Goal: Task Accomplishment & Management: Complete application form

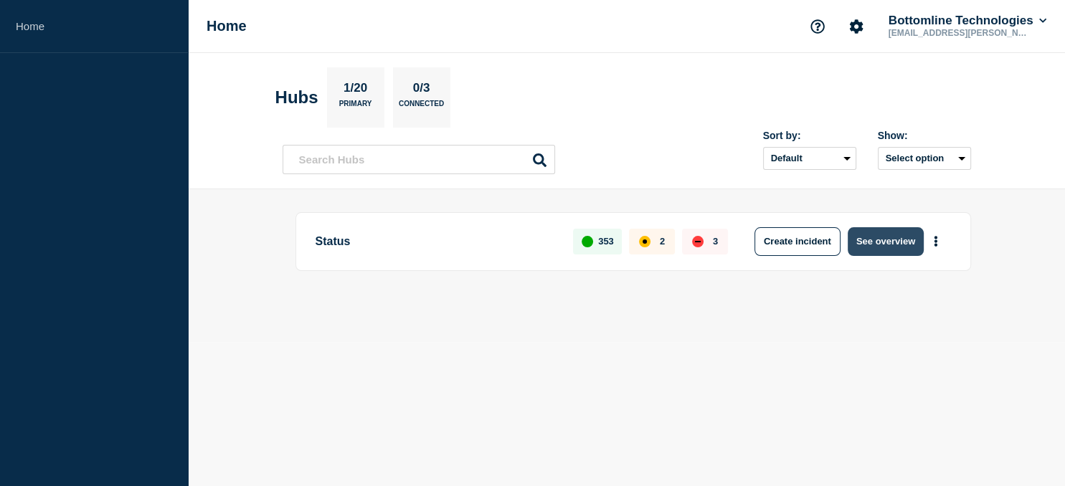
click at [891, 241] on button "See overview" at bounding box center [886, 241] width 76 height 29
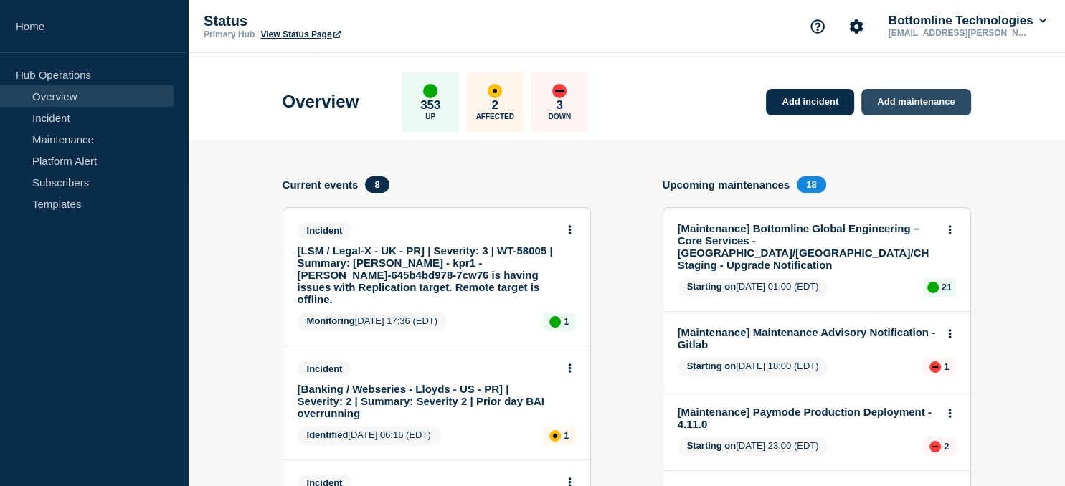
click at [913, 107] on link "Add maintenance" at bounding box center [915, 102] width 109 height 27
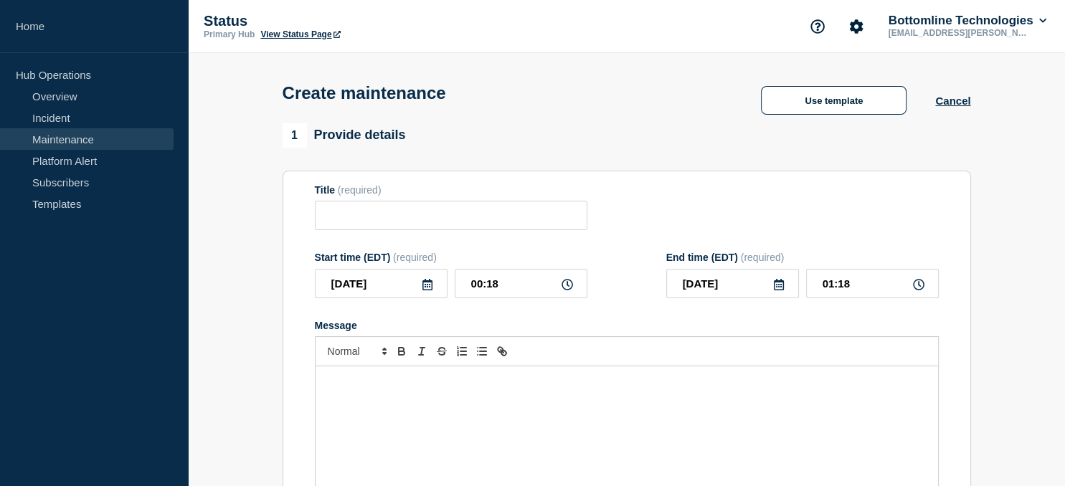
click at [913, 107] on div "Use template" at bounding box center [833, 100] width 203 height 29
click at [794, 115] on button "Use template" at bounding box center [834, 100] width 146 height 29
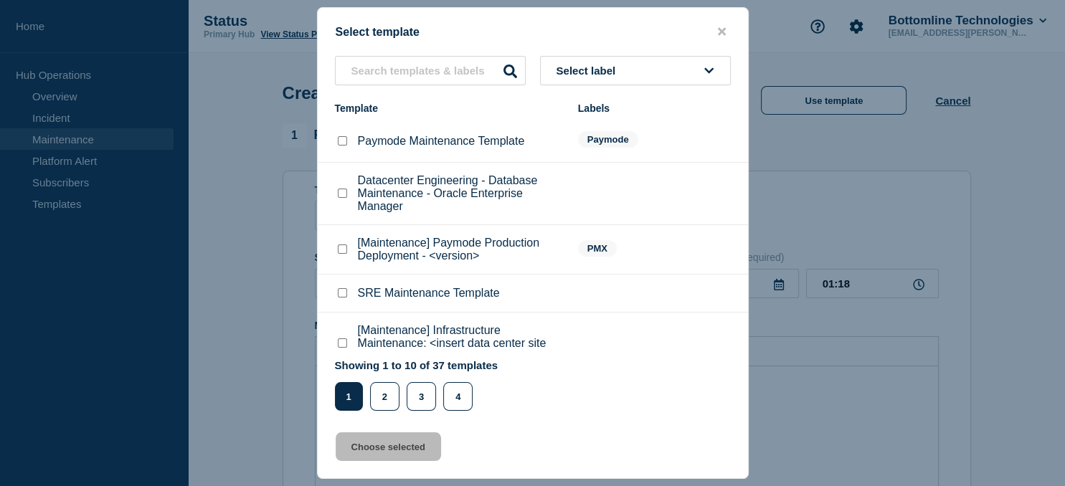
click at [397, 225] on li "Datacenter Engineering - Database Maintenance - Oracle Enterprise Manager" at bounding box center [533, 249] width 430 height 49
click at [399, 73] on input "text" at bounding box center [430, 70] width 191 height 29
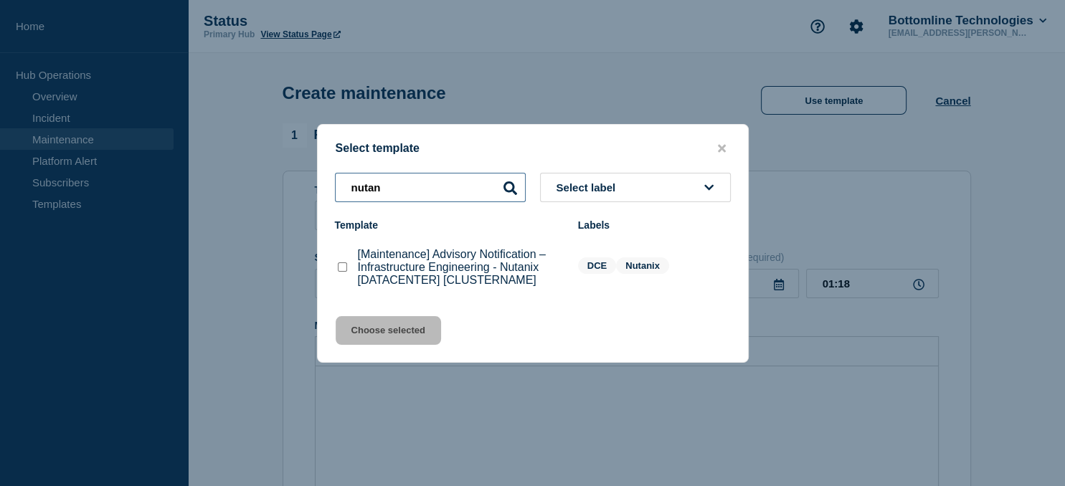
type input "nutan"
click at [341, 268] on checkbox"] "[Maintenance] Advisory Notification – Infrastructure Engineering - Nutanix [DAT…" at bounding box center [342, 266] width 9 height 9
checkbox checkbox"] "true"
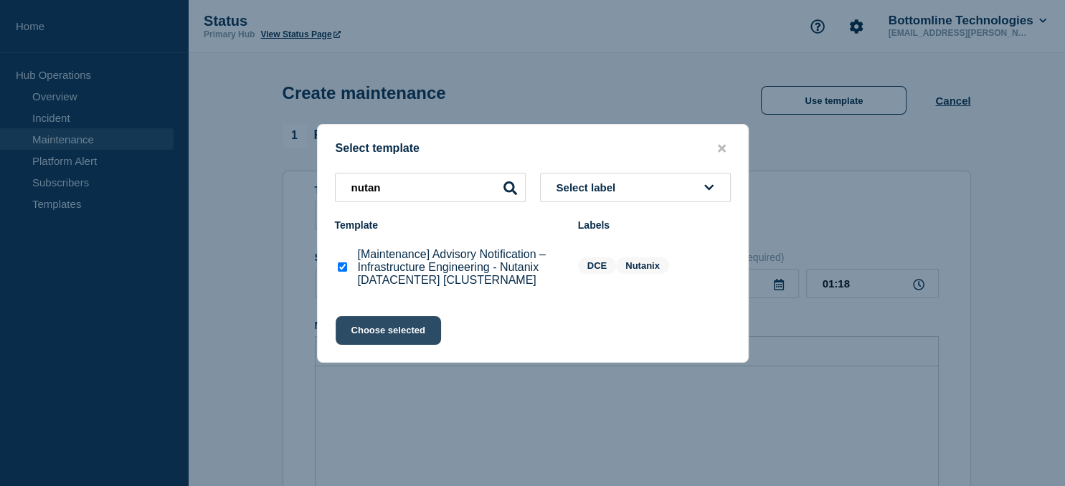
click at [379, 336] on button "Choose selected" at bounding box center [388, 330] width 105 height 29
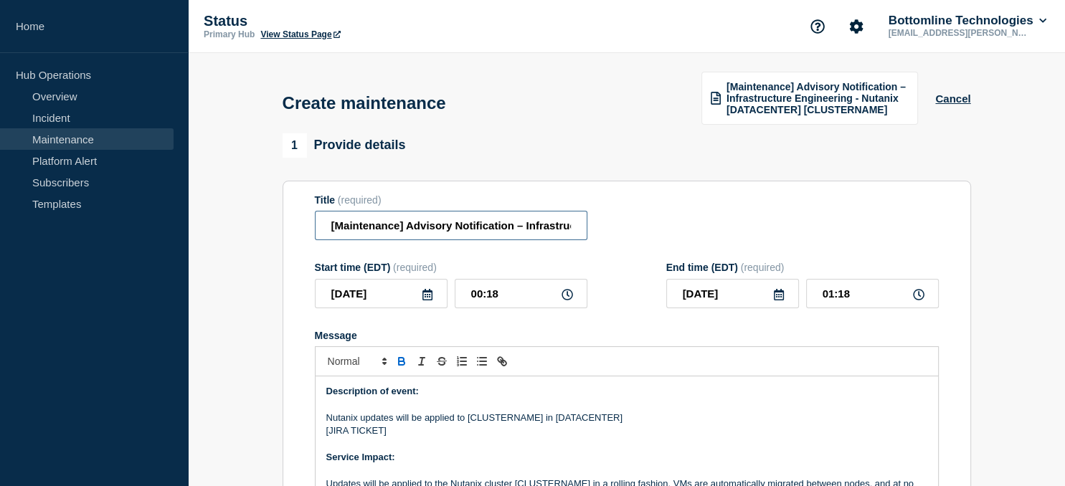
click at [448, 232] on input "[Maintenance] Advisory Notification – Infrastructure Engineering - Nutanix [DAT…" at bounding box center [451, 225] width 273 height 29
click at [432, 230] on input "[Maintenance] Advisory Notification – Infrastructure Engineering - Nutanix [DAT…" at bounding box center [451, 225] width 273 height 29
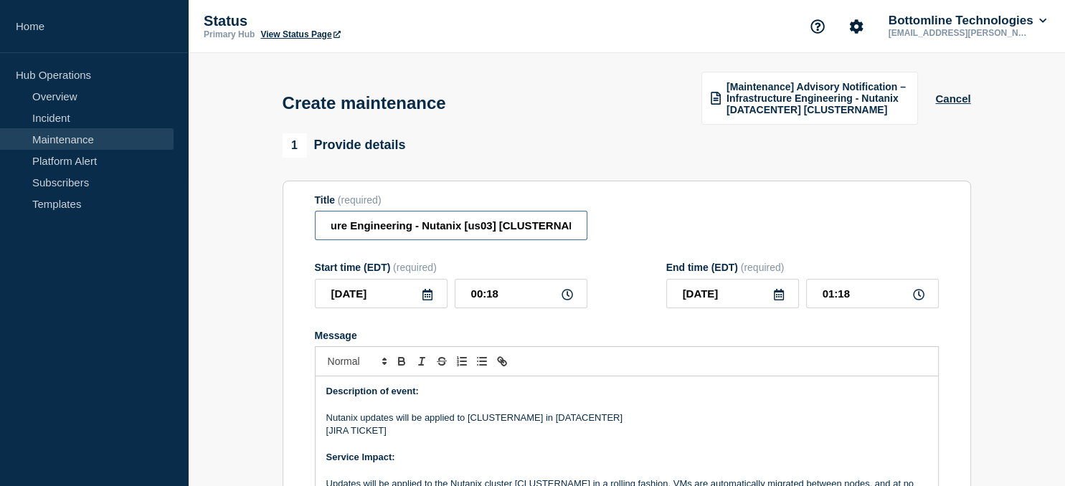
click at [539, 225] on input "[Maintenance] Advisory Notification – Infrastructure Engineering - Nutanix [us0…" at bounding box center [451, 225] width 273 height 29
paste input "us-03-vn-nutanix24"
type input "[Maintenance] Advisory Notification – Infrastructure Engineering - Nutanix [us0…"
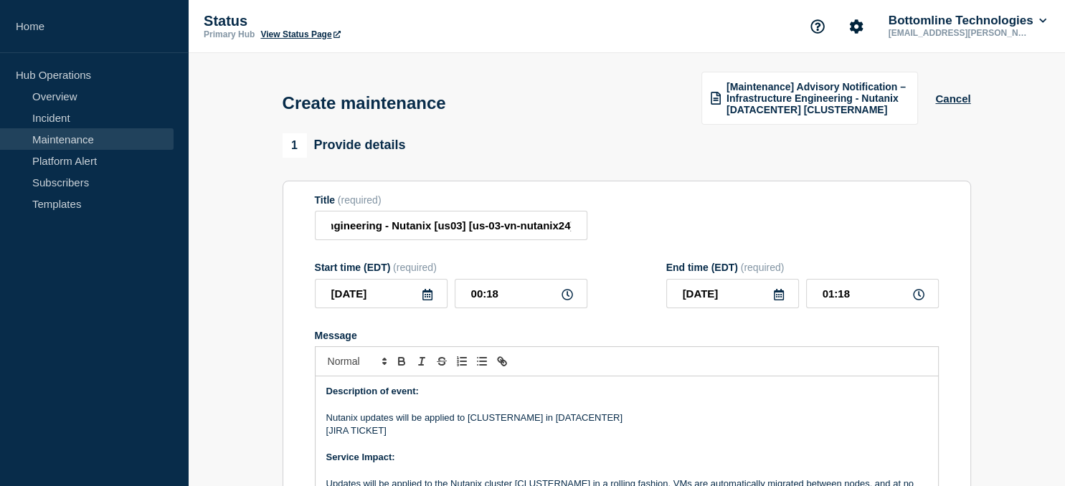
click at [506, 424] on p "Nutanix updates will be applied to [CLUSTERNAME] in [DATACENTER]" at bounding box center [626, 418] width 601 height 13
paste div "Message"
click at [595, 421] on p "Nutanix updates will be applied to [us-03-vn-nutanix24] in [DATACENTER]" at bounding box center [626, 418] width 601 height 13
click at [596, 421] on p "Nutanix updates will be applied to [us-03-vn-nutanix24] in [DATACENTER]" at bounding box center [626, 418] width 601 height 13
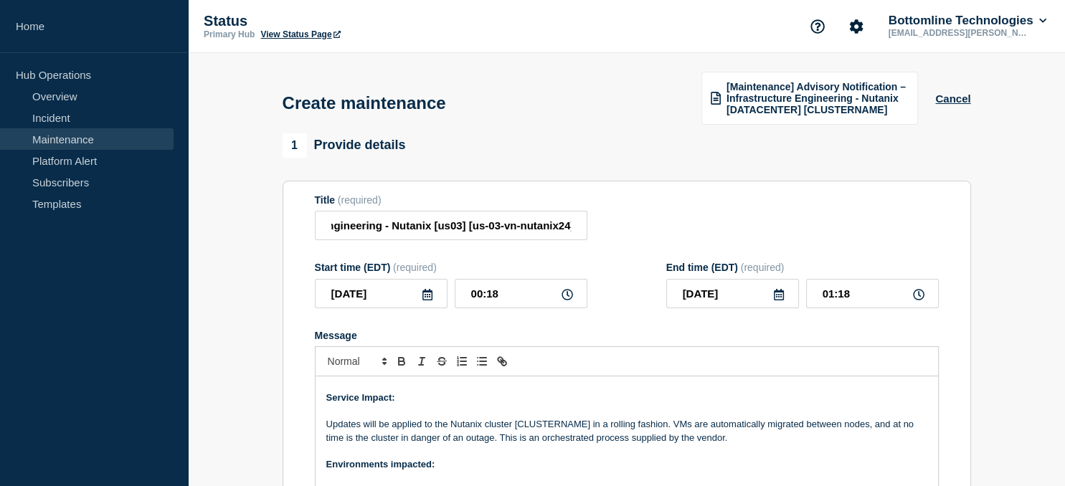
scroll to position [60, 0]
click at [541, 430] on p "Updates will be applied to the Nutanix cluster [CLUSTERNAME] in a rolling fashi…" at bounding box center [626, 430] width 601 height 27
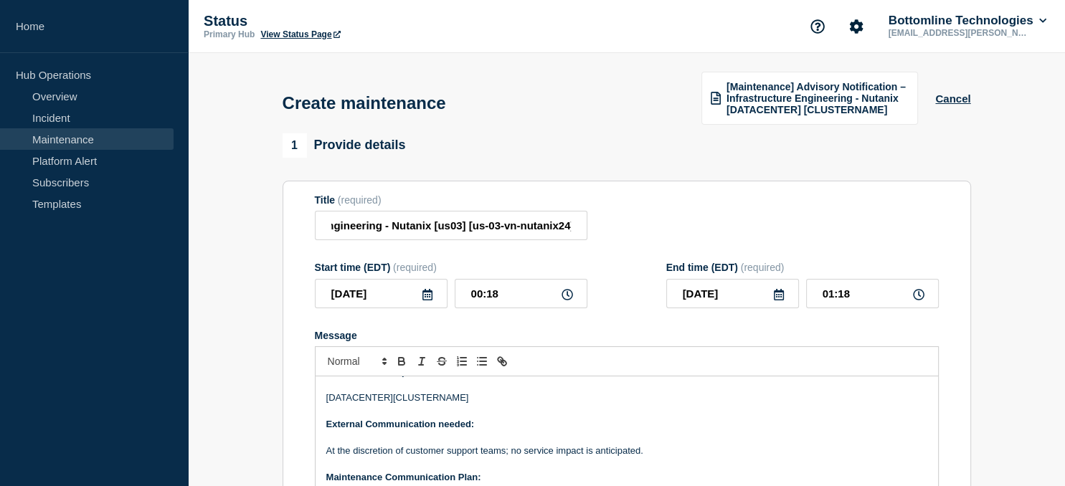
scroll to position [156, 0]
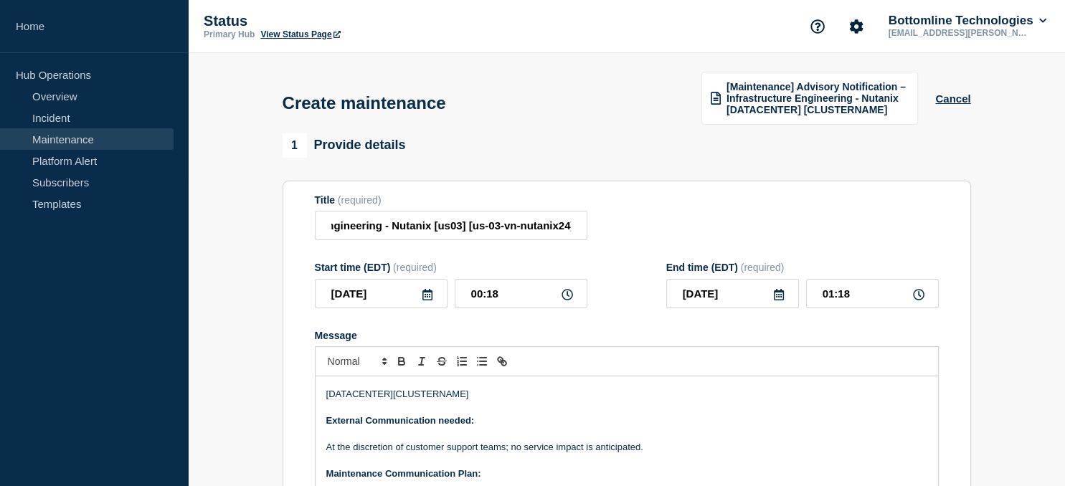
click at [418, 397] on p "[DATACENTER][CLUSTERNAME]" at bounding box center [626, 394] width 601 height 13
click at [344, 397] on p "[DATACENTER][us-03-vn-nutanix24]" at bounding box center [626, 394] width 601 height 13
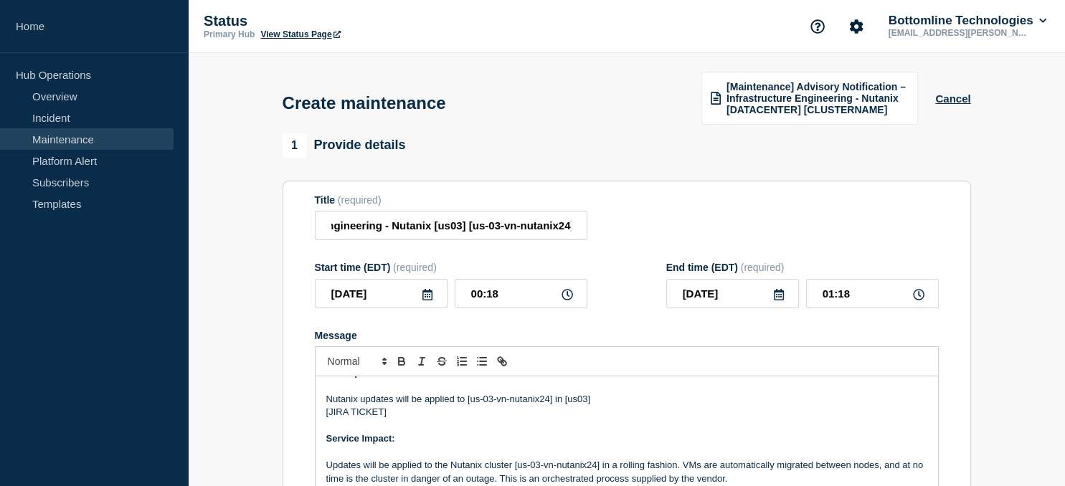
scroll to position [14, 0]
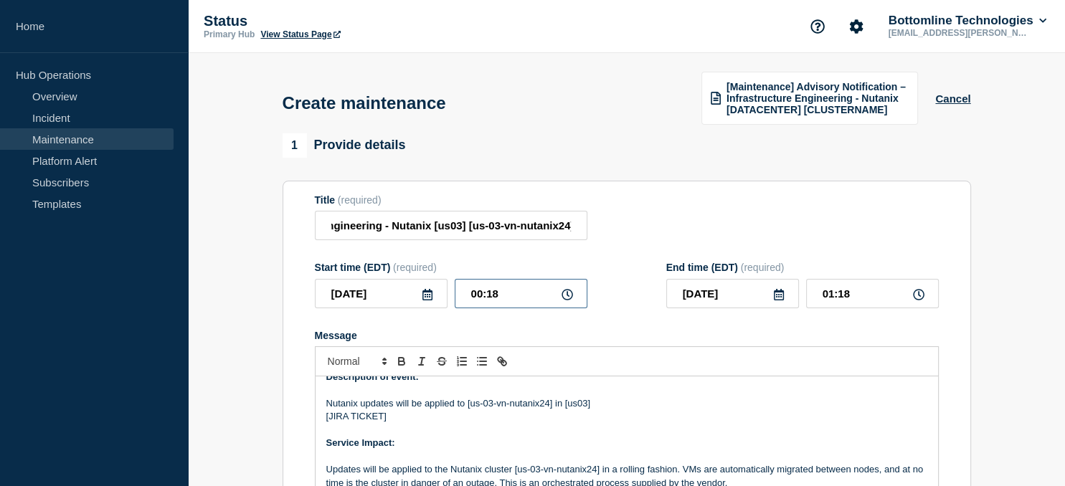
drag, startPoint x: 508, startPoint y: 295, endPoint x: 435, endPoint y: 293, distance: 73.9
click at [455, 293] on input "00:18" at bounding box center [521, 293] width 133 height 29
type input "21:00"
type input "22:00"
click at [780, 298] on icon at bounding box center [778, 294] width 11 height 11
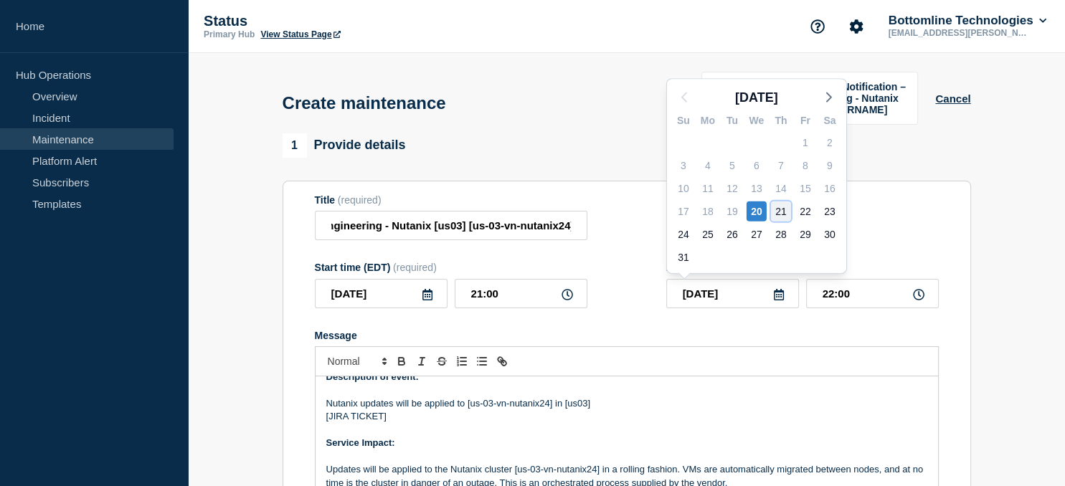
click at [782, 211] on div "21" at bounding box center [781, 212] width 20 height 20
type input "[DATE]"
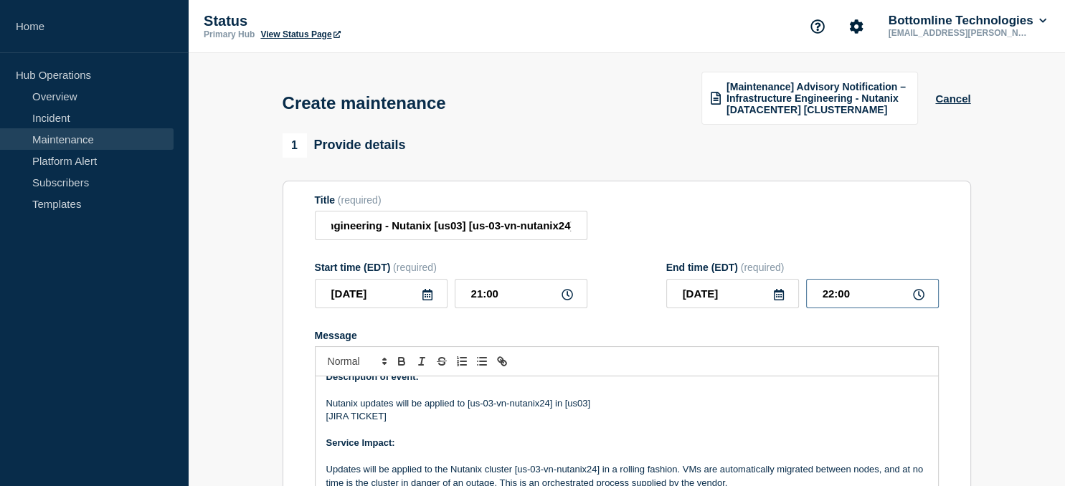
drag, startPoint x: 866, startPoint y: 300, endPoint x: 761, endPoint y: 298, distance: 104.7
click at [806, 298] on input "22:00" at bounding box center [872, 293] width 133 height 29
type input "05:00"
drag, startPoint x: 383, startPoint y: 420, endPoint x: 328, endPoint y: 417, distance: 54.6
click at [328, 417] on p "[JIRA TICKET]" at bounding box center [626, 416] width 601 height 13
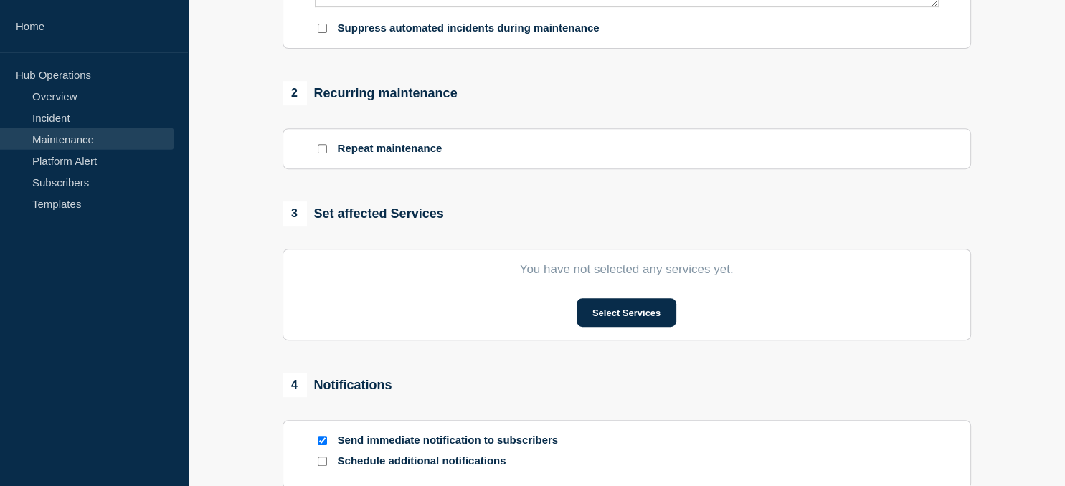
scroll to position [549, 0]
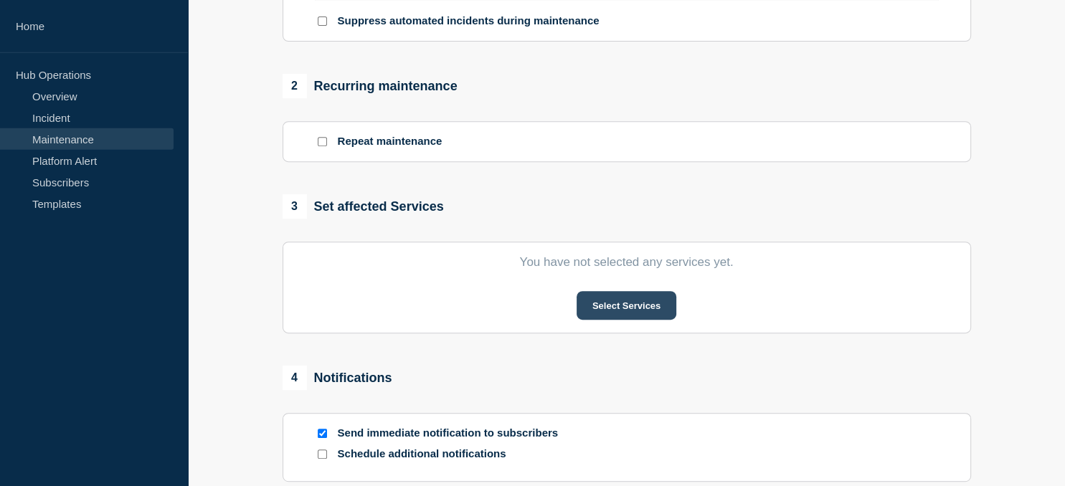
click at [634, 312] on button "Select Services" at bounding box center [627, 305] width 100 height 29
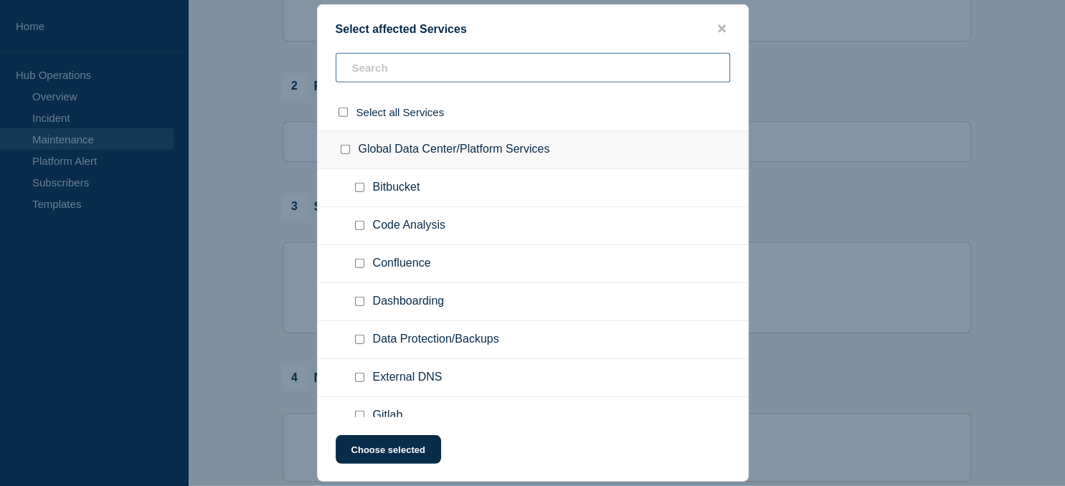
click at [391, 70] on input "text" at bounding box center [533, 67] width 394 height 29
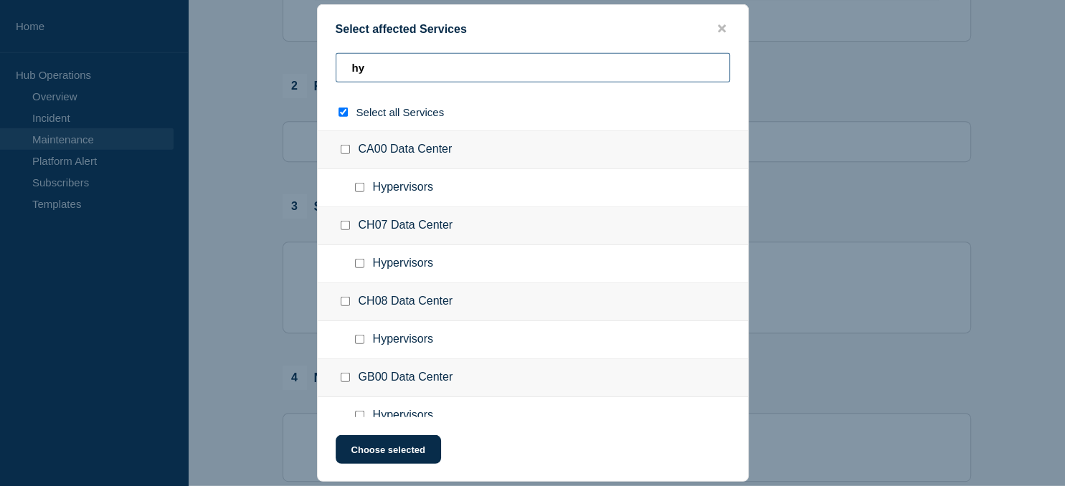
type input "hyd"
checkbox input "true"
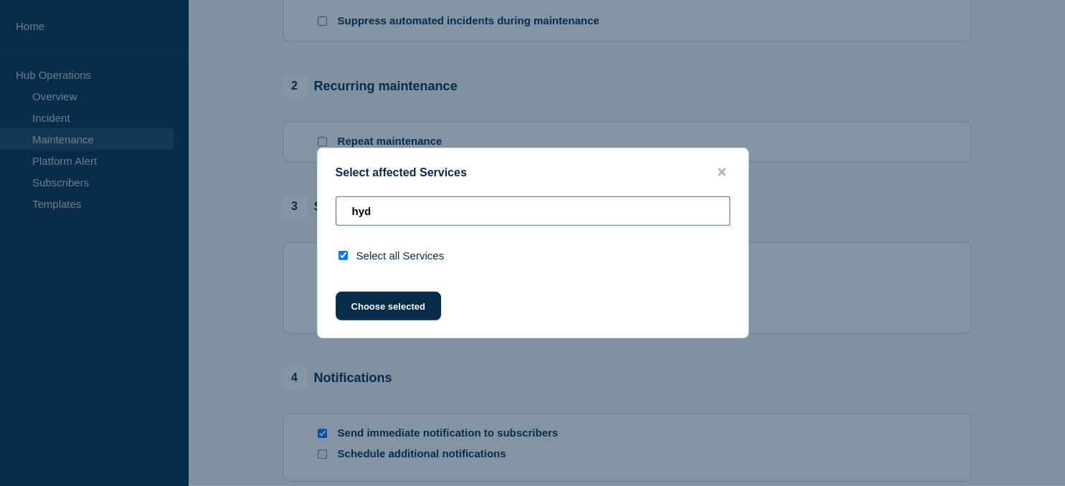
type input "hy"
checkbox input "false"
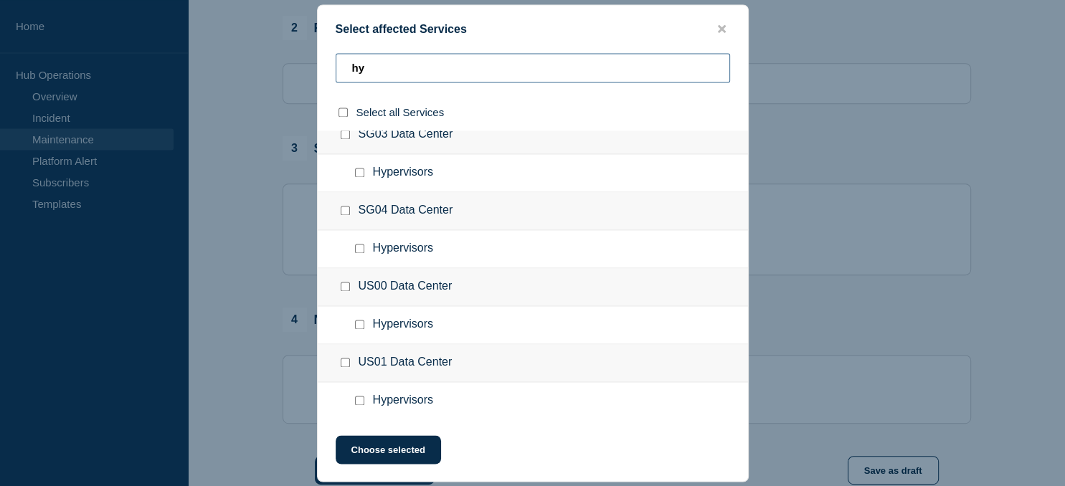
scroll to position [613, 0]
type input "hy"
click at [340, 364] on div at bounding box center [348, 363] width 21 height 14
click at [349, 364] on input "US01 Data Center checkbox" at bounding box center [345, 362] width 9 height 9
checkbox input "true"
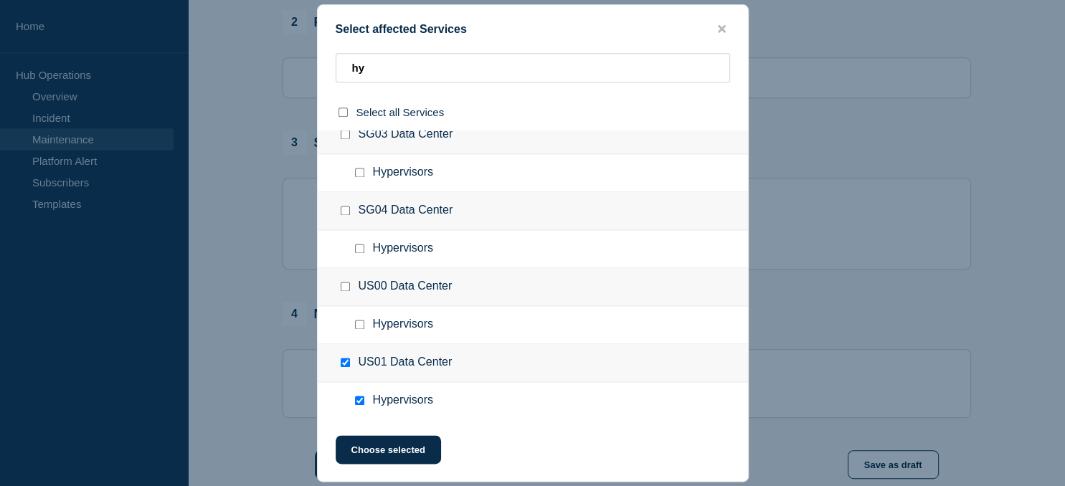
checkbox input "true"
click at [402, 455] on button "Choose selected" at bounding box center [388, 449] width 105 height 29
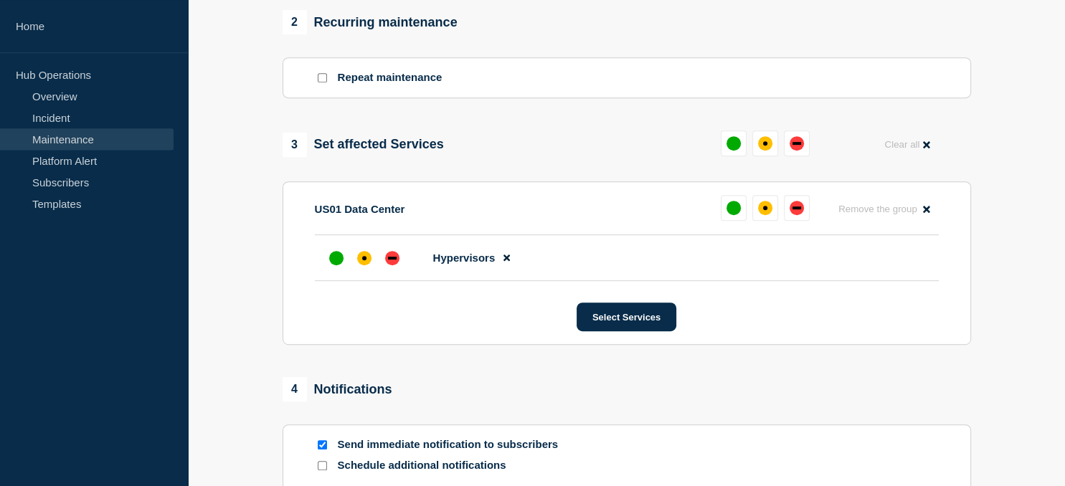
scroll to position [395, 0]
click at [729, 212] on div "up" at bounding box center [734, 208] width 14 height 14
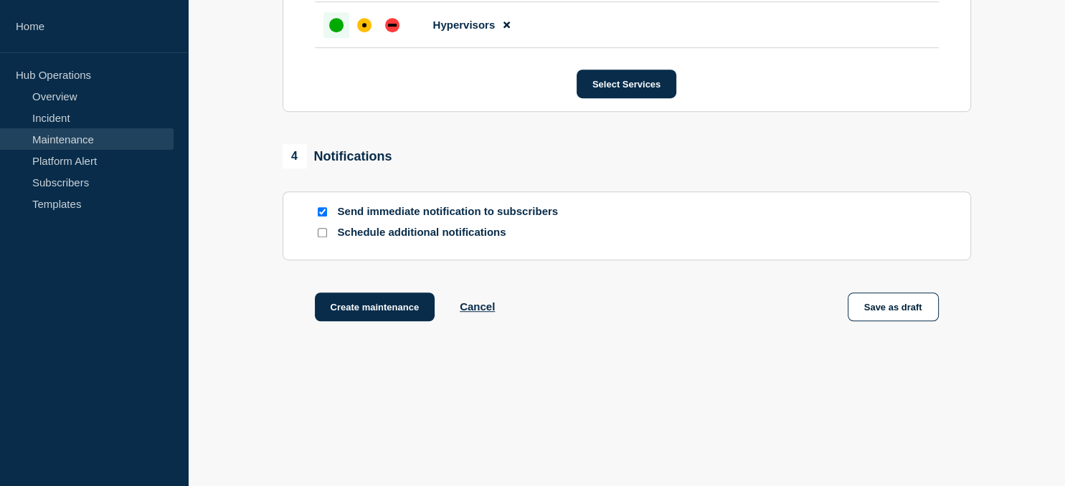
scroll to position [853, 0]
click at [383, 303] on button "Create maintenance" at bounding box center [375, 307] width 120 height 29
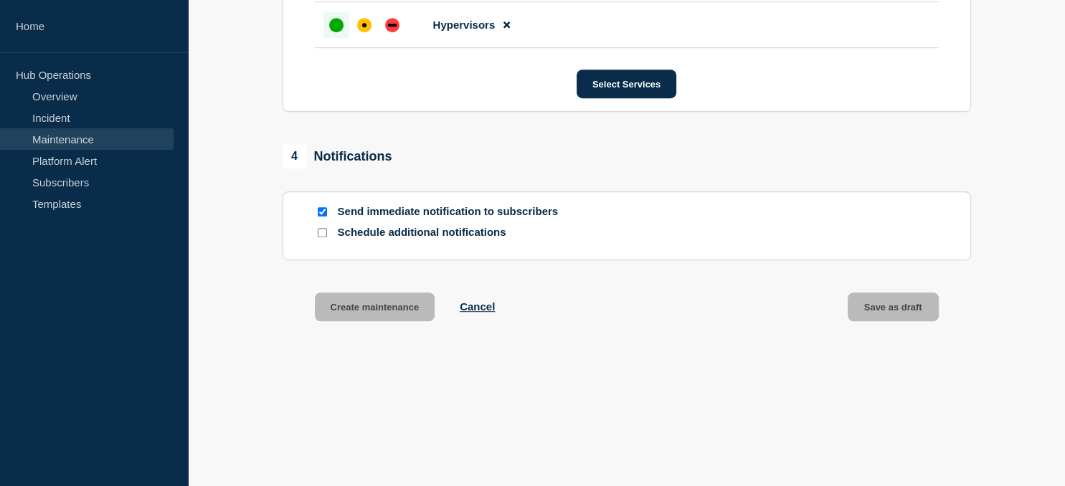
scroll to position [884, 0]
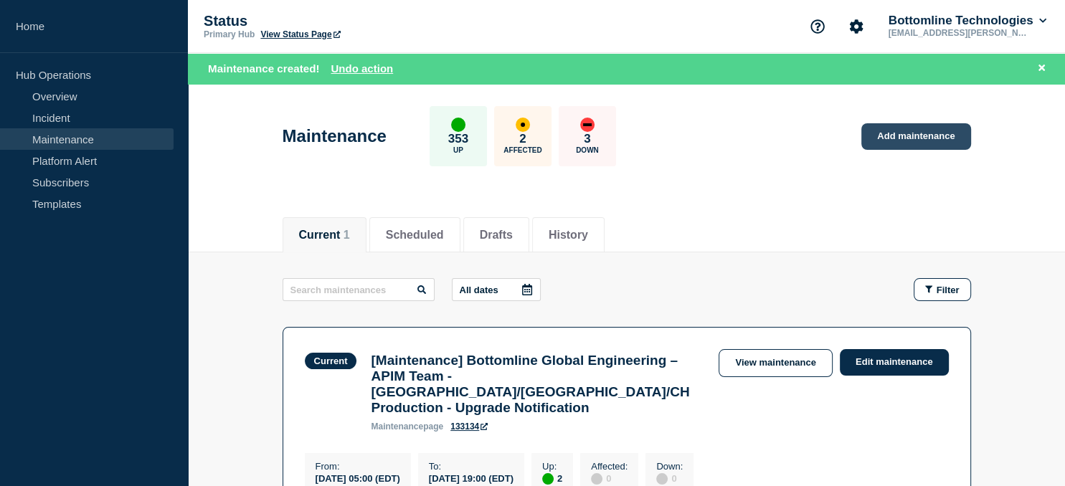
click at [925, 136] on link "Add maintenance" at bounding box center [915, 136] width 109 height 27
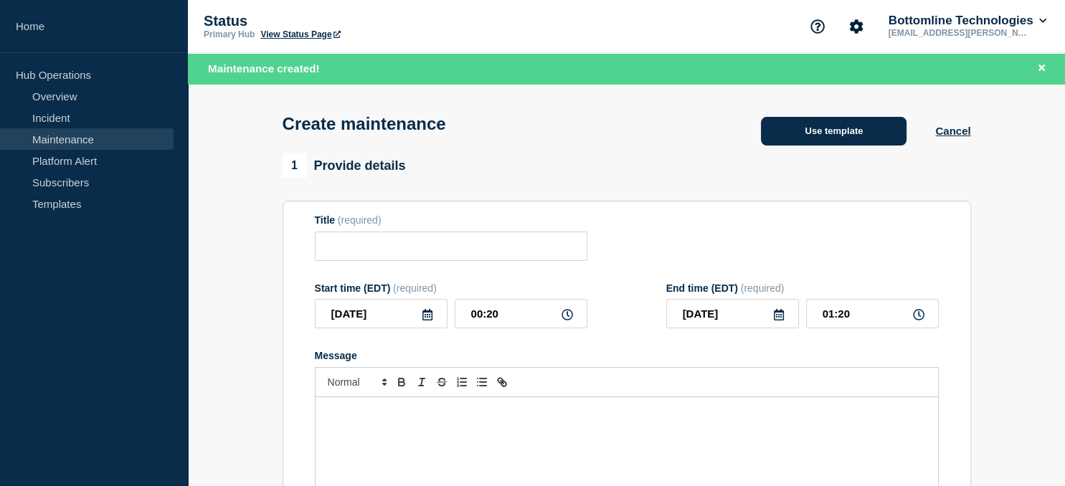
click at [860, 138] on button "Use template" at bounding box center [834, 131] width 146 height 29
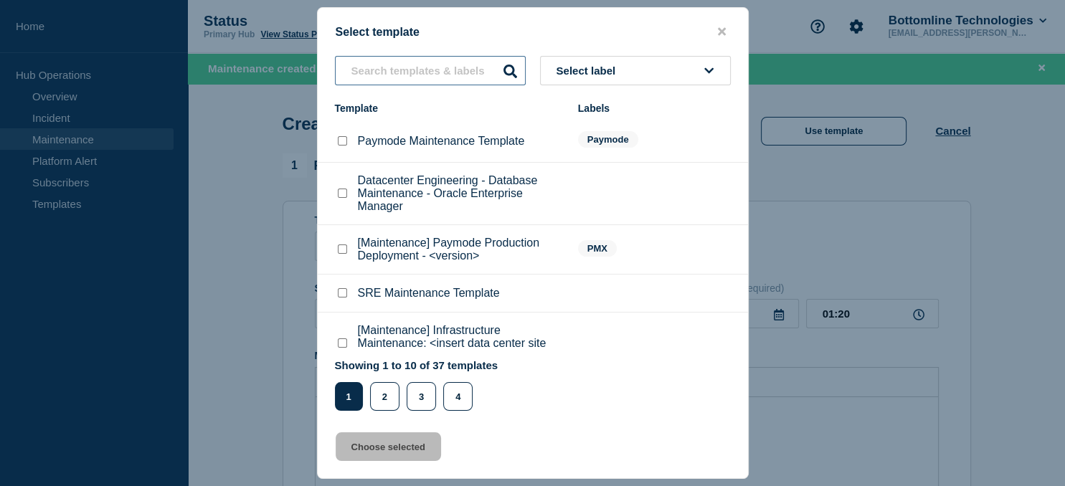
click at [402, 71] on input "text" at bounding box center [430, 70] width 191 height 29
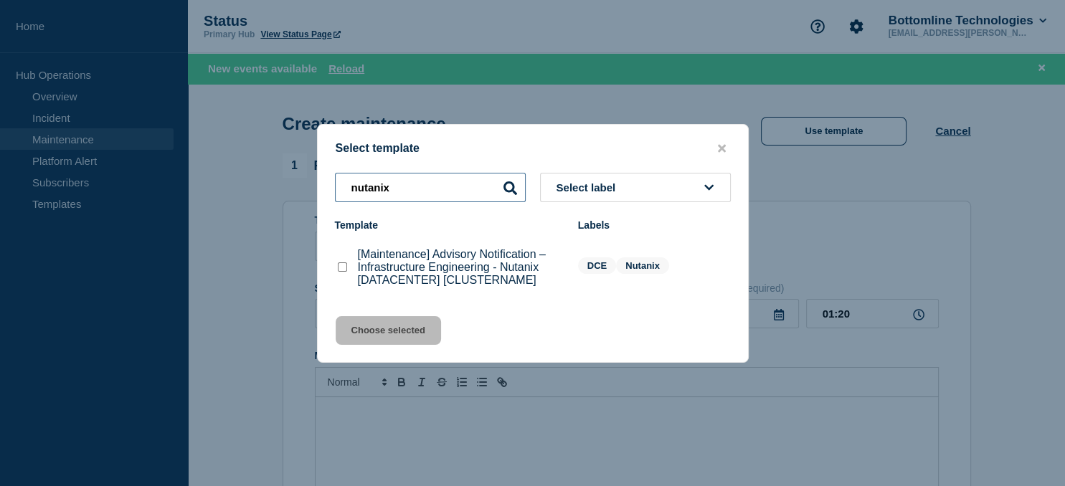
type input "nutanix"
click at [341, 267] on checkbox"] "[Maintenance] Advisory Notification – Infrastructure Engineering - Nutanix [DAT…" at bounding box center [342, 266] width 9 height 9
checkbox checkbox"] "true"
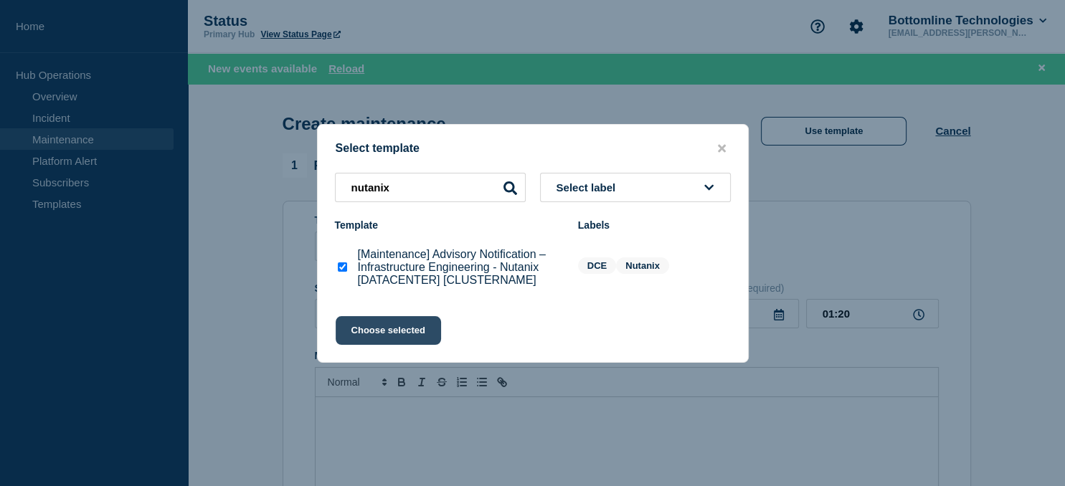
click at [379, 334] on button "Choose selected" at bounding box center [388, 330] width 105 height 29
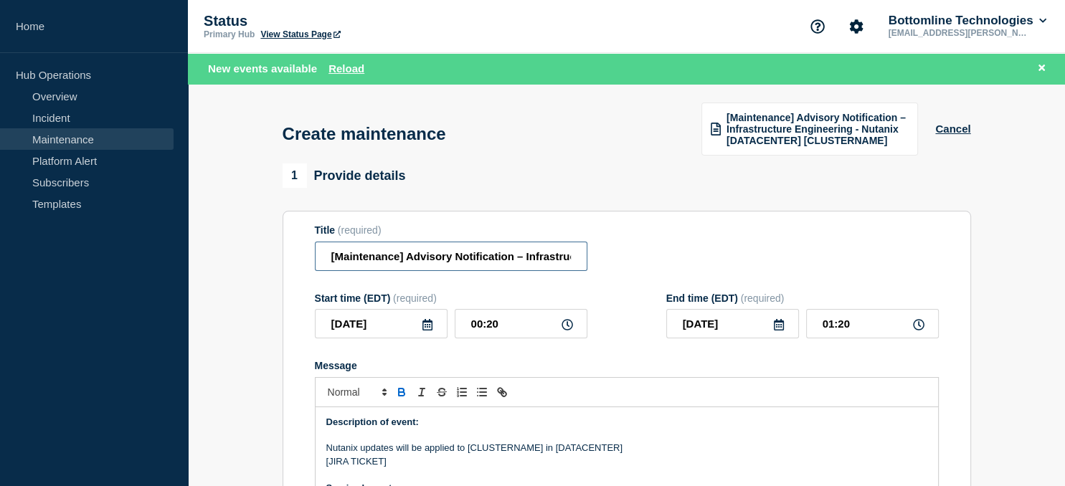
click at [495, 257] on input "[Maintenance] Advisory Notification – Infrastructure Engineering - Nutanix [DAT…" at bounding box center [451, 256] width 273 height 29
click at [519, 257] on input "[Maintenance] Advisory Notification – Infrastructure Engineering - Nutanix [DAT…" at bounding box center [451, 256] width 273 height 29
paste input "us-03-vn-nutanix22"
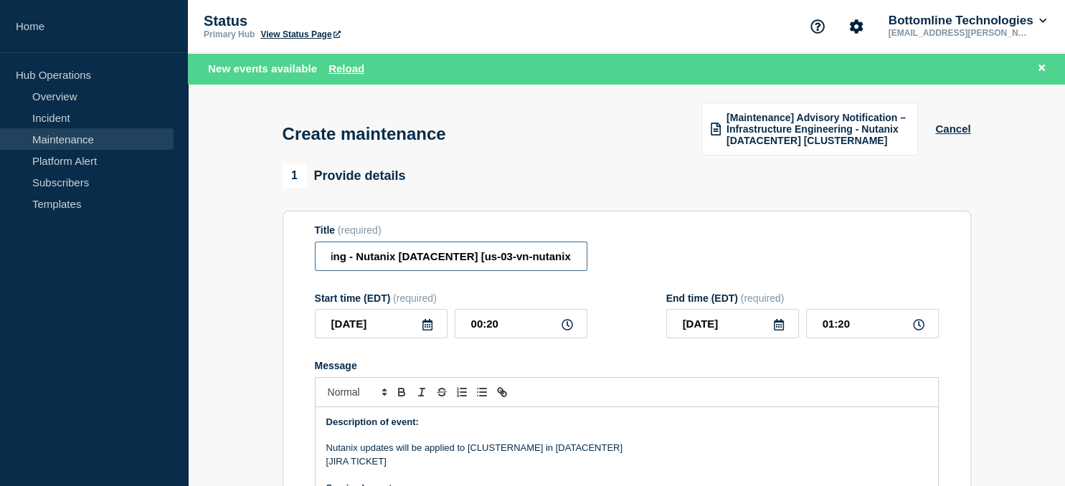
scroll to position [0, 327]
click at [435, 257] on input "[Maintenance] Advisory Notification – Infrastructure Engineering - Nutanix [DAT…" at bounding box center [451, 256] width 273 height 29
type input "[Maintenance] Advisory Notification – Infrastructure Engineering - Nutanix [us0…"
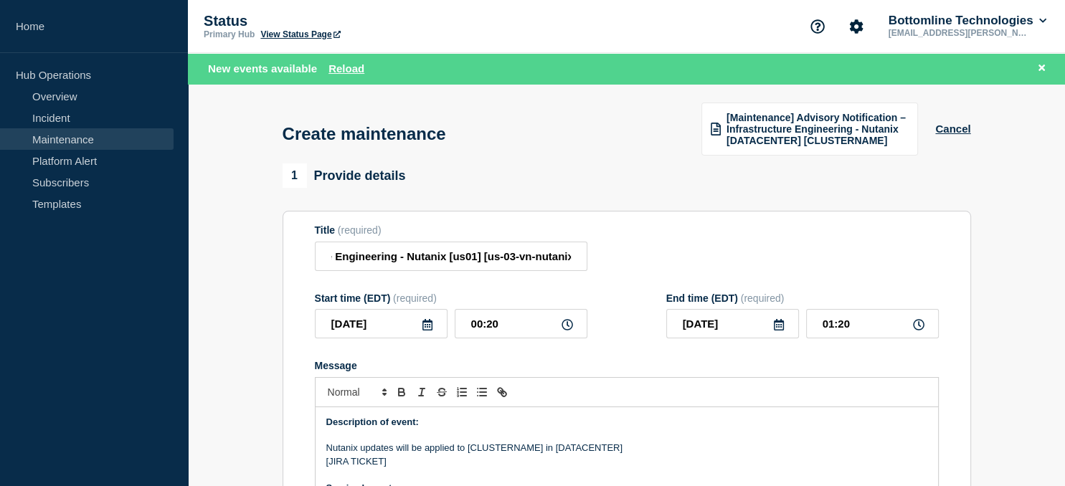
click at [429, 328] on icon at bounding box center [427, 324] width 11 height 11
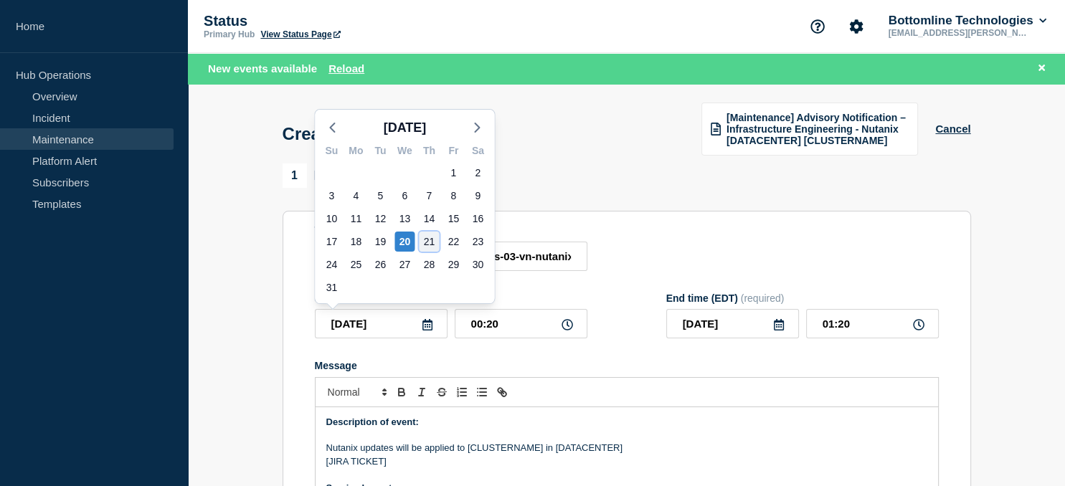
click at [432, 244] on div "21" at bounding box center [429, 242] width 20 height 20
type input "[DATE]"
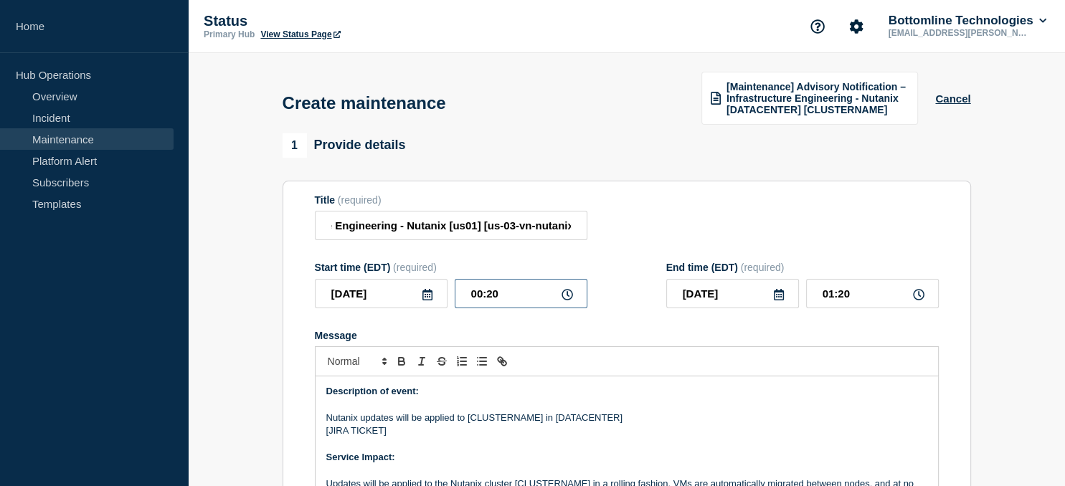
drag, startPoint x: 514, startPoint y: 296, endPoint x: 407, endPoint y: 300, distance: 106.9
click at [455, 300] on input "00:20" at bounding box center [521, 293] width 133 height 29
type input "21:00"
type input "22:00"
click at [779, 297] on icon at bounding box center [779, 294] width 10 height 11
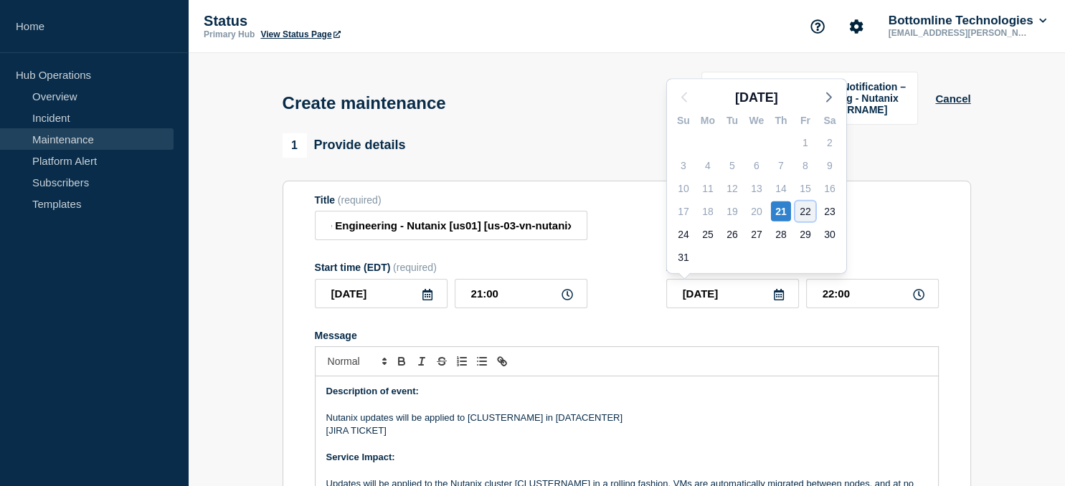
click at [809, 207] on div "22" at bounding box center [805, 212] width 20 height 20
type input "[DATE]"
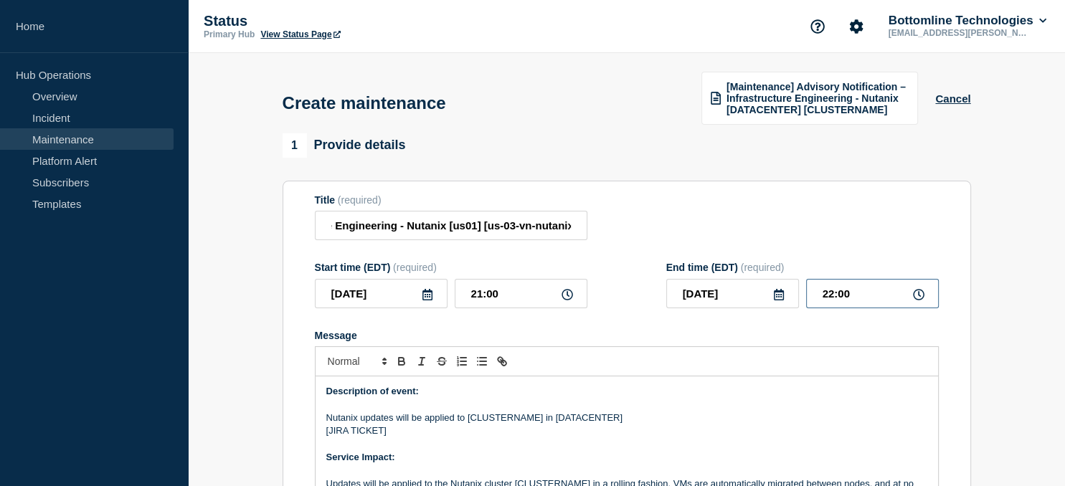
click at [873, 293] on input "22:00" at bounding box center [872, 293] width 133 height 29
drag, startPoint x: 873, startPoint y: 293, endPoint x: 785, endPoint y: 293, distance: 87.5
click at [806, 293] on input "22:00" at bounding box center [872, 293] width 133 height 29
type input "05:00"
click at [512, 420] on p "Nutanix updates will be applied to [CLUSTERNAME] in [DATACENTER]" at bounding box center [626, 418] width 601 height 13
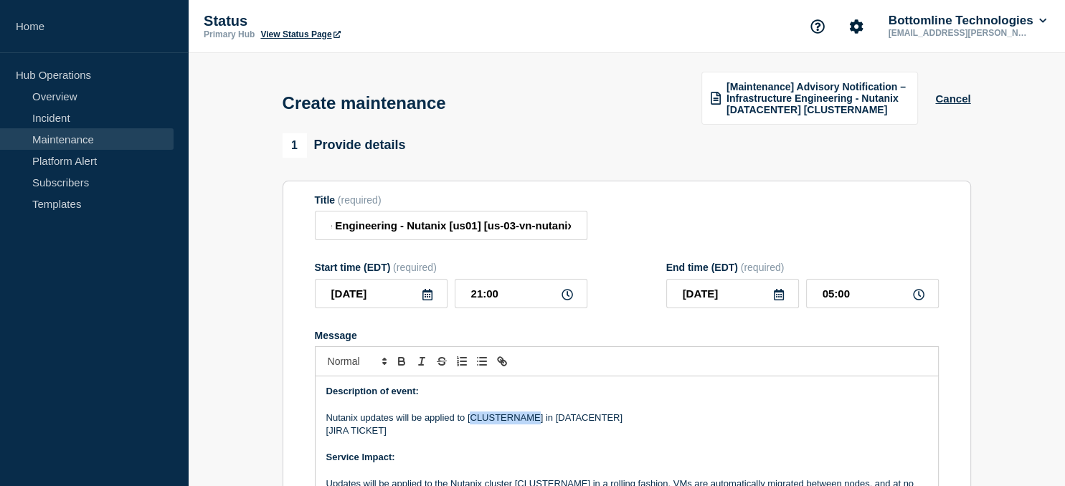
click at [512, 420] on p "Nutanix updates will be applied to [CLUSTERNAME] in [DATACENTER]" at bounding box center [626, 418] width 601 height 13
paste div "Message"
click at [595, 420] on p "Nutanix updates will be applied to [us-03-vn-nutanix22] in [DATACENTER]" at bounding box center [626, 418] width 601 height 13
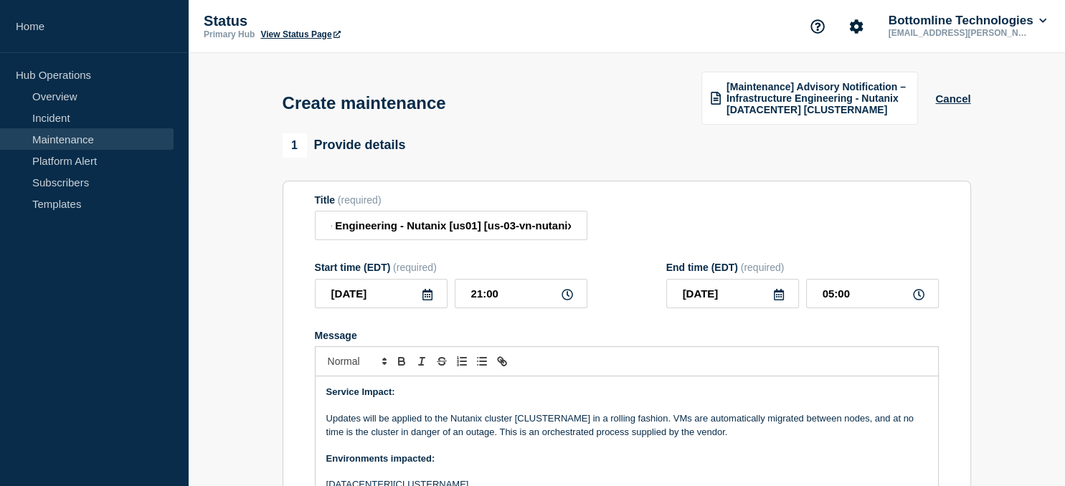
scroll to position [66, 0]
click at [560, 422] on p "Updates will be applied to the Nutanix cluster [CLUSTERNAME] in a rolling fashi…" at bounding box center [626, 425] width 601 height 27
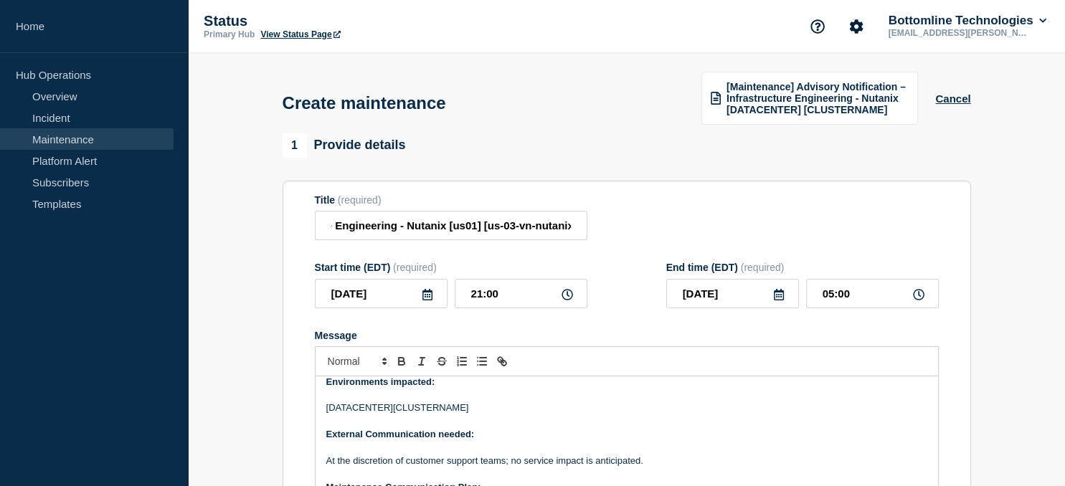
scroll to position [145, 0]
click at [437, 404] on p "[DATACENTER][CLUSTERNAME]" at bounding box center [626, 405] width 601 height 13
click at [354, 408] on p "[DATACENTER][us-03-vn-nutanix22]" at bounding box center [626, 405] width 601 height 13
click at [354, 409] on p "[DATACENTER][us-03-vn-nutanix22]" at bounding box center [626, 405] width 601 height 13
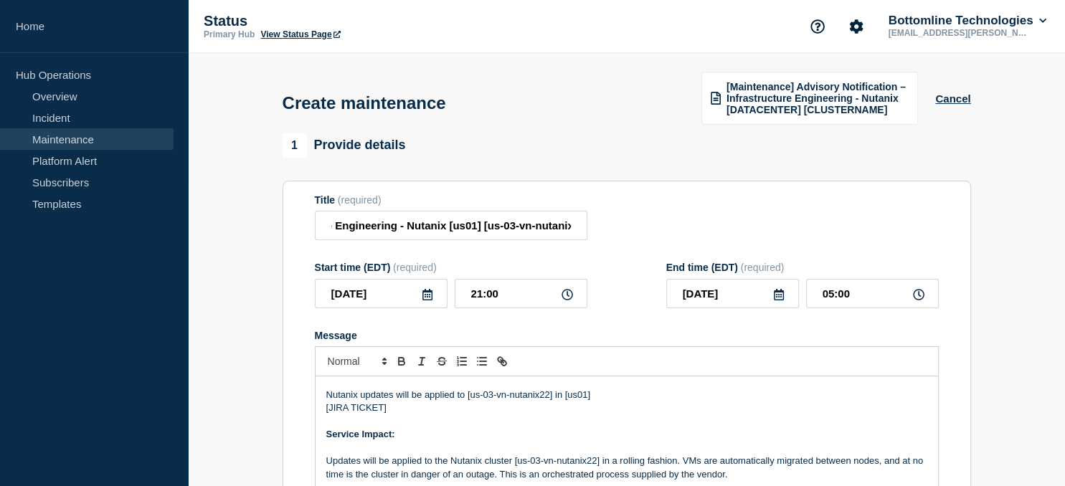
scroll to position [23, 0]
drag, startPoint x: 382, startPoint y: 406, endPoint x: 328, endPoint y: 409, distance: 54.6
click at [328, 409] on p "[JIRA TICKET]" at bounding box center [626, 408] width 601 height 13
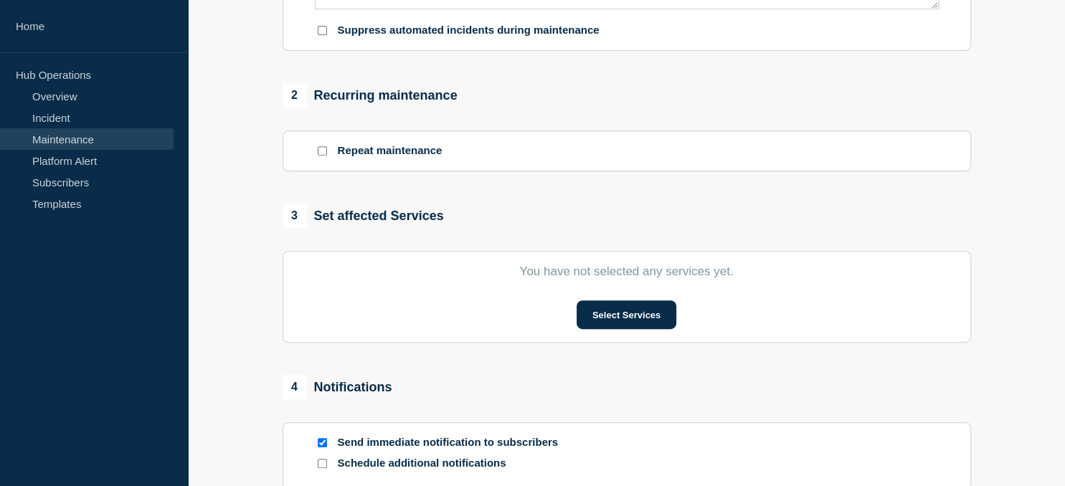
scroll to position [541, 0]
click at [632, 328] on button "Select Services" at bounding box center [627, 314] width 100 height 29
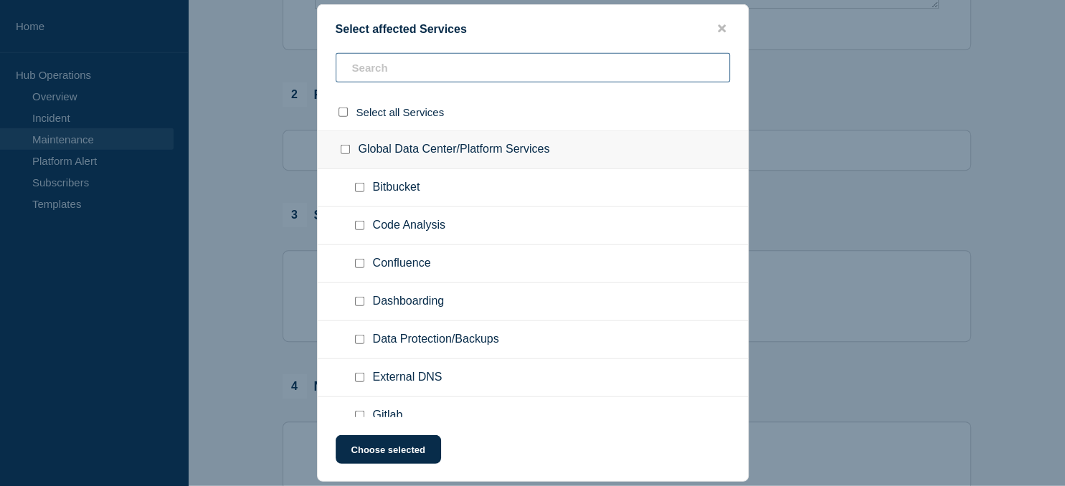
click at [412, 66] on input "text" at bounding box center [533, 67] width 394 height 29
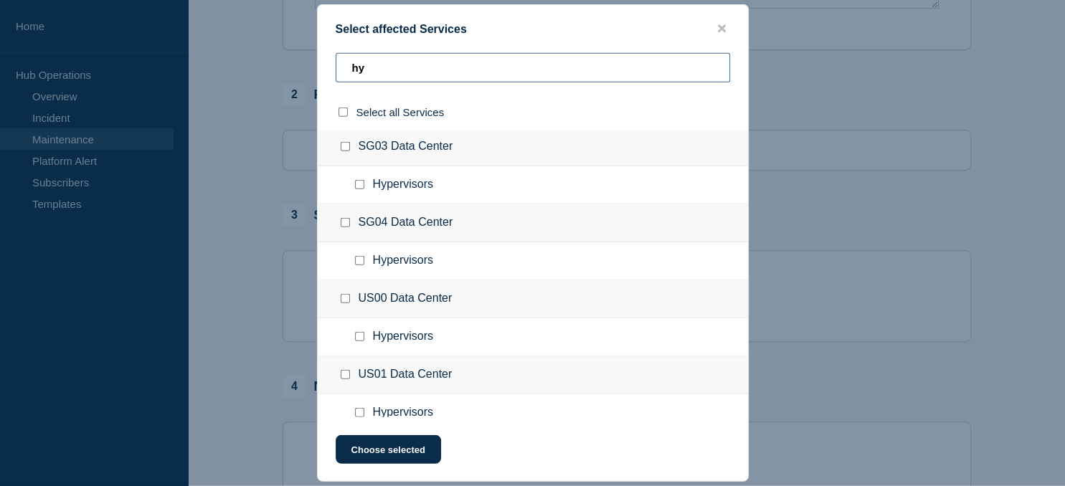
scroll to position [395, 0]
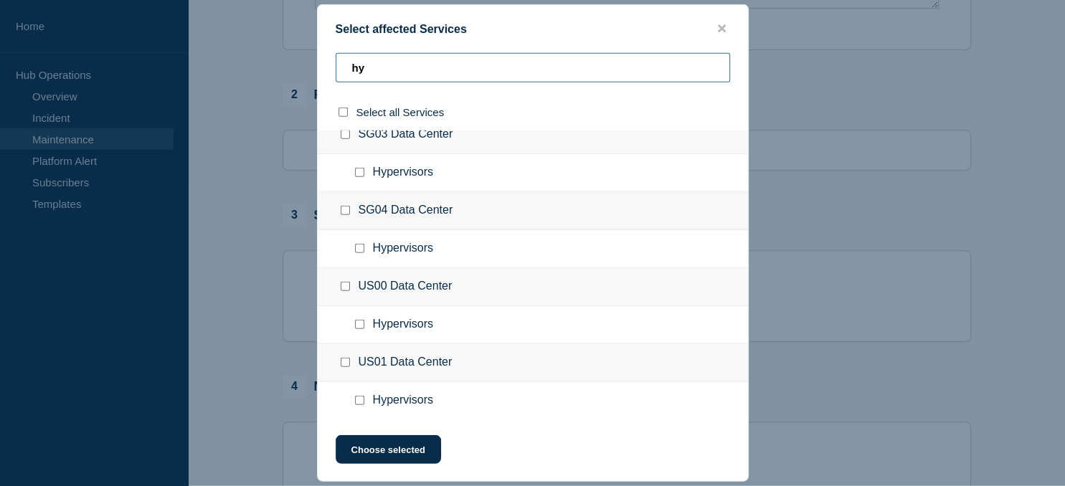
type input "hy"
click at [361, 394] on div at bounding box center [362, 401] width 21 height 14
click at [360, 402] on input "Hypervisors checkbox" at bounding box center [359, 400] width 9 height 9
checkbox input "true"
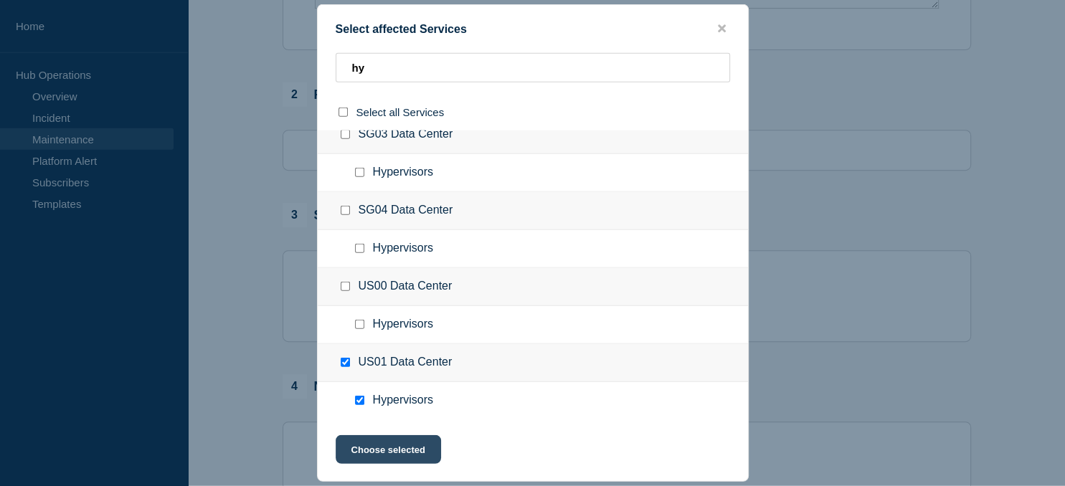
click at [408, 455] on button "Choose selected" at bounding box center [388, 449] width 105 height 29
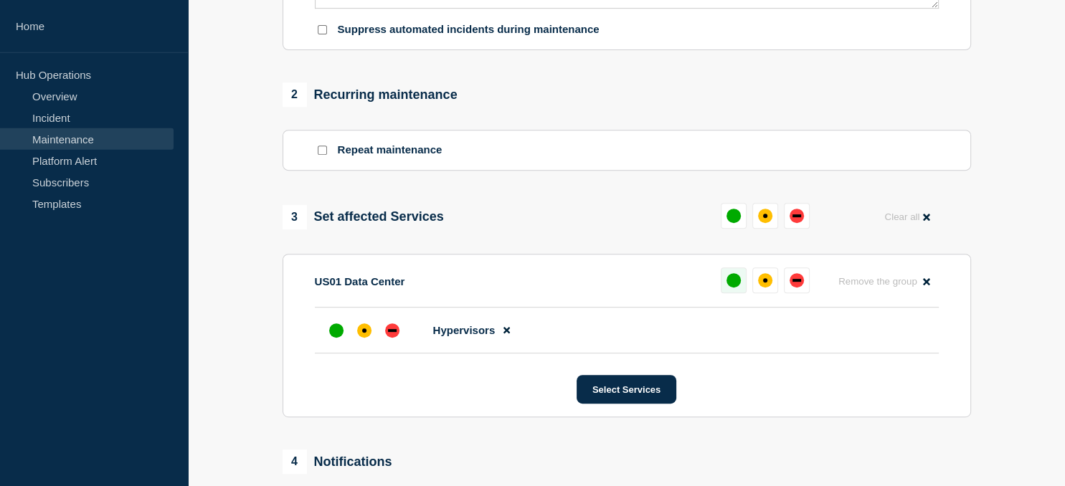
click at [730, 286] on div "up" at bounding box center [734, 280] width 14 height 14
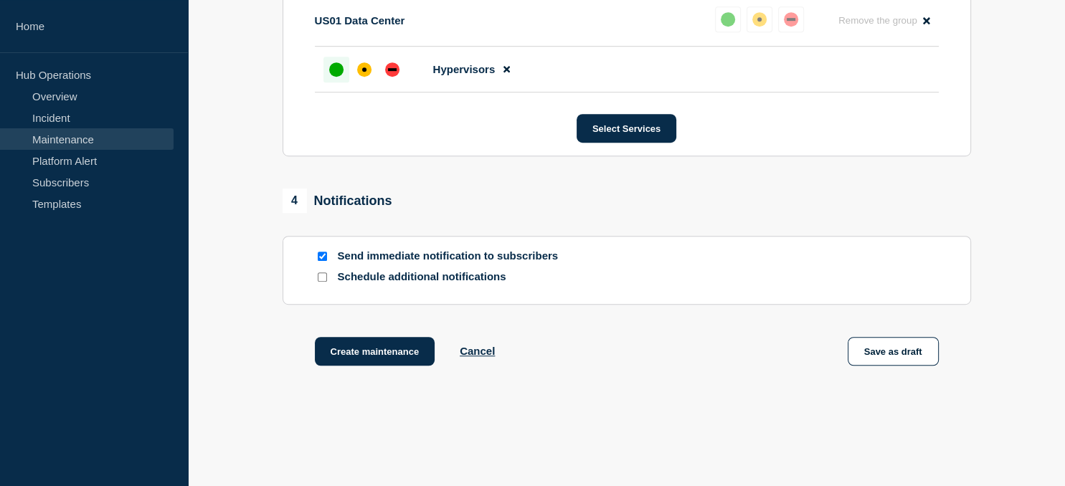
scroll to position [805, 0]
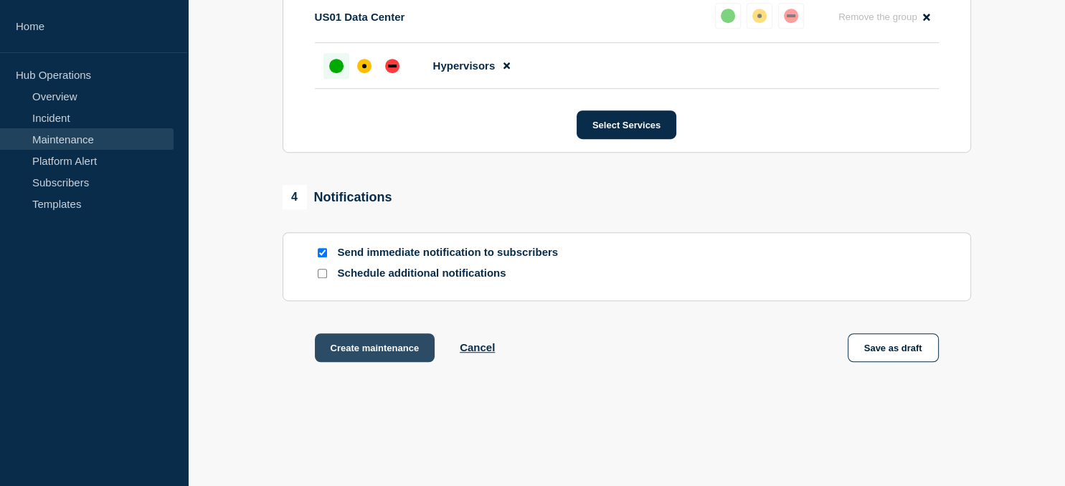
click at [402, 349] on button "Create maintenance" at bounding box center [375, 348] width 120 height 29
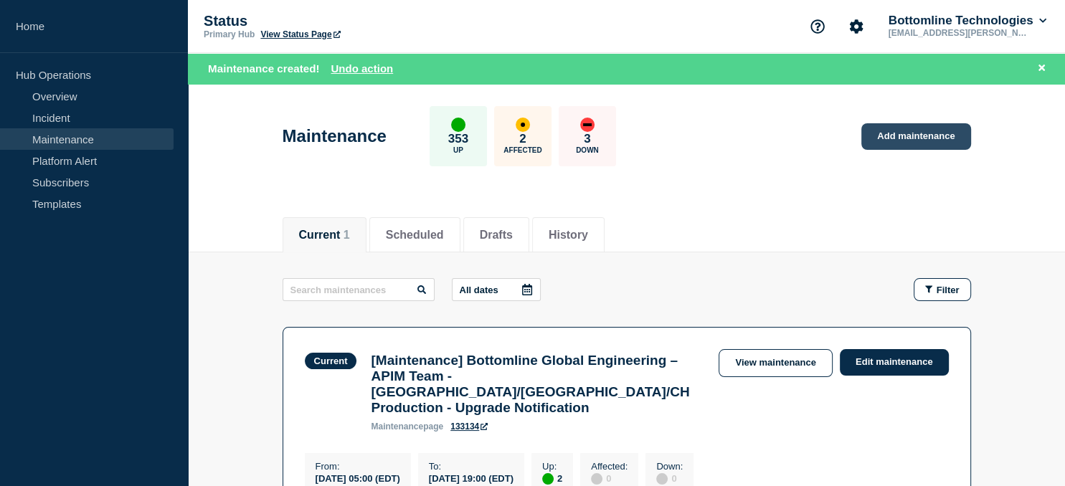
click at [910, 142] on link "Add maintenance" at bounding box center [915, 136] width 109 height 27
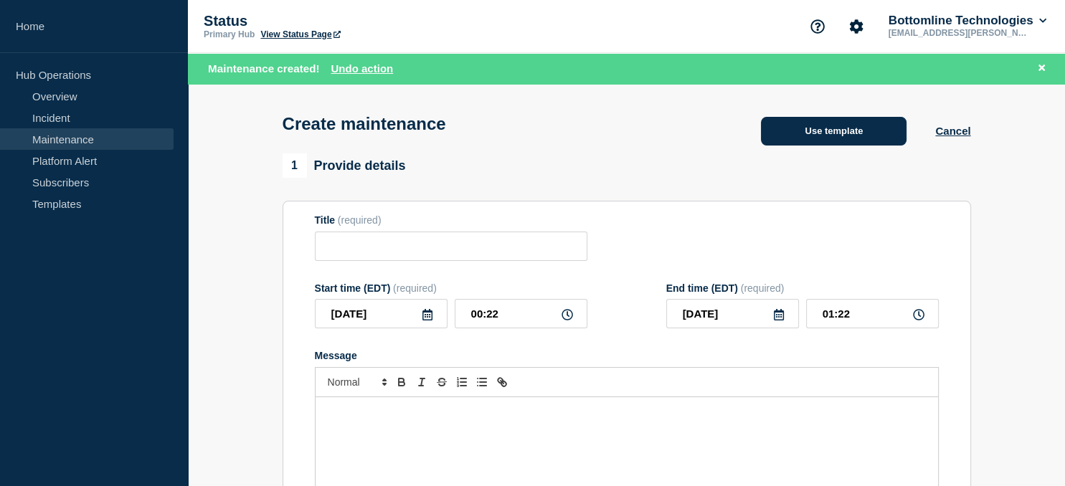
click at [836, 139] on button "Use template" at bounding box center [834, 131] width 146 height 29
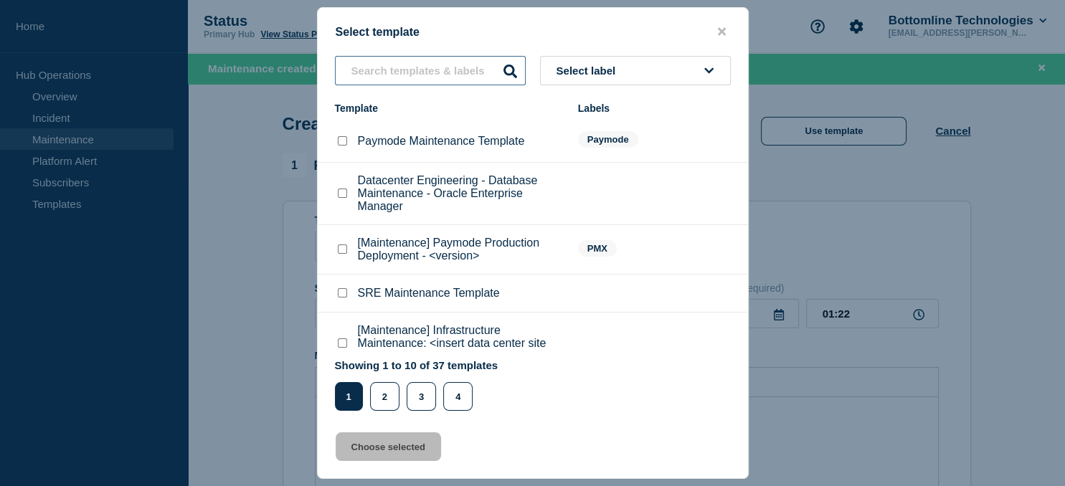
click at [395, 66] on input "text" at bounding box center [430, 70] width 191 height 29
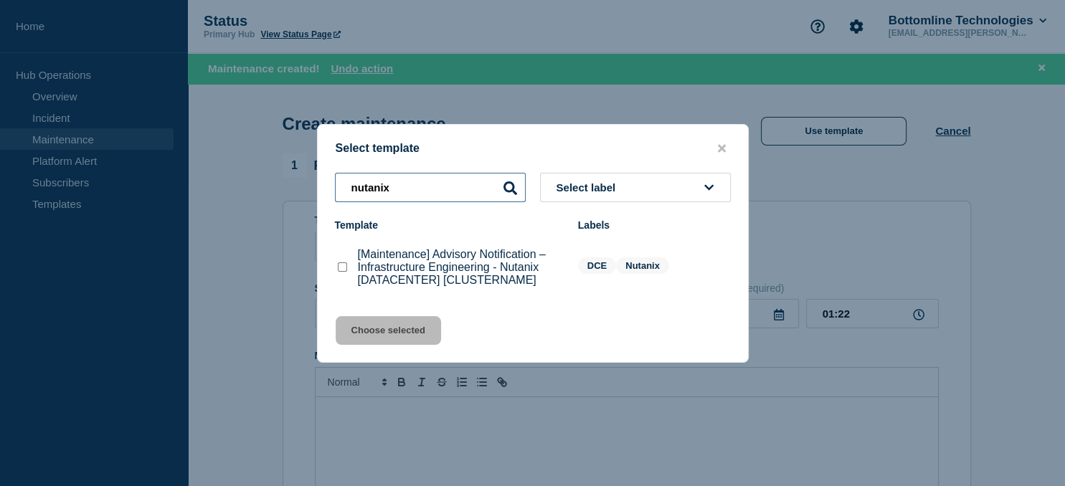
type input "nutanix"
click at [340, 268] on checkbox"] "[Maintenance] Advisory Notification – Infrastructure Engineering - Nutanix [DAT…" at bounding box center [342, 266] width 9 height 9
checkbox checkbox"] "true"
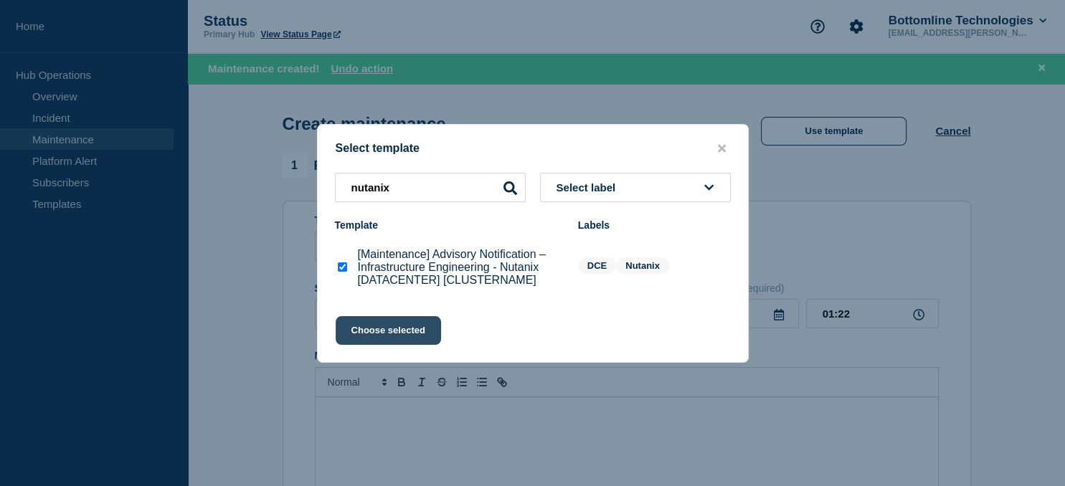
click at [392, 332] on button "Choose selected" at bounding box center [388, 330] width 105 height 29
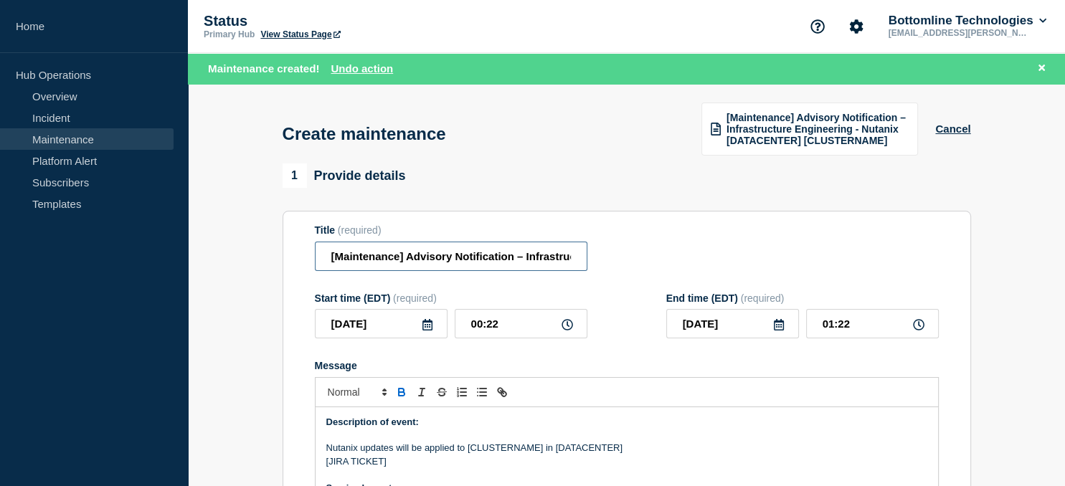
click at [459, 250] on input "[Maintenance] Advisory Notification – Infrastructure Engineering - Nutanix [DAT…" at bounding box center [451, 256] width 273 height 29
click at [508, 257] on input "[Maintenance] Advisory Notification – Infrastructure Engineering - Nutanix [DAT…" at bounding box center [451, 256] width 273 height 29
paste input "us-00-vn-nutanix11"
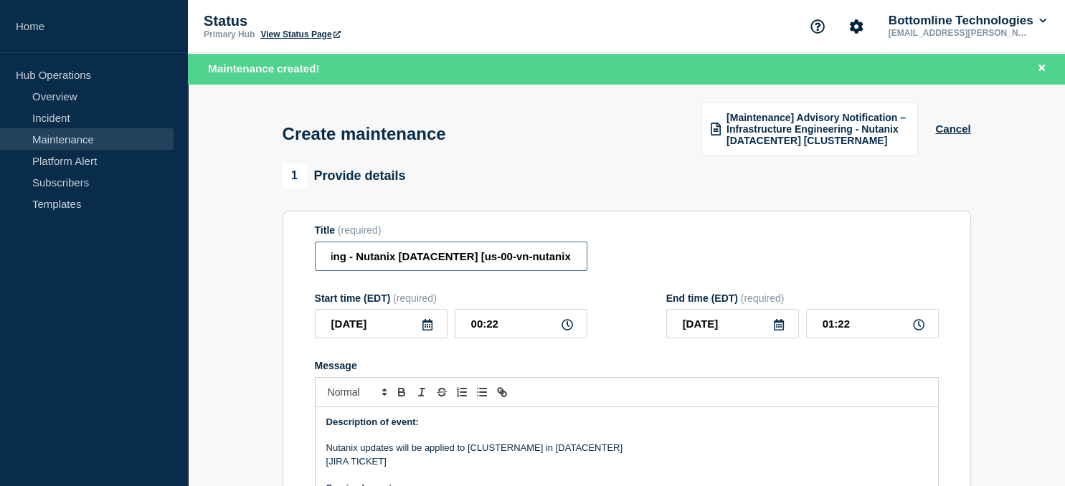
scroll to position [0, 327]
click at [420, 256] on input "[Maintenance] Advisory Notification – Infrastructure Engineering - Nutanix [DAT…" at bounding box center [451, 256] width 273 height 29
type input "[Maintenance] Advisory Notification – Infrastructure Engineering - Nutanix [us0…"
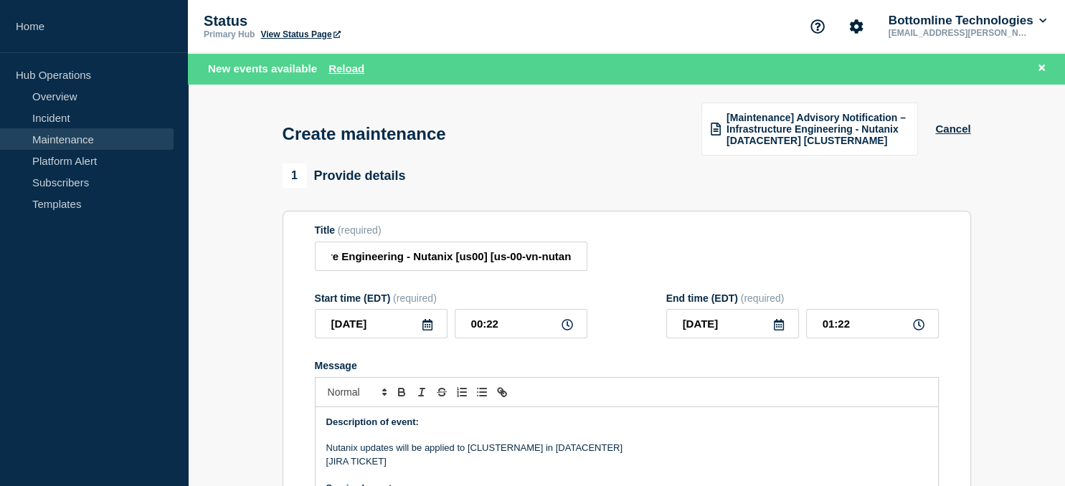
click at [430, 330] on icon at bounding box center [427, 324] width 10 height 11
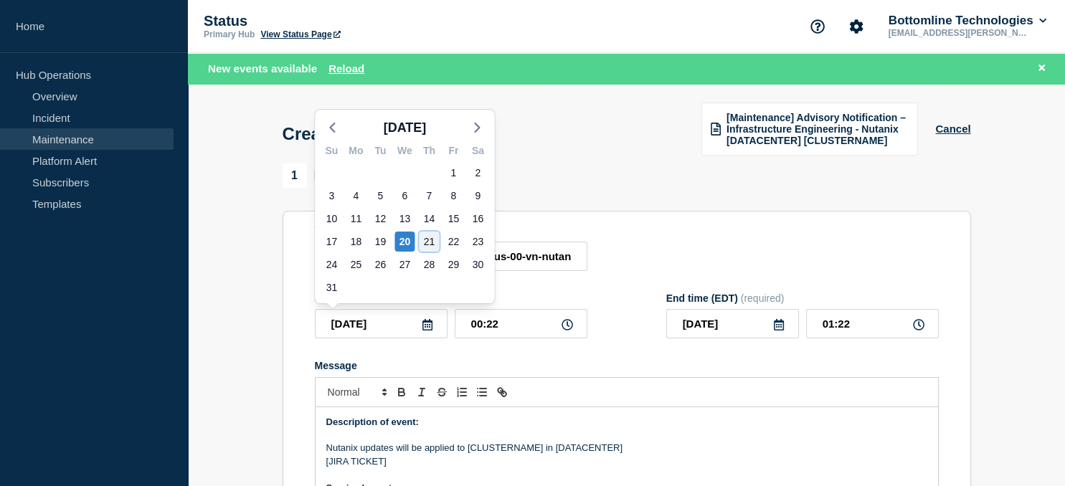
click at [431, 248] on div "21" at bounding box center [429, 242] width 20 height 20
type input "[DATE]"
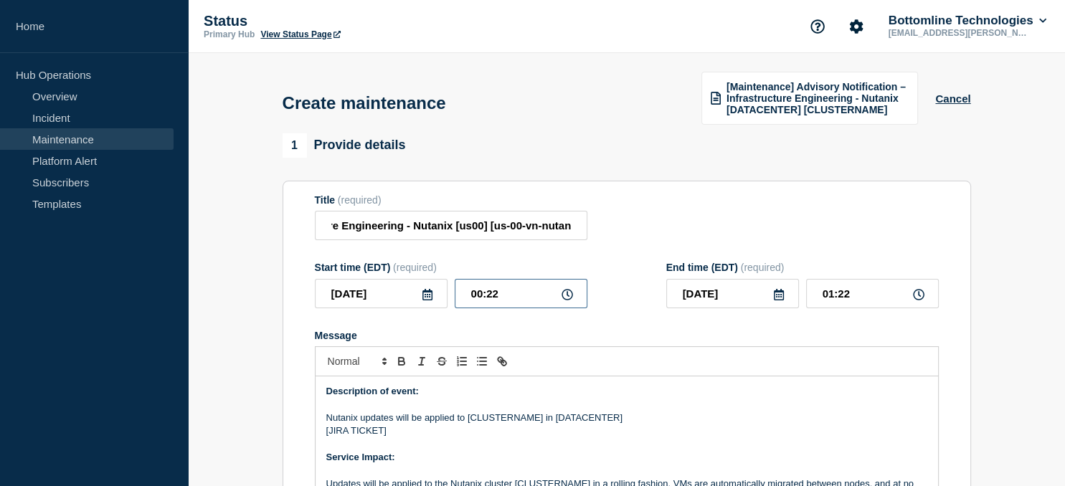
drag, startPoint x: 514, startPoint y: 297, endPoint x: 401, endPoint y: 296, distance: 113.3
click at [455, 296] on input "00:22" at bounding box center [521, 293] width 133 height 29
type input "21:00"
type input "22:00"
click at [781, 293] on icon at bounding box center [779, 294] width 10 height 11
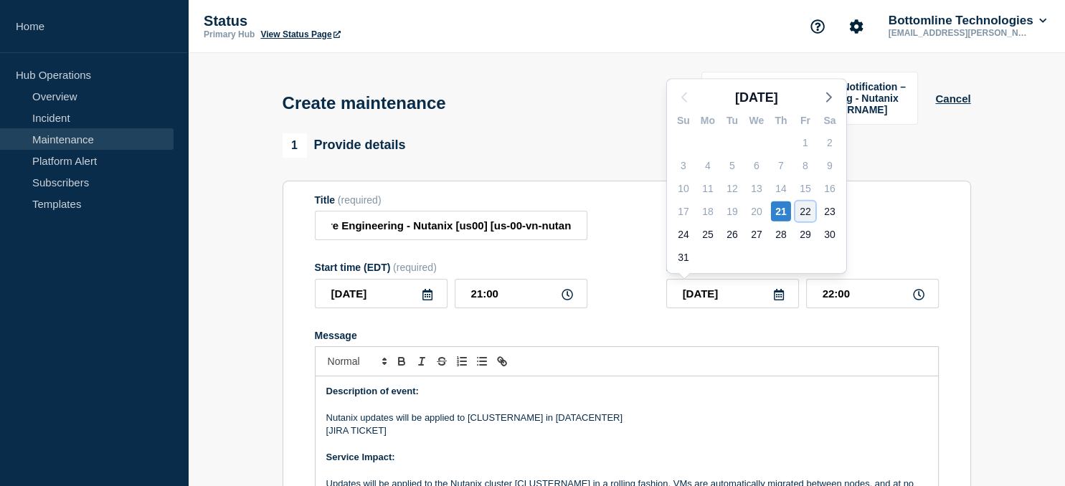
click at [806, 212] on div "22" at bounding box center [805, 212] width 20 height 20
type input "[DATE]"
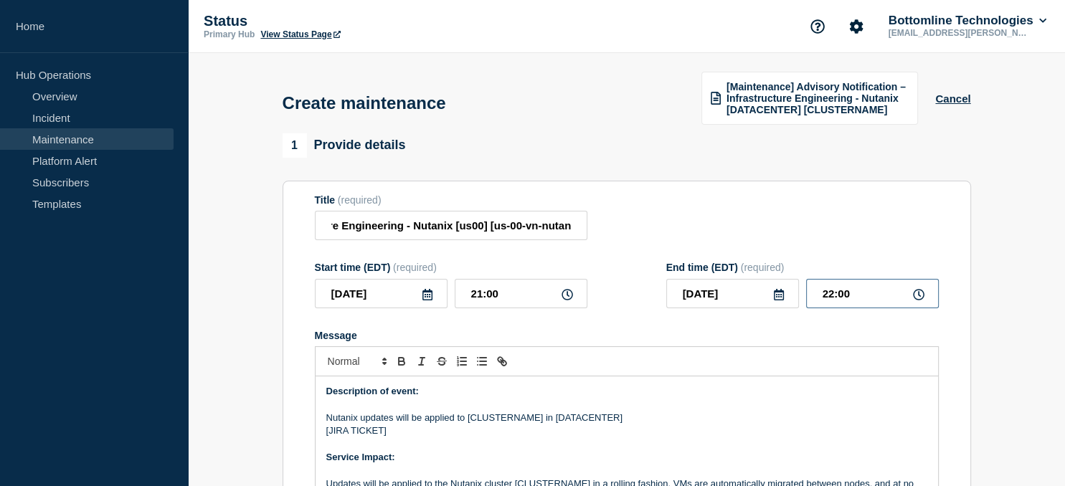
click at [865, 293] on input "22:00" at bounding box center [872, 293] width 133 height 29
drag, startPoint x: 865, startPoint y: 293, endPoint x: 770, endPoint y: 294, distance: 95.4
click at [806, 294] on input "22:00" at bounding box center [872, 293] width 133 height 29
type input "05:00"
click at [519, 418] on p "Nutanix updates will be applied to [CLUSTERNAME] in [DATACENTER]" at bounding box center [626, 418] width 601 height 13
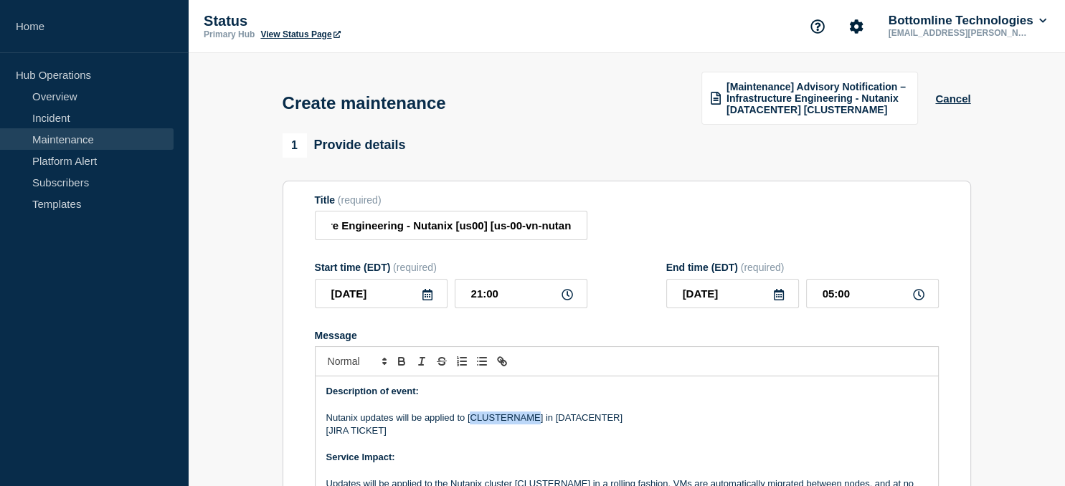
click at [519, 418] on p "Nutanix updates will be applied to [CLUSTERNAME] in [DATACENTER]" at bounding box center [626, 418] width 601 height 13
click at [592, 423] on p "Nutanix updates will be applied to [us-00-vn-nutanix11] in [DATACENTER]" at bounding box center [626, 418] width 601 height 13
drag, startPoint x: 384, startPoint y: 432, endPoint x: 331, endPoint y: 438, distance: 53.4
click at [331, 437] on p "[JIRA TICKET]" at bounding box center [626, 431] width 601 height 13
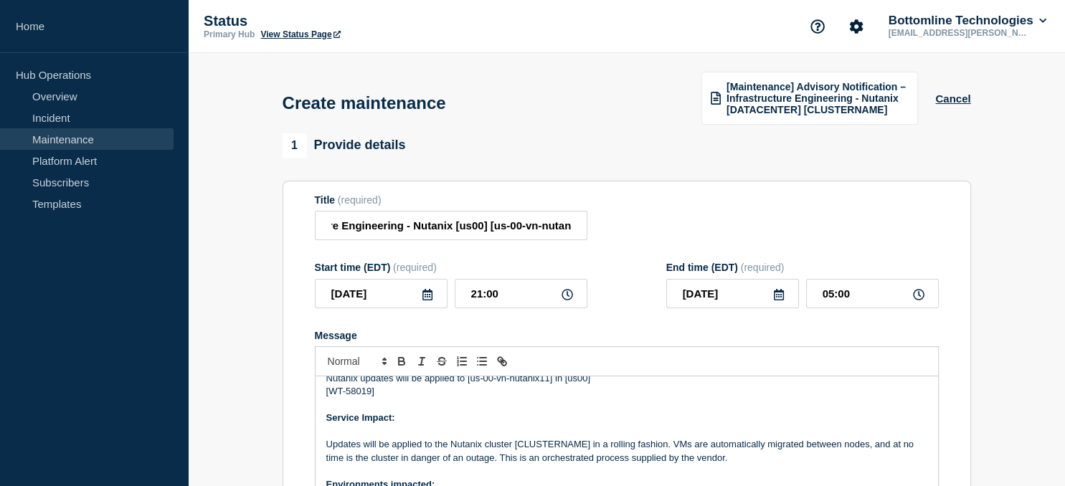
scroll to position [49, 0]
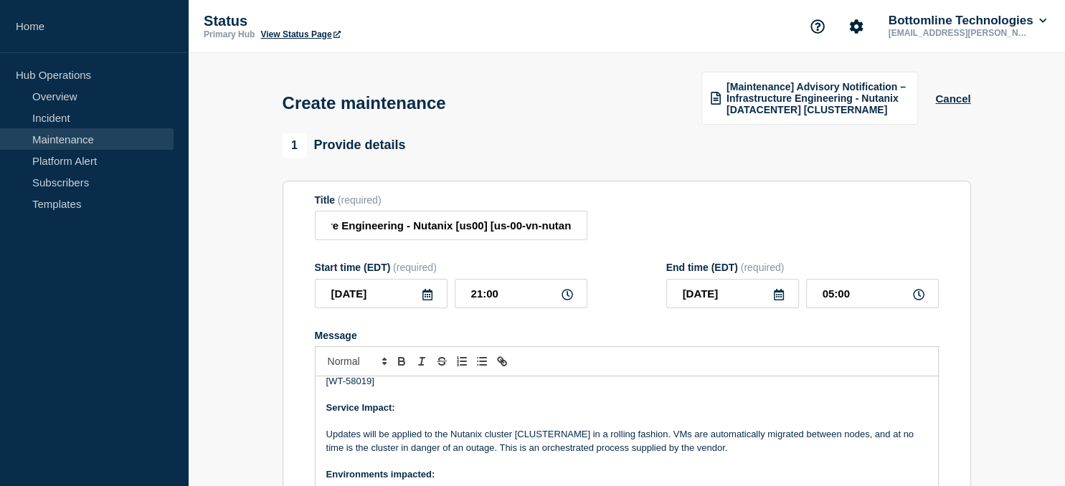
click at [554, 435] on p "Updates will be applied to the Nutanix cluster [CLUSTERNAME] in a rolling fashi…" at bounding box center [626, 441] width 601 height 27
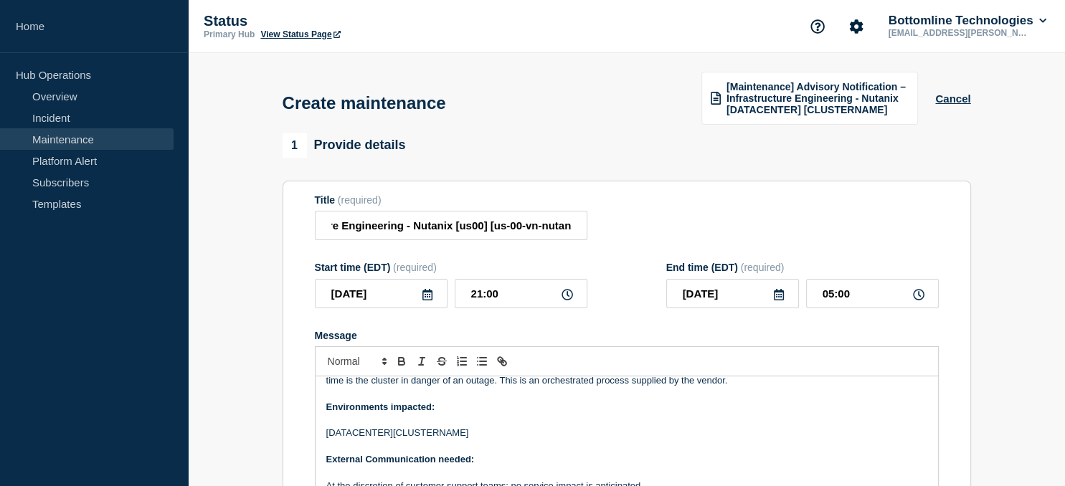
scroll to position [118, 0]
click at [435, 435] on p "[DATACENTER][CLUSTERNAME]" at bounding box center [626, 432] width 601 height 13
click at [366, 438] on p "[DATACENTER][us-00-vn-nutanix11]" at bounding box center [626, 432] width 601 height 13
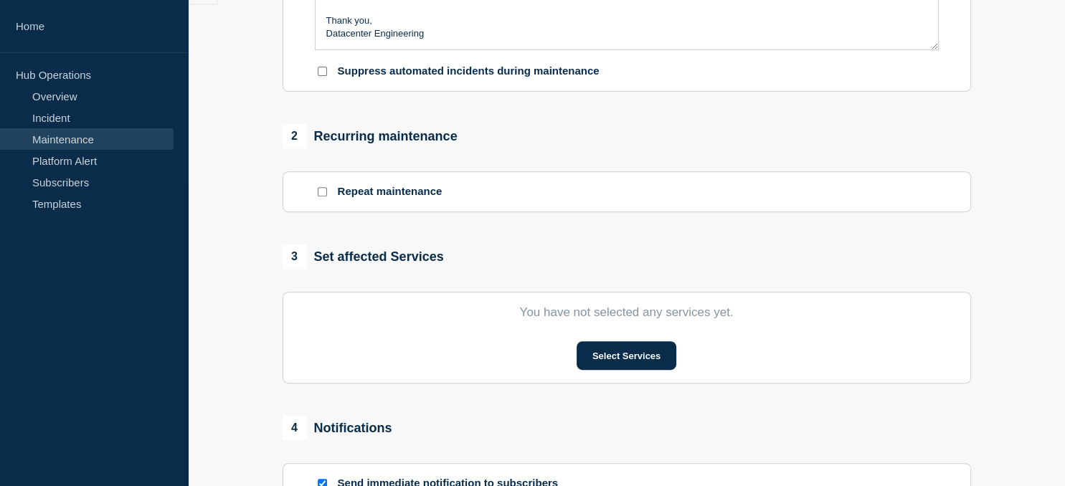
scroll to position [501, 0]
click at [633, 369] on button "Select Services" at bounding box center [627, 354] width 100 height 29
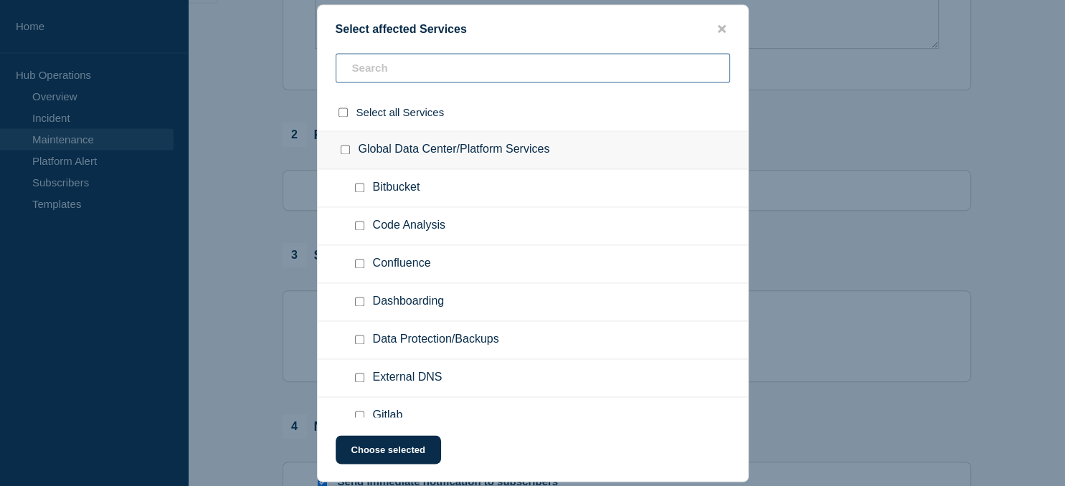
click at [380, 67] on input "text" at bounding box center [533, 67] width 394 height 29
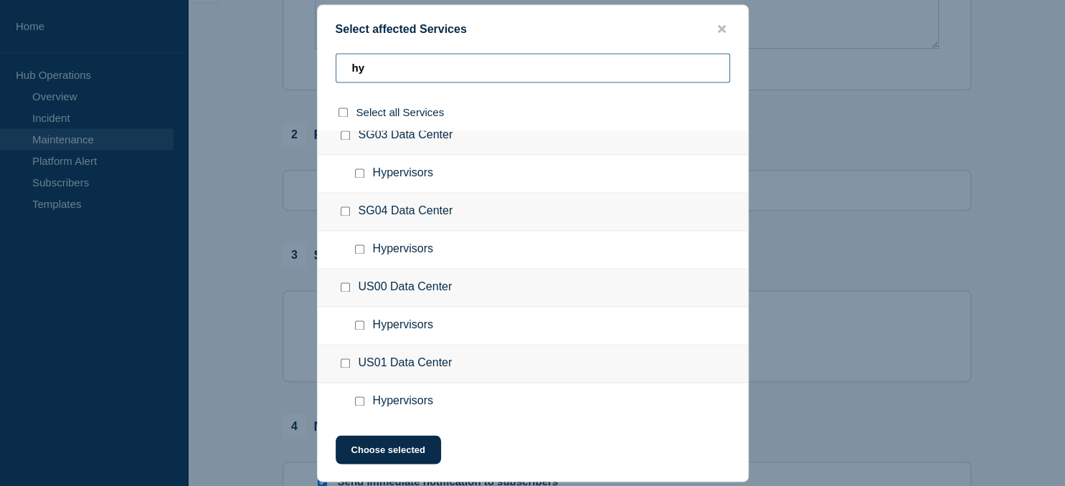
scroll to position [395, 0]
type input "hy"
click at [346, 289] on input "US00 Data Center checkbox" at bounding box center [345, 286] width 9 height 9
checkbox input "true"
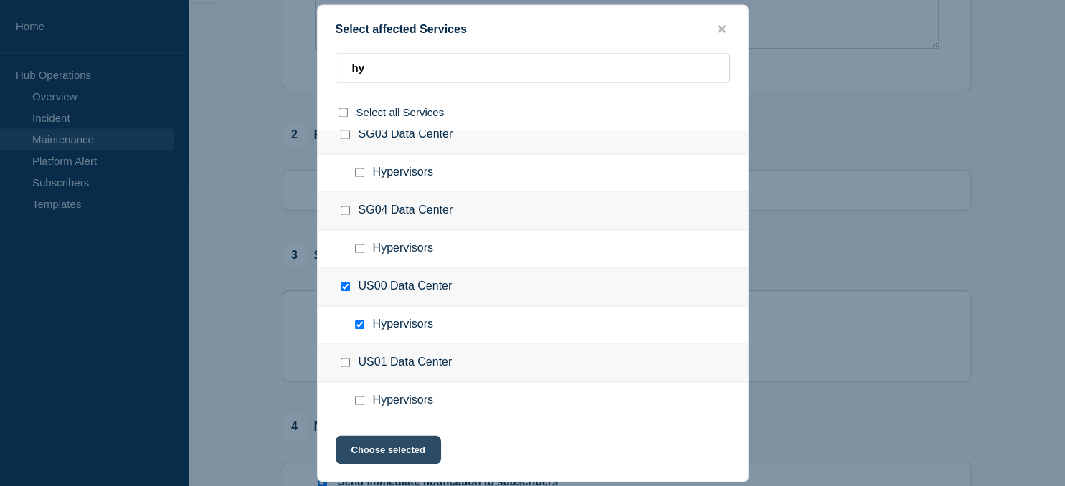
click at [394, 455] on button "Choose selected" at bounding box center [388, 449] width 105 height 29
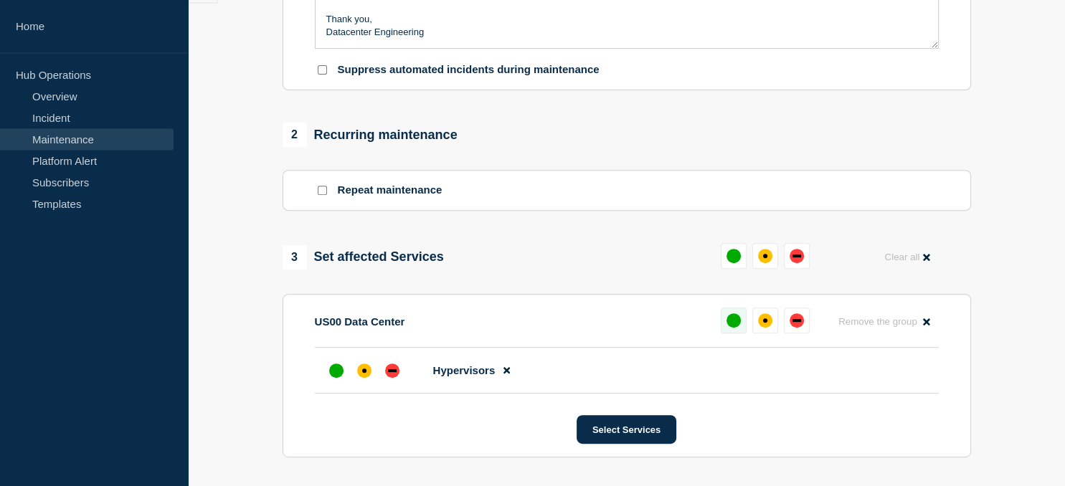
click at [733, 323] on div "up" at bounding box center [734, 320] width 14 height 14
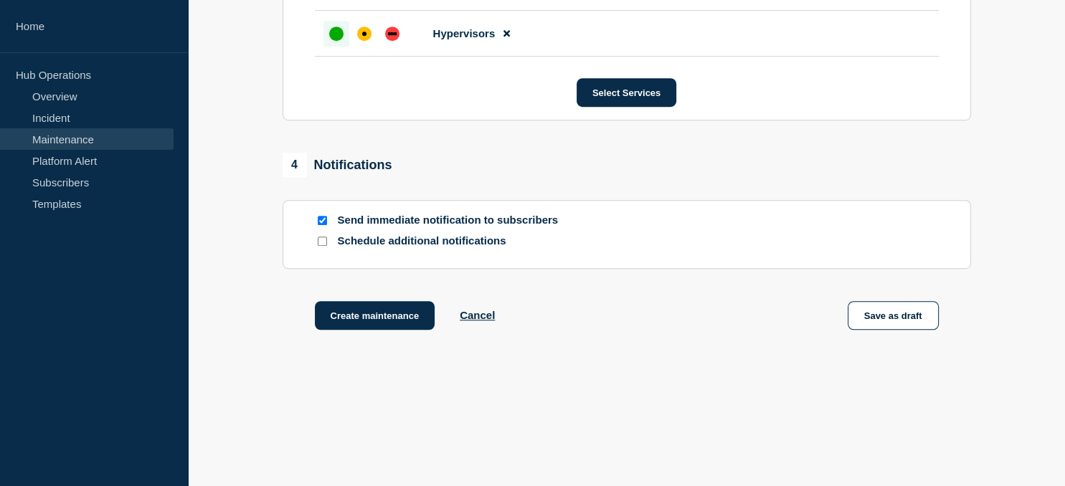
scroll to position [853, 0]
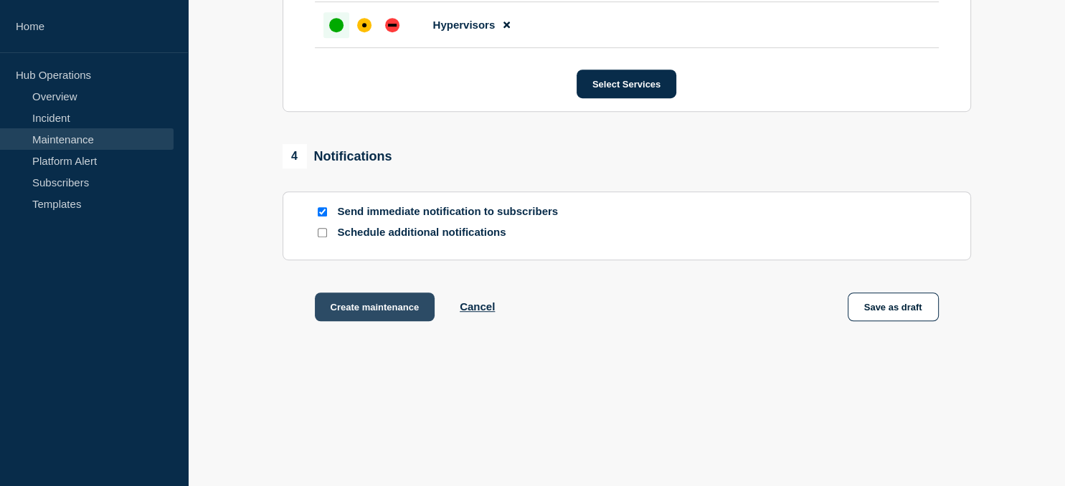
click at [382, 304] on button "Create maintenance" at bounding box center [375, 307] width 120 height 29
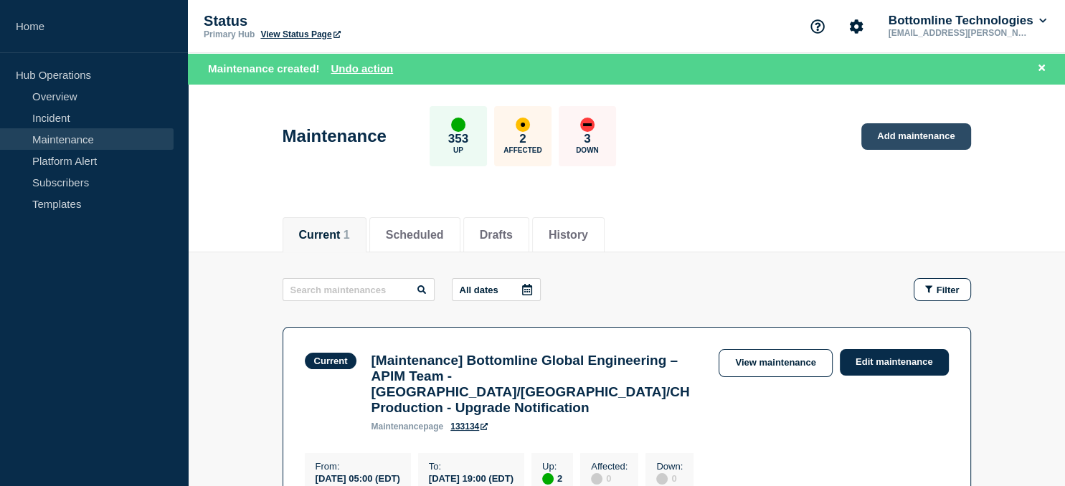
click at [919, 139] on link "Add maintenance" at bounding box center [915, 136] width 109 height 27
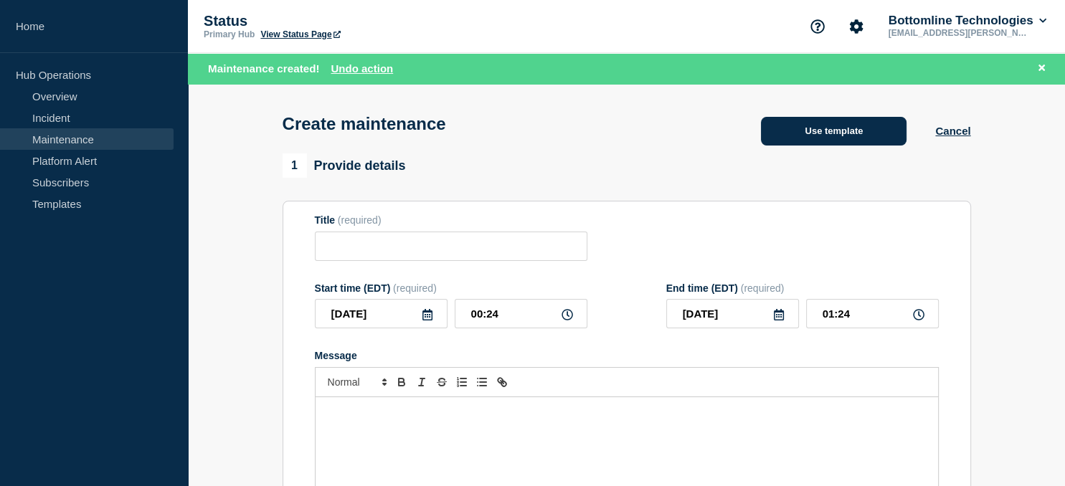
click at [818, 142] on button "Use template" at bounding box center [834, 131] width 146 height 29
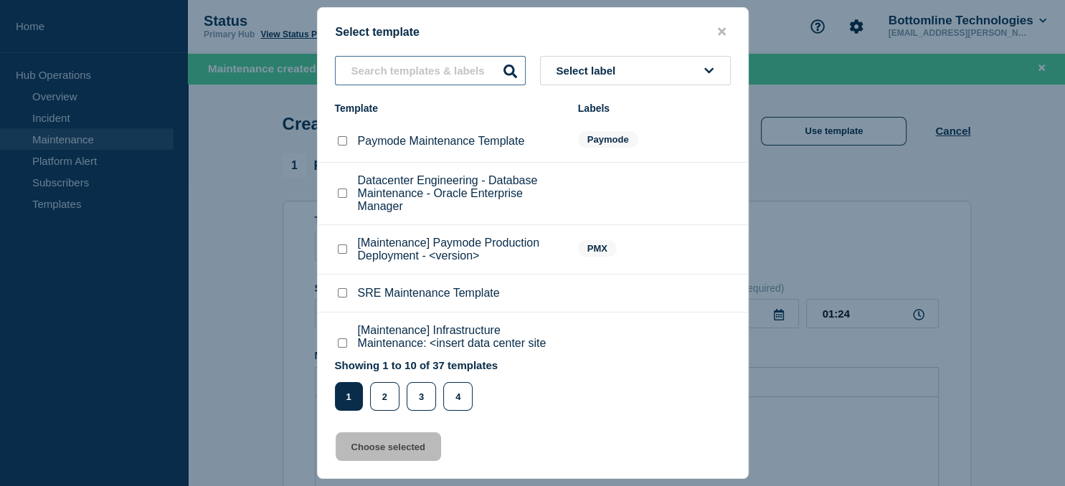
click at [420, 70] on input "text" at bounding box center [430, 70] width 191 height 29
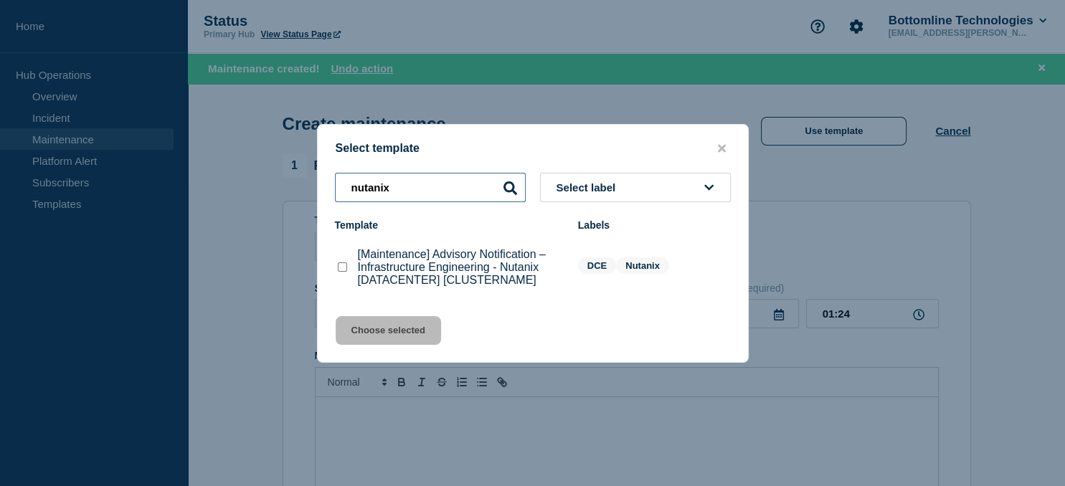
type input "nutanix"
click at [347, 272] on checkbox"] "[Maintenance] Advisory Notification – Infrastructure Engineering - Nutanix [DAT…" at bounding box center [342, 266] width 9 height 9
checkbox checkbox"] "true"
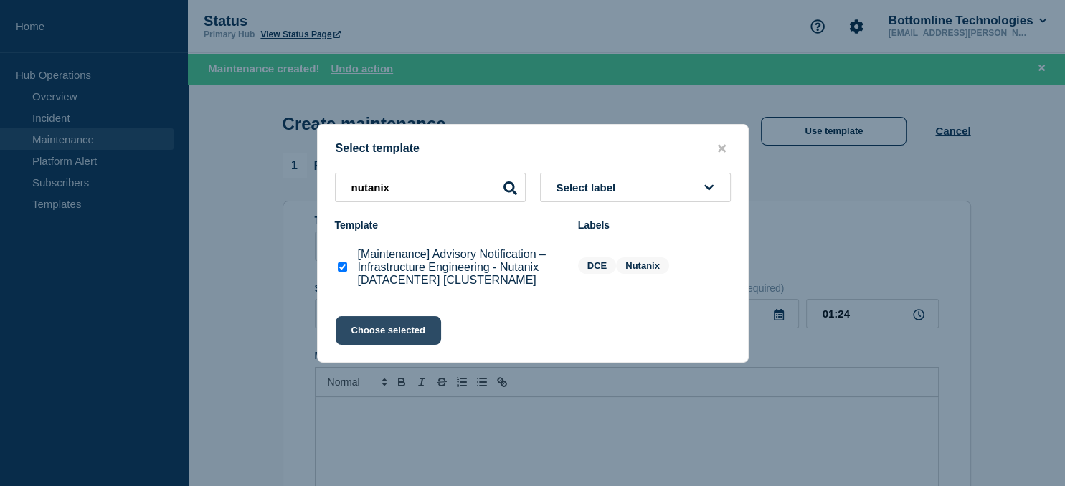
click at [397, 342] on button "Choose selected" at bounding box center [388, 330] width 105 height 29
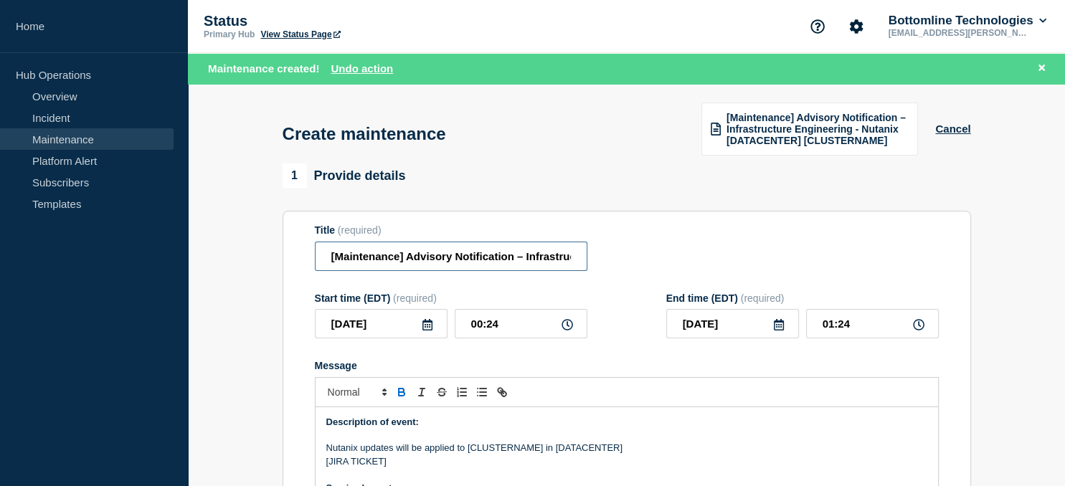
click at [481, 253] on input "[Maintenance] Advisory Notification – Infrastructure Engineering - Nutanix [DAT…" at bounding box center [451, 256] width 273 height 29
click at [519, 255] on input "[Maintenance] Advisory Notification – Infrastructure Engineering - Nutanix [DAT…" at bounding box center [451, 256] width 273 height 29
paste input "sg-03-vn-nutanix01"
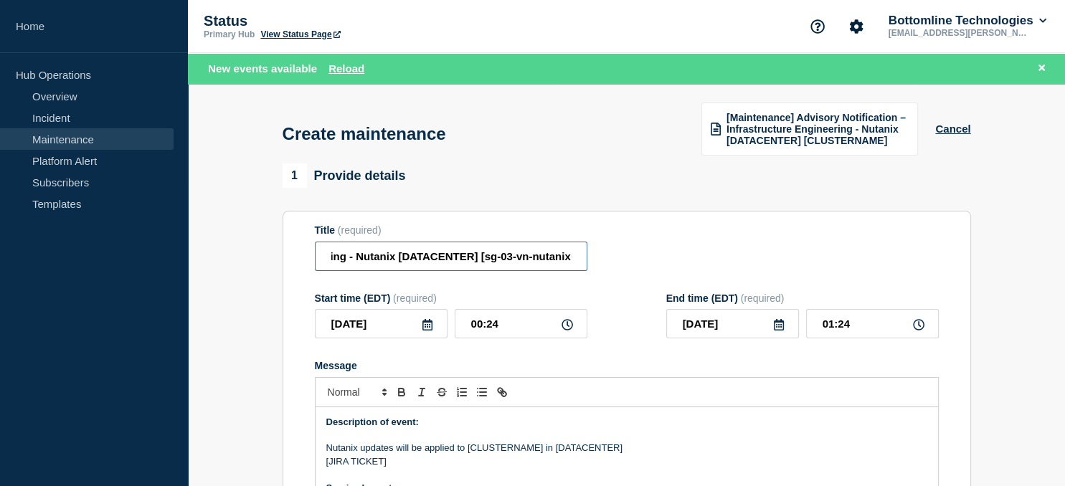
scroll to position [0, 327]
click at [432, 253] on input "[Maintenance] Advisory Notification – Infrastructure Engineering - Nutanix [DAT…" at bounding box center [451, 256] width 273 height 29
type input "[Maintenance] Advisory Notification – Infrastructure Engineering - Nutanix [SG0…"
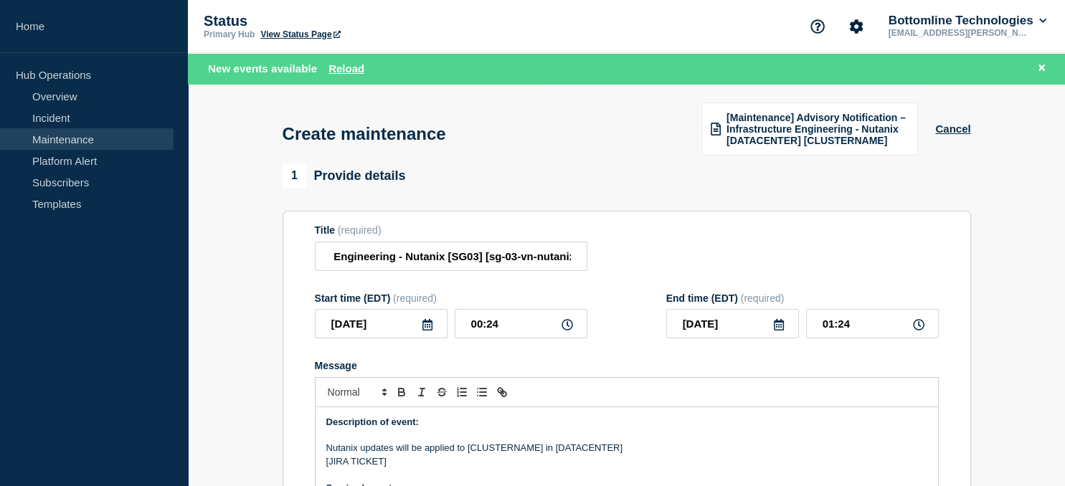
click at [426, 328] on icon at bounding box center [427, 324] width 10 height 11
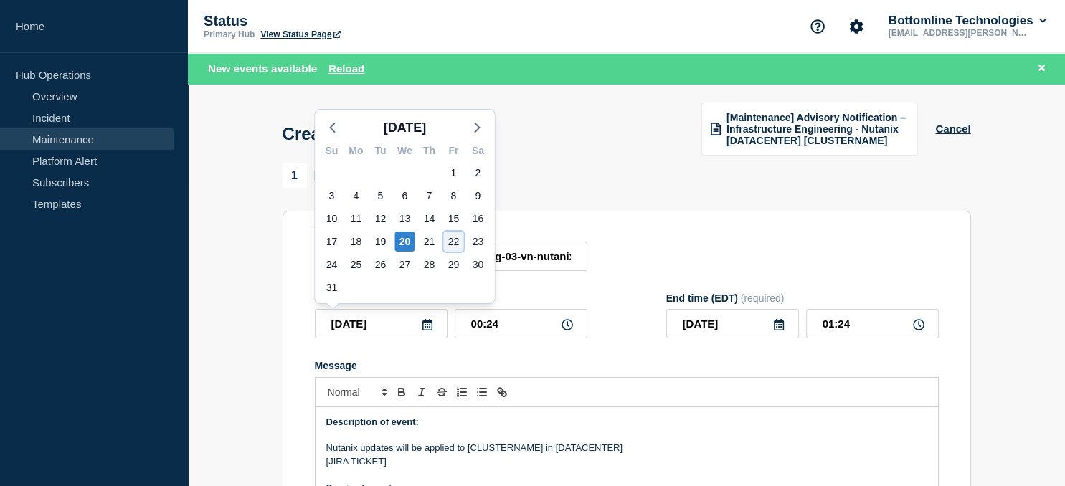
click at [459, 240] on div "22" at bounding box center [453, 242] width 20 height 20
type input "[DATE]"
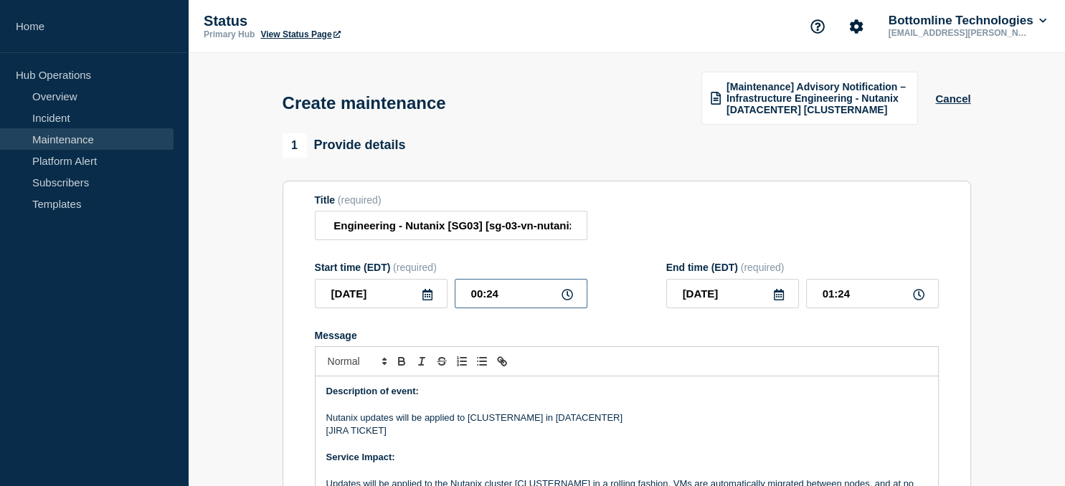
drag, startPoint x: 526, startPoint y: 301, endPoint x: 400, endPoint y: 293, distance: 125.7
click at [455, 293] on input "00:24" at bounding box center [521, 293] width 133 height 29
type input "21:00"
type input "22:00"
click at [740, 294] on input "[DATE]" at bounding box center [732, 293] width 133 height 29
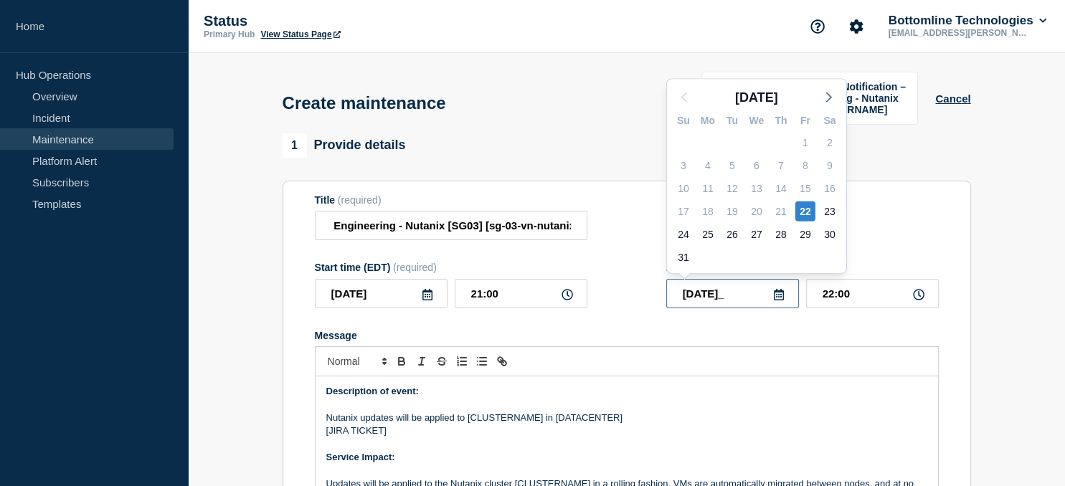
type input "[DATE]"
click at [833, 327] on form "Title (required) [Maintenance] Advisory Notification – Infrastructure Engineeri…" at bounding box center [627, 386] width 624 height 384
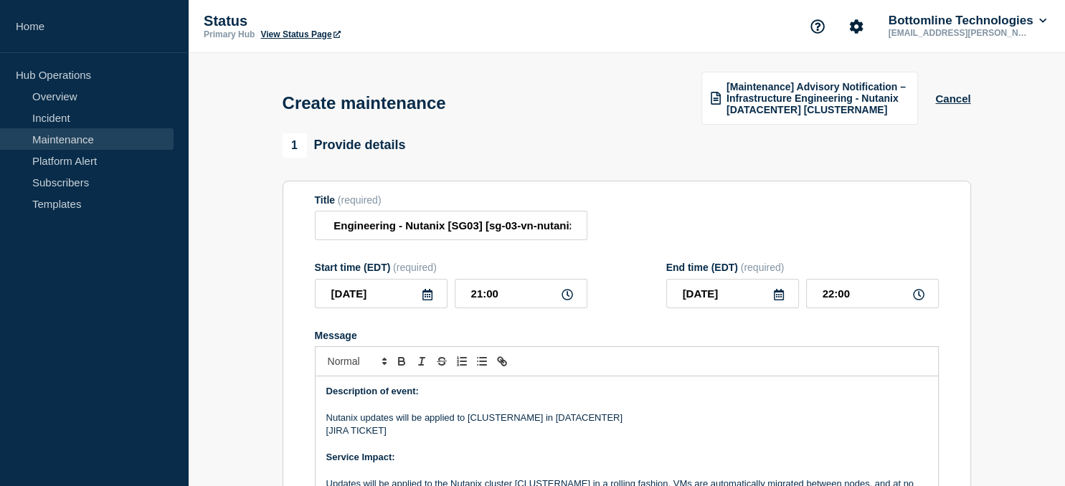
click at [508, 423] on p "Nutanix updates will be applied to [CLUSTERNAME] in [DATACENTER]" at bounding box center [626, 418] width 601 height 13
paste div "Message"
click at [610, 422] on p "Nutanix updates will be applied to [sg-03-vn-nutanix01] in [DATACENTER]" at bounding box center [626, 418] width 601 height 13
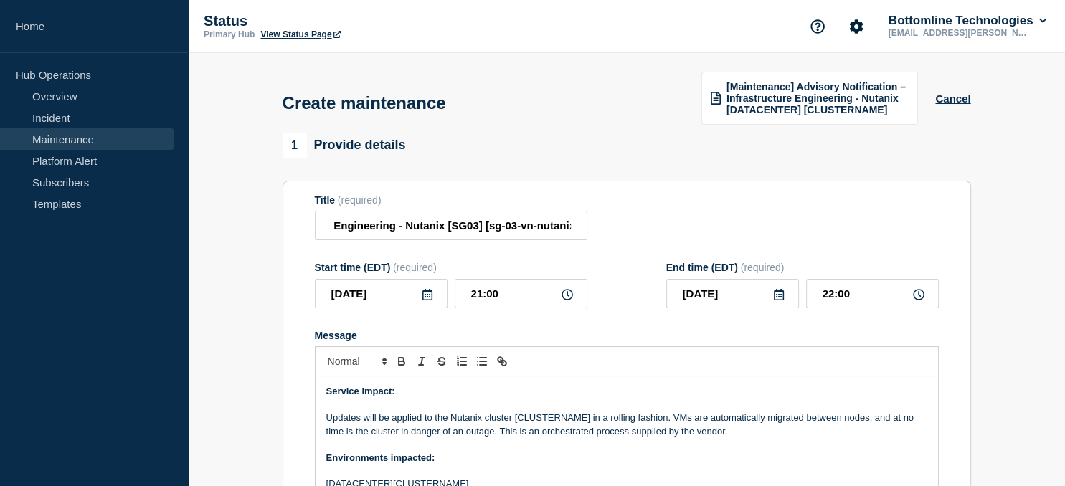
scroll to position [73, 0]
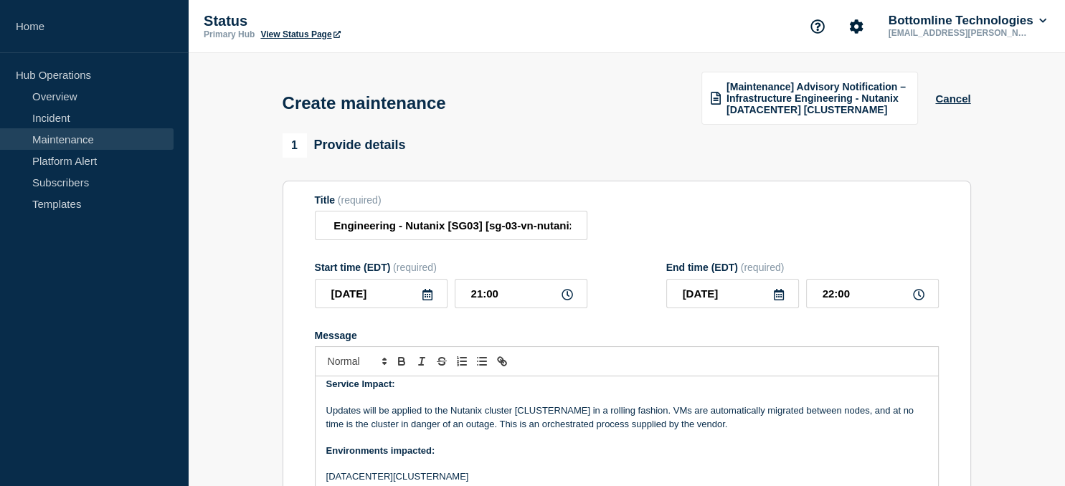
click at [543, 416] on p "Updates will be applied to the Nutanix cluster [CLUSTERNAME] in a rolling fashi…" at bounding box center [626, 418] width 601 height 27
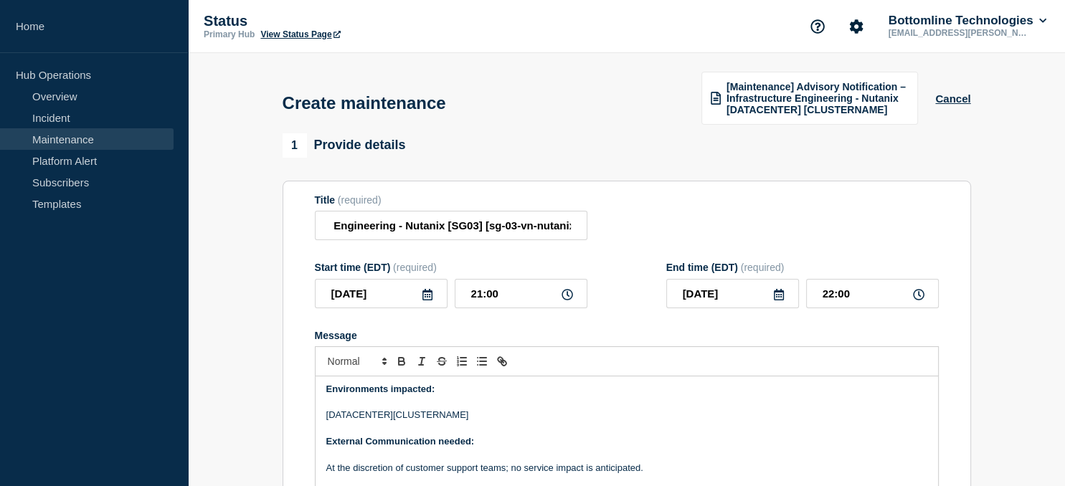
scroll to position [146, 0]
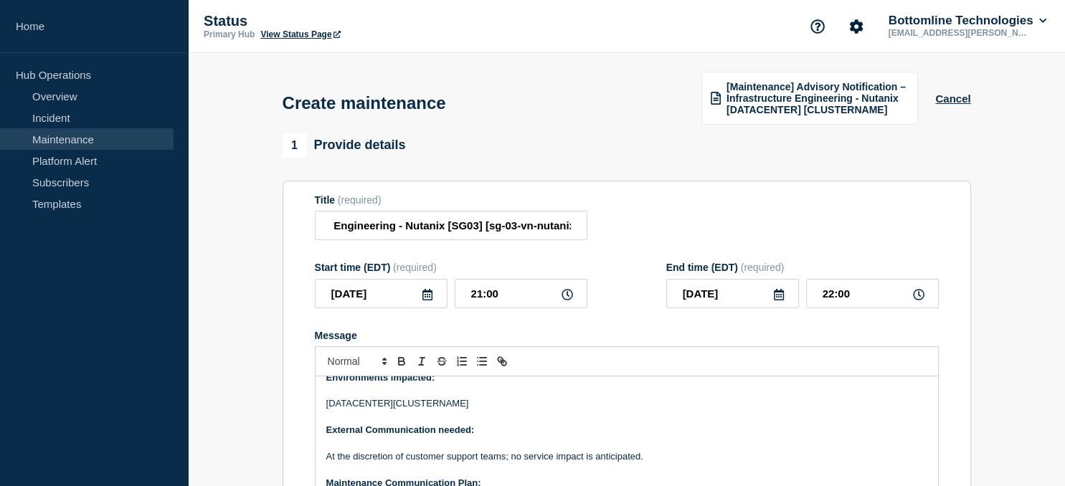
click at [435, 407] on p "[DATACENTER][CLUSTERNAME]" at bounding box center [626, 403] width 601 height 13
click at [344, 410] on p "[DATACENTER][sg-03-vn-nutanix01]" at bounding box center [626, 403] width 601 height 13
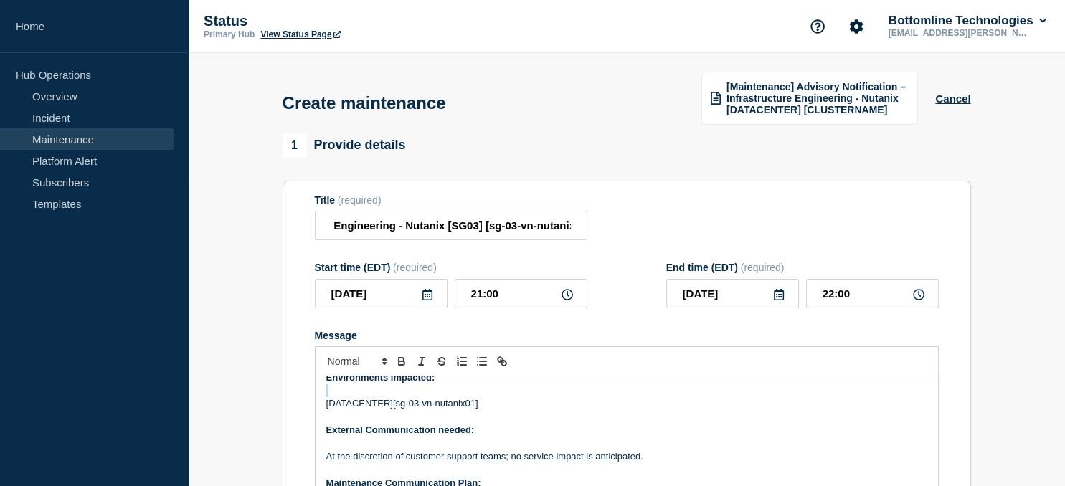
click at [344, 410] on p "[DATACENTER][sg-03-vn-nutanix01]" at bounding box center [626, 403] width 601 height 13
click at [363, 397] on p "Message" at bounding box center [626, 390] width 601 height 13
click at [361, 409] on p "[DATACENTER][sg-03-vn-nutanix01]" at bounding box center [626, 403] width 601 height 13
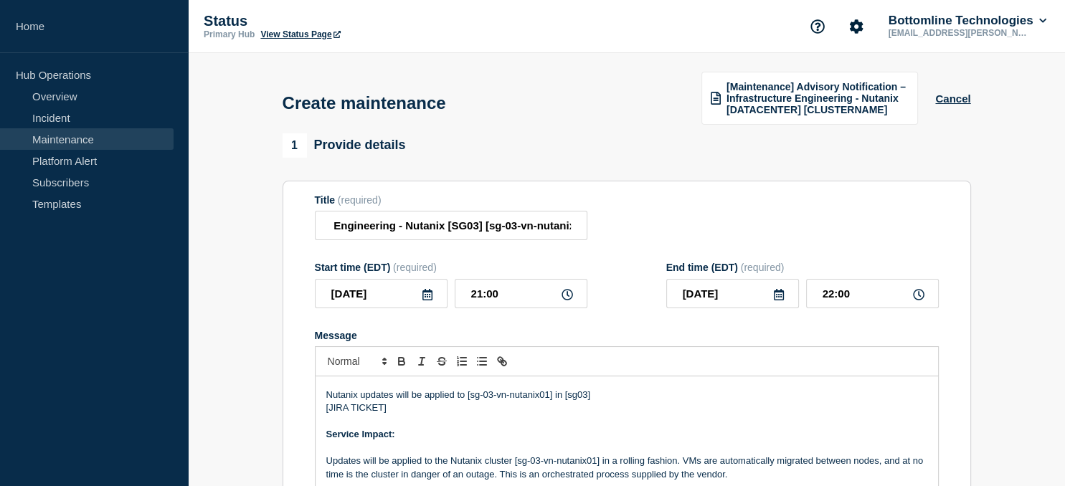
scroll to position [23, 0]
drag, startPoint x: 382, startPoint y: 411, endPoint x: 327, endPoint y: 412, distance: 55.2
click at [327, 412] on p "[JIRA TICKET]" at bounding box center [626, 408] width 601 height 13
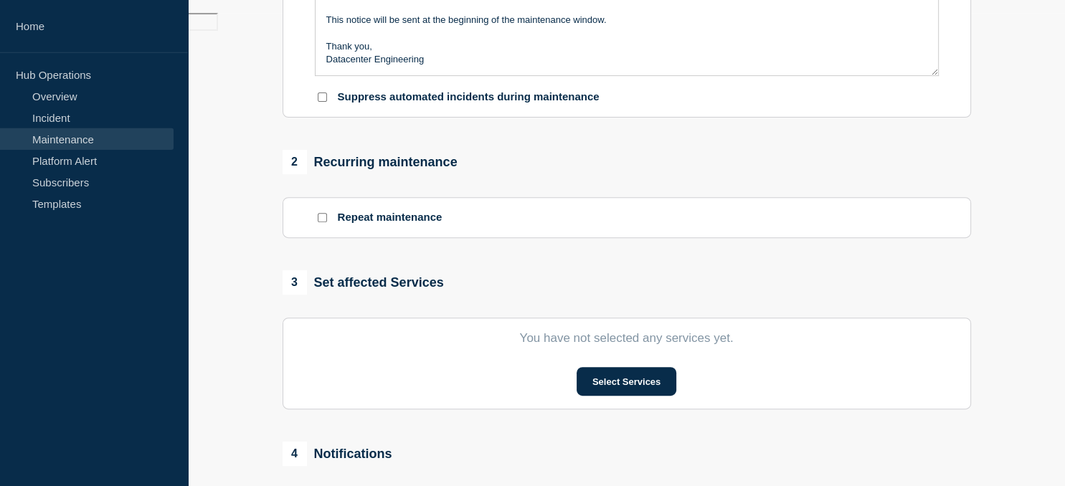
scroll to position [475, 0]
click at [626, 386] on button "Select Services" at bounding box center [627, 380] width 100 height 29
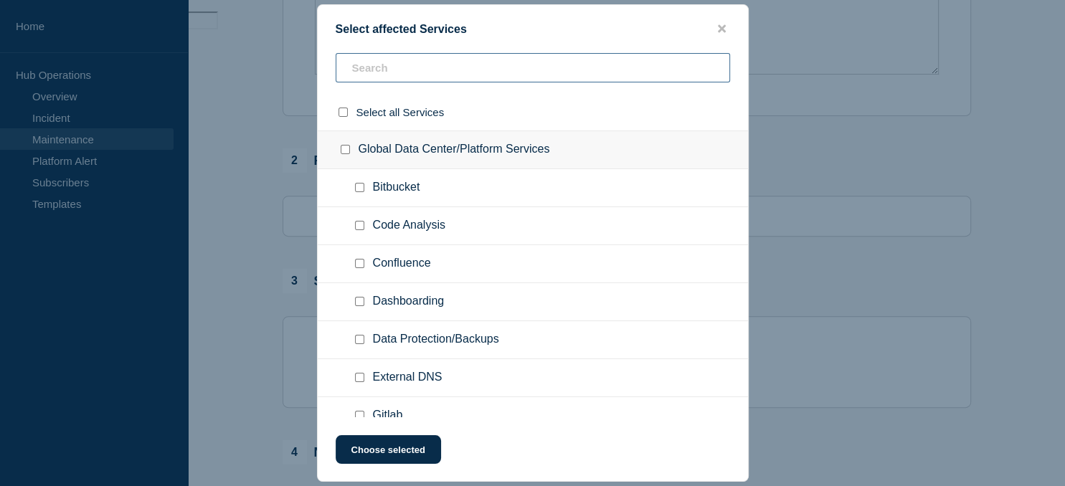
click at [382, 65] on input "text" at bounding box center [533, 67] width 394 height 29
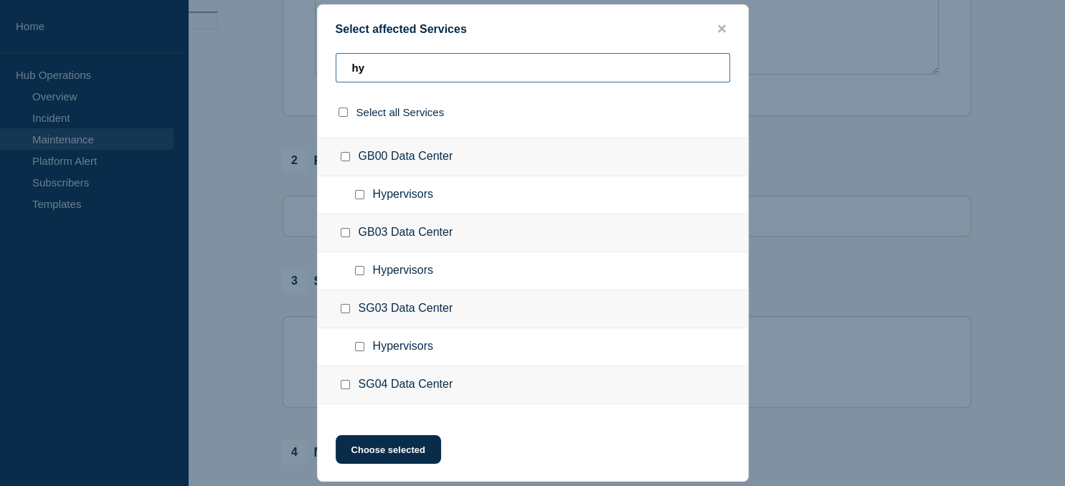
scroll to position [227, 0]
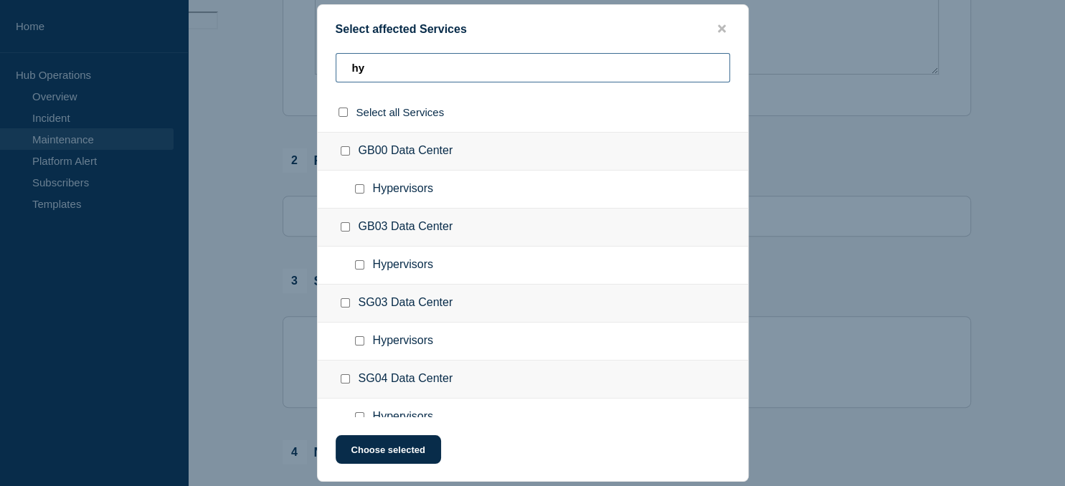
type input "hy"
click at [362, 341] on input "Hypervisors checkbox" at bounding box center [359, 340] width 9 height 9
checkbox input "true"
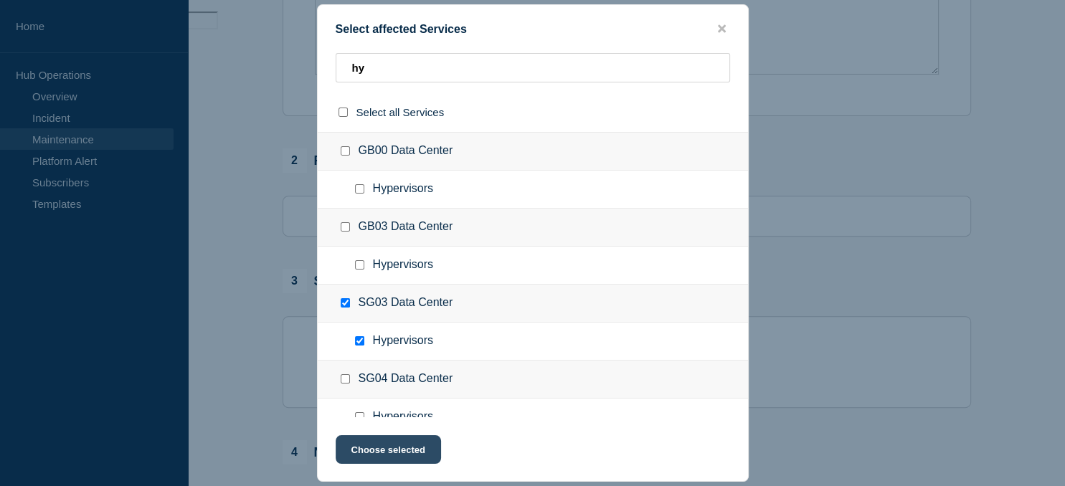
click at [406, 453] on button "Choose selected" at bounding box center [388, 449] width 105 height 29
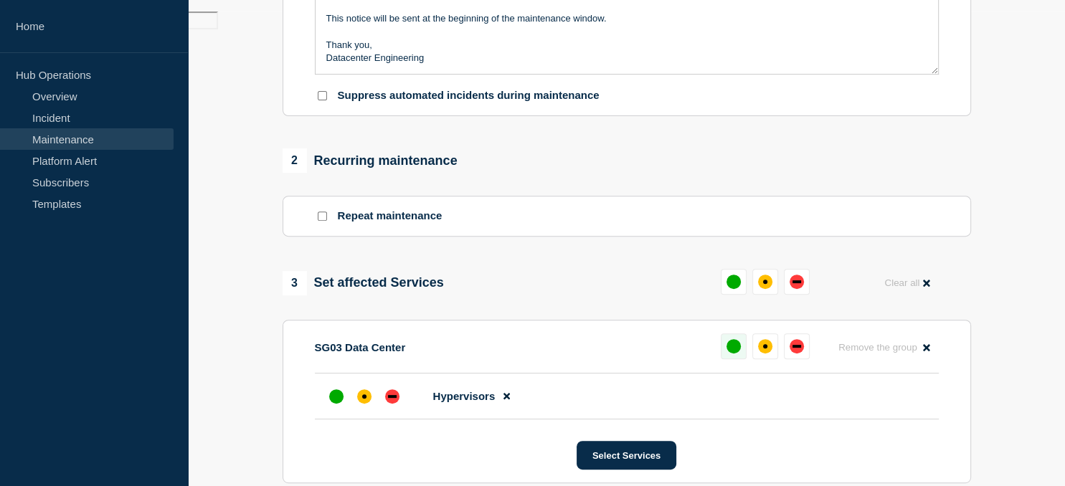
click at [732, 347] on div "up" at bounding box center [734, 346] width 14 height 14
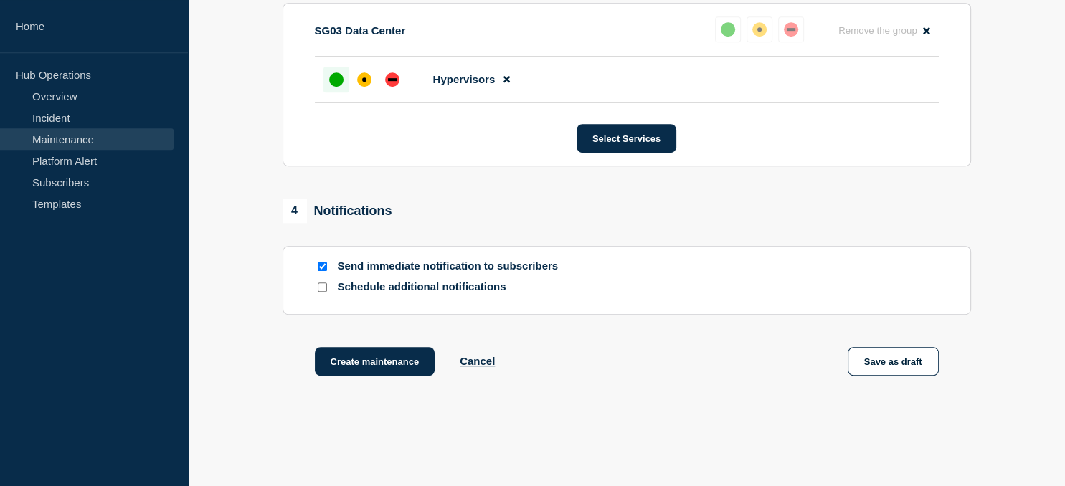
scroll to position [853, 0]
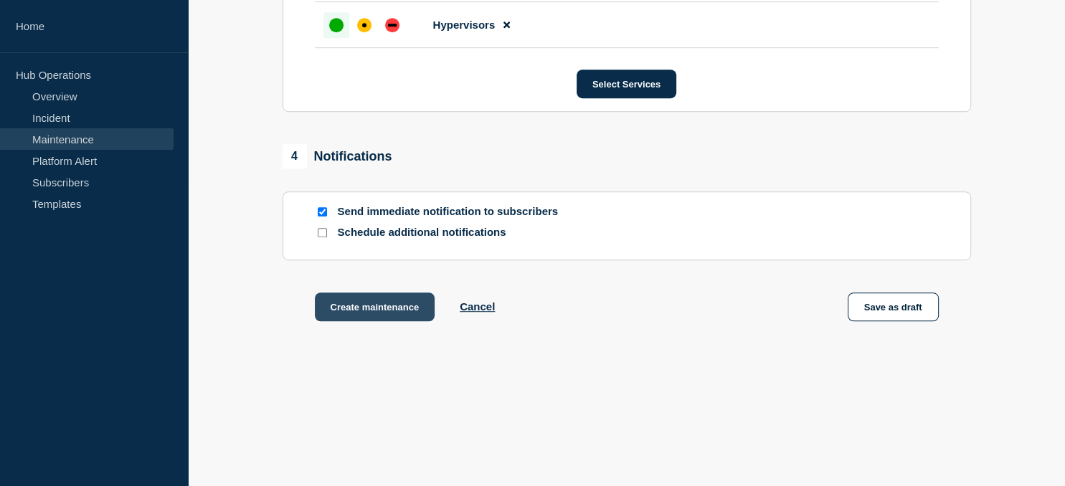
click at [365, 303] on button "Create maintenance" at bounding box center [375, 307] width 120 height 29
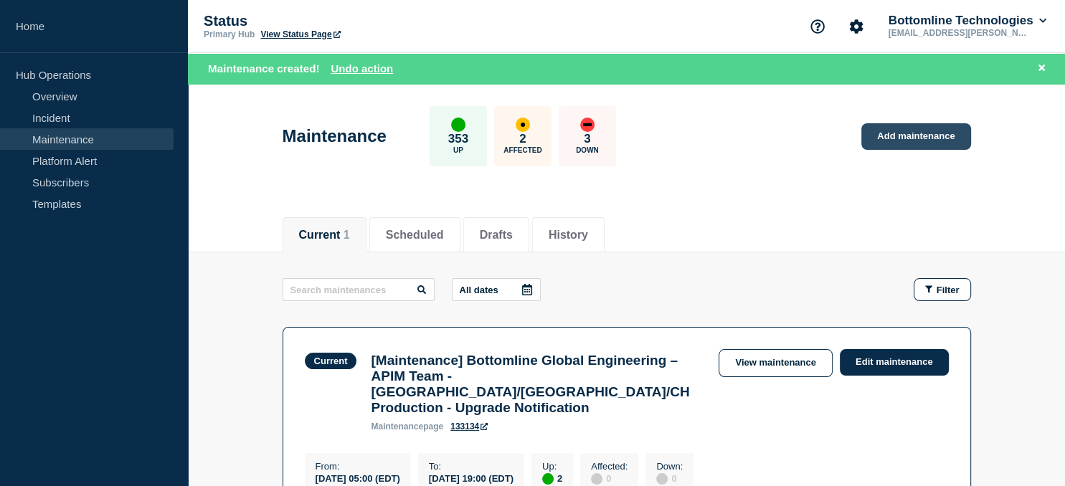
click at [907, 139] on link "Add maintenance" at bounding box center [915, 136] width 109 height 27
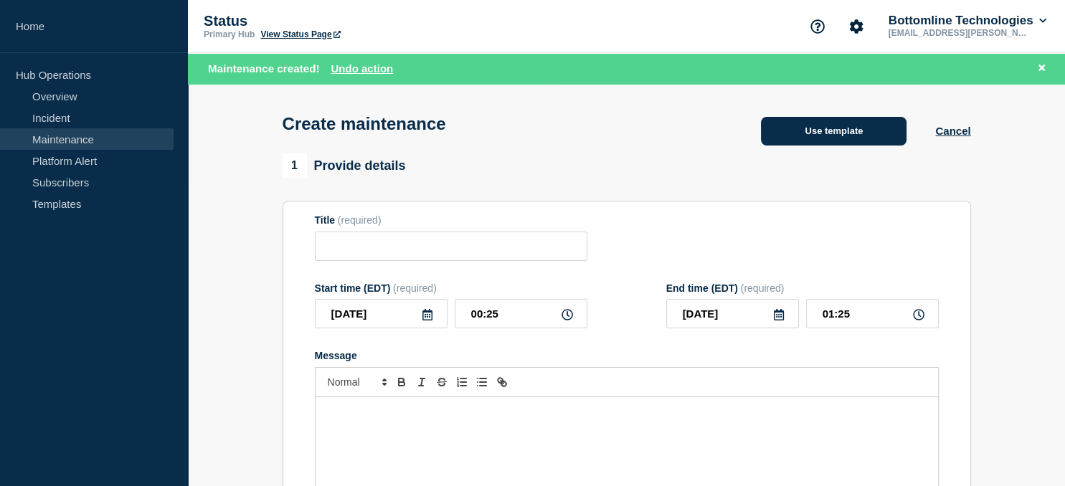
click at [841, 133] on button "Use template" at bounding box center [834, 131] width 146 height 29
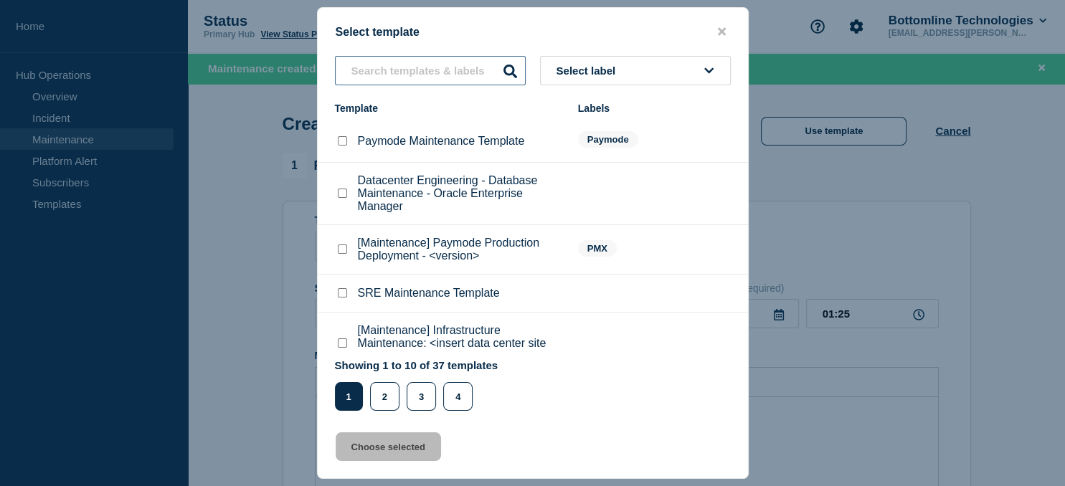
click at [412, 71] on input "text" at bounding box center [430, 70] width 191 height 29
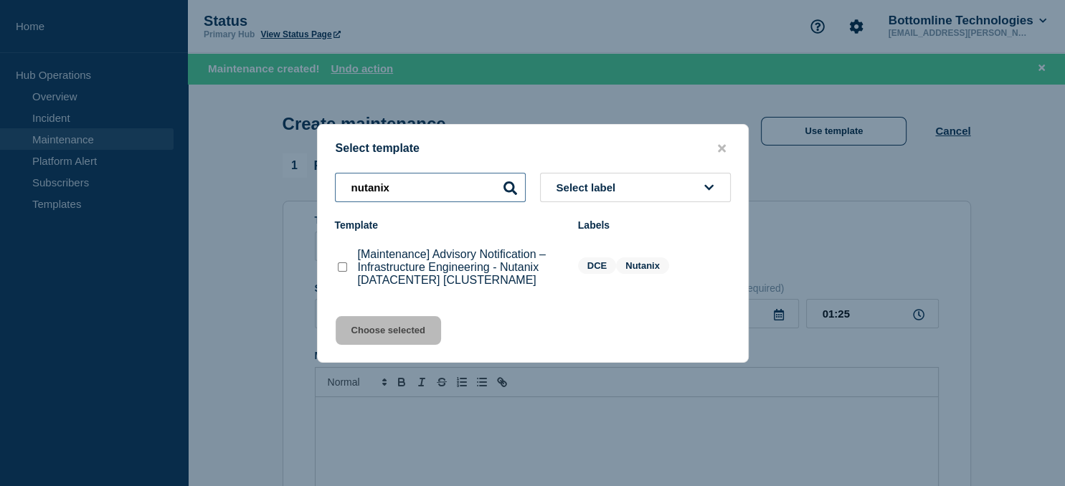
type input "nutanix"
click at [343, 269] on checkbox"] "[Maintenance] Advisory Notification – Infrastructure Engineering - Nutanix [DAT…" at bounding box center [342, 266] width 9 height 9
checkbox checkbox"] "true"
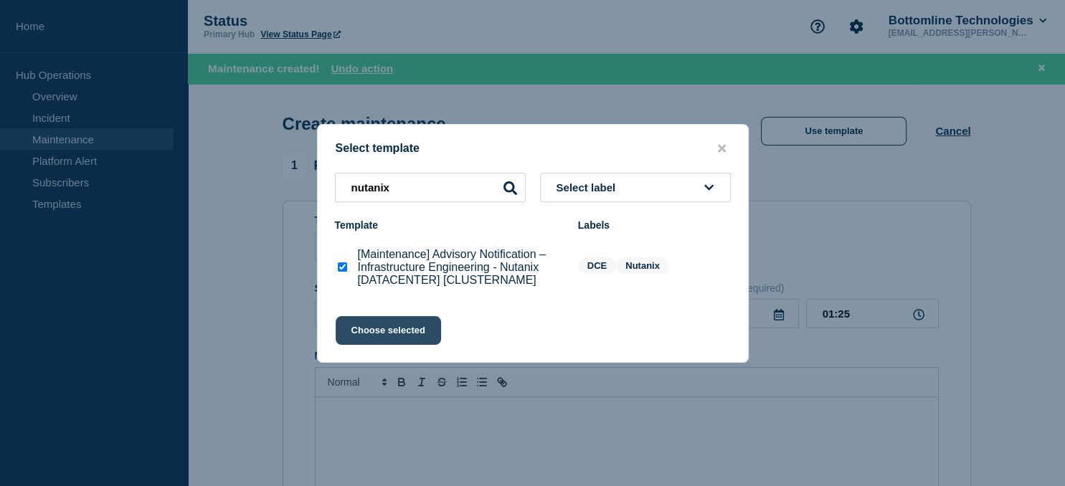
click at [401, 343] on button "Choose selected" at bounding box center [388, 330] width 105 height 29
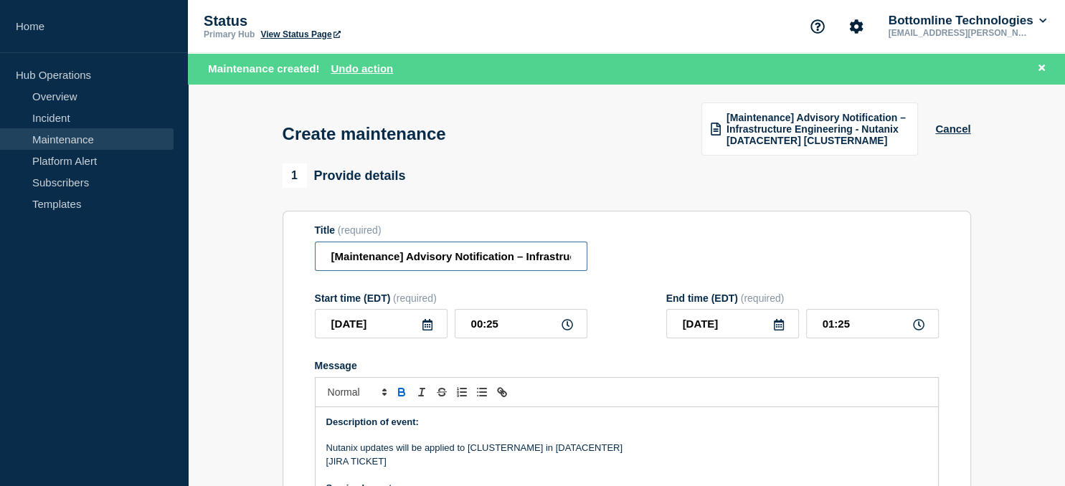
click at [438, 252] on input "[Maintenance] Advisory Notification – Infrastructure Engineering - Nutanix [DAT…" at bounding box center [451, 256] width 273 height 29
click at [516, 254] on input "[Maintenance] Advisory Notification – Infrastructure Engineering - Nutanix [DAT…" at bounding box center [451, 256] width 273 height 29
paste input "us-00-vn-nutanix05"
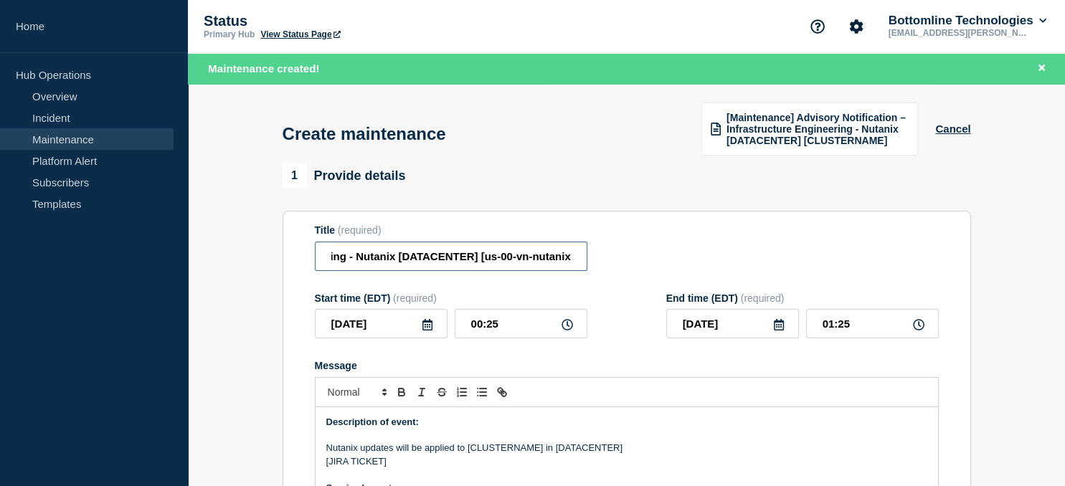
scroll to position [0, 327]
click at [423, 254] on input "[Maintenance] Advisory Notification – Infrastructure Engineering - Nutanix [DAT…" at bounding box center [451, 256] width 273 height 29
type input "[Maintenance] Advisory Notification – Infrastructure Engineering - Nutanix [us0…"
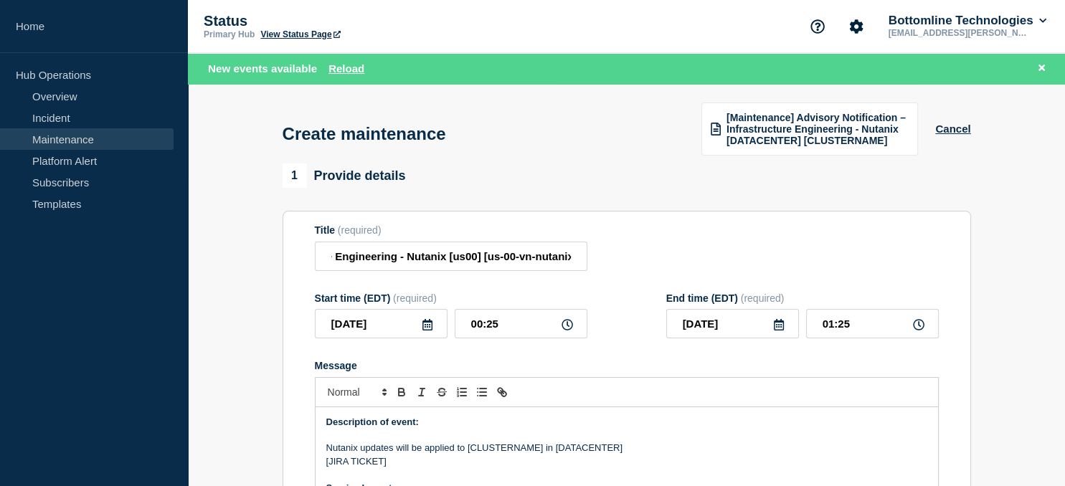
click at [432, 326] on icon at bounding box center [427, 324] width 10 height 11
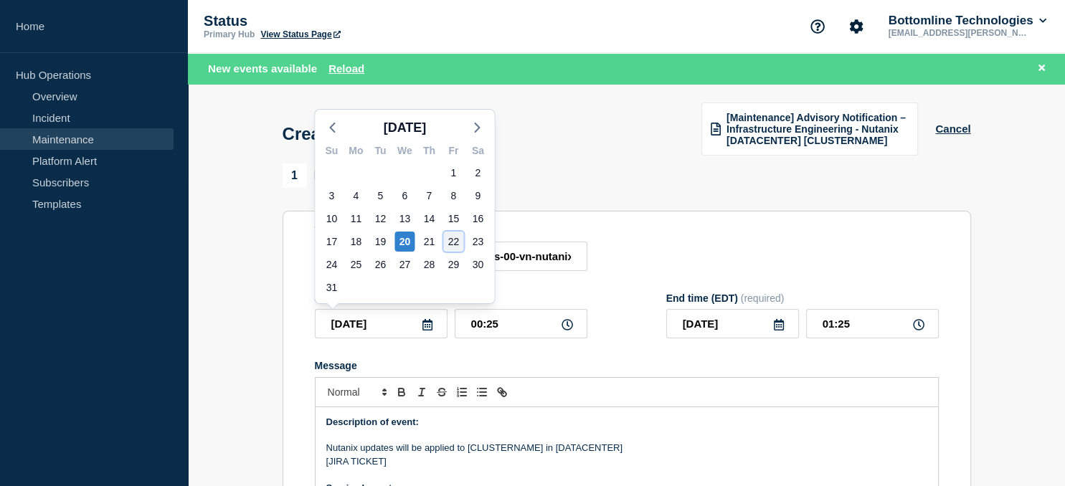
click at [455, 242] on div "22" at bounding box center [453, 242] width 20 height 20
type input "[DATE]"
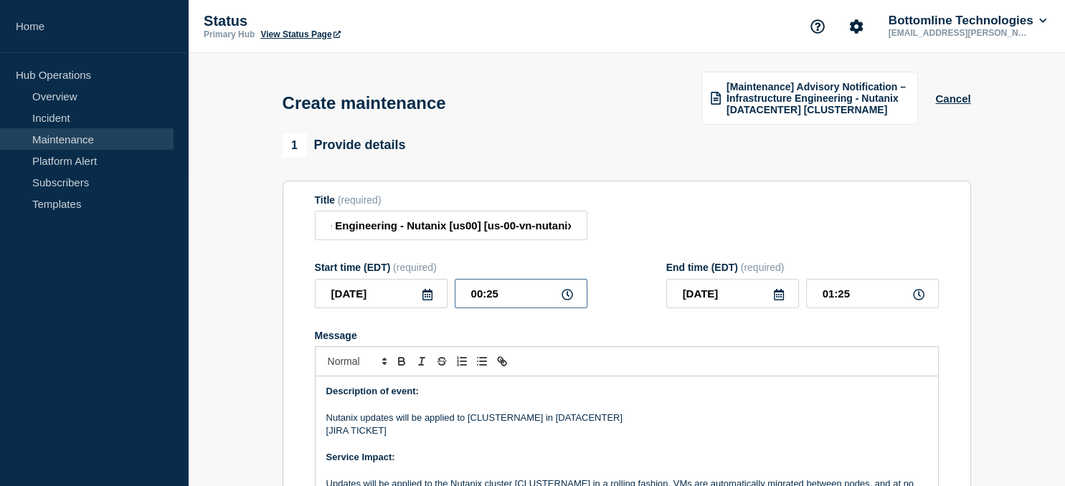
drag, startPoint x: 523, startPoint y: 300, endPoint x: 416, endPoint y: 297, distance: 106.9
click at [455, 297] on input "00:25" at bounding box center [521, 293] width 133 height 29
type input "21:00"
type input "22:00"
click at [780, 294] on icon at bounding box center [779, 294] width 10 height 11
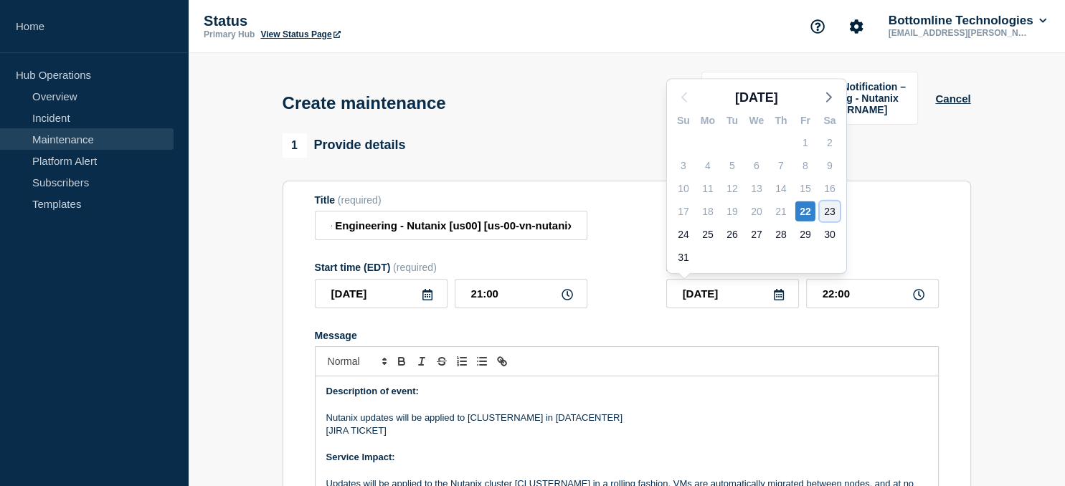
click at [831, 208] on div "23" at bounding box center [830, 212] width 20 height 20
type input "[DATE]"
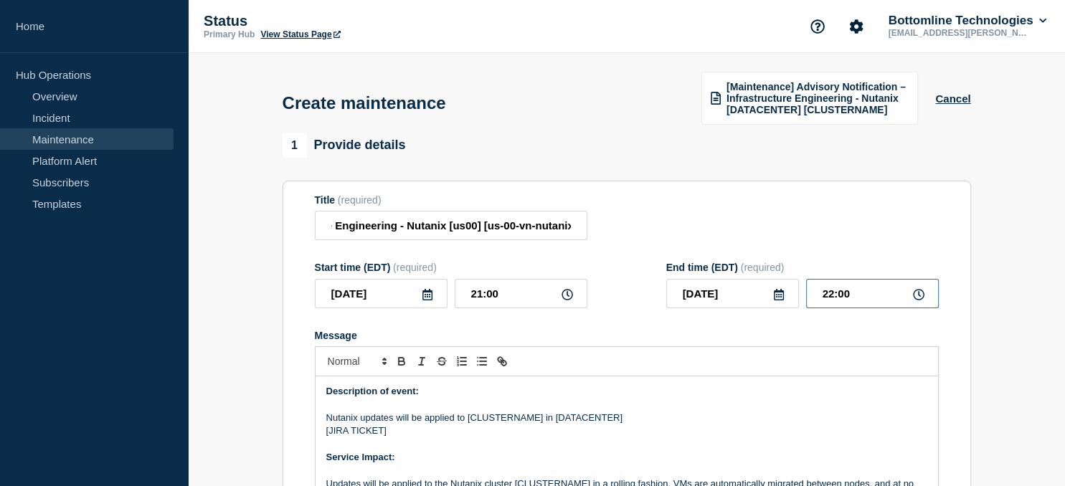
drag, startPoint x: 856, startPoint y: 294, endPoint x: 772, endPoint y: 291, distance: 84.0
click at [806, 291] on input "22:00" at bounding box center [872, 293] width 133 height 29
type input "23:59"
click at [498, 423] on p "Nutanix updates will be applied to [CLUSTERNAME] in [DATACENTER]" at bounding box center [626, 418] width 601 height 13
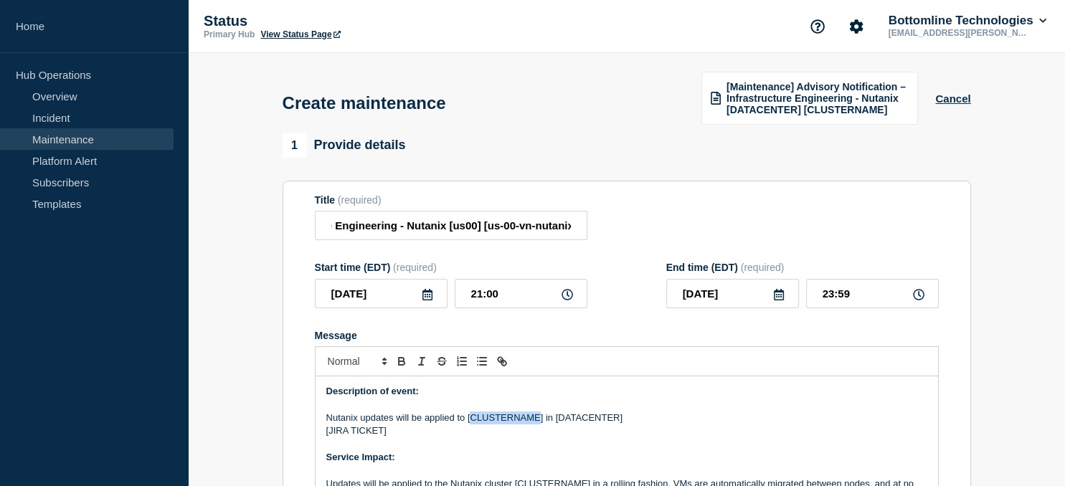
paste div "Message"
click at [597, 419] on p "Nutanix updates will be applied to [us-00-vn-nutanix05] in [DATACENTER]" at bounding box center [626, 418] width 601 height 13
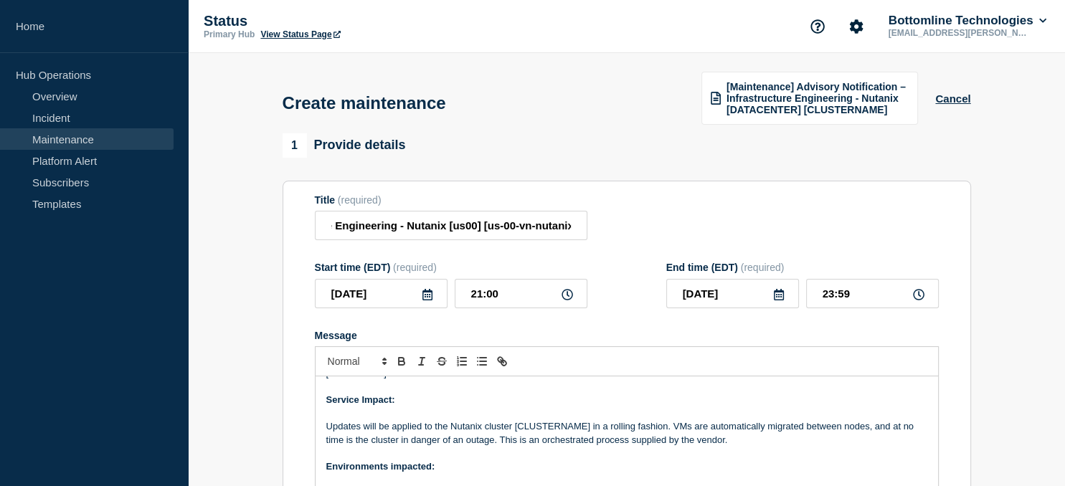
scroll to position [57, 0]
click at [553, 426] on p "Updates will be applied to the Nutanix cluster [CLUSTERNAME] in a rolling fashi…" at bounding box center [626, 433] width 601 height 27
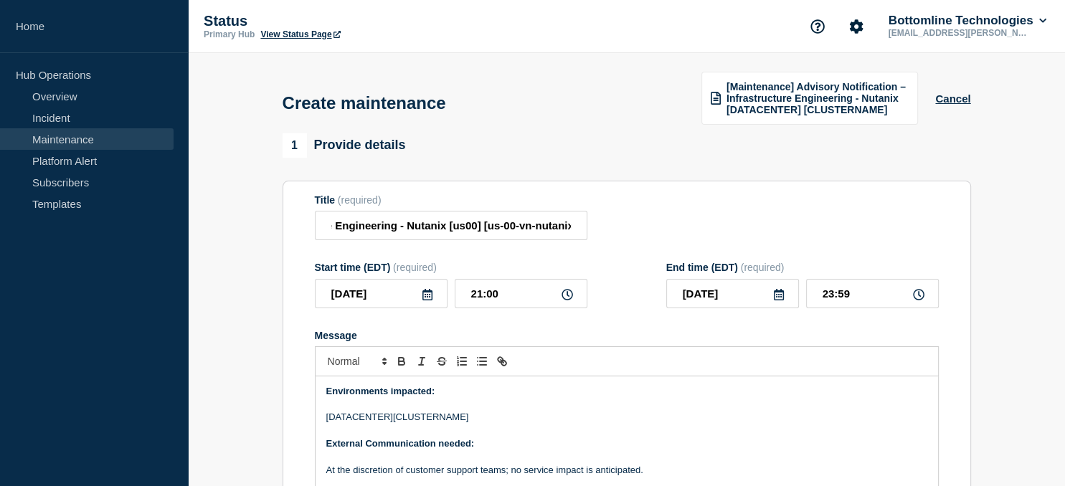
scroll to position [136, 0]
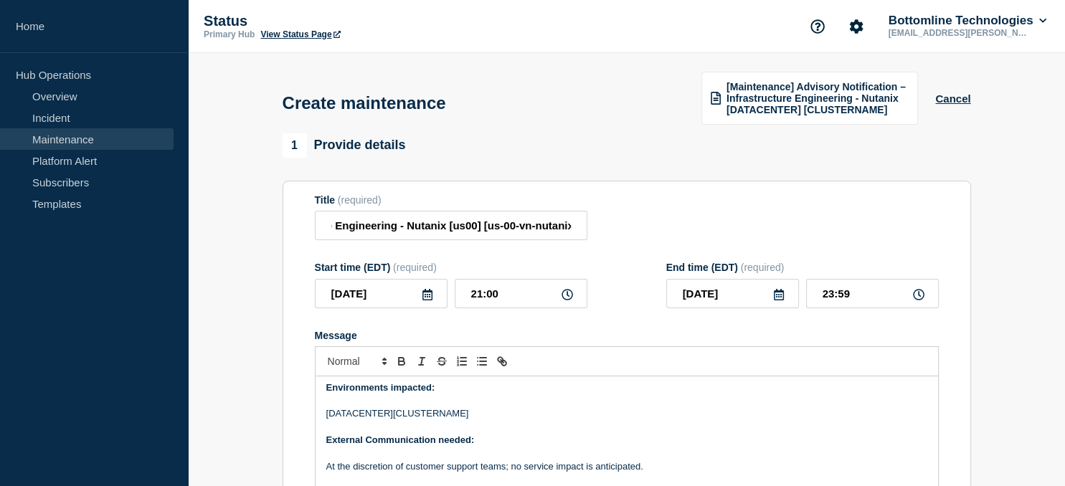
click at [437, 416] on p "[DATACENTER][CLUSTERNAME]" at bounding box center [626, 413] width 601 height 13
click at [354, 417] on p "[DATACENTER][us-00-vn-nutanix05]" at bounding box center [626, 413] width 601 height 13
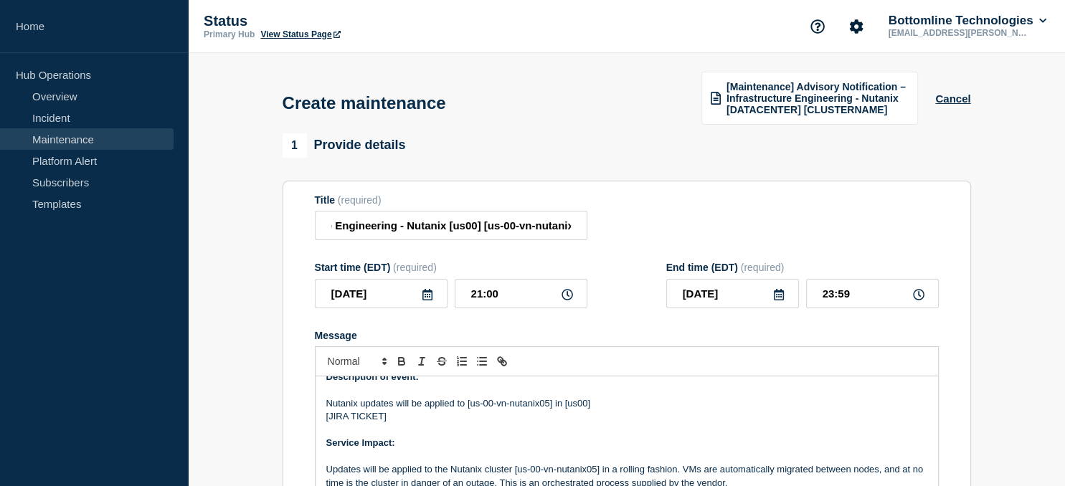
scroll to position [11, 0]
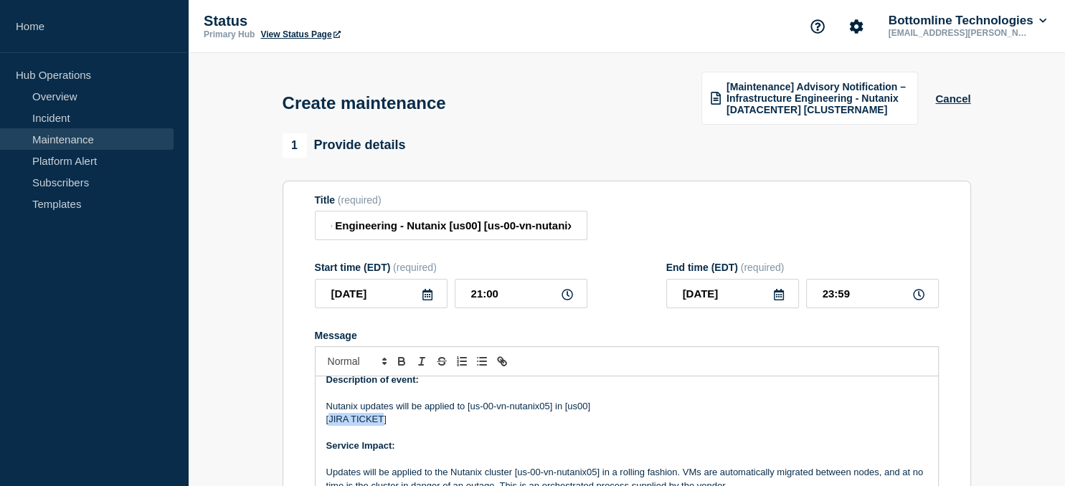
drag, startPoint x: 382, startPoint y: 420, endPoint x: 330, endPoint y: 420, distance: 52.4
click at [330, 420] on p "[JIRA TICKET]" at bounding box center [626, 419] width 601 height 13
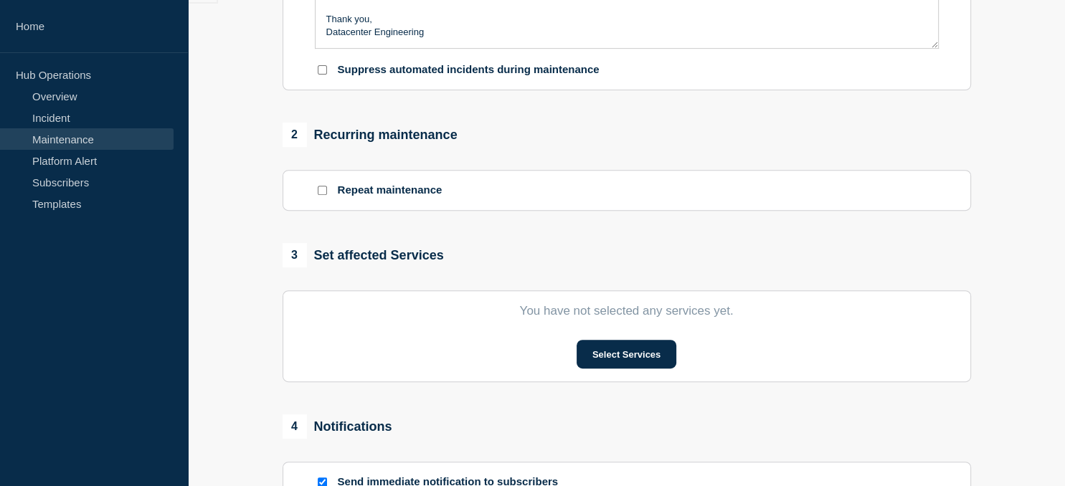
scroll to position [508, 0]
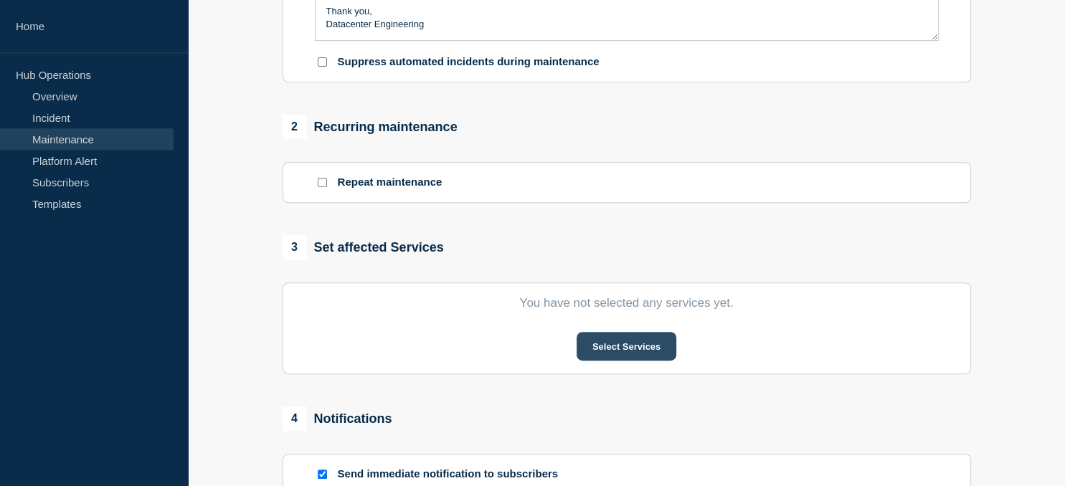
click at [627, 344] on button "Select Services" at bounding box center [627, 346] width 100 height 29
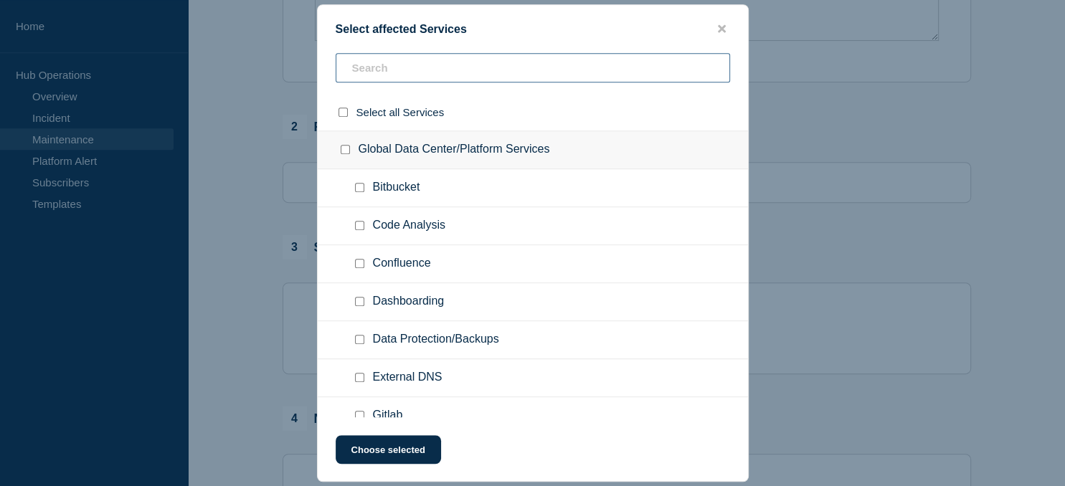
click at [422, 75] on input "text" at bounding box center [533, 67] width 394 height 29
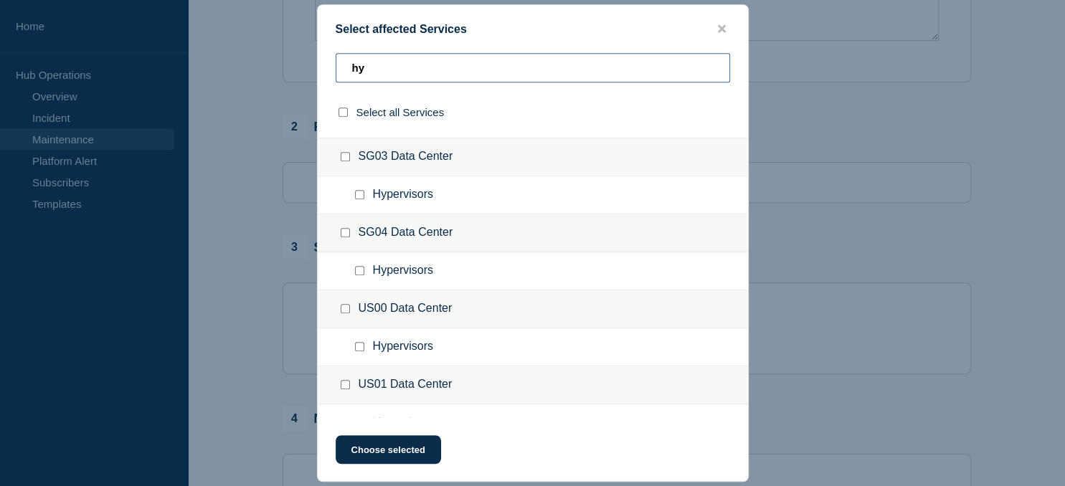
scroll to position [395, 0]
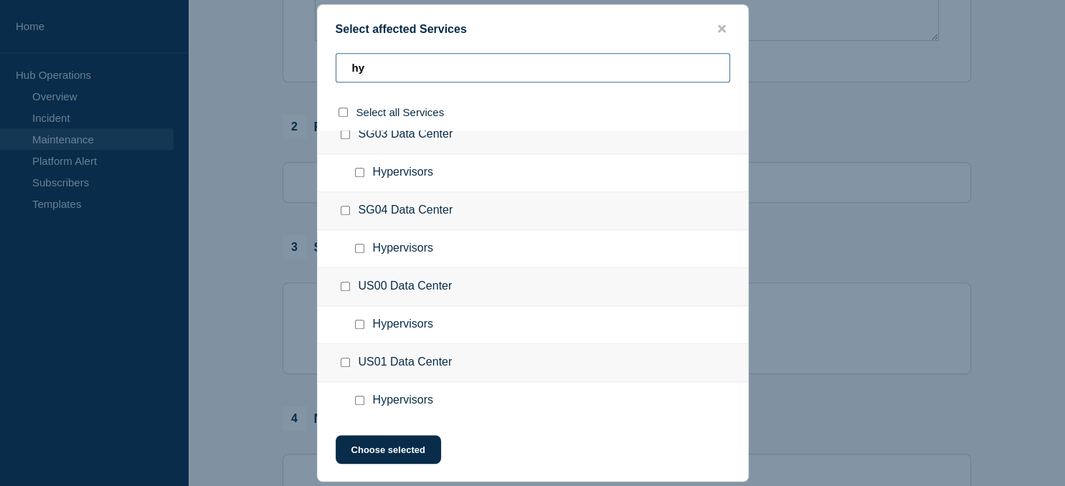
type input "hy"
click at [359, 321] on input "Hypervisors checkbox" at bounding box center [359, 324] width 9 height 9
checkbox input "true"
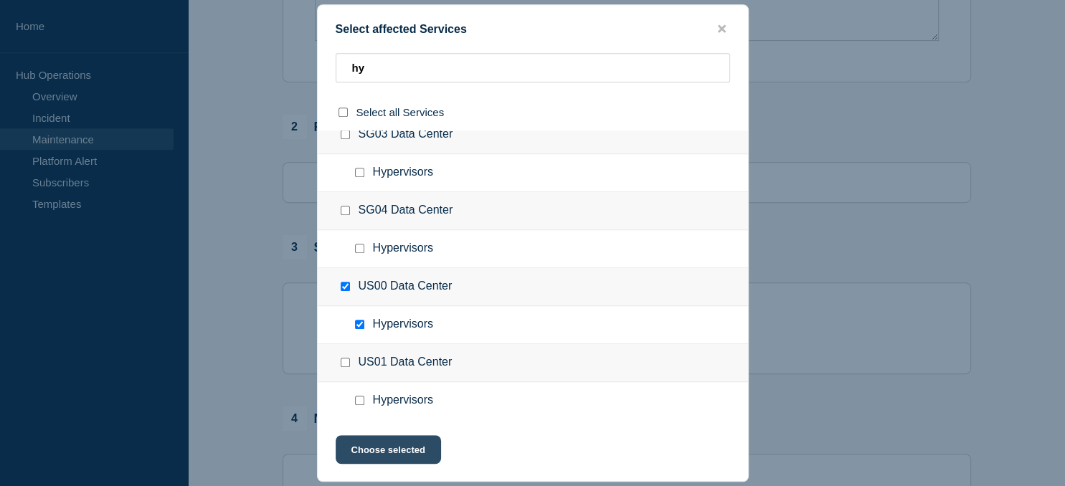
click at [389, 453] on button "Choose selected" at bounding box center [388, 449] width 105 height 29
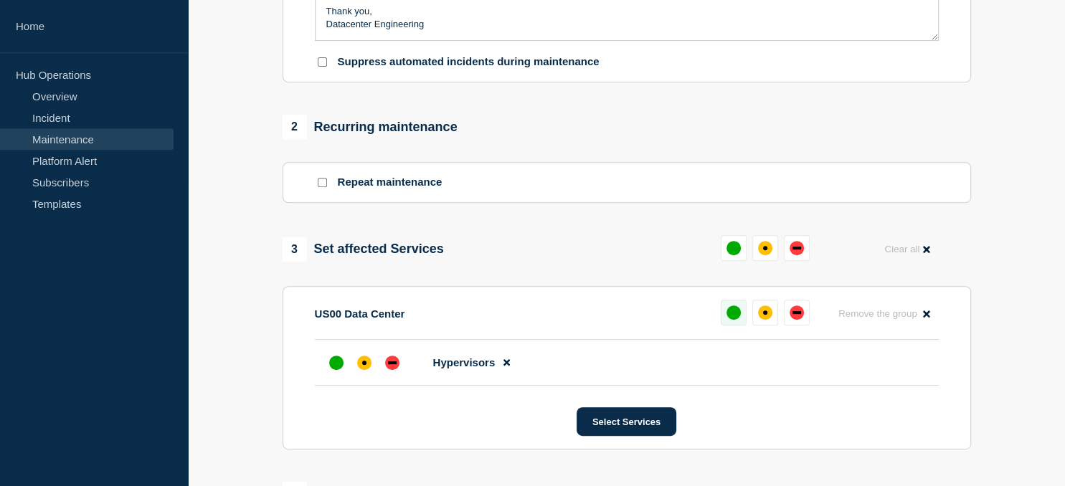
click at [737, 311] on div "up" at bounding box center [734, 313] width 14 height 14
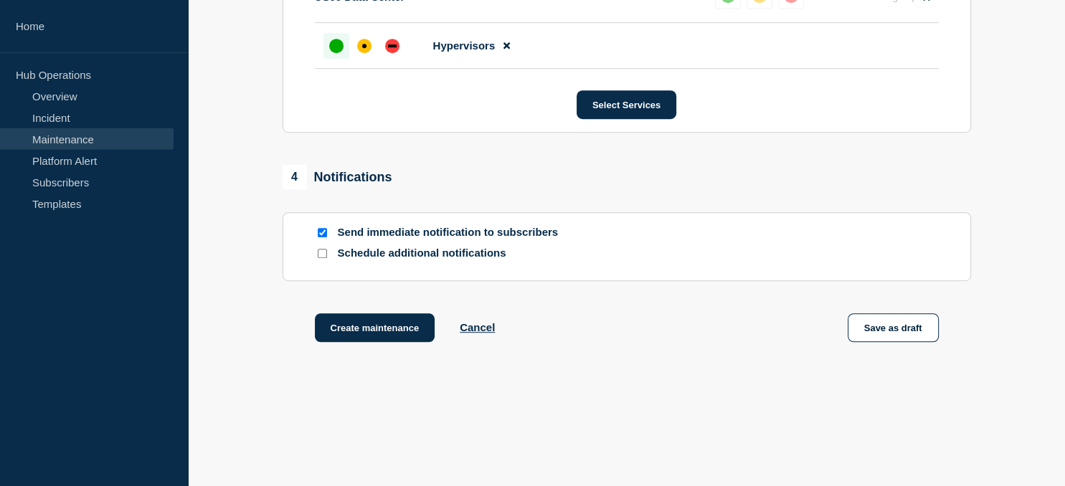
scroll to position [826, 0]
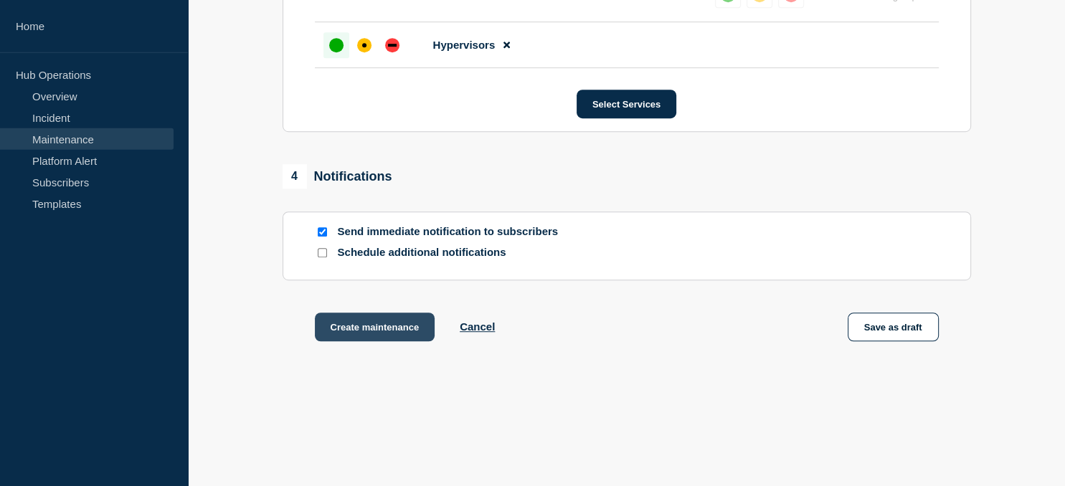
click at [373, 339] on button "Create maintenance" at bounding box center [375, 327] width 120 height 29
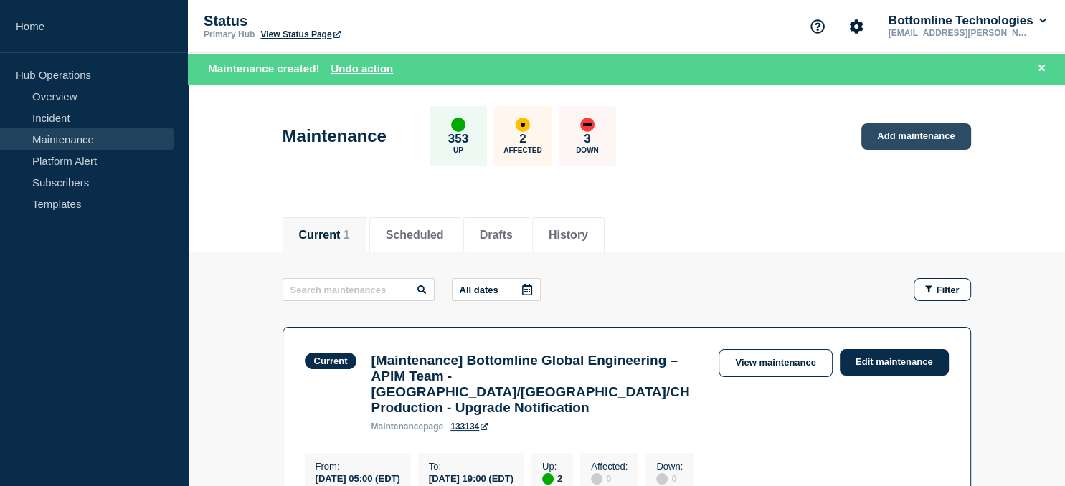
click at [923, 138] on link "Add maintenance" at bounding box center [915, 136] width 109 height 27
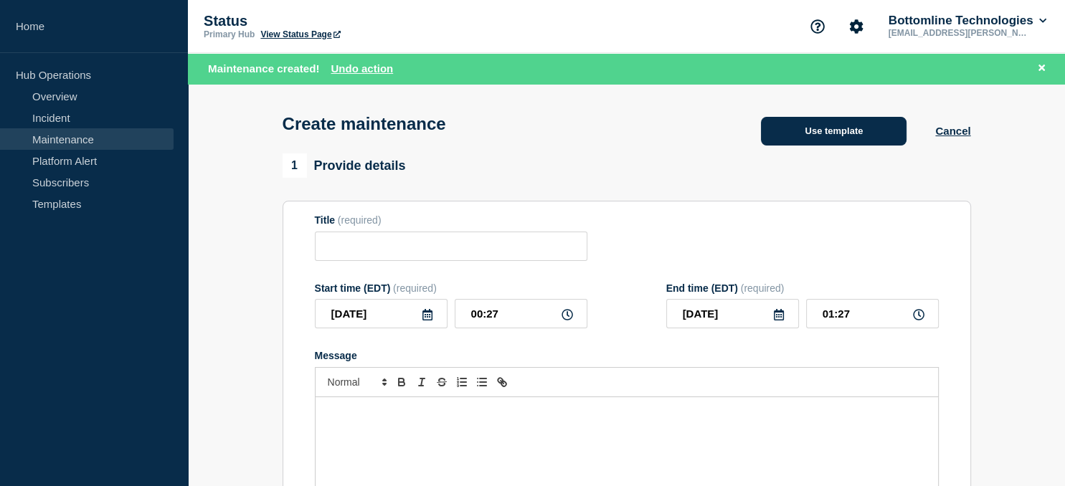
click at [826, 136] on button "Use template" at bounding box center [834, 131] width 146 height 29
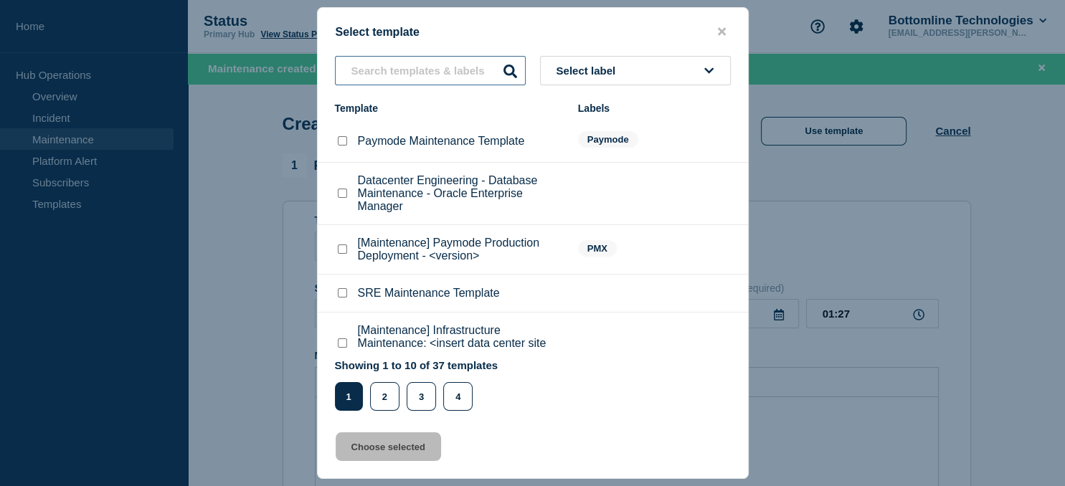
click at [400, 65] on input "text" at bounding box center [430, 70] width 191 height 29
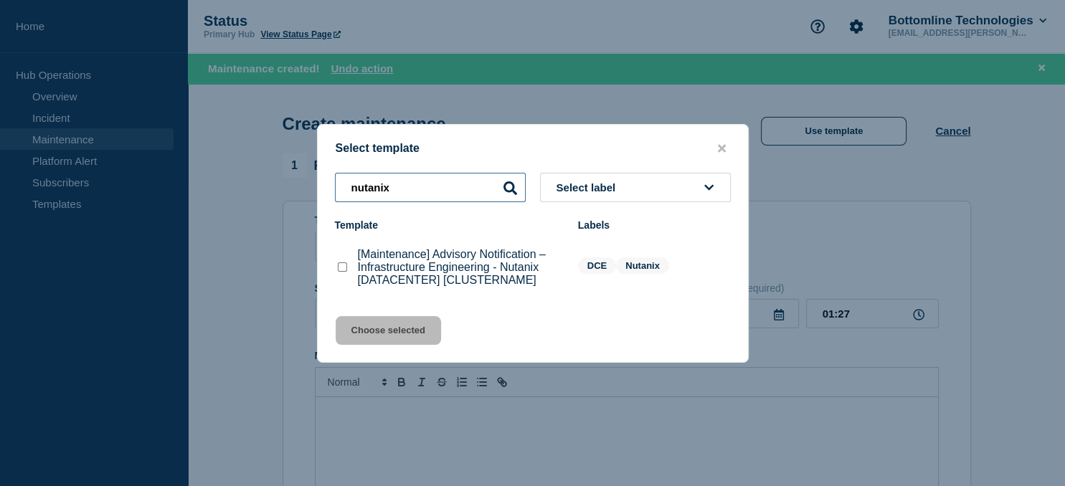
type input "nutanix"
click at [343, 267] on checkbox"] "[Maintenance] Advisory Notification – Infrastructure Engineering - Nutanix [DAT…" at bounding box center [342, 266] width 9 height 9
checkbox checkbox"] "true"
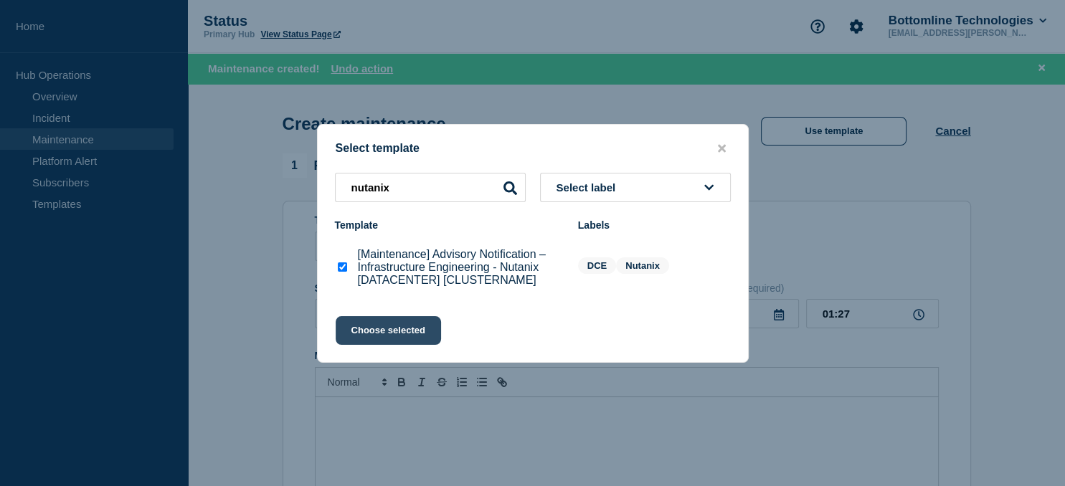
click at [379, 325] on button "Choose selected" at bounding box center [388, 330] width 105 height 29
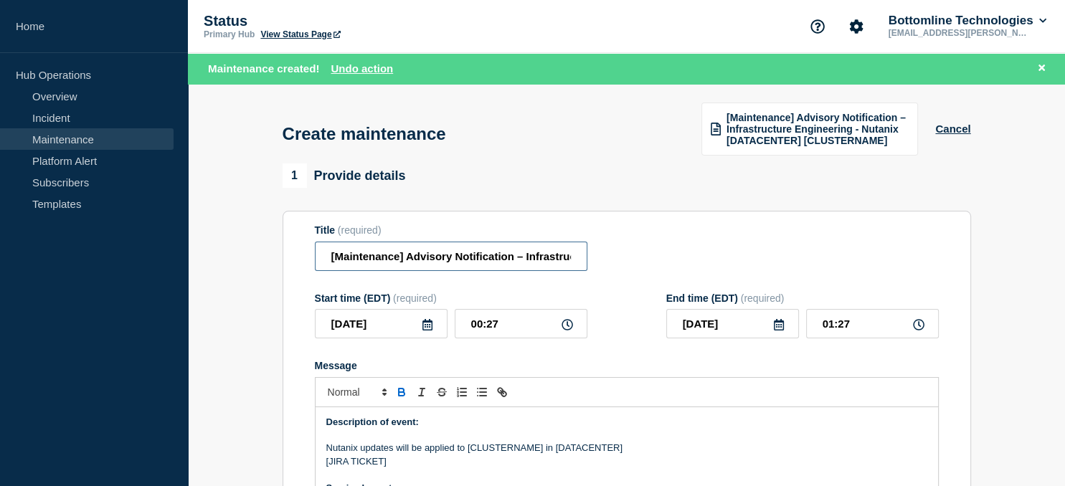
click at [437, 268] on input "[Maintenance] Advisory Notification – Infrastructure Engineering - Nutanix [DAT…" at bounding box center [451, 256] width 273 height 29
click at [516, 260] on input "[Maintenance] Advisory Notification – Infrastructure Engineering - Nutanix [DAT…" at bounding box center [451, 256] width 273 height 29
paste input "us-01-vn-nutanix09"
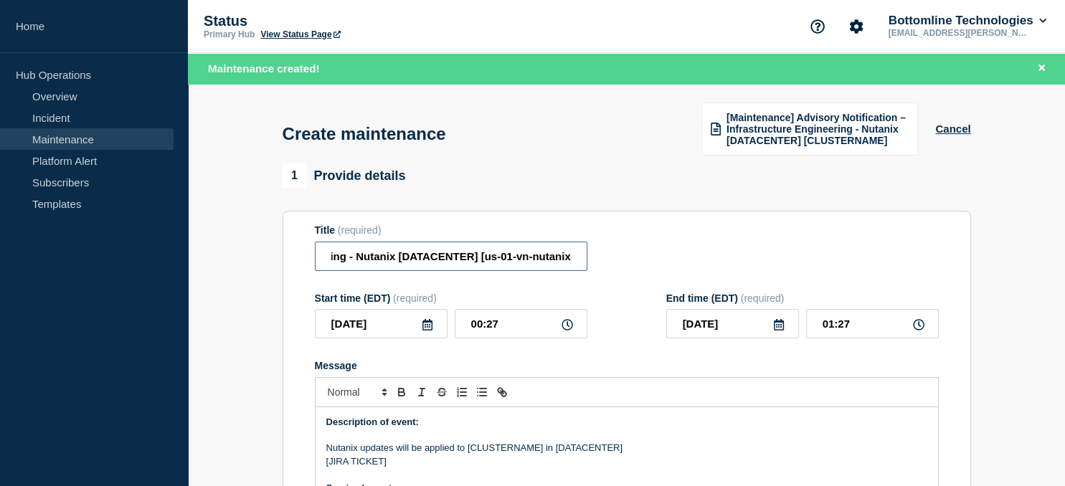
scroll to position [0, 327]
click at [440, 257] on input "[Maintenance] Advisory Notification – Infrastructure Engineering - Nutanix [DAT…" at bounding box center [451, 256] width 273 height 29
type input "[Maintenance] Advisory Notification – Infrastructure Engineering - Nutanix [us0…"
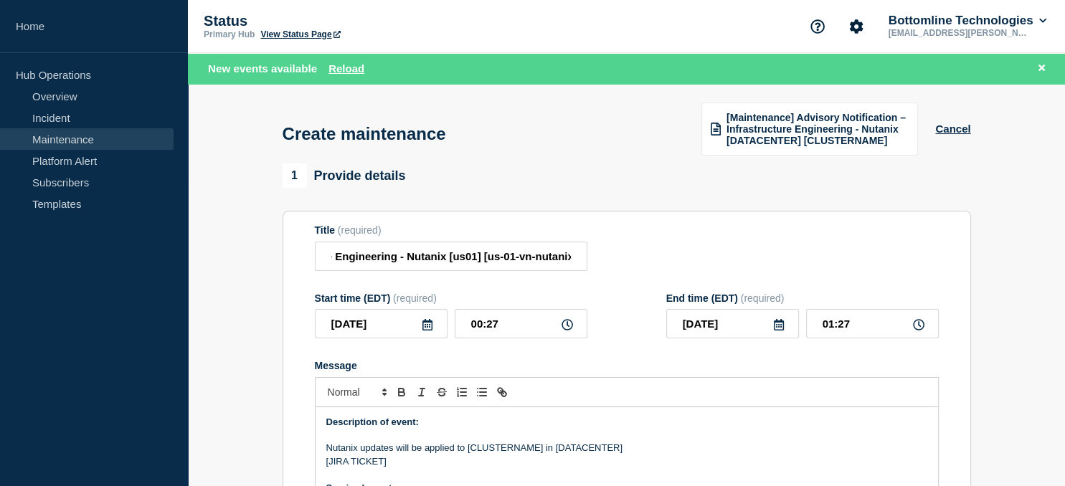
click at [427, 328] on icon at bounding box center [427, 324] width 10 height 11
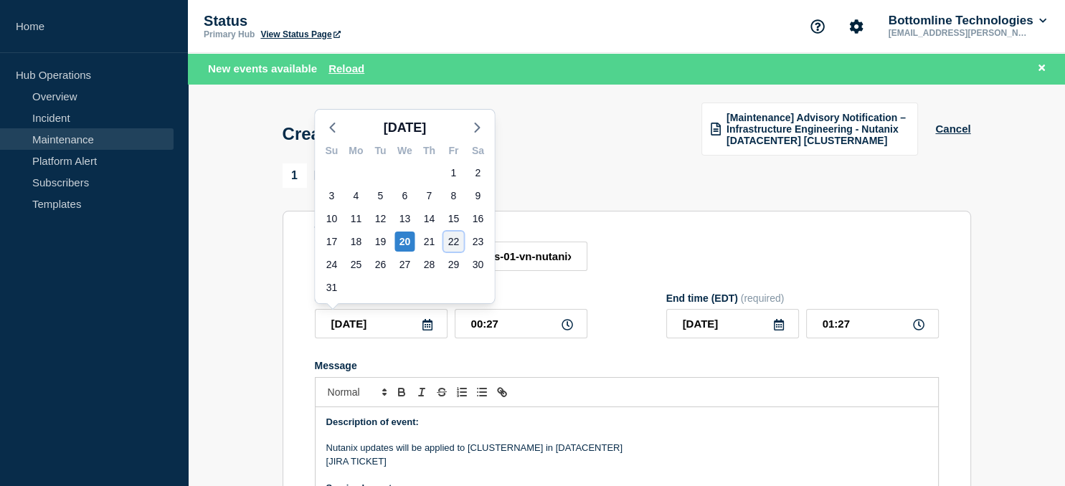
click at [458, 240] on div "22" at bounding box center [453, 242] width 20 height 20
type input "[DATE]"
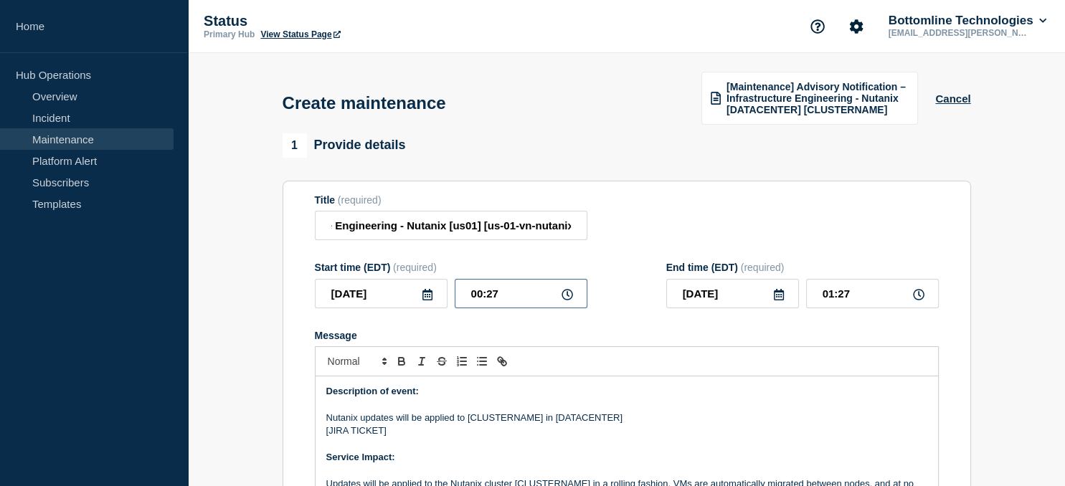
click at [524, 299] on input "00:27" at bounding box center [521, 293] width 133 height 29
drag, startPoint x: 524, startPoint y: 299, endPoint x: 432, endPoint y: 295, distance: 91.2
click at [455, 295] on input "00:27" at bounding box center [521, 293] width 133 height 29
type input "21:00"
type input "22:00"
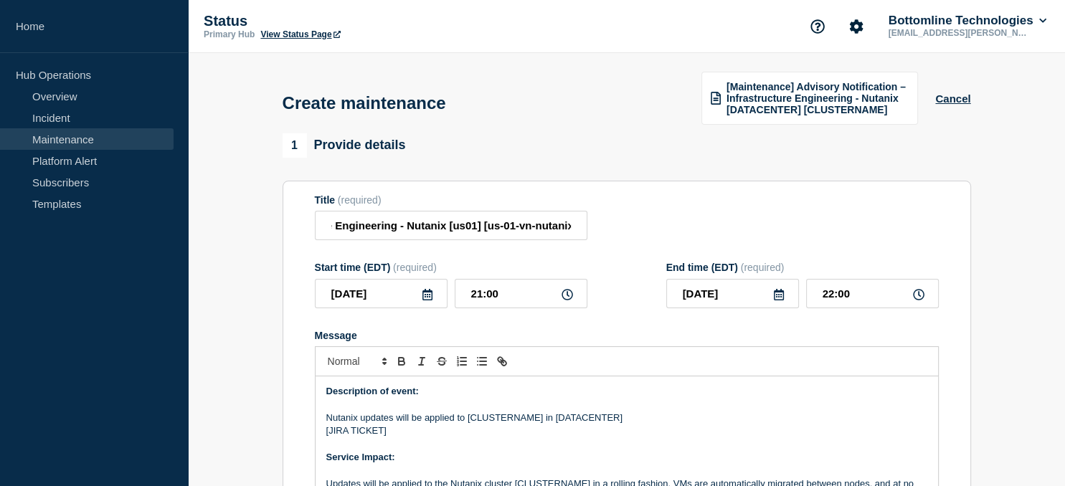
click at [780, 298] on icon at bounding box center [778, 294] width 11 height 11
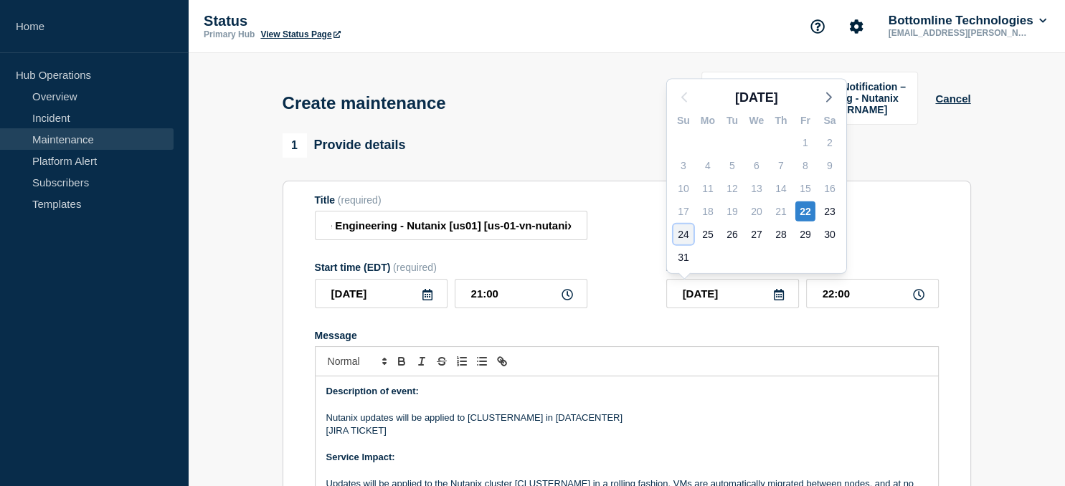
click at [683, 237] on div "24" at bounding box center [683, 234] width 20 height 20
type input "[DATE]"
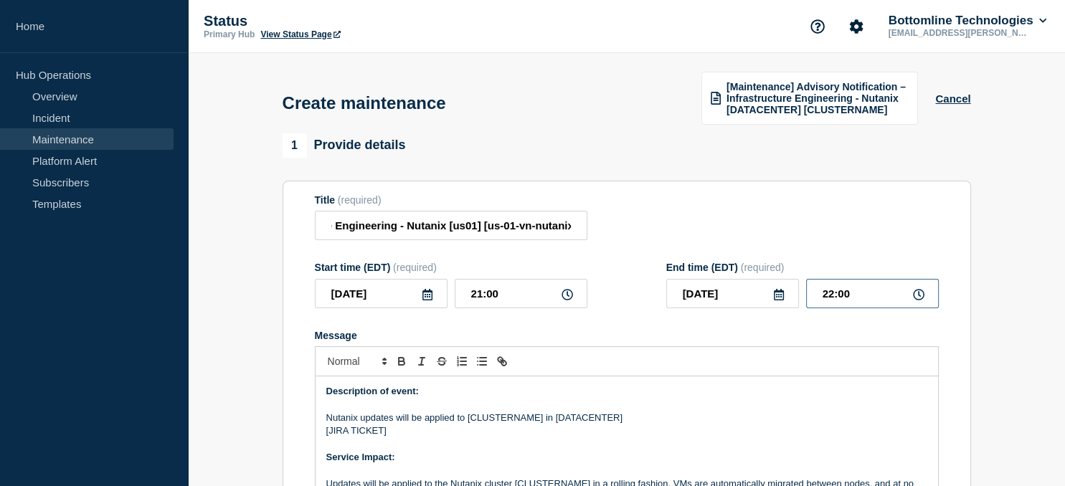
drag, startPoint x: 867, startPoint y: 301, endPoint x: 764, endPoint y: 298, distance: 103.3
click at [806, 298] on input "22:00" at bounding box center [872, 293] width 133 height 29
type input "23:00"
click at [498, 417] on p "Nutanix updates will be applied to [CLUSTERNAME] in [DATACENTER]" at bounding box center [626, 418] width 601 height 13
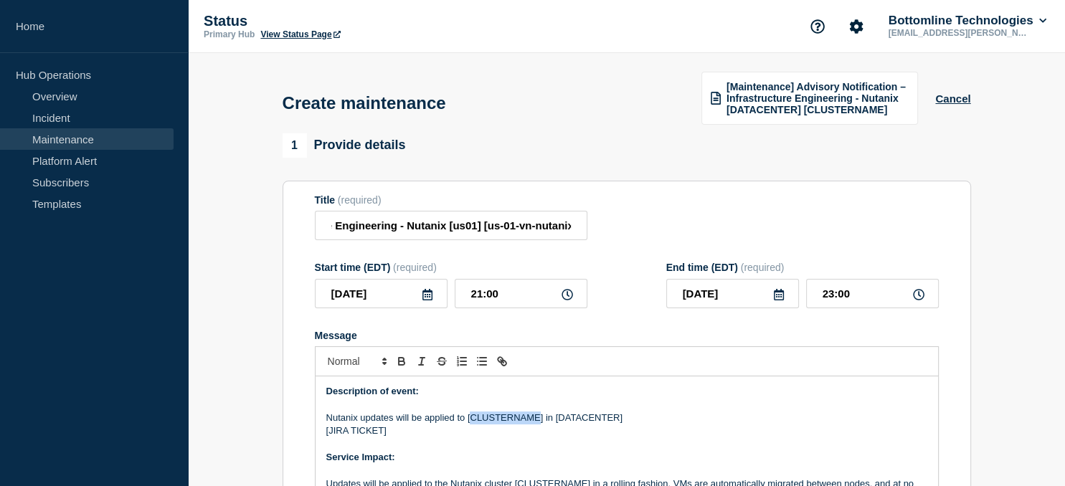
paste div "Message"
click at [590, 423] on p "Nutanix updates will be applied to [us-01-vn-nutanix09] in [DATACENTER]" at bounding box center [626, 418] width 601 height 13
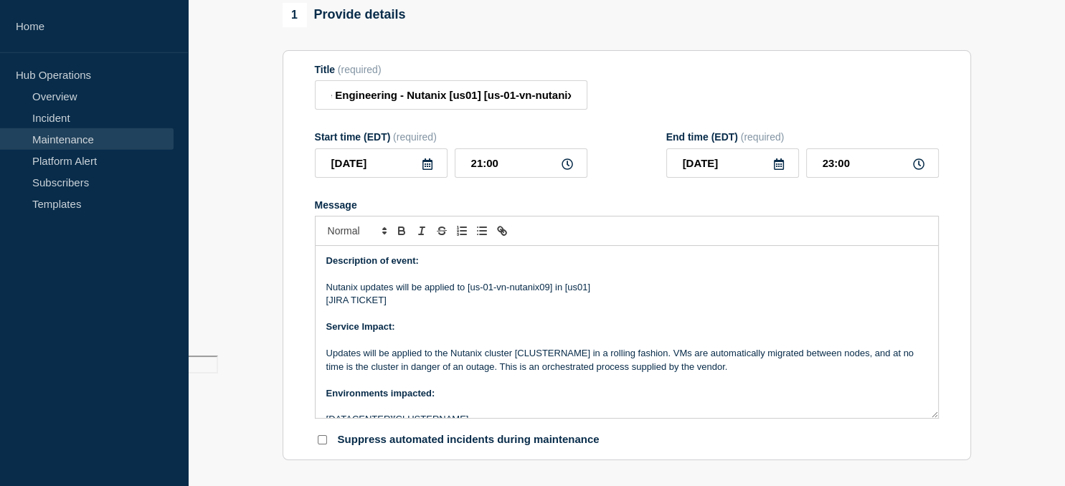
scroll to position [135, 0]
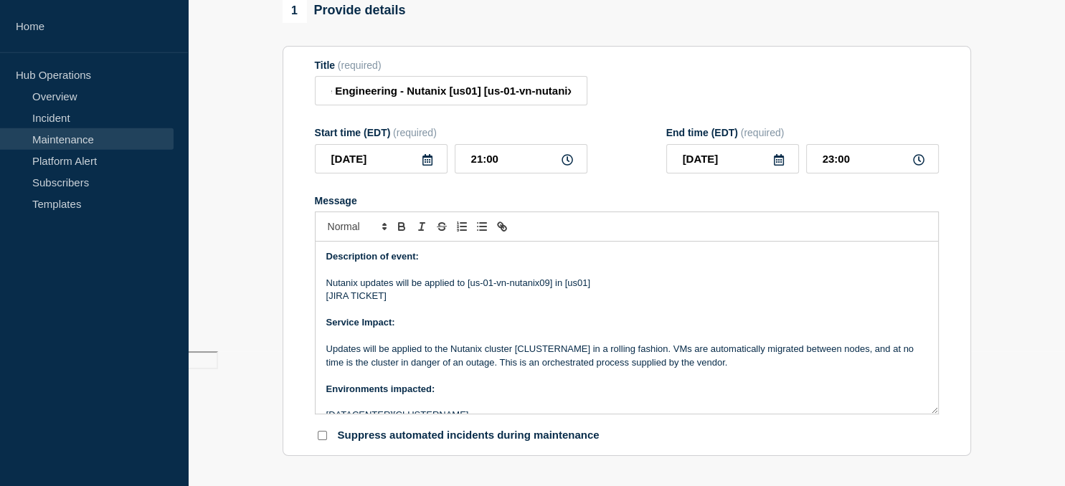
click at [543, 351] on p "Updates will be applied to the Nutanix cluster [CLUSTERNAME] in a rolling fashi…" at bounding box center [626, 356] width 601 height 27
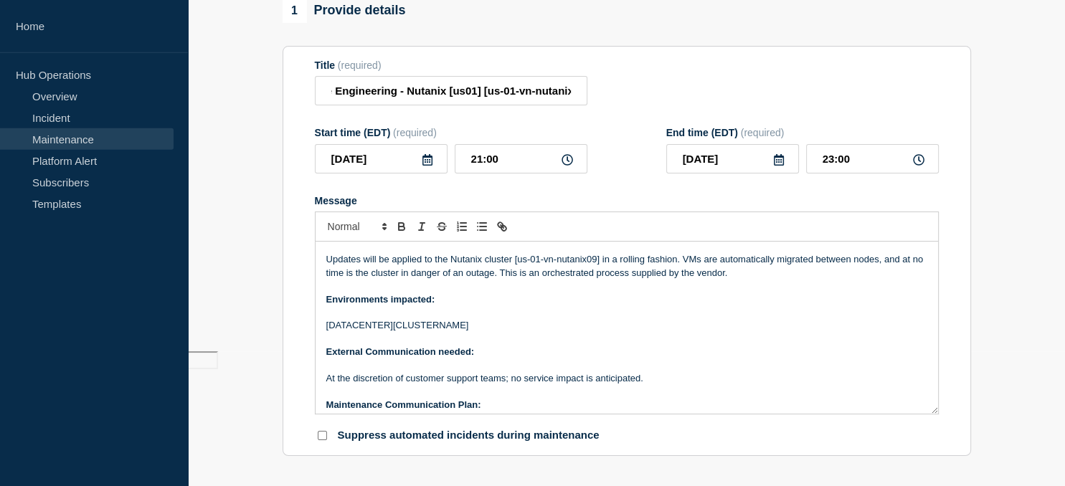
scroll to position [93, 0]
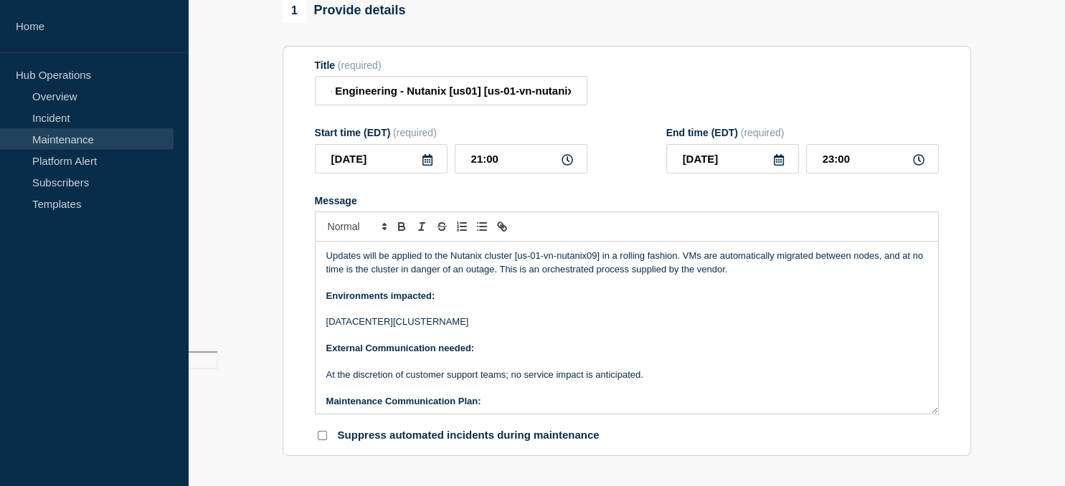
click at [427, 326] on p "[DATACENTER][CLUSTERNAME]" at bounding box center [626, 322] width 601 height 13
click at [353, 319] on p "[DATACENTER][us-01-vn-nutanix09]" at bounding box center [626, 322] width 601 height 13
click at [366, 328] on p "[DATACENTER][us-01-vn-nutanix09]" at bounding box center [626, 322] width 601 height 13
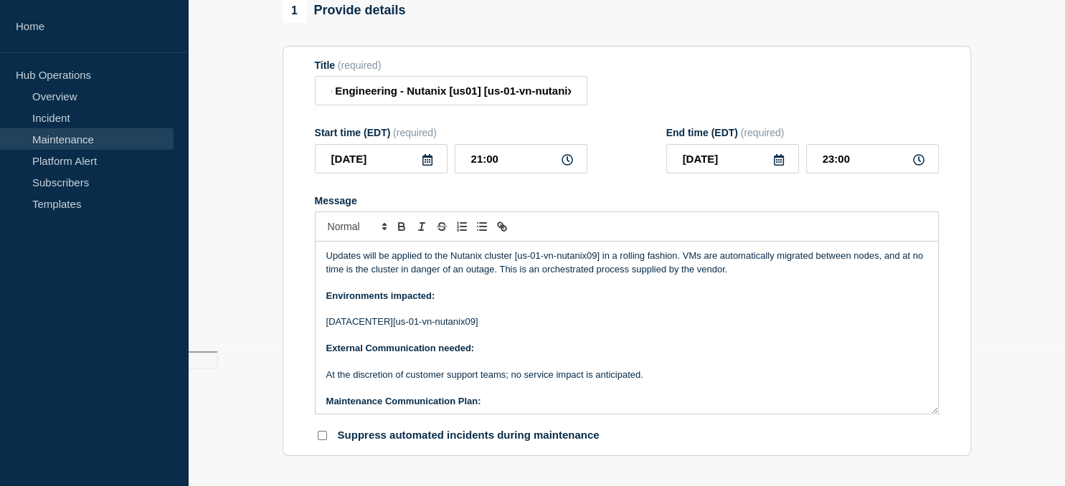
click at [365, 323] on p "[DATACENTER][us-01-vn-nutanix09]" at bounding box center [626, 322] width 601 height 13
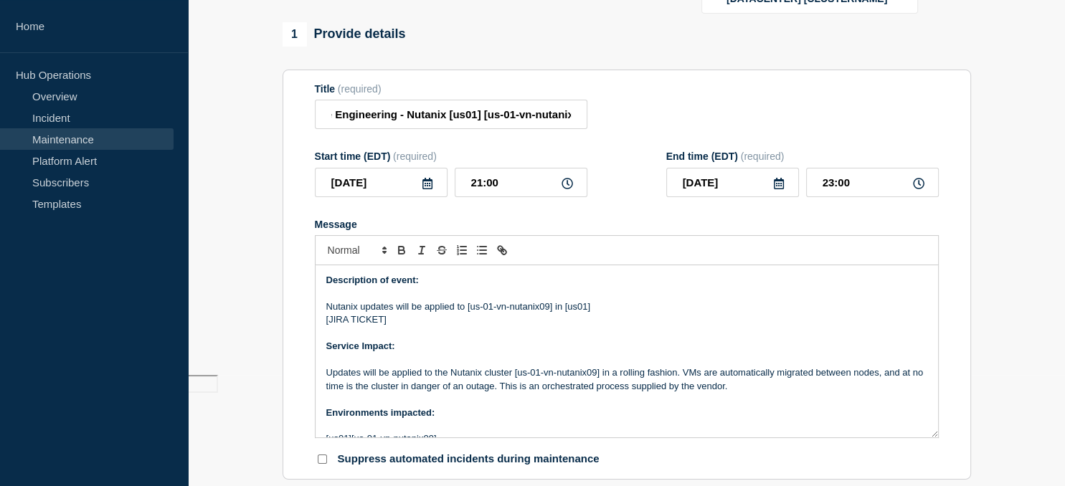
scroll to position [110, 0]
drag, startPoint x: 383, startPoint y: 325, endPoint x: 330, endPoint y: 323, distance: 53.1
click at [330, 323] on p "[JIRA TICKET]" at bounding box center [626, 320] width 601 height 13
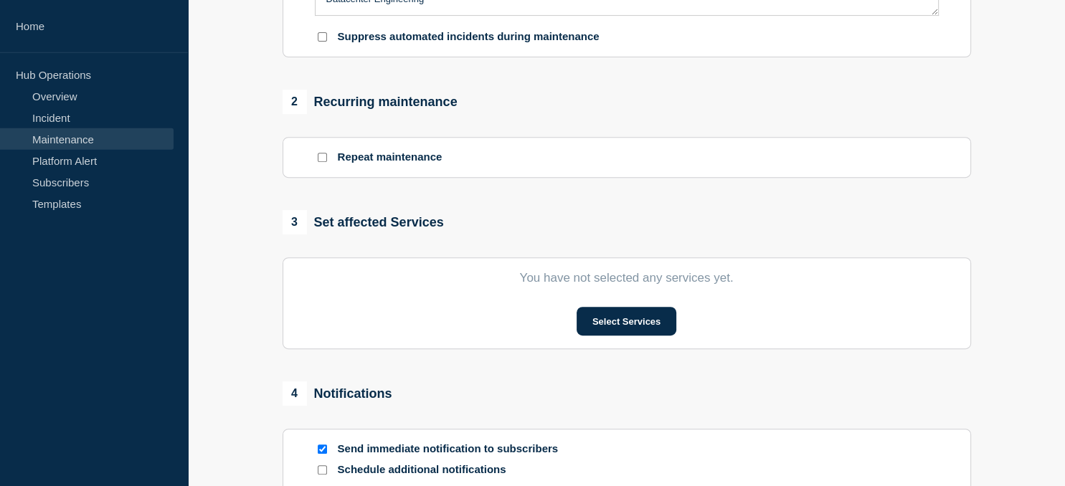
scroll to position [534, 0]
click at [621, 328] on button "Select Services" at bounding box center [627, 320] width 100 height 29
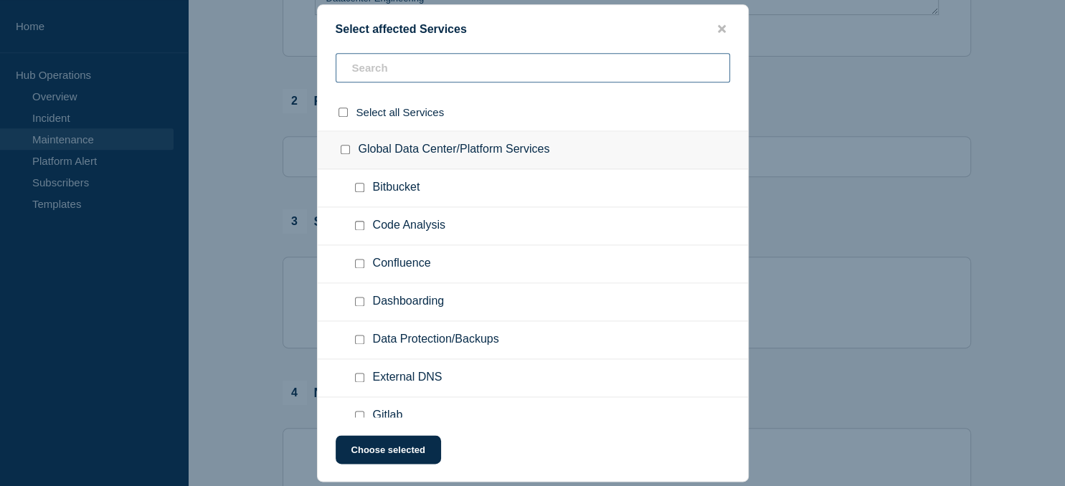
click at [395, 70] on input "text" at bounding box center [533, 67] width 394 height 29
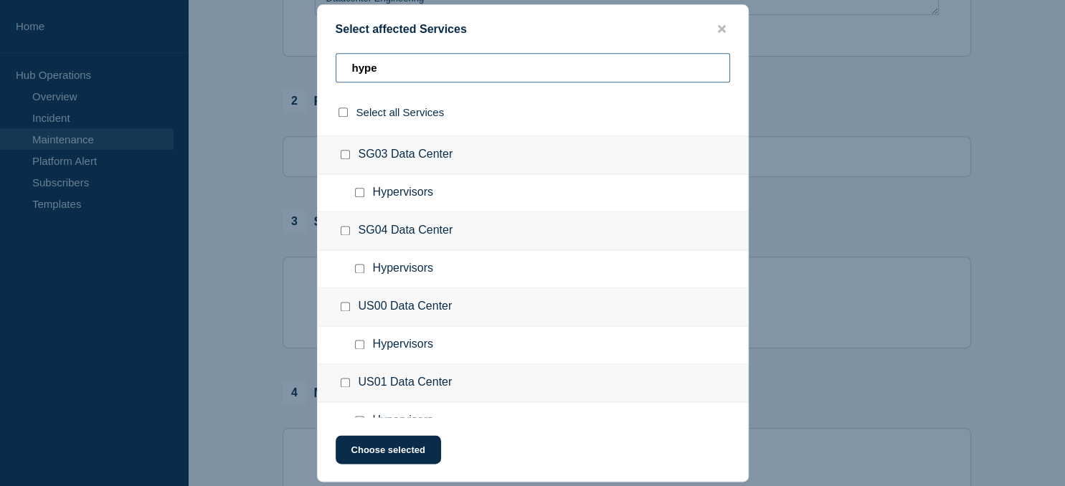
scroll to position [395, 0]
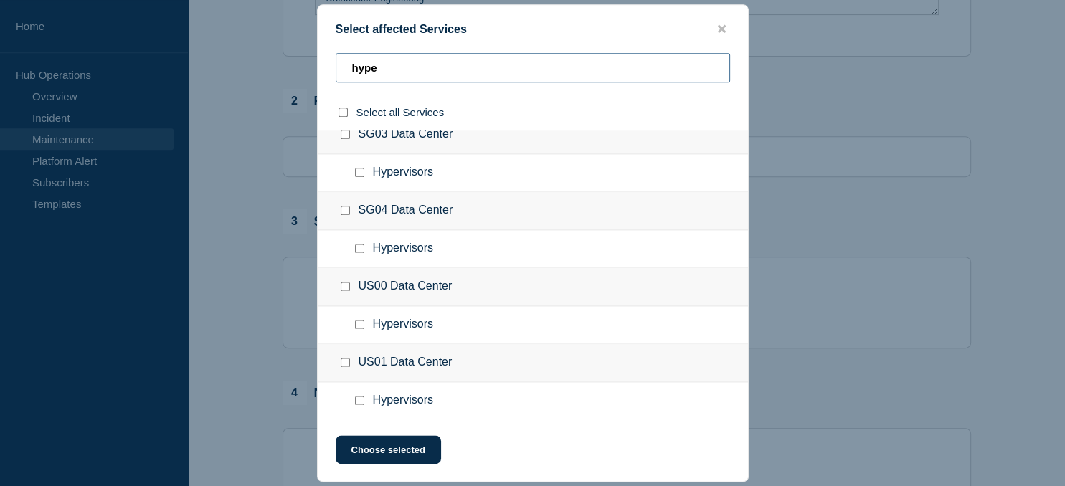
type input "hype"
click at [361, 404] on input "Hypervisors checkbox" at bounding box center [359, 400] width 9 height 9
checkbox input "true"
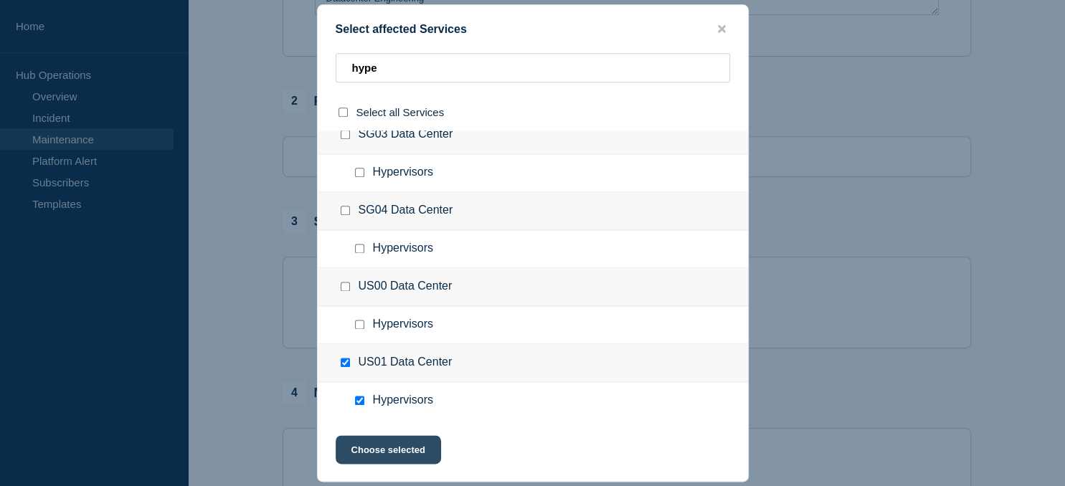
click at [392, 445] on button "Choose selected" at bounding box center [388, 449] width 105 height 29
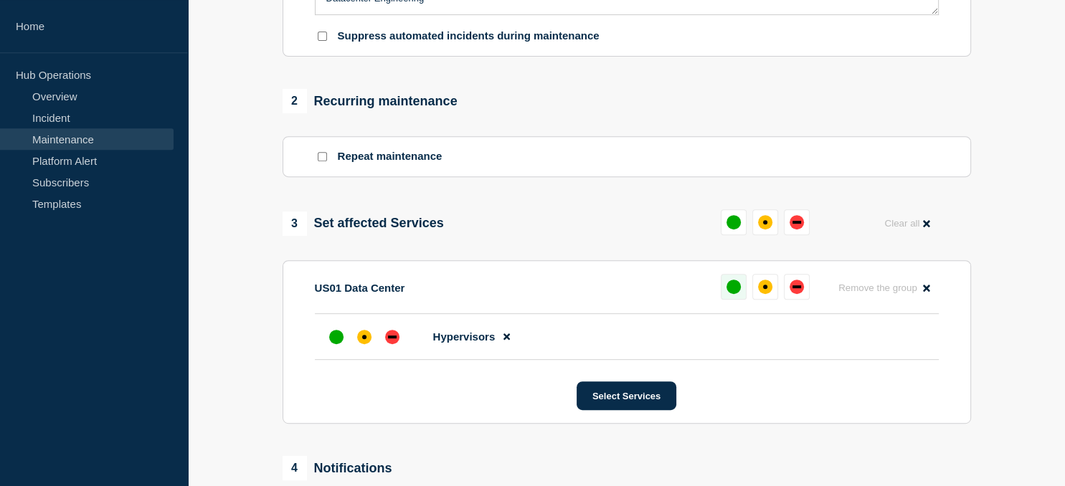
click at [739, 280] on button at bounding box center [734, 287] width 26 height 26
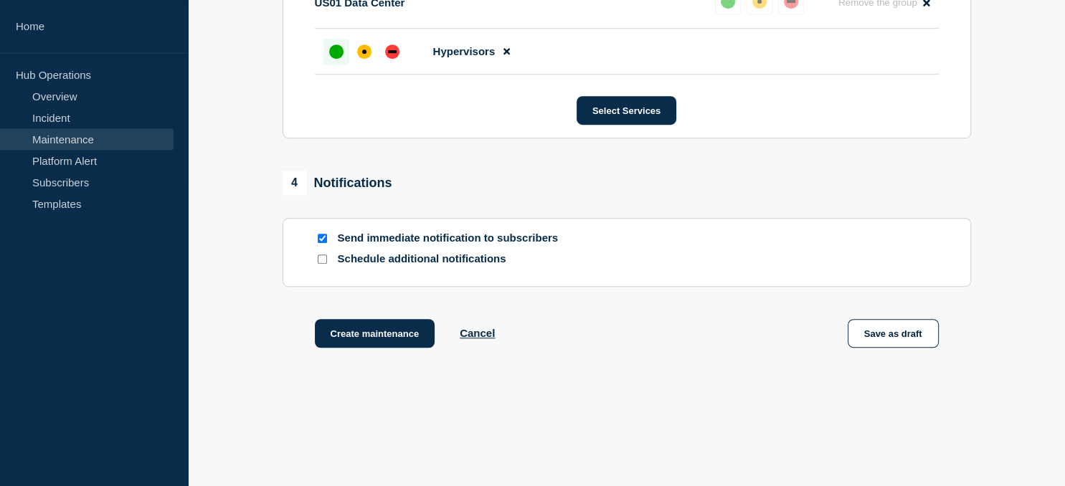
scroll to position [842, 0]
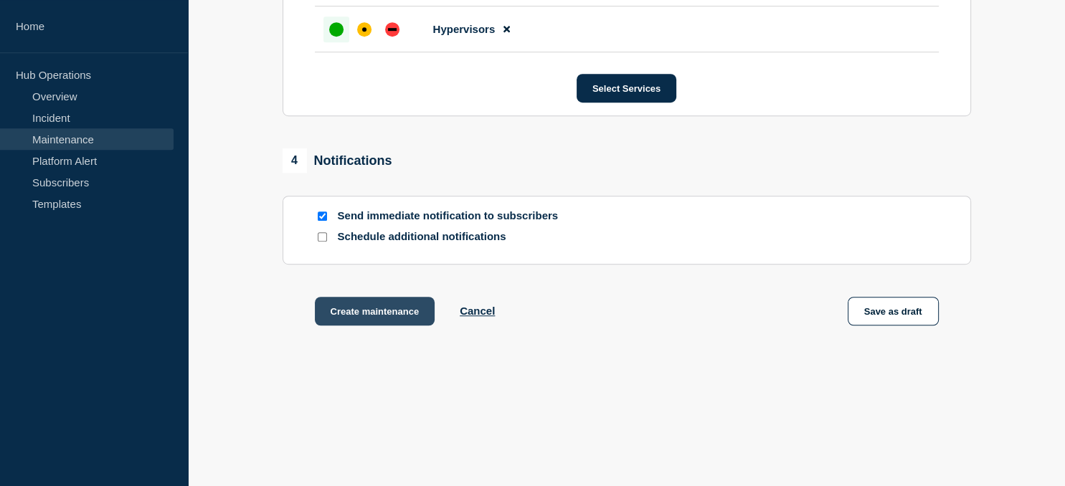
click at [372, 310] on button "Create maintenance" at bounding box center [375, 311] width 120 height 29
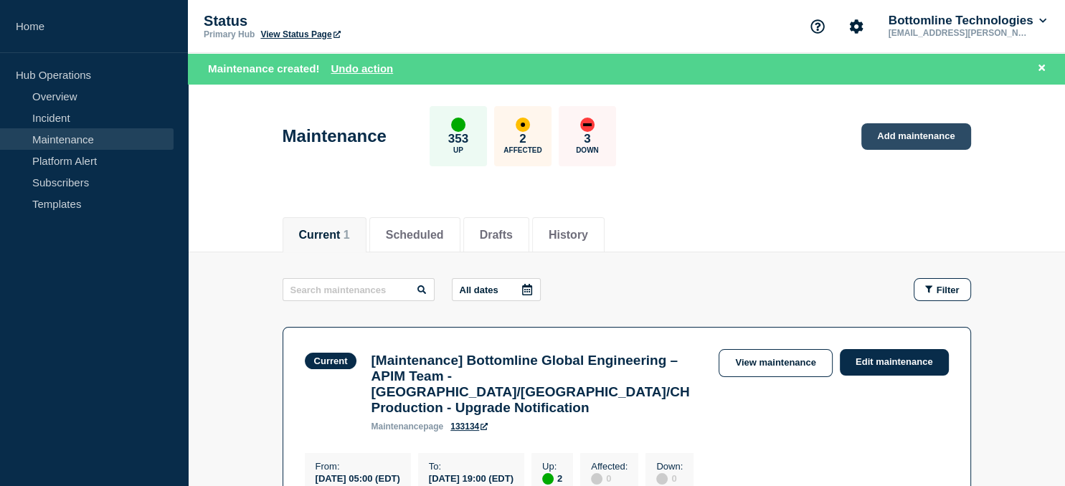
click at [921, 137] on link "Add maintenance" at bounding box center [915, 136] width 109 height 27
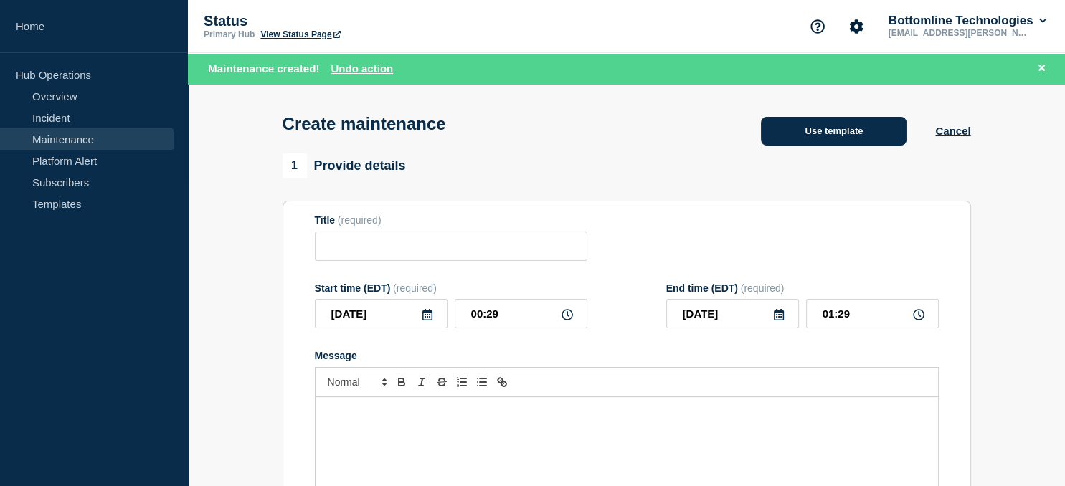
click at [832, 136] on button "Use template" at bounding box center [834, 131] width 146 height 29
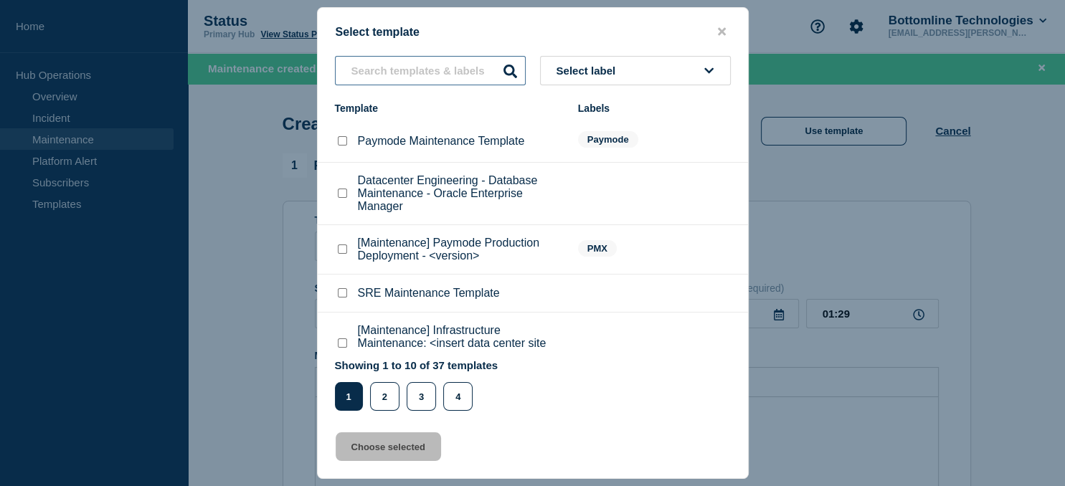
click at [403, 69] on input "text" at bounding box center [430, 70] width 191 height 29
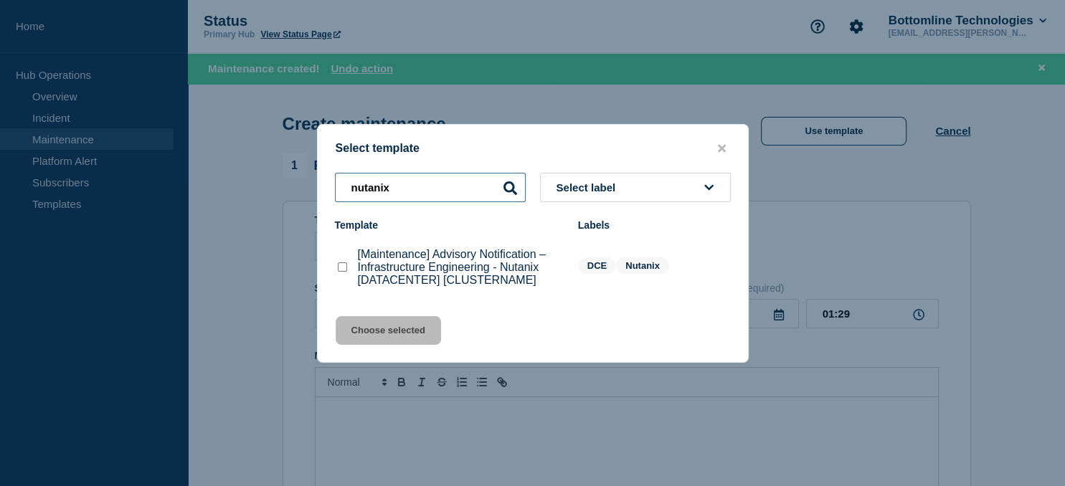
type input "nutanix"
click at [341, 270] on checkbox"] "[Maintenance] Advisory Notification – Infrastructure Engineering - Nutanix [DAT…" at bounding box center [342, 266] width 9 height 9
checkbox checkbox"] "true"
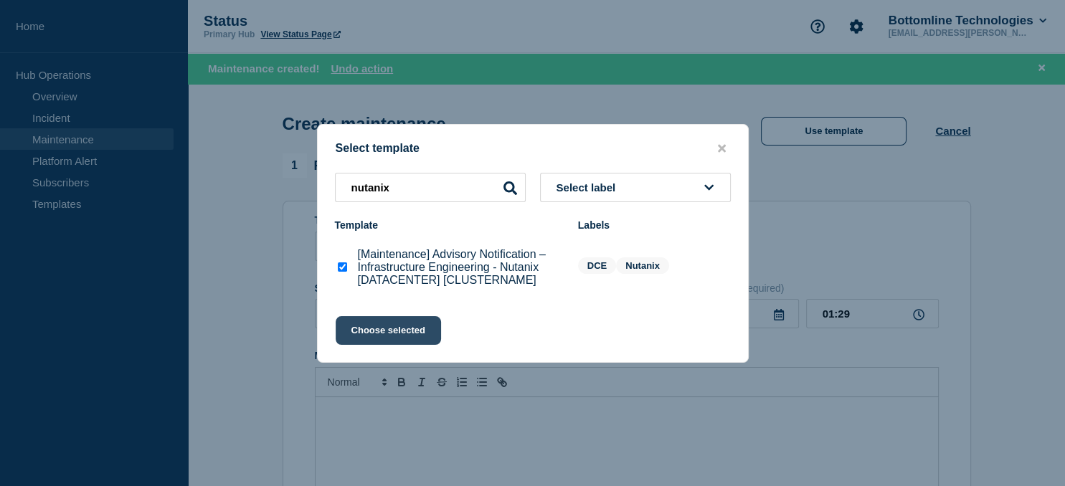
click at [396, 340] on button "Choose selected" at bounding box center [388, 330] width 105 height 29
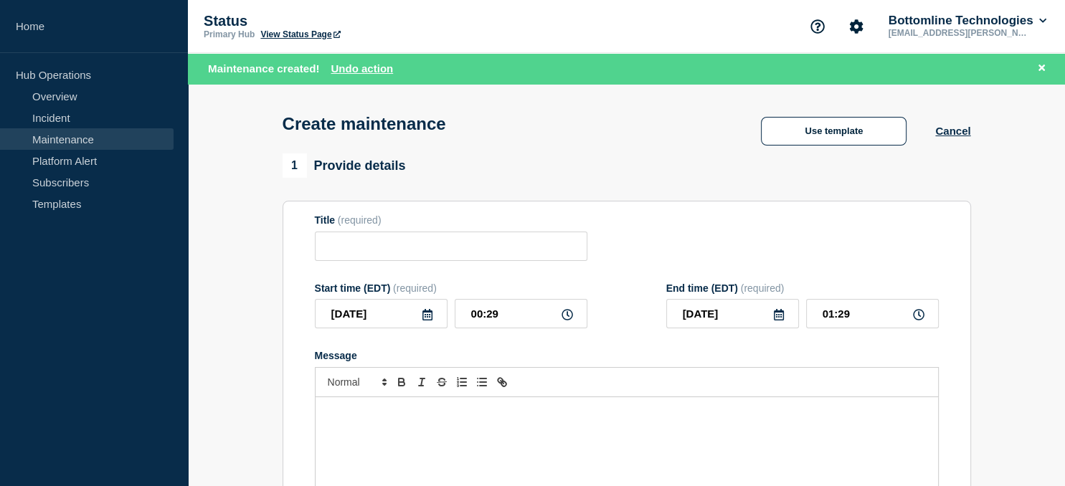
type input "[Maintenance] Advisory Notification – Infrastructure Engineering - Nutanix [DAT…"
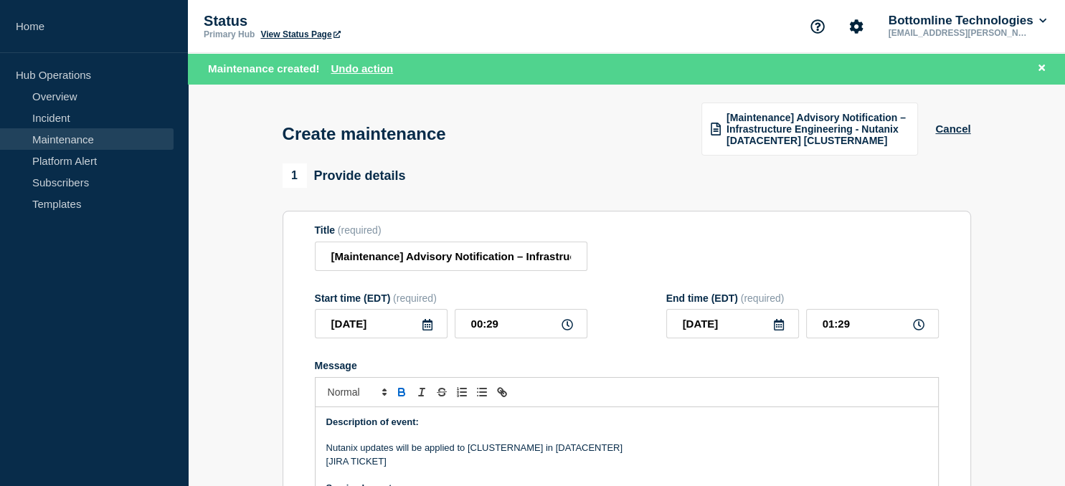
scroll to position [0, 315]
drag, startPoint x: 383, startPoint y: 464, endPoint x: 328, endPoint y: 461, distance: 54.6
click at [328, 461] on p "[JIRA TICKET]" at bounding box center [626, 461] width 601 height 13
paste div "Message"
click at [515, 255] on input "[Maintenance] Advisory Notification – Infrastructure Engineering - Nutanix [DAT…" at bounding box center [451, 256] width 273 height 29
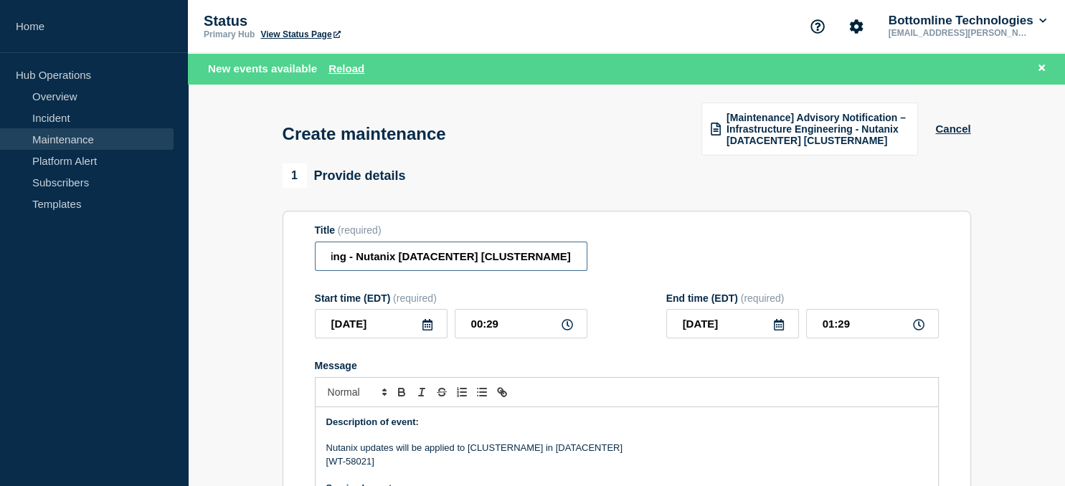
click at [515, 255] on input "[Maintenance] Advisory Notification – Infrastructure Engineering - Nutanix [DAT…" at bounding box center [451, 256] width 273 height 29
paste input "us-01-vn-nutanix08"
click at [423, 262] on input "[Maintenance] Advisory Notification – Infrastructure Engineering - Nutanix [DAT…" at bounding box center [451, 256] width 273 height 29
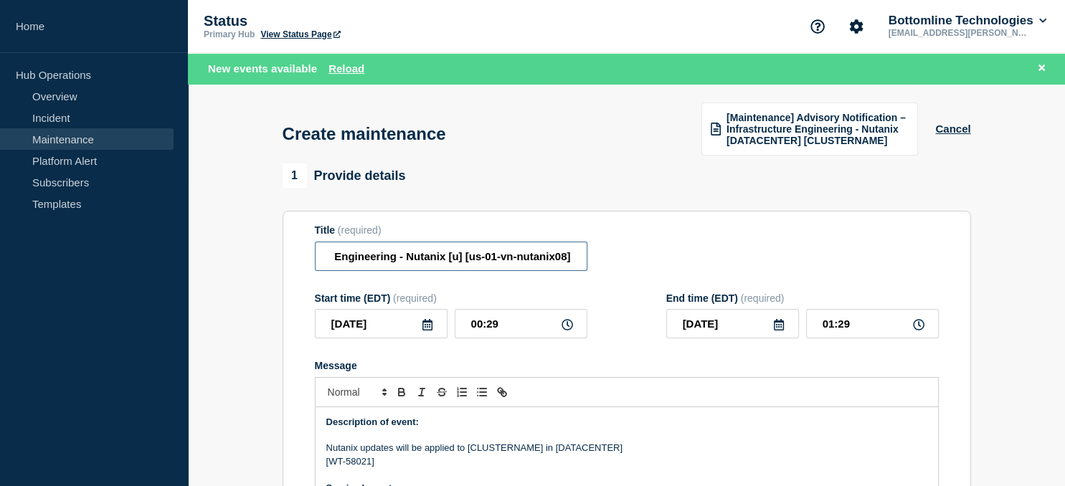
scroll to position [0, 264]
type input "[Maintenance] Advisory Notification – Infrastructure Engineering - Nutanix [us0…"
click at [429, 334] on input "[DATE]" at bounding box center [381, 323] width 133 height 29
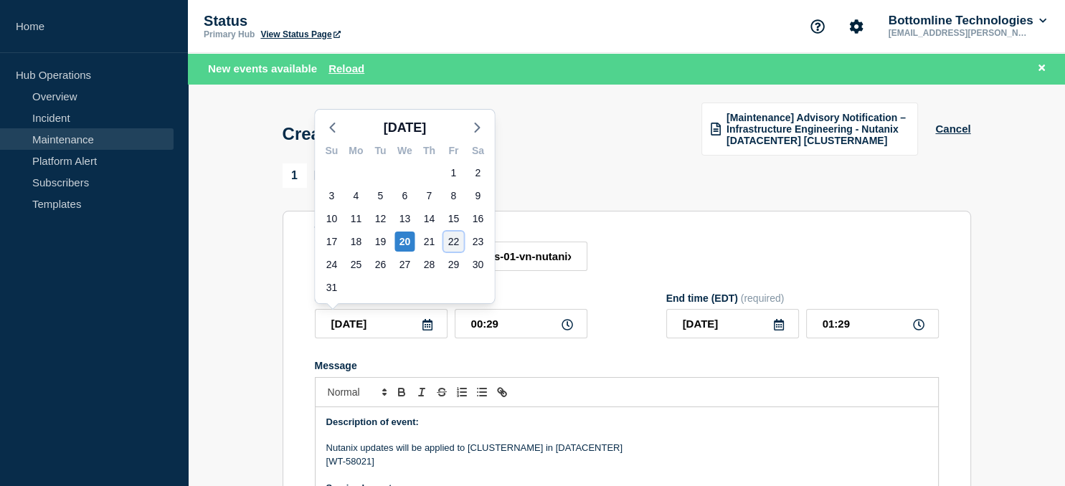
click at [453, 239] on div "22" at bounding box center [453, 242] width 20 height 20
type input "[DATE]"
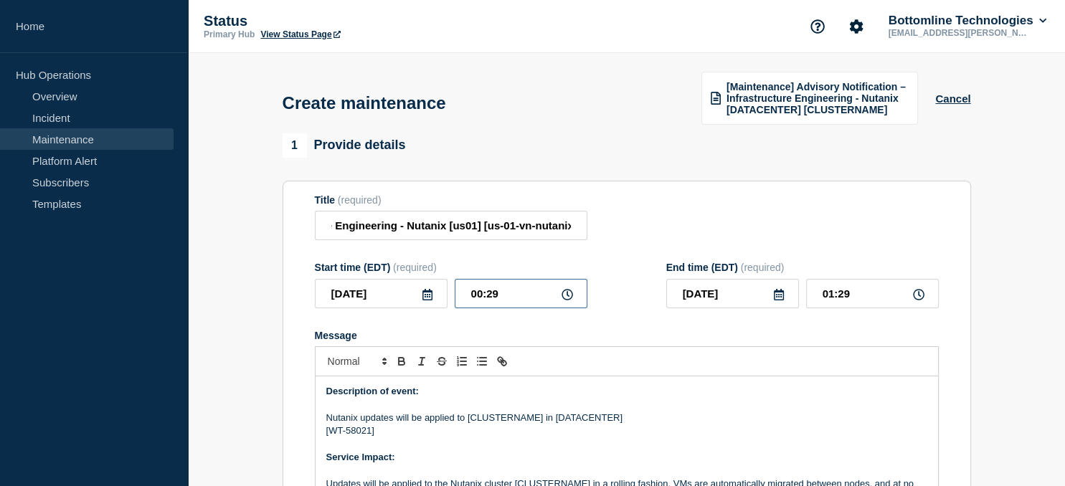
drag, startPoint x: 517, startPoint y: 296, endPoint x: 405, endPoint y: 291, distance: 112.0
click at [455, 291] on input "00:29" at bounding box center [521, 293] width 133 height 29
type input "21:00"
type input "22:00"
click at [782, 300] on icon at bounding box center [778, 294] width 11 height 11
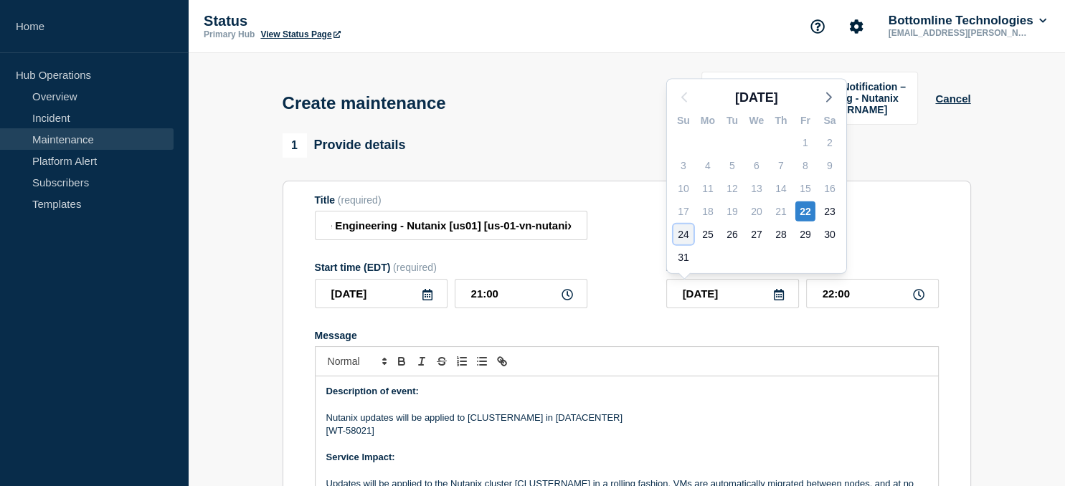
click at [681, 235] on div "24" at bounding box center [683, 234] width 20 height 20
type input "[DATE]"
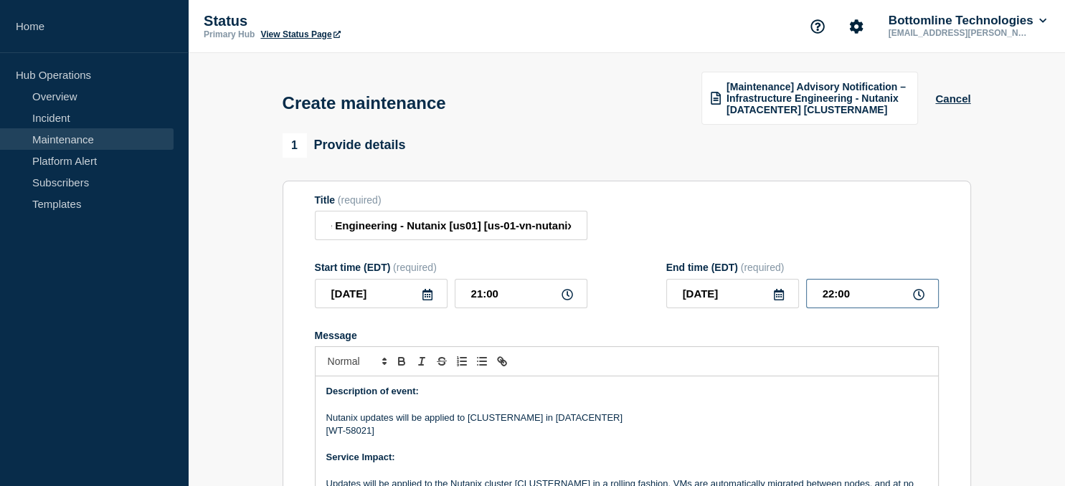
drag, startPoint x: 860, startPoint y: 302, endPoint x: 736, endPoint y: 308, distance: 124.2
click at [806, 308] on input "22:00" at bounding box center [872, 293] width 133 height 29
type input "23:00"
click at [487, 423] on p "Nutanix updates will be applied to [CLUSTERNAME] in [DATACENTER]" at bounding box center [626, 418] width 601 height 13
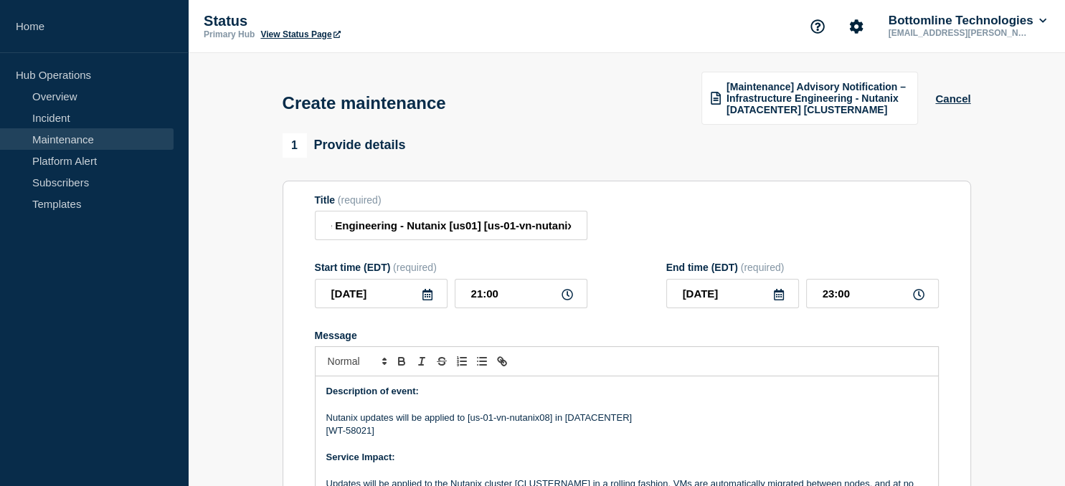
click at [595, 417] on p "Nutanix updates will be applied to [us-01-vn-nutanix08] in [DATACENTER]" at bounding box center [626, 418] width 601 height 13
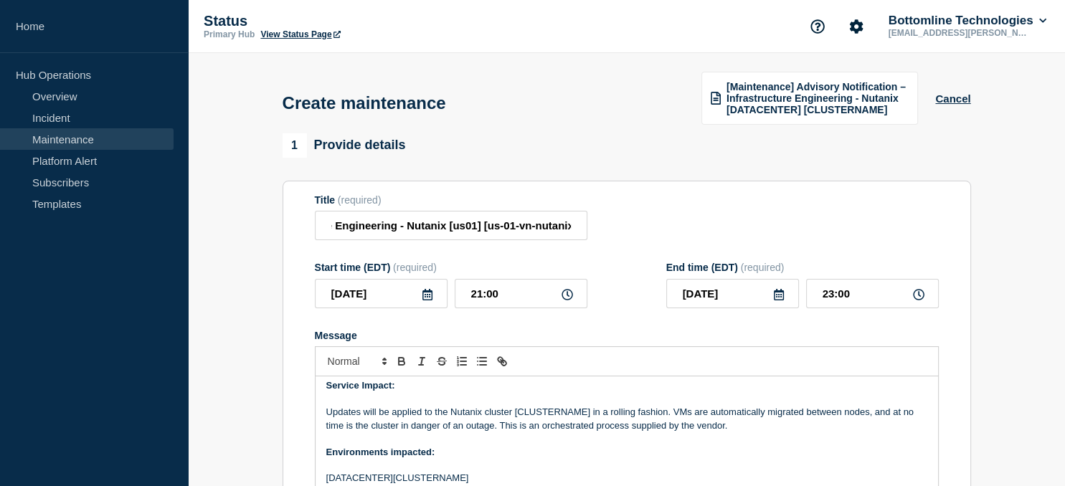
scroll to position [77, 0]
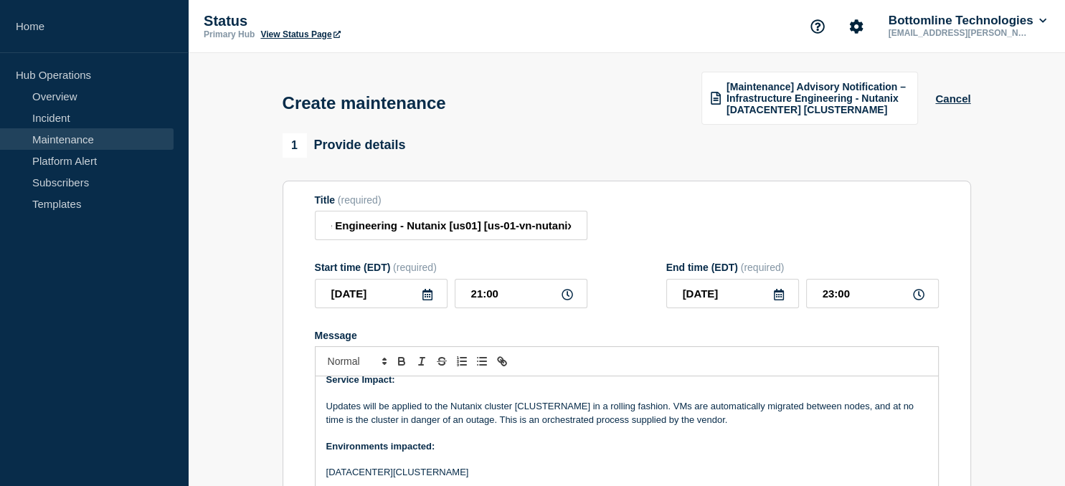
click at [552, 410] on p "Updates will be applied to the Nutanix cluster [CLUSTERNAME] in a rolling fashi…" at bounding box center [626, 413] width 601 height 27
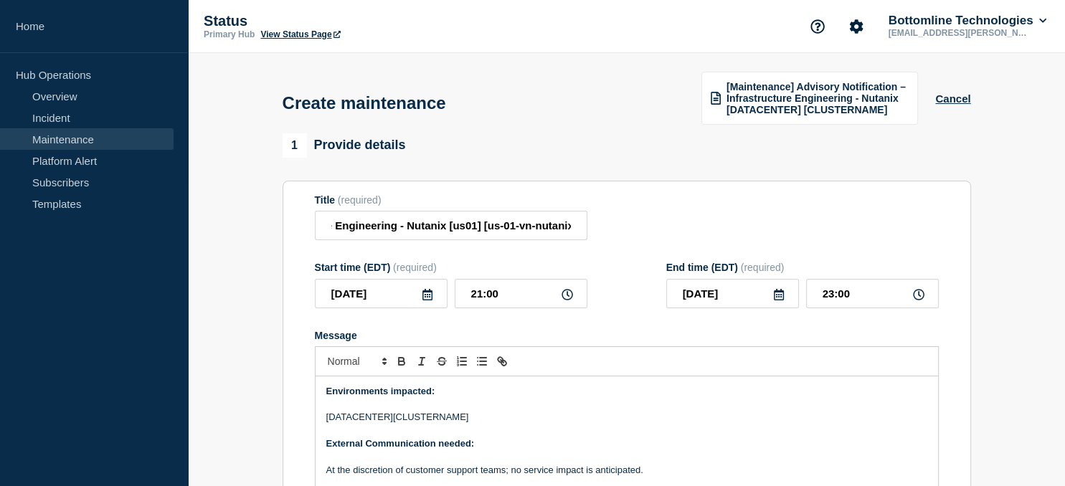
scroll to position [143, 0]
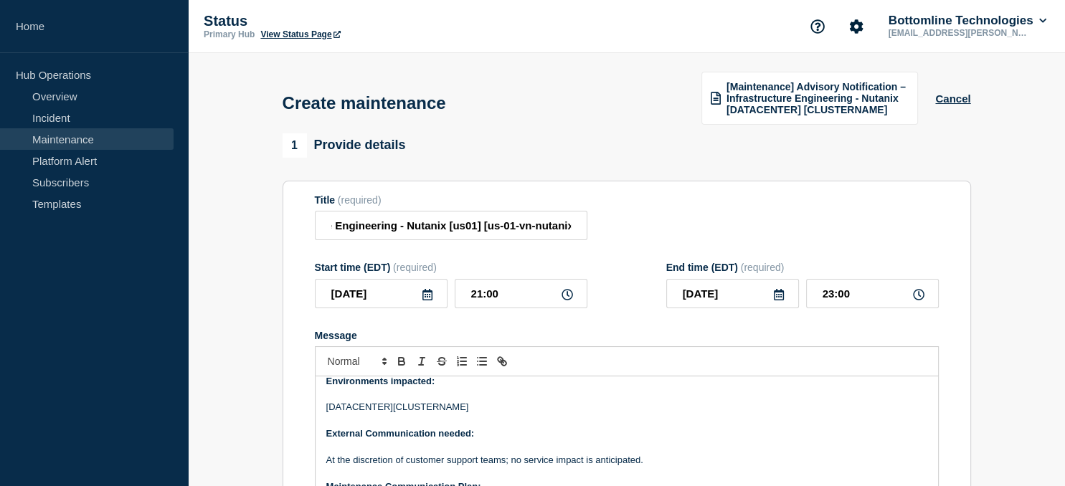
click at [432, 411] on p "[DATACENTER][CLUSTERNAME]" at bounding box center [626, 407] width 601 height 13
click at [351, 413] on p "[DATACENTER][us-01-vn-nutanix08]" at bounding box center [626, 407] width 601 height 13
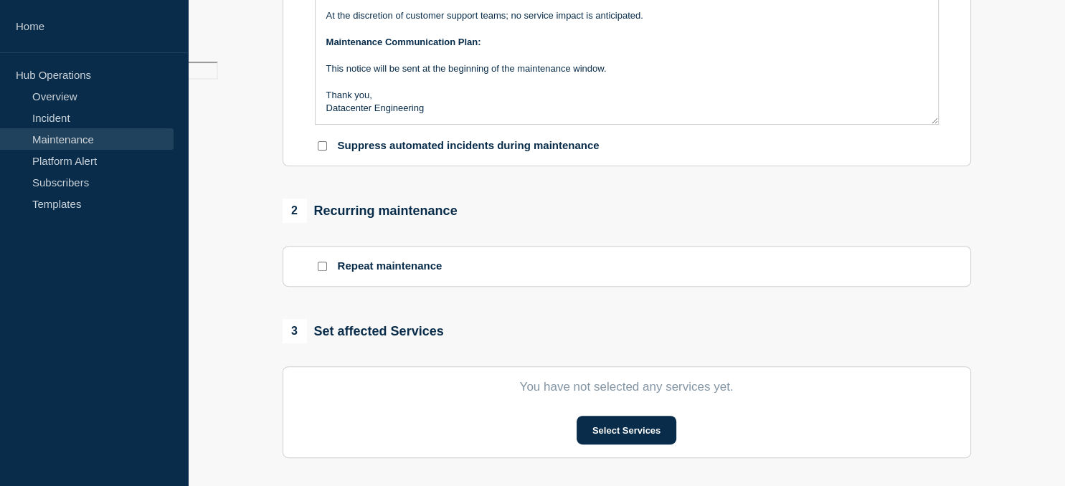
scroll to position [431, 0]
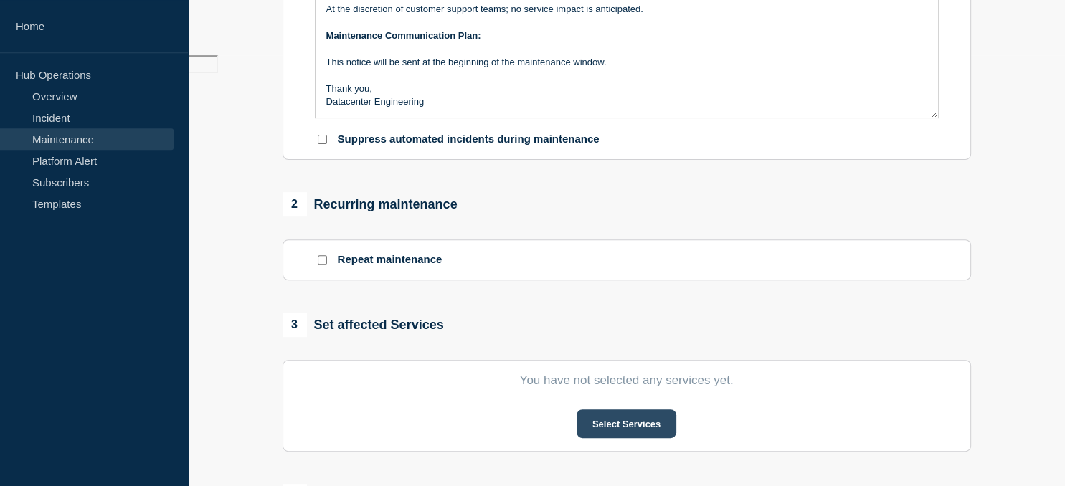
click at [665, 425] on button "Select Services" at bounding box center [627, 424] width 100 height 29
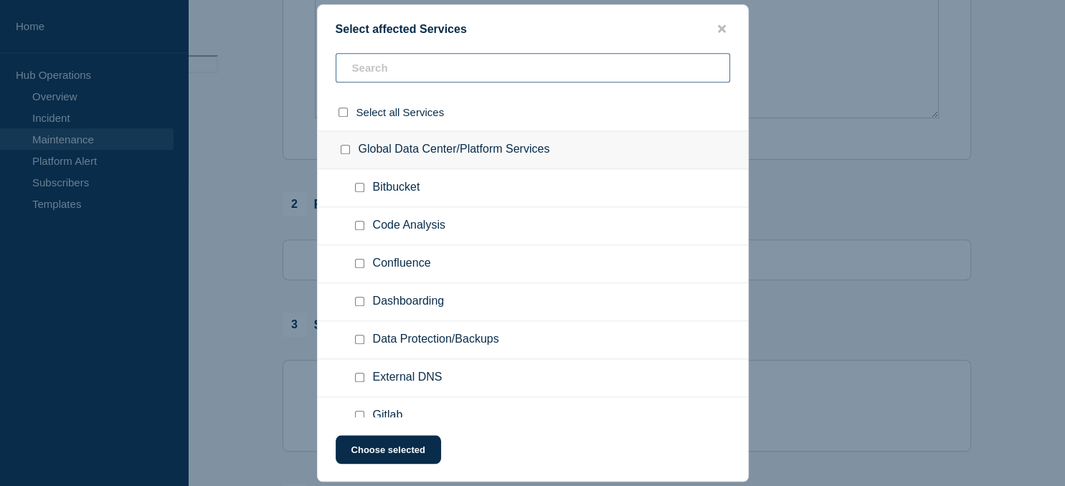
click at [394, 74] on input "text" at bounding box center [533, 67] width 394 height 29
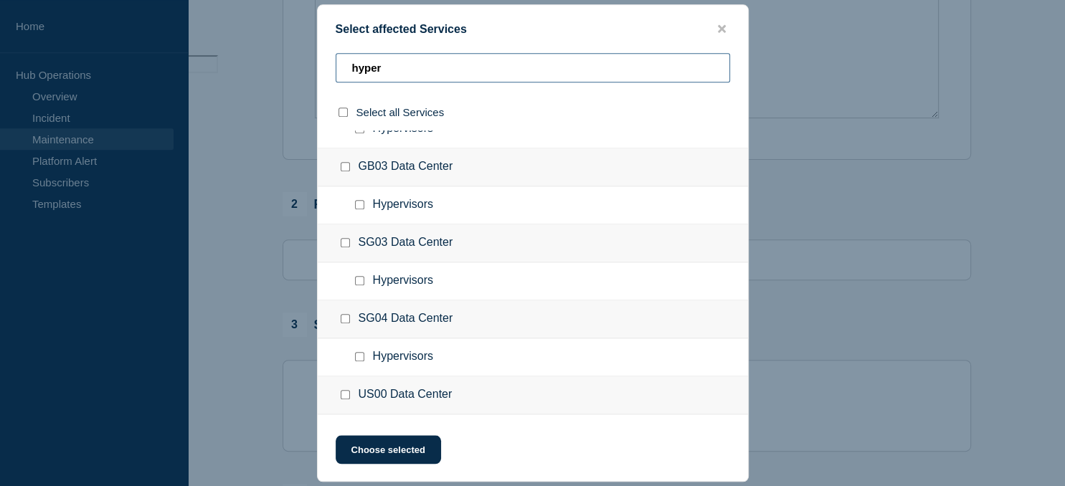
scroll to position [395, 0]
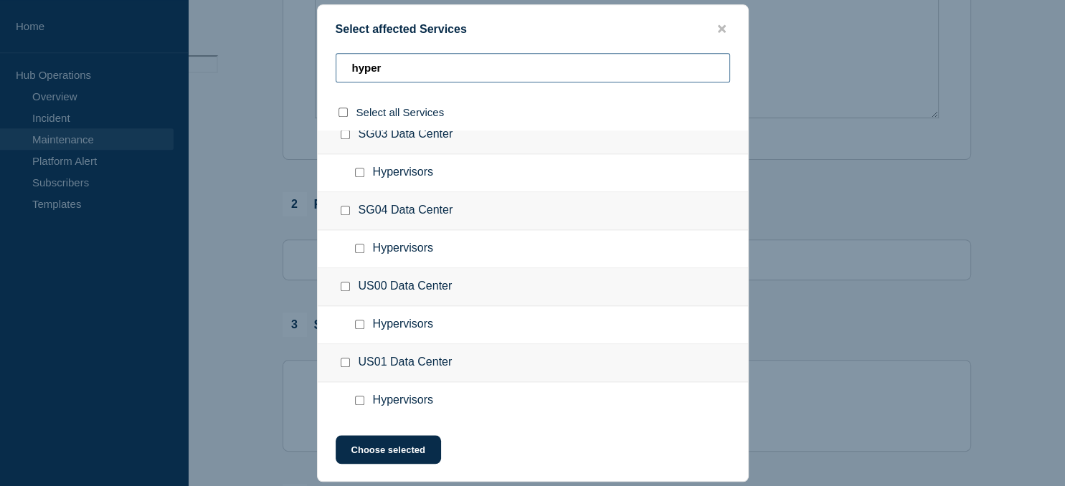
type input "hyper"
click at [359, 399] on input "Hypervisors checkbox" at bounding box center [359, 400] width 9 height 9
checkbox input "true"
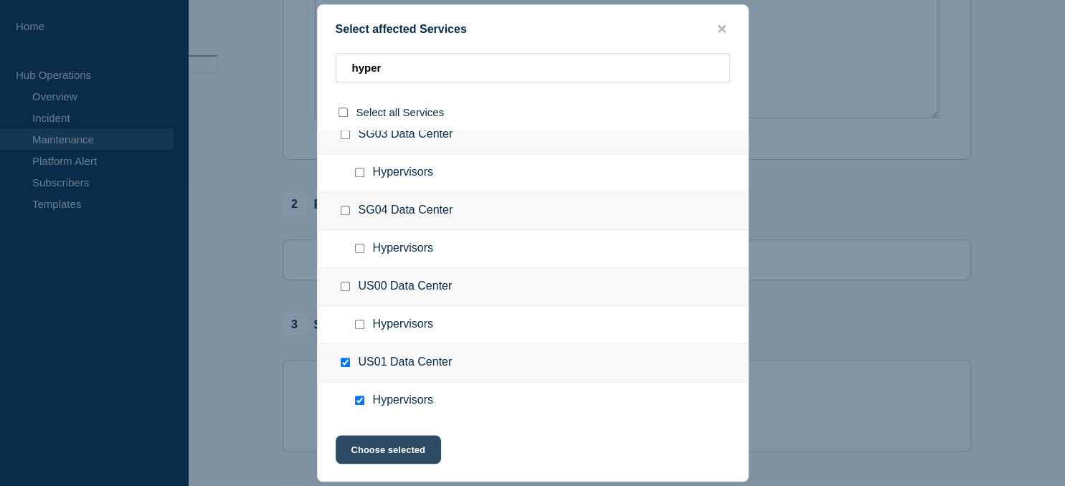
click at [406, 449] on button "Choose selected" at bounding box center [388, 449] width 105 height 29
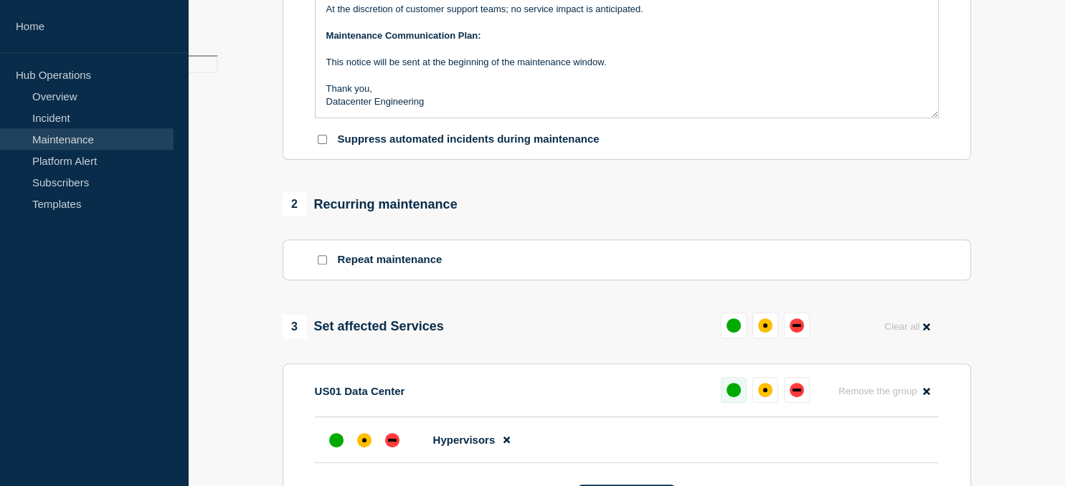
click at [737, 390] on div "up" at bounding box center [734, 390] width 14 height 14
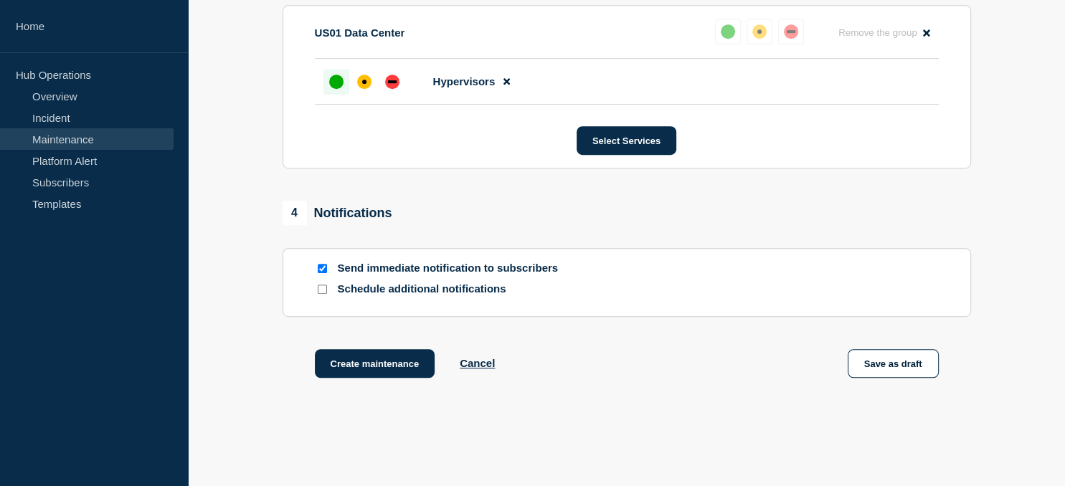
scroll to position [799, 0]
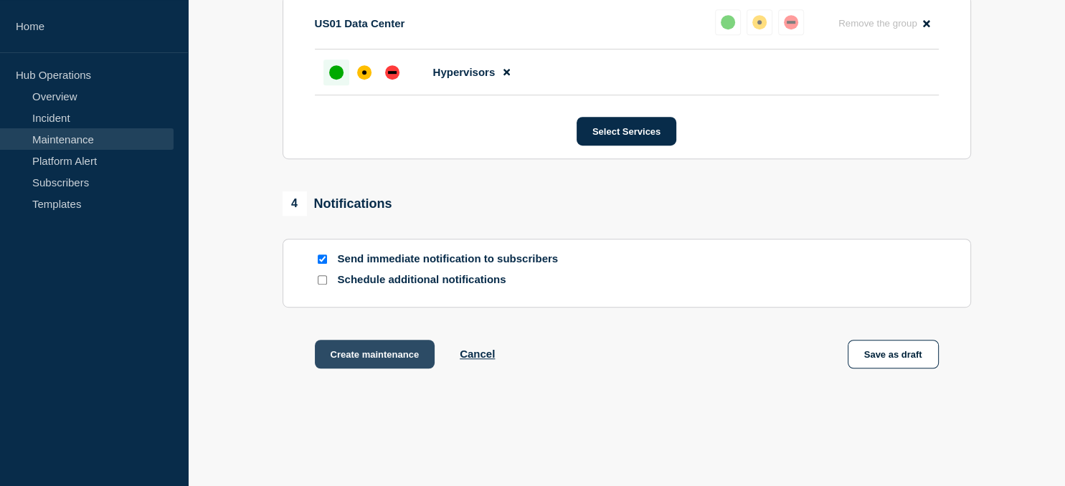
click at [386, 349] on button "Create maintenance" at bounding box center [375, 354] width 120 height 29
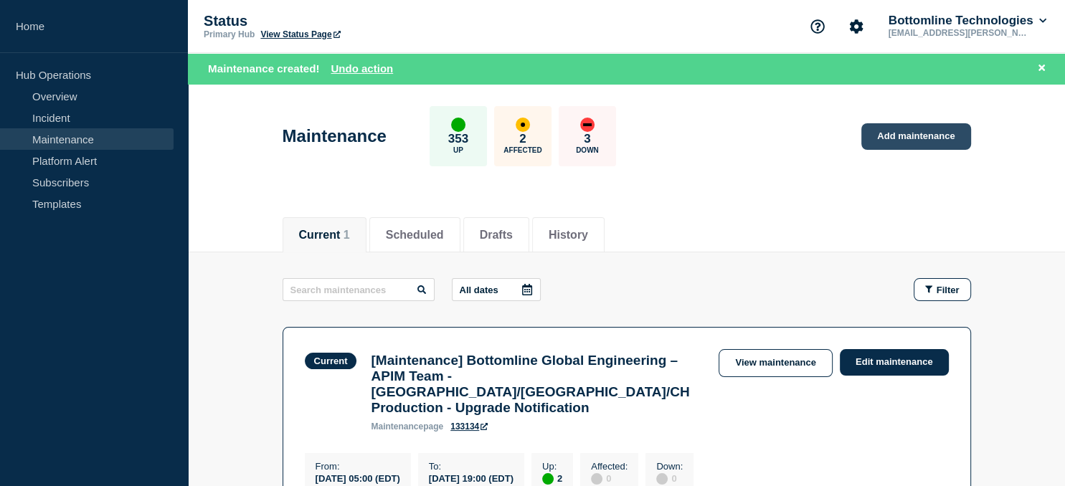
click at [912, 142] on link "Add maintenance" at bounding box center [915, 136] width 109 height 27
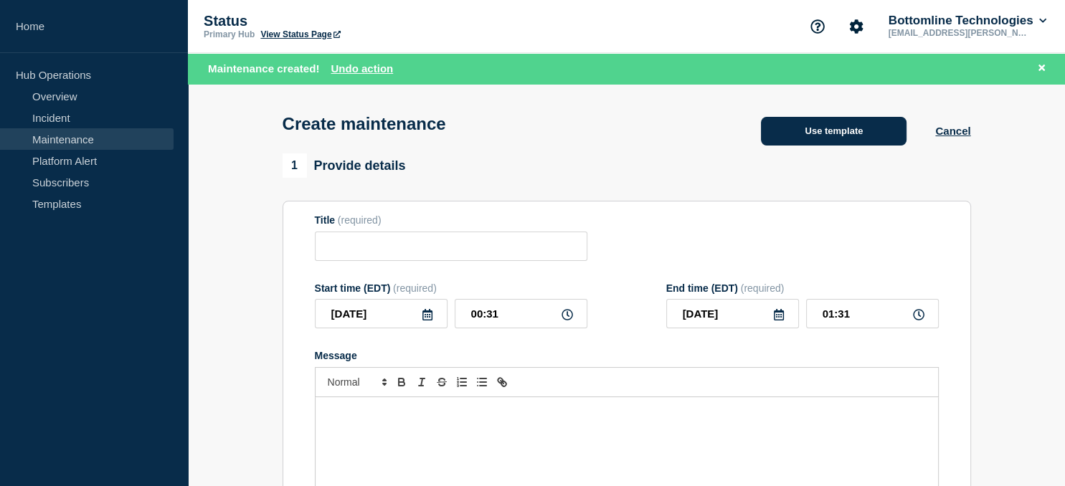
click at [810, 129] on button "Use template" at bounding box center [834, 131] width 146 height 29
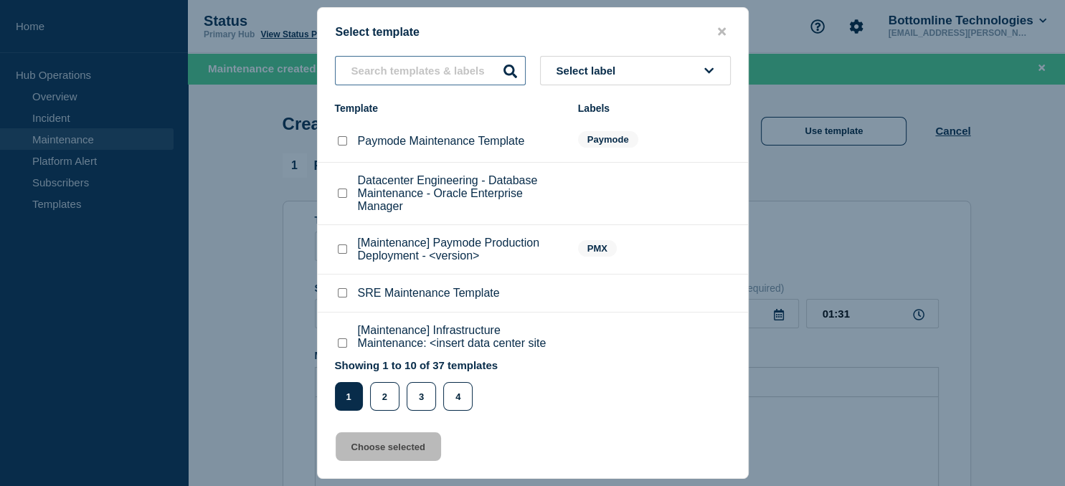
click at [387, 65] on input "text" at bounding box center [430, 70] width 191 height 29
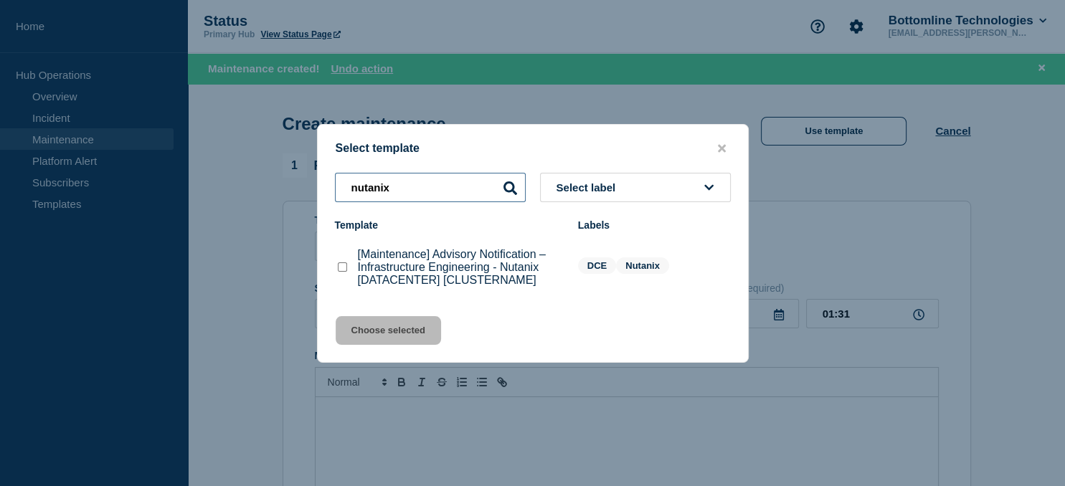
type input "nutanix"
click at [344, 270] on checkbox"] "[Maintenance] Advisory Notification – Infrastructure Engineering - Nutanix [DAT…" at bounding box center [342, 266] width 9 height 9
checkbox checkbox"] "true"
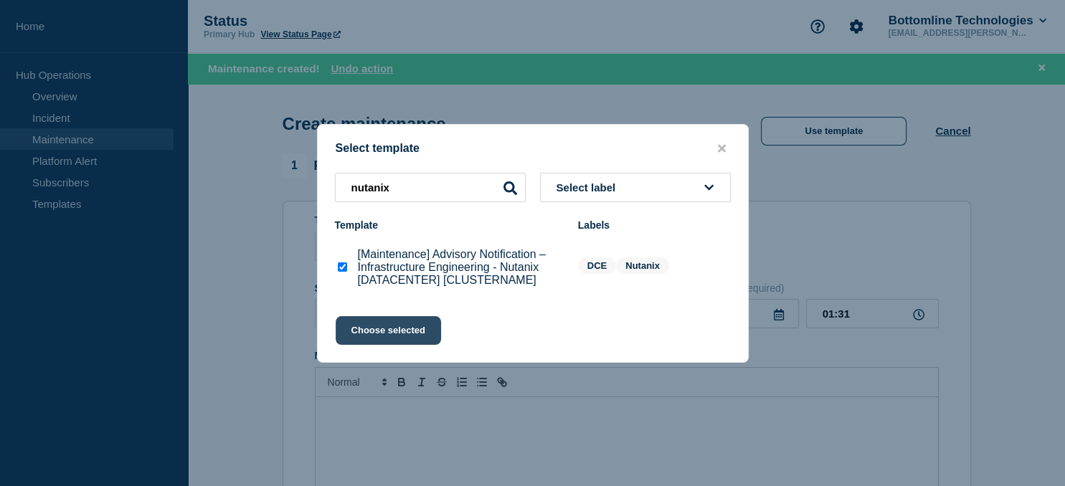
click at [380, 327] on button "Choose selected" at bounding box center [388, 330] width 105 height 29
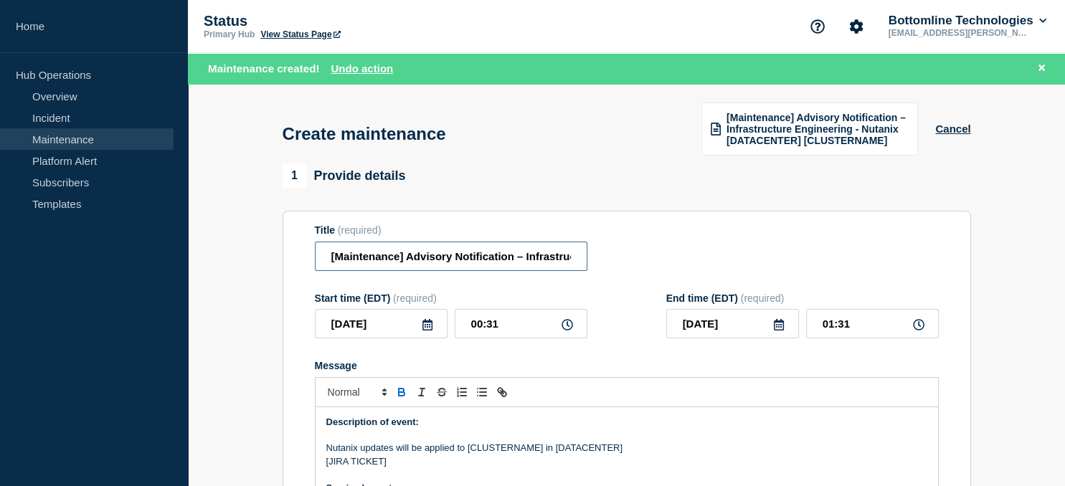
click at [443, 254] on input "[Maintenance] Advisory Notification – Infrastructure Engineering - Nutanix [DAT…" at bounding box center [451, 256] width 273 height 29
click at [516, 257] on input "[Maintenance] Advisory Notification – Infrastructure Engineering - Nutanix [DAT…" at bounding box center [451, 256] width 273 height 29
paste input "us-00-vn-nutanix10"
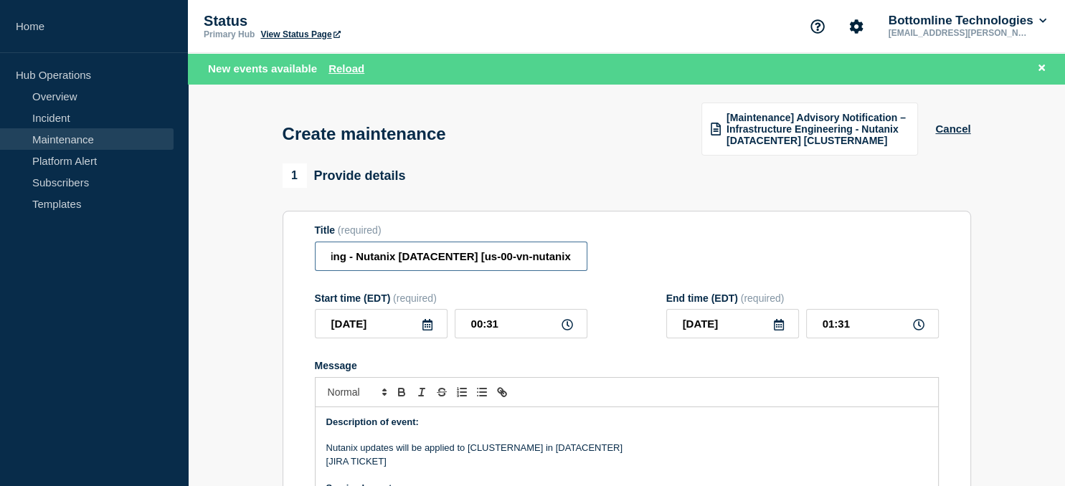
scroll to position [0, 327]
click at [421, 260] on input "[Maintenance] Advisory Notification – Infrastructure Engineering - Nutanix [DAT…" at bounding box center [451, 256] width 273 height 29
type input "[Maintenance] Advisory Notification – Infrastructure Engineering - Nutanix [us0…"
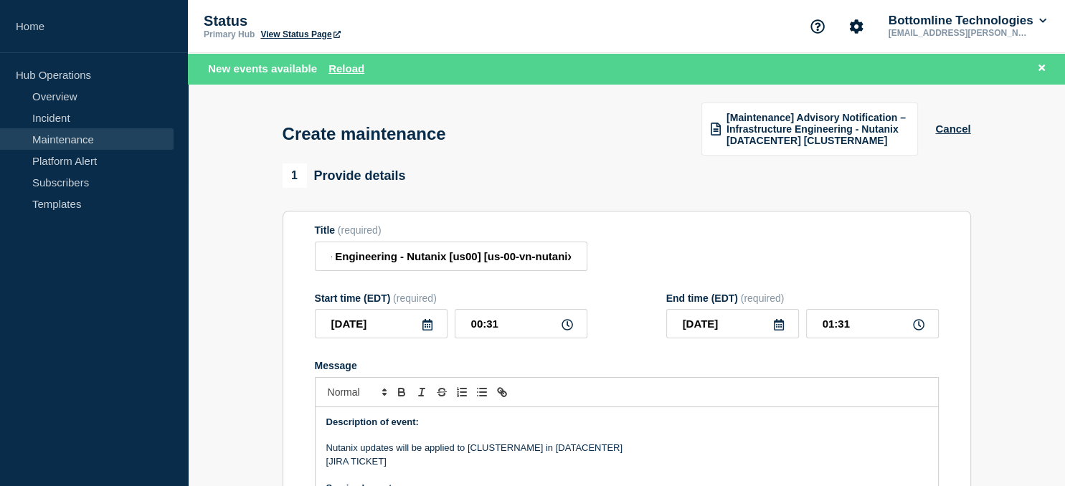
click at [432, 331] on icon at bounding box center [427, 324] width 10 height 11
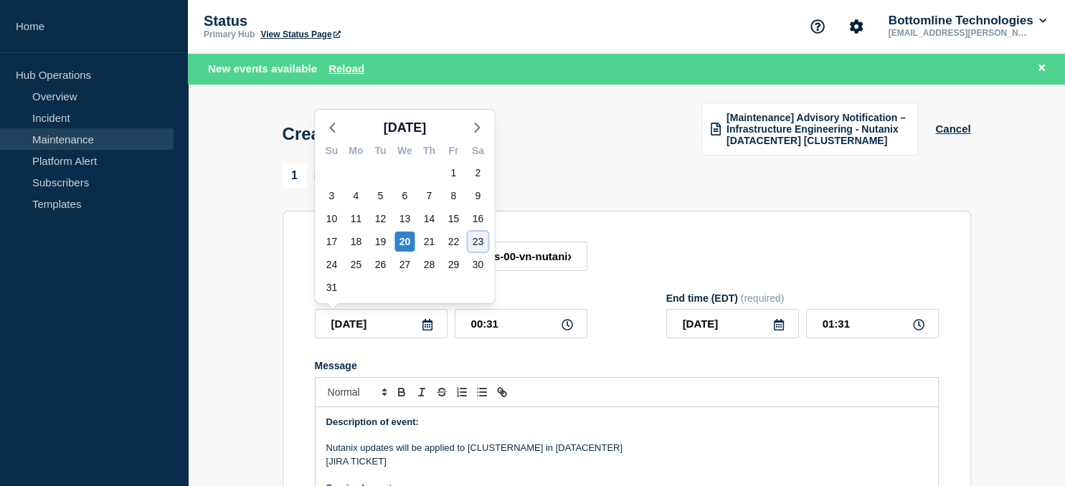
click at [483, 242] on div "23" at bounding box center [478, 242] width 20 height 20
type input "[DATE]"
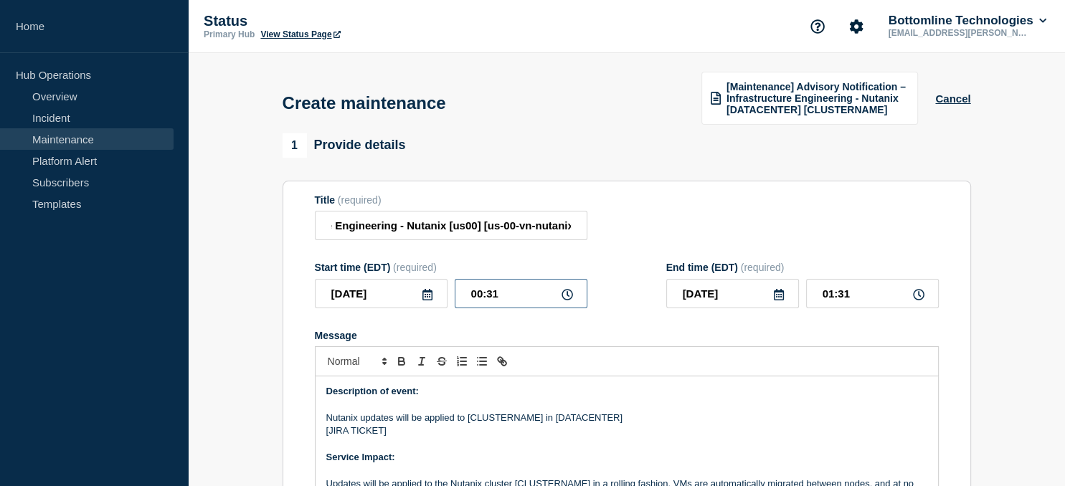
drag, startPoint x: 514, startPoint y: 297, endPoint x: 417, endPoint y: 301, distance: 96.9
click at [455, 301] on input "00:31" at bounding box center [521, 293] width 133 height 29
type input "21:00"
type input "22:00"
click at [778, 297] on icon at bounding box center [779, 294] width 10 height 11
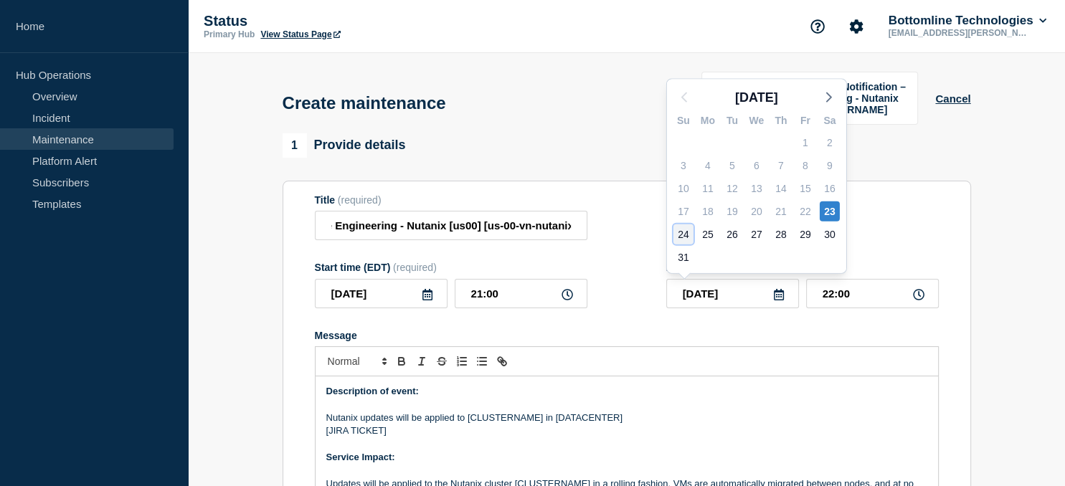
click at [685, 240] on div "24" at bounding box center [683, 234] width 20 height 20
type input "[DATE]"
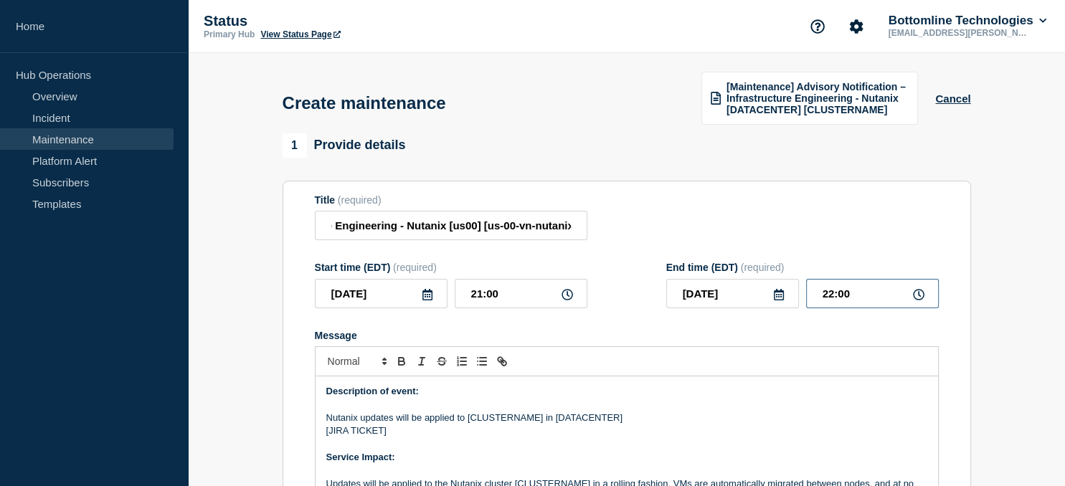
drag, startPoint x: 861, startPoint y: 301, endPoint x: 745, endPoint y: 301, distance: 115.5
click at [806, 301] on input "22:00" at bounding box center [872, 293] width 133 height 29
type input "23:59"
click at [501, 422] on p "Nutanix updates will be applied to [CLUSTERNAME] in [DATACENTER]" at bounding box center [626, 418] width 601 height 13
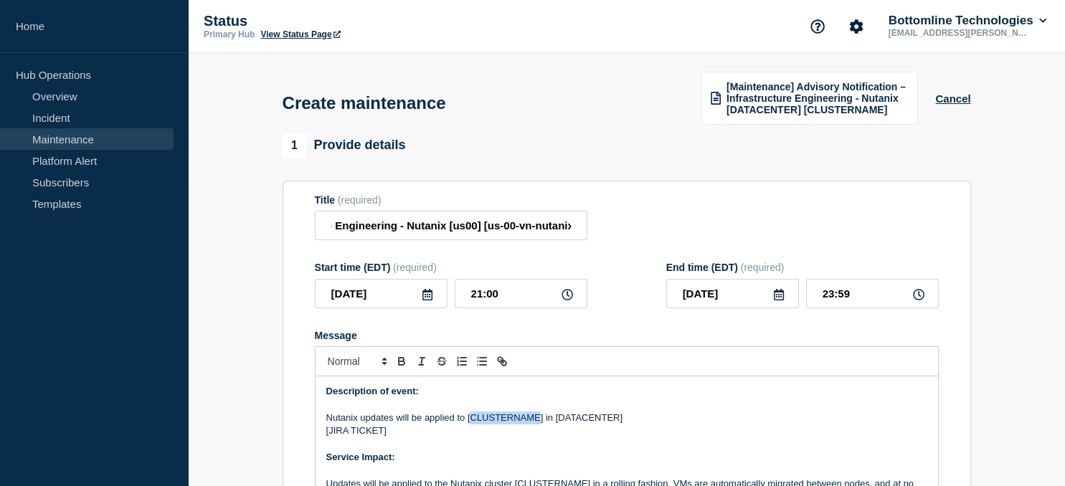
paste div "Message"
click at [593, 422] on p "Nutanix updates will be applied to [us-00-vn-nutanix10] in [DATACENTER]" at bounding box center [626, 418] width 601 height 13
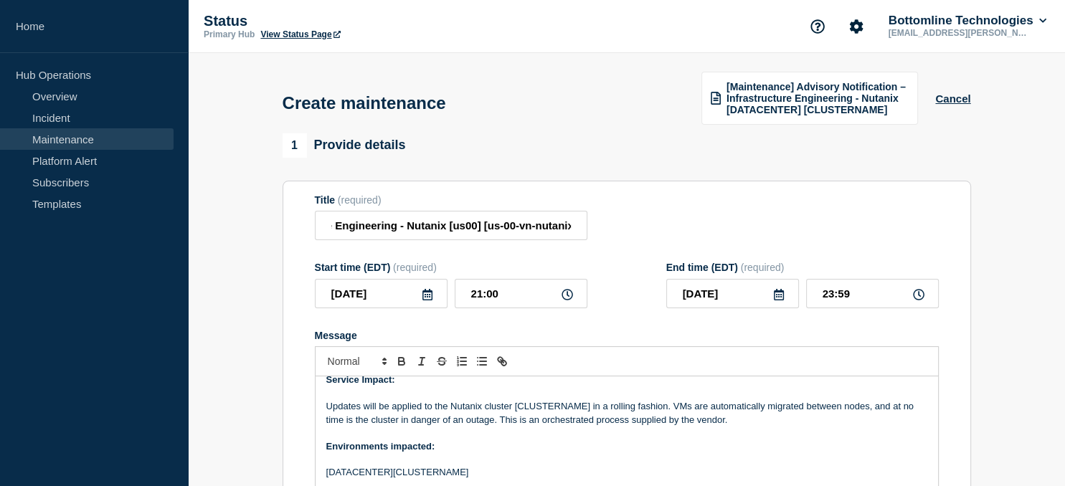
scroll to position [80, 0]
click at [559, 404] on p "Updates will be applied to the Nutanix cluster [CLUSTERNAME] in a rolling fashi…" at bounding box center [626, 411] width 601 height 27
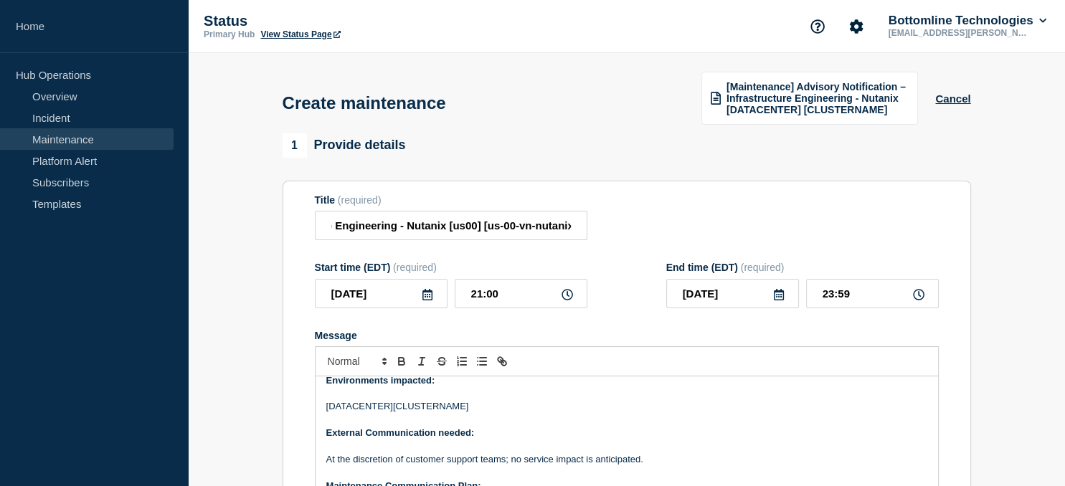
scroll to position [144, 0]
click at [402, 412] on p "[DATACENTER][CLUSTERNAME]" at bounding box center [626, 405] width 601 height 13
click at [351, 412] on p "[DATACENTER][us-00-vn-nutanix10]" at bounding box center [626, 405] width 601 height 13
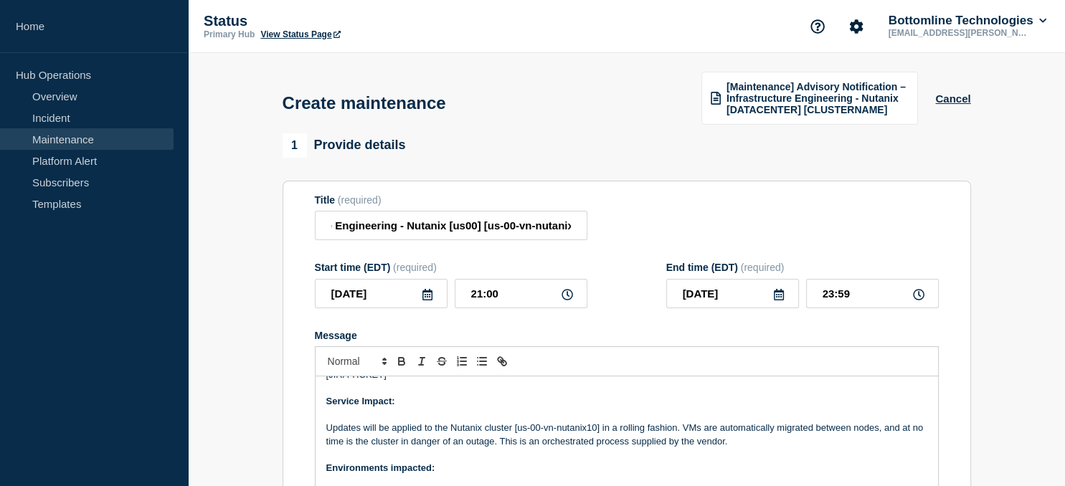
scroll to position [0, 0]
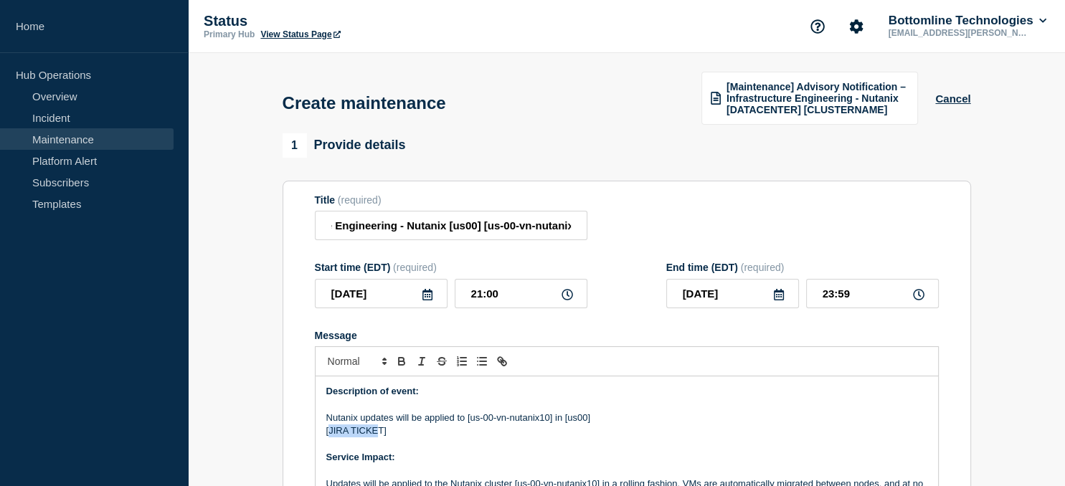
drag, startPoint x: 380, startPoint y: 433, endPoint x: 329, endPoint y: 435, distance: 50.9
click at [329, 435] on p "[JIRA TICKET]" at bounding box center [626, 431] width 601 height 13
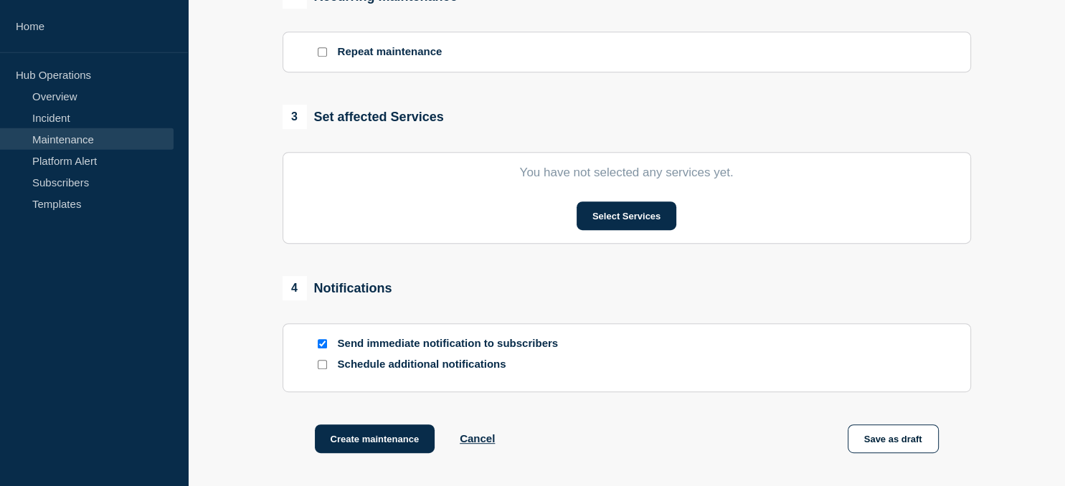
scroll to position [640, 0]
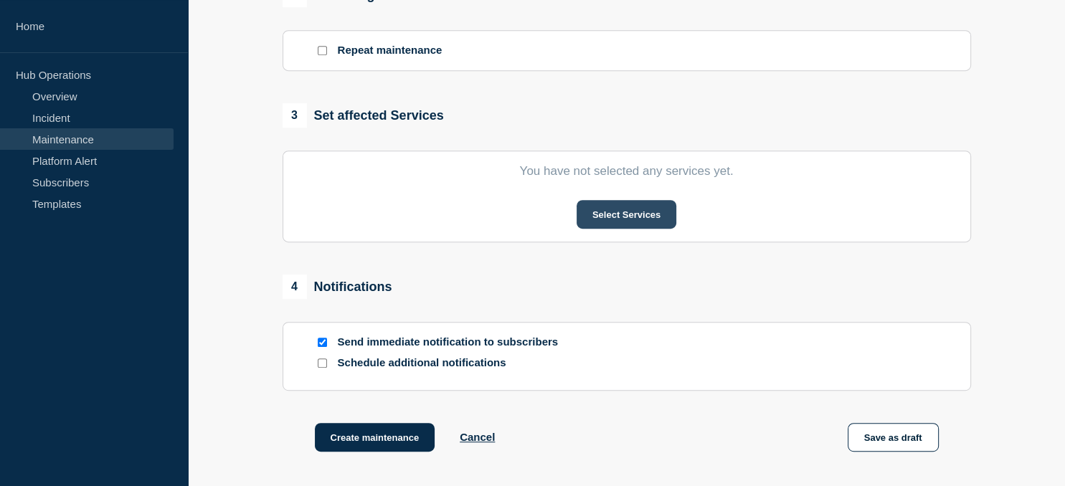
click at [621, 212] on button "Select Services" at bounding box center [627, 214] width 100 height 29
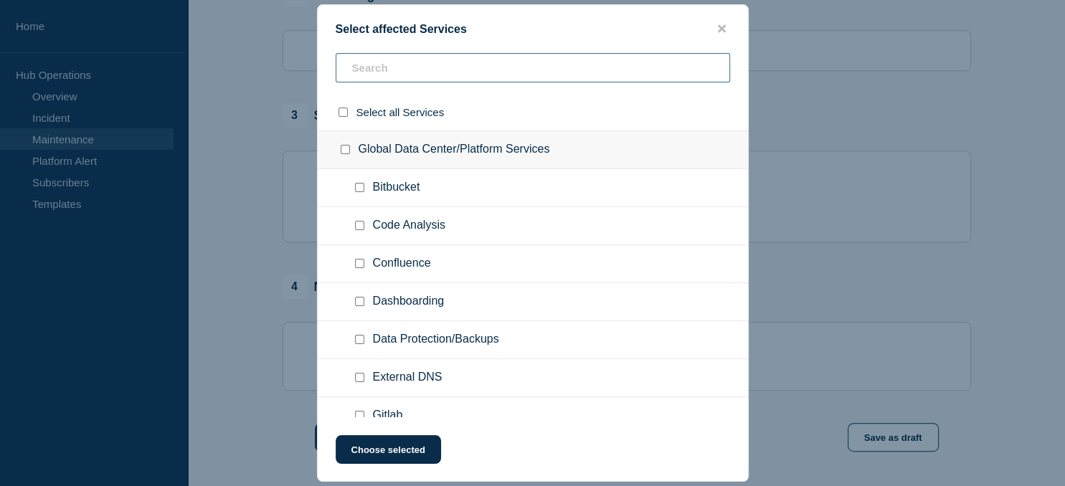
click at [389, 70] on input "text" at bounding box center [533, 67] width 394 height 29
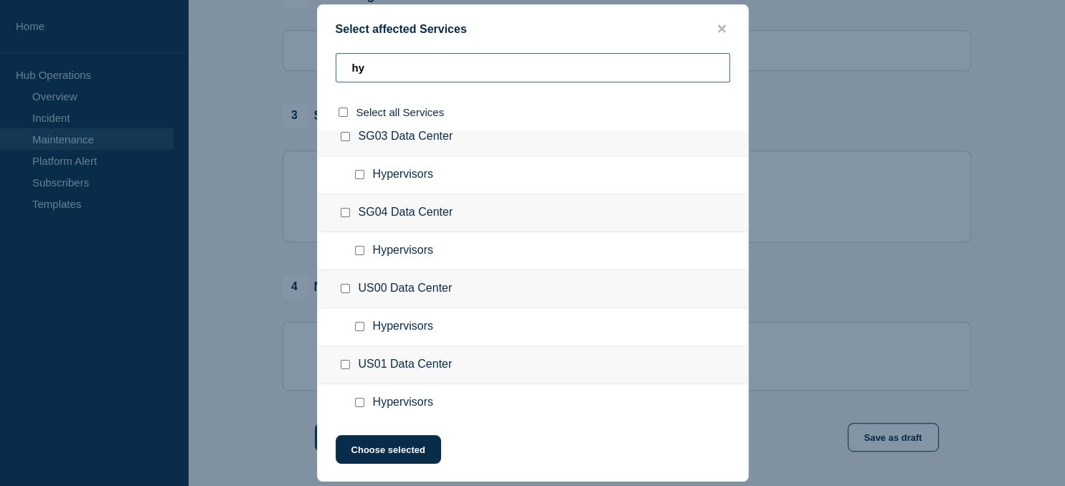
scroll to position [395, 0]
type input "hy"
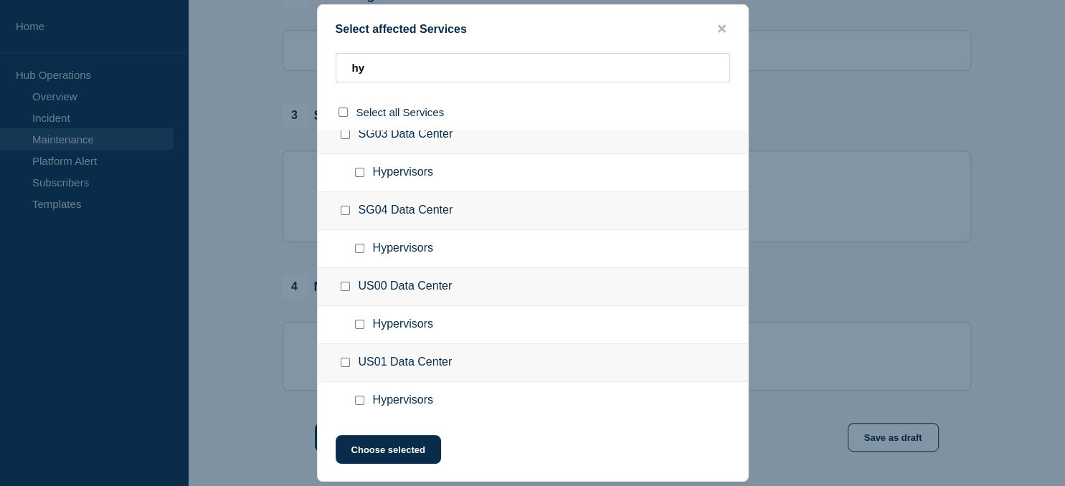
click at [359, 323] on input "Hypervisors checkbox" at bounding box center [359, 324] width 9 height 9
checkbox input "true"
click at [392, 462] on button "Choose selected" at bounding box center [388, 449] width 105 height 29
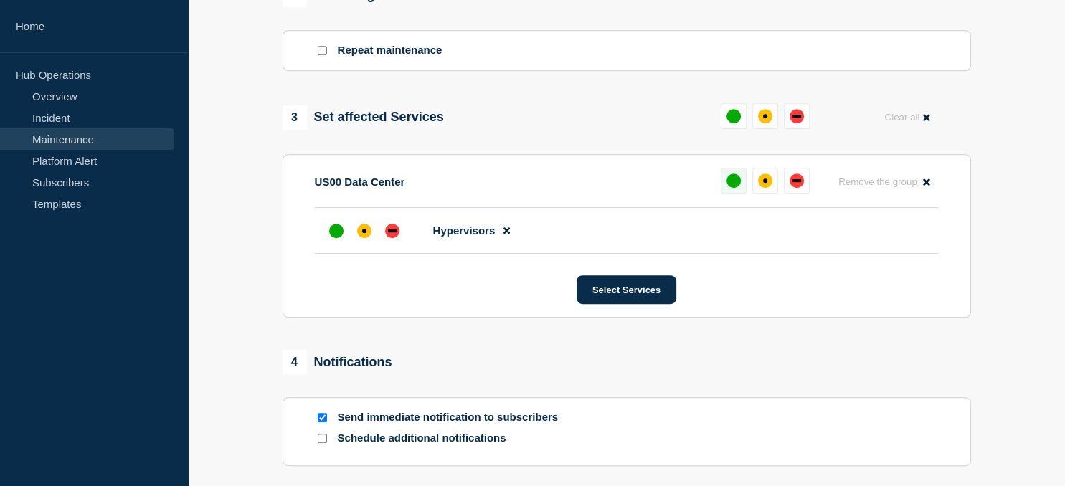
click at [740, 181] on button at bounding box center [734, 181] width 26 height 26
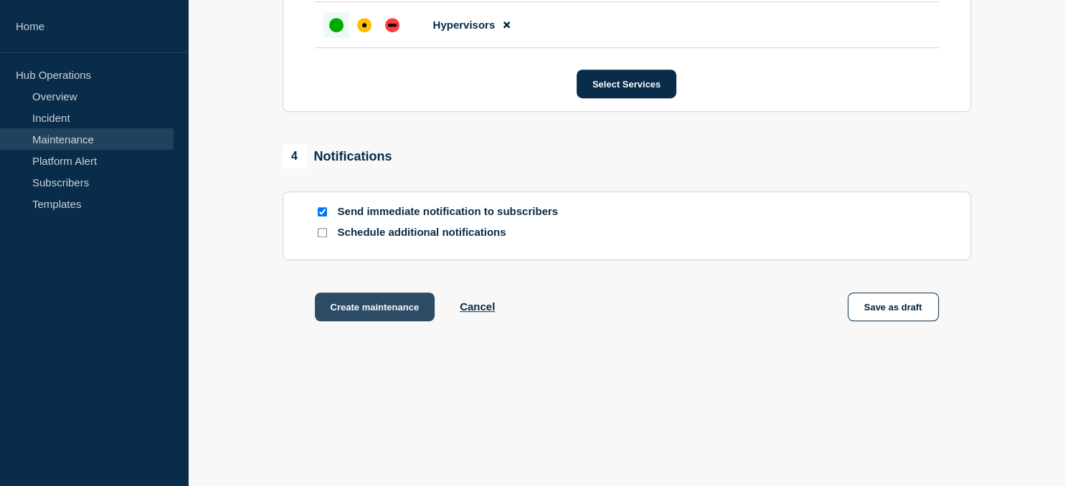
click at [349, 310] on button "Create maintenance" at bounding box center [375, 307] width 120 height 29
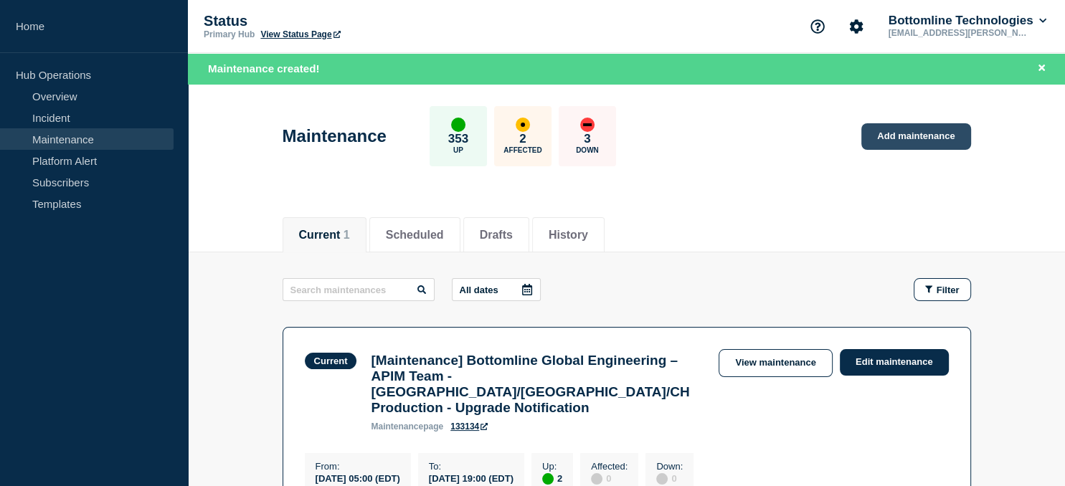
click at [924, 139] on link "Add maintenance" at bounding box center [915, 136] width 109 height 27
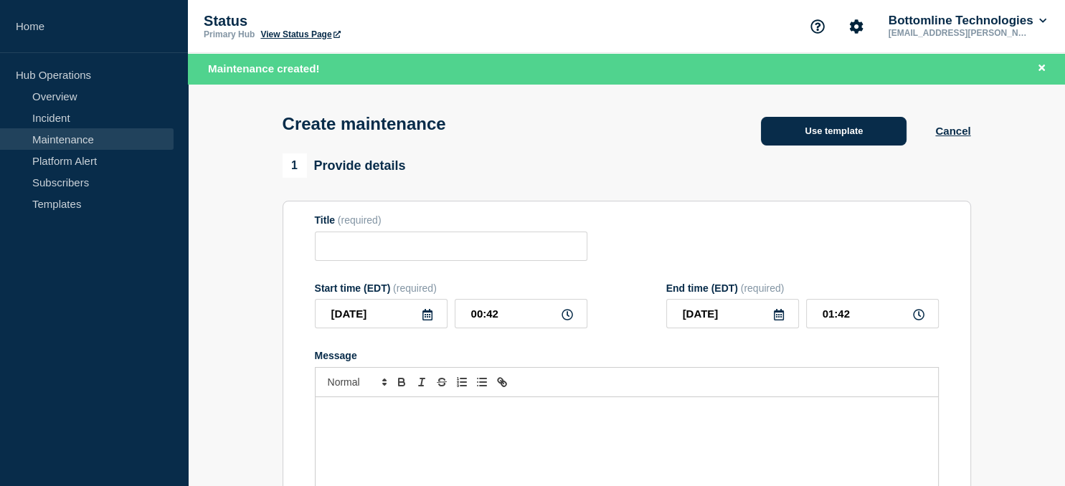
click at [828, 139] on button "Use template" at bounding box center [834, 131] width 146 height 29
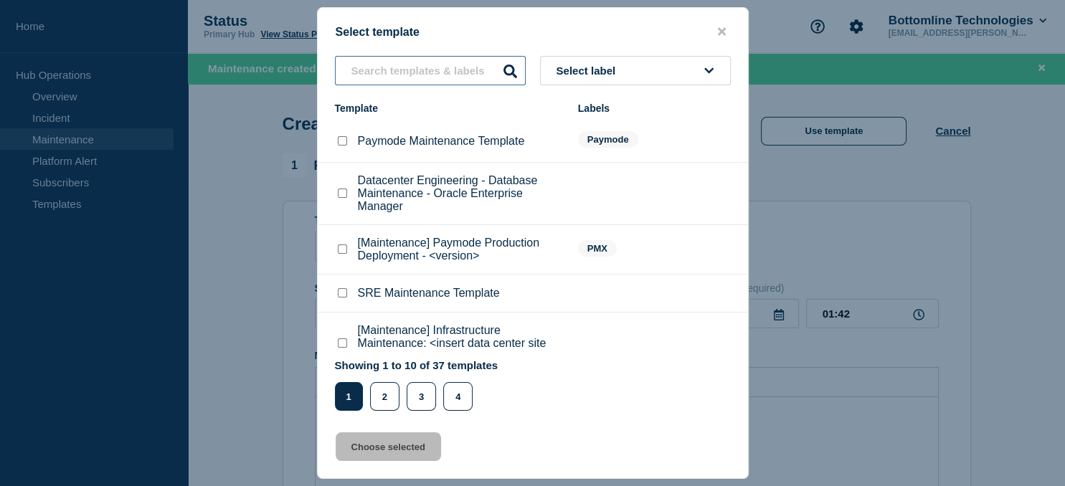
click at [407, 65] on input "text" at bounding box center [430, 70] width 191 height 29
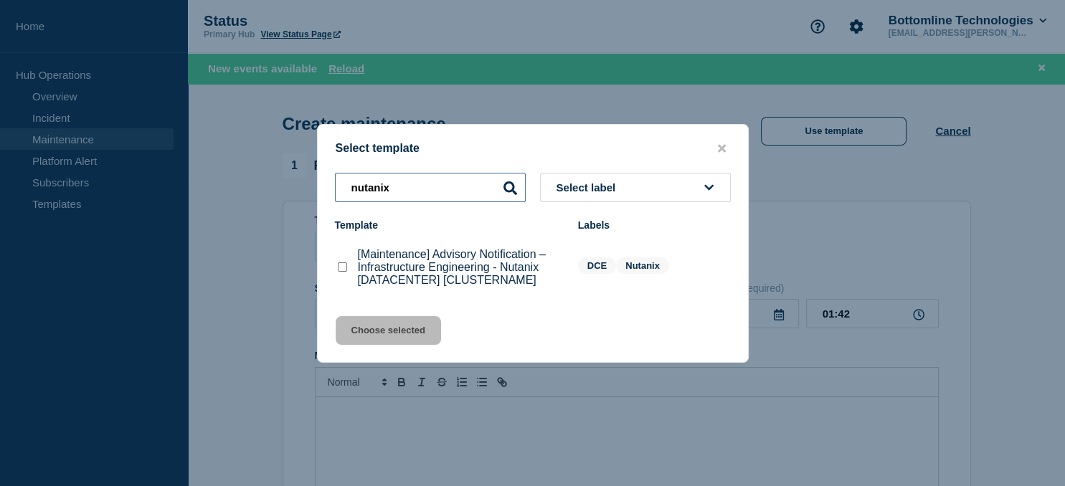
type input "nutanix"
click at [341, 271] on checkbox"] "[Maintenance] Advisory Notification – Infrastructure Engineering - Nutanix [DAT…" at bounding box center [342, 266] width 9 height 9
checkbox checkbox"] "true"
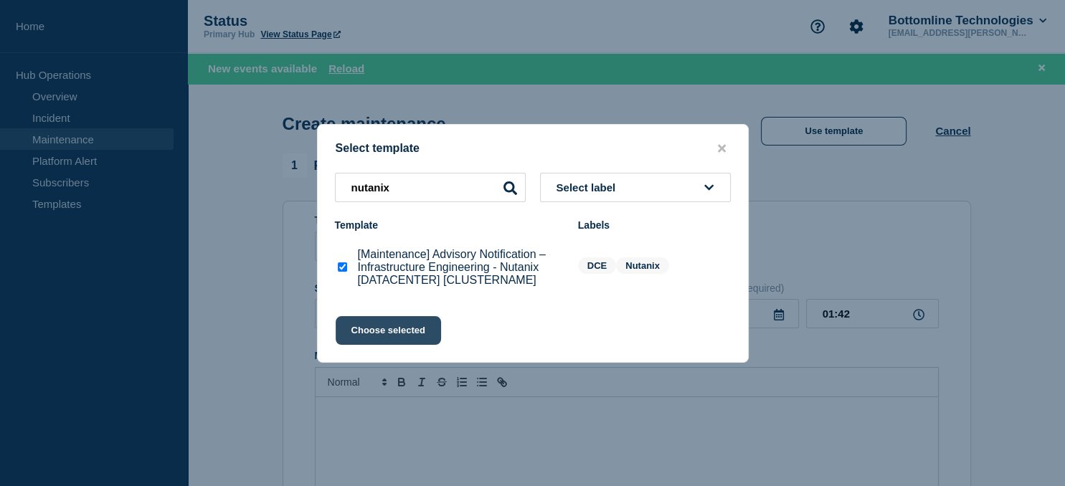
click at [385, 331] on button "Choose selected" at bounding box center [388, 330] width 105 height 29
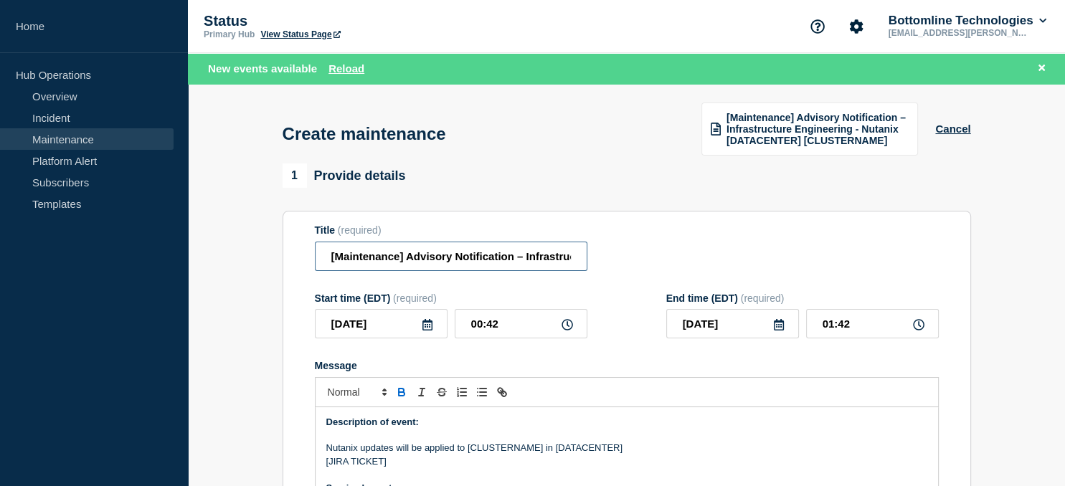
click at [446, 262] on input "[Maintenance] Advisory Notification – Infrastructure Engineering - Nutanix [DAT…" at bounding box center [451, 256] width 273 height 29
click at [519, 257] on input "[Maintenance] Advisory Notification – Infrastructure Engineering - Nutanix [DAT…" at bounding box center [451, 256] width 273 height 29
paste input "gb-00-vn-nutanix03"
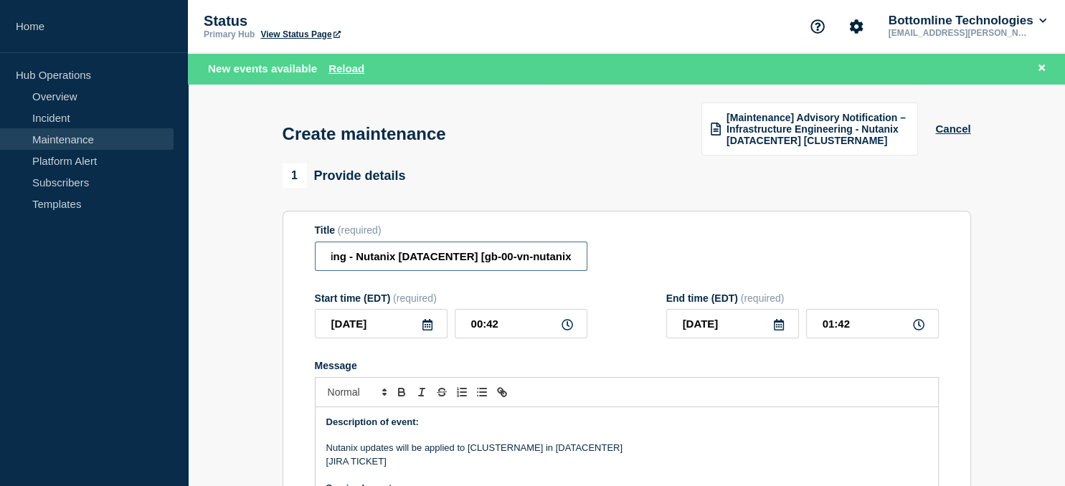
scroll to position [0, 328]
click at [420, 262] on input "[Maintenance] Advisory Notification – Infrastructure Engineering - Nutanix [DAT…" at bounding box center [451, 256] width 273 height 29
type input "[Maintenance] Advisory Notification – Infrastructure Engineering - Nutanix [gb0…"
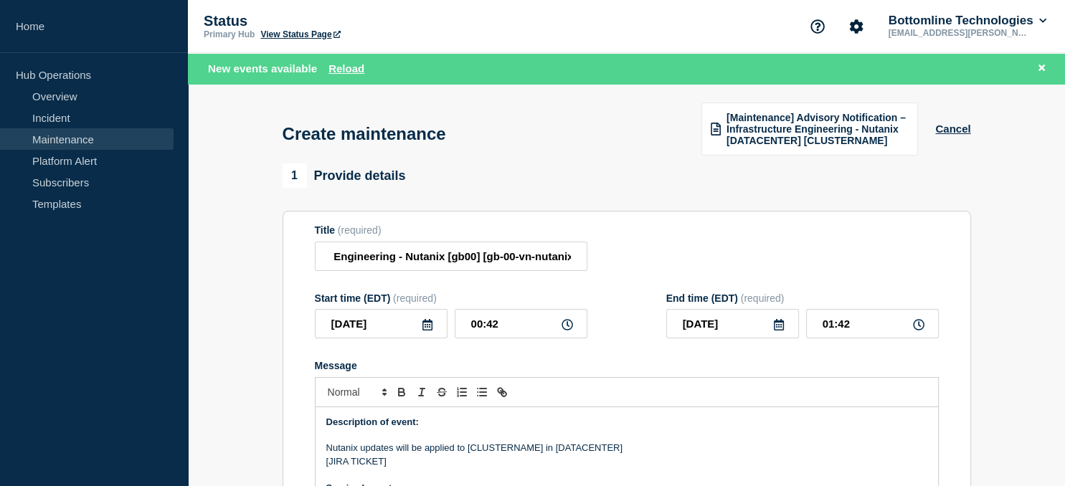
click at [427, 326] on icon at bounding box center [427, 324] width 11 height 11
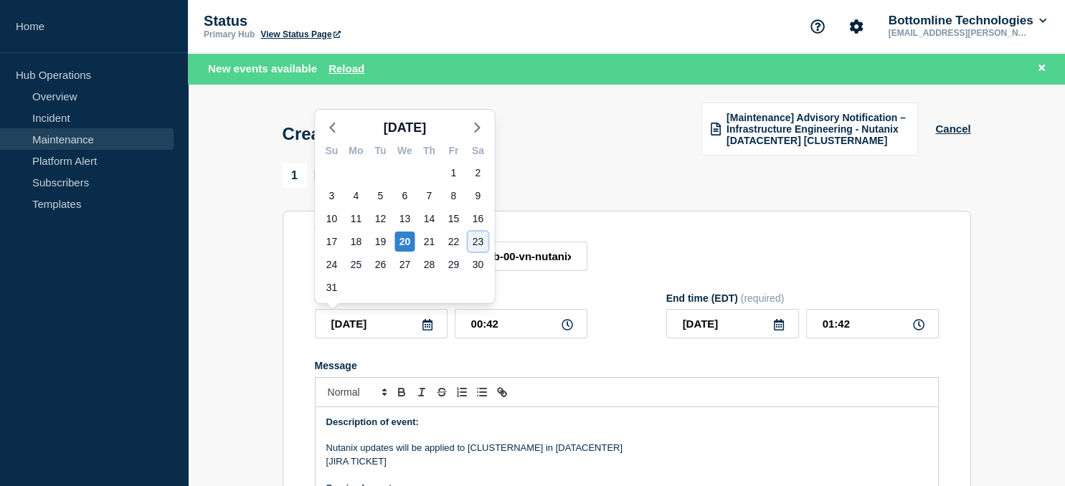
click at [473, 243] on div "23" at bounding box center [478, 242] width 20 height 20
type input "[DATE]"
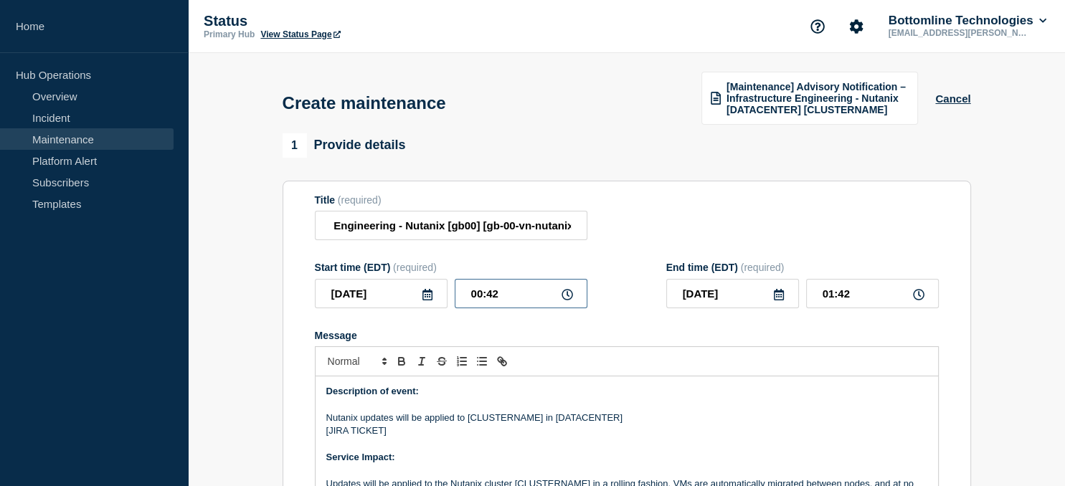
drag, startPoint x: 514, startPoint y: 302, endPoint x: 419, endPoint y: 299, distance: 94.7
click at [455, 299] on input "00:42" at bounding box center [521, 293] width 133 height 29
type input "21:00"
type input "22:00"
click at [775, 298] on icon at bounding box center [779, 294] width 10 height 11
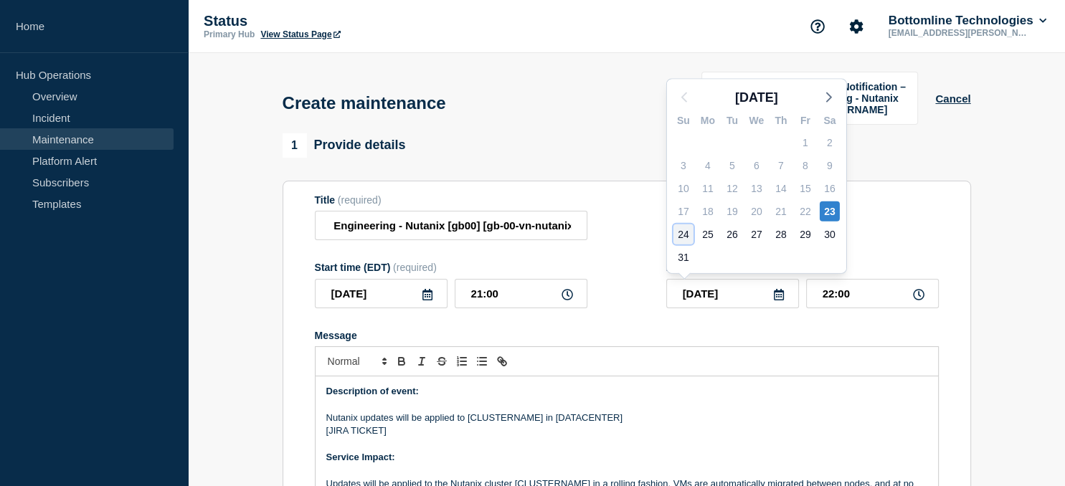
click at [687, 232] on div "24" at bounding box center [683, 234] width 20 height 20
type input "[DATE]"
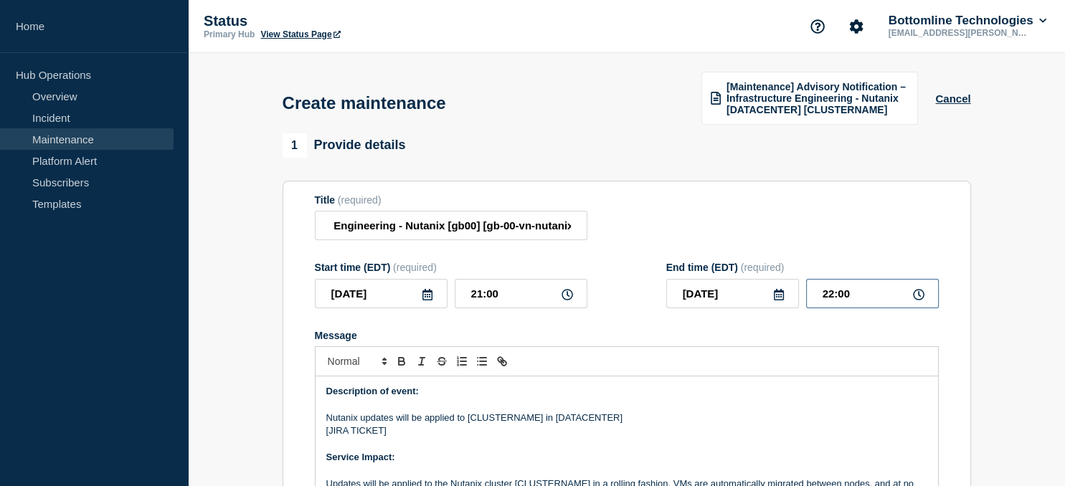
drag, startPoint x: 861, startPoint y: 303, endPoint x: 753, endPoint y: 301, distance: 107.6
click at [806, 301] on input "22:00" at bounding box center [872, 293] width 133 height 29
type input "23:00"
click at [501, 417] on p "Nutanix updates will be applied to [CLUSTERNAME] in [DATACENTER]" at bounding box center [626, 418] width 601 height 13
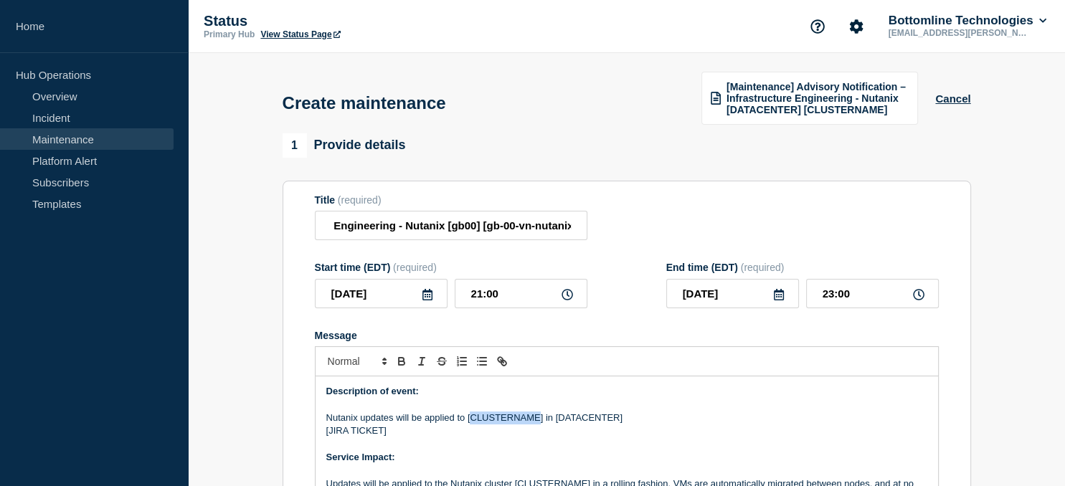
paste div "Message"
click at [590, 419] on p "Nutanix updates will be applied to [gb-00-vn-nutanix03] in [DATACENTER]" at bounding box center [626, 418] width 601 height 13
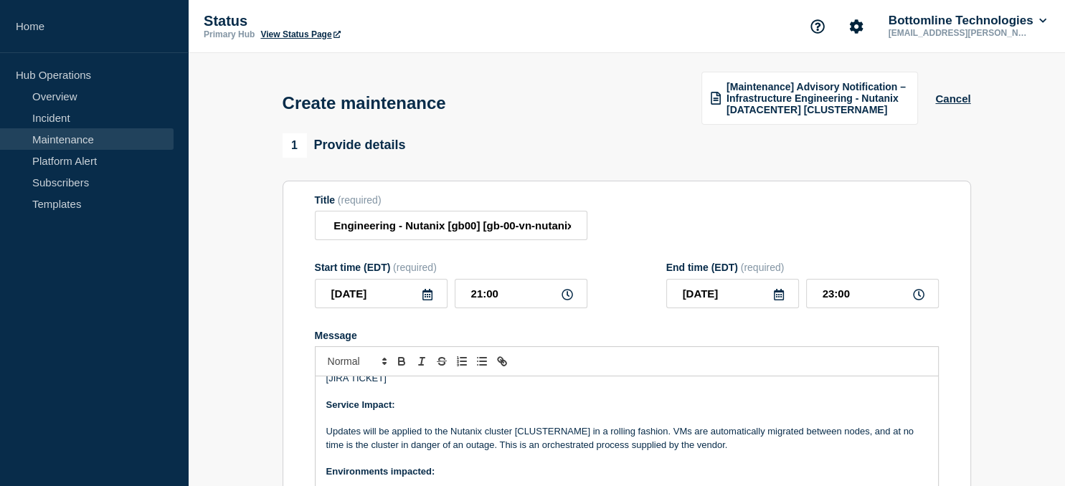
scroll to position [56, 0]
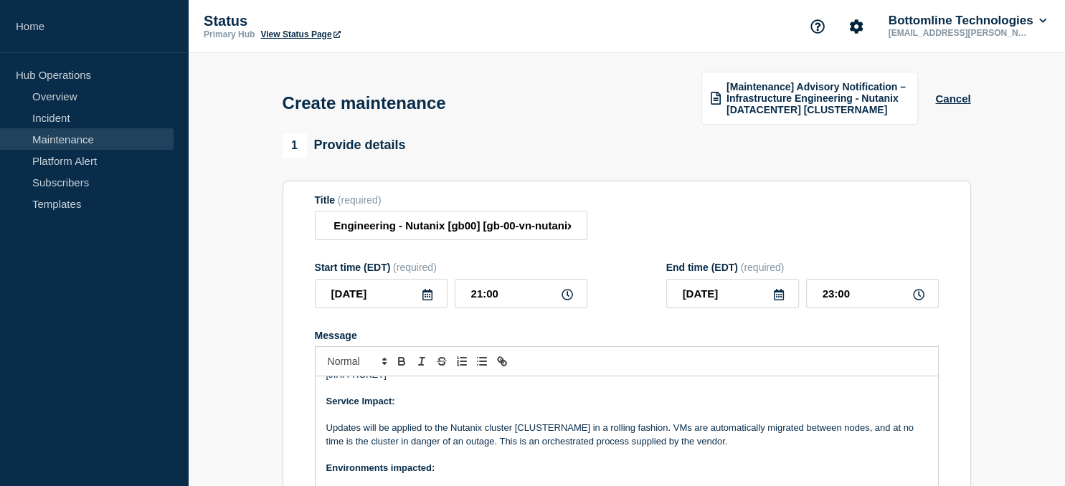
click at [549, 430] on p "Updates will be applied to the Nutanix cluster [CLUSTERNAME] in a rolling fashi…" at bounding box center [626, 435] width 601 height 27
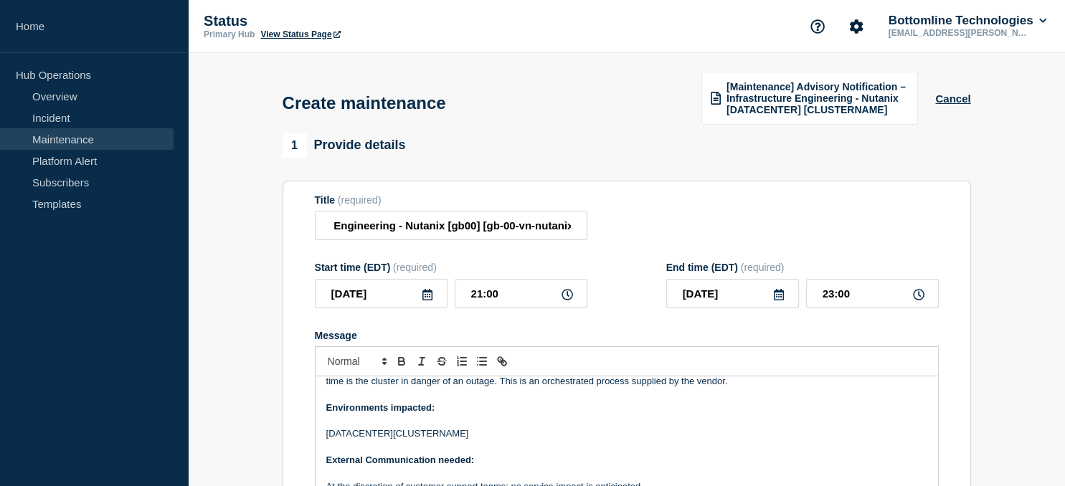
scroll to position [120, 0]
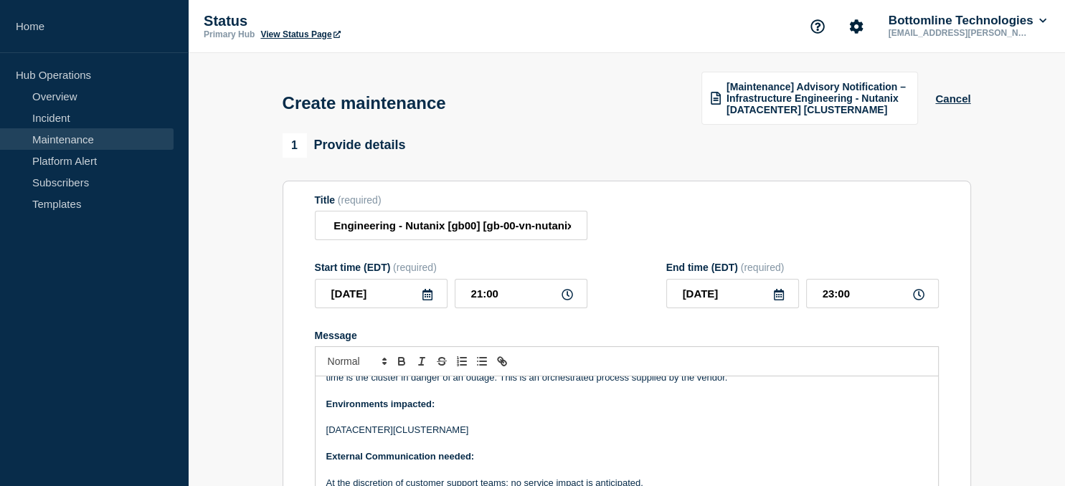
click at [436, 434] on p "[DATACENTER][CLUSTERNAME]" at bounding box center [626, 430] width 601 height 13
click at [346, 436] on p "[DATACENTER][gb-00-vn-nutanix03]" at bounding box center [626, 430] width 601 height 13
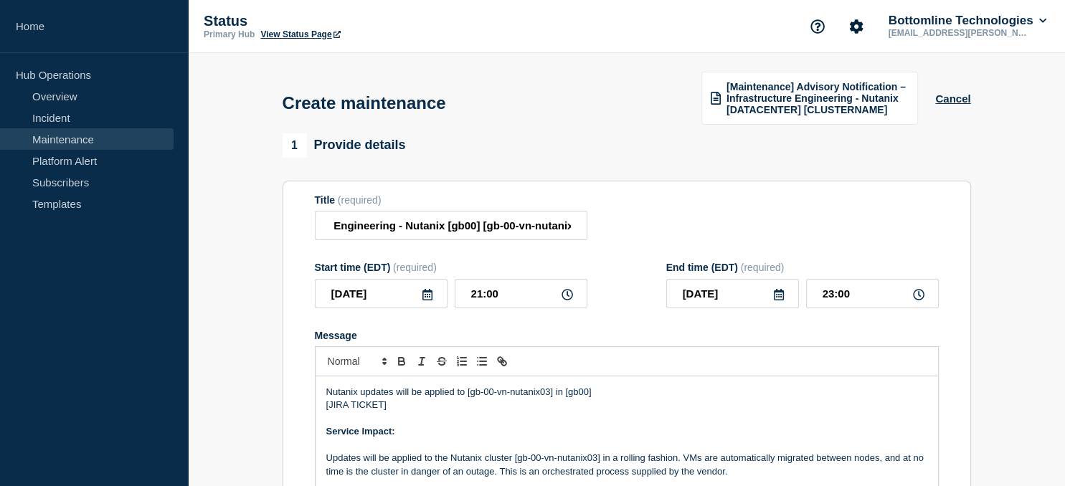
scroll to position [19, 0]
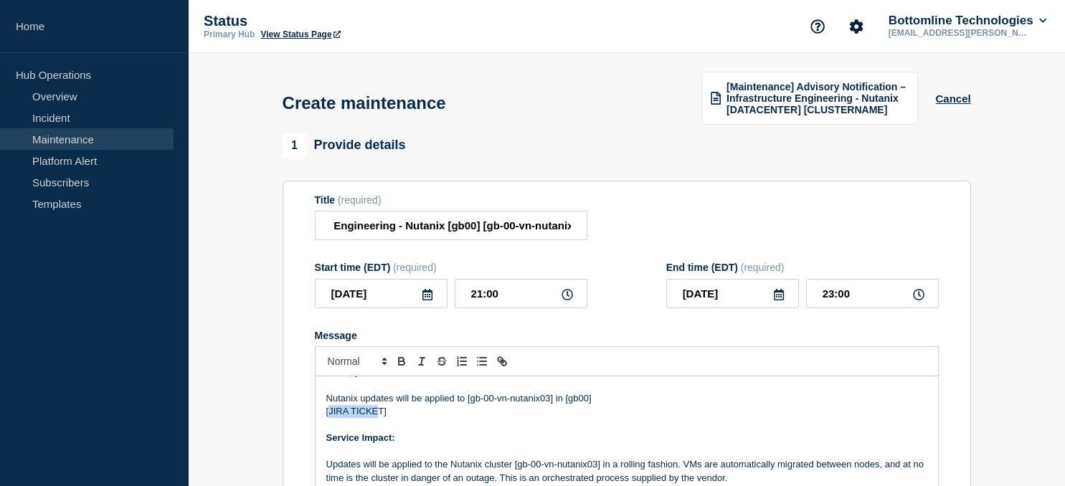
drag, startPoint x: 380, startPoint y: 414, endPoint x: 328, endPoint y: 409, distance: 52.6
click at [328, 409] on p "[JIRA TICKET]" at bounding box center [626, 411] width 601 height 13
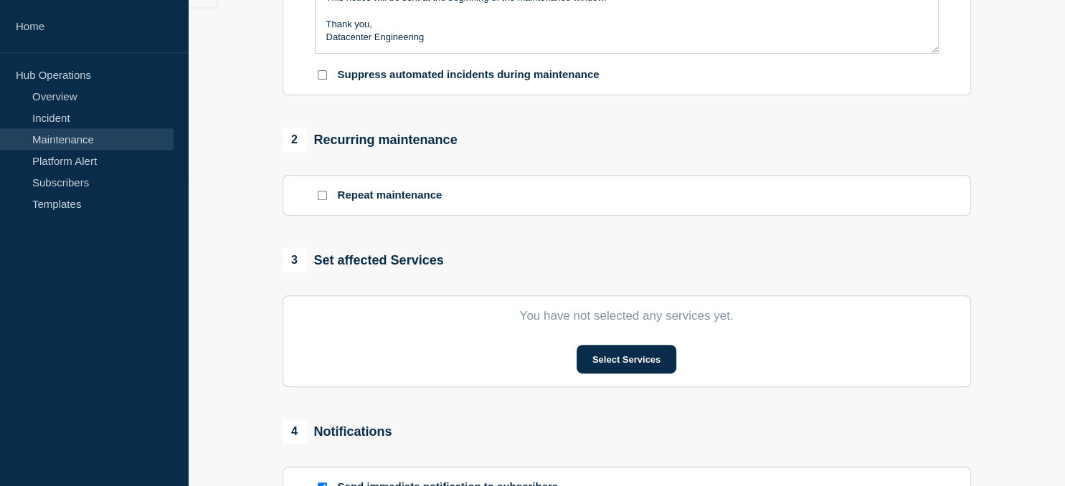
scroll to position [503, 0]
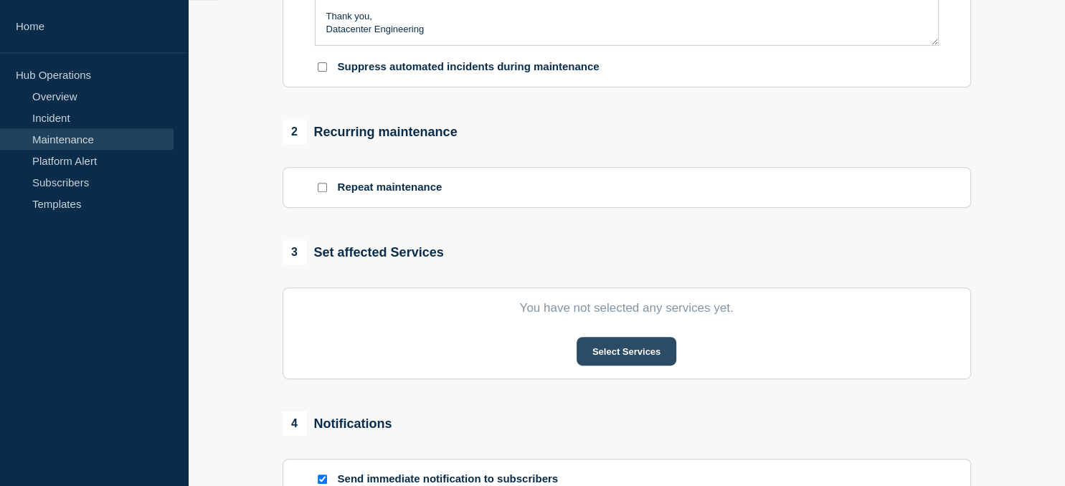
click at [627, 365] on button "Select Services" at bounding box center [627, 351] width 100 height 29
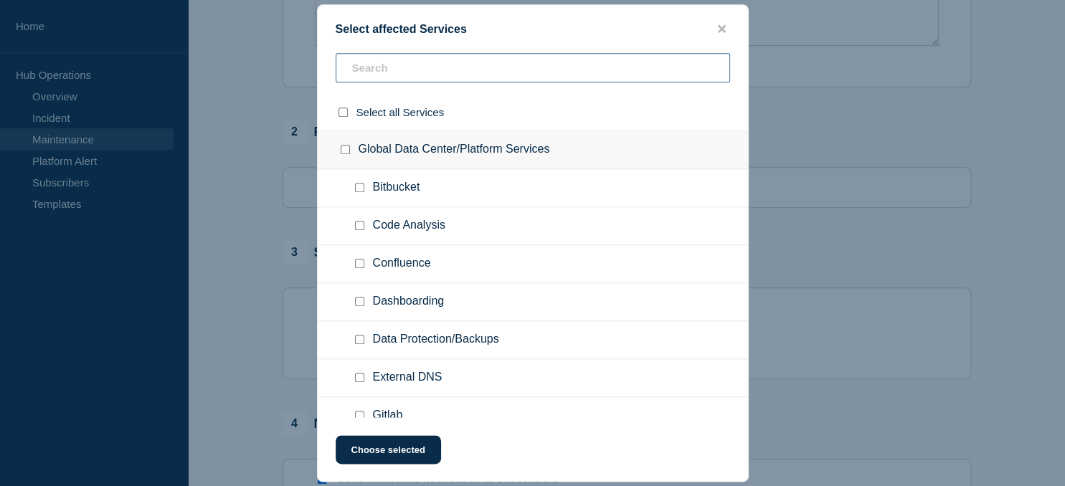
click at [394, 67] on input "text" at bounding box center [533, 67] width 394 height 29
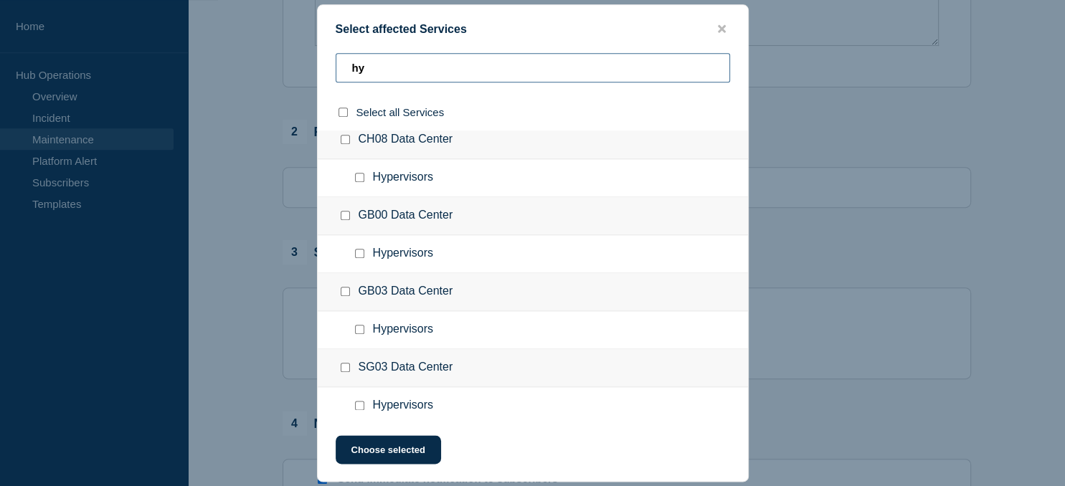
scroll to position [163, 0]
type input "hy"
click at [361, 254] on input "Hypervisors checkbox" at bounding box center [359, 252] width 9 height 9
checkbox input "true"
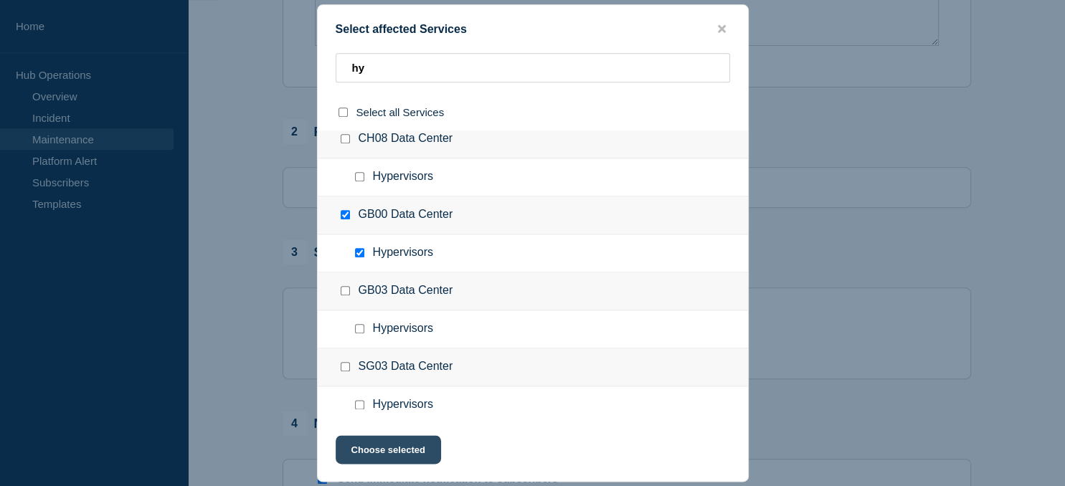
click at [397, 458] on button "Choose selected" at bounding box center [388, 449] width 105 height 29
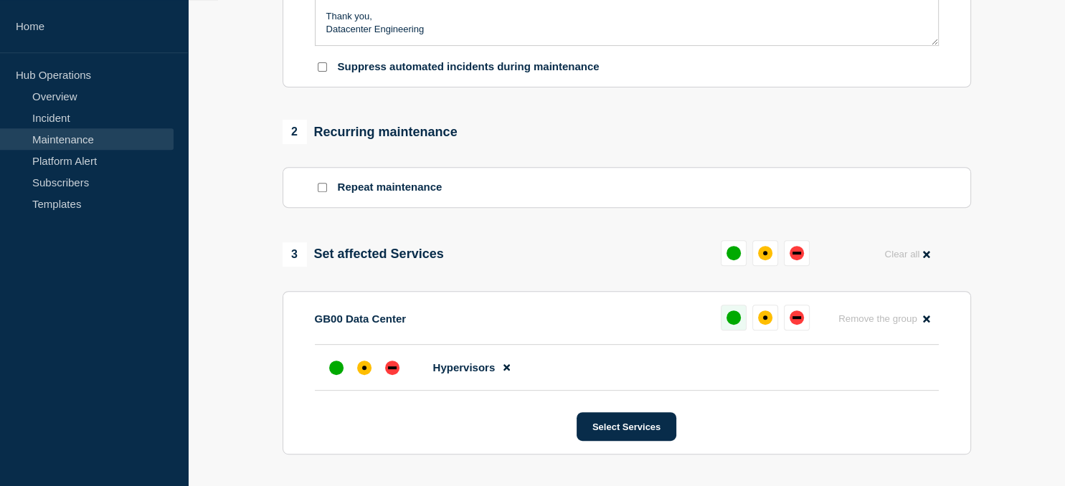
click at [732, 322] on div "up" at bounding box center [734, 318] width 14 height 14
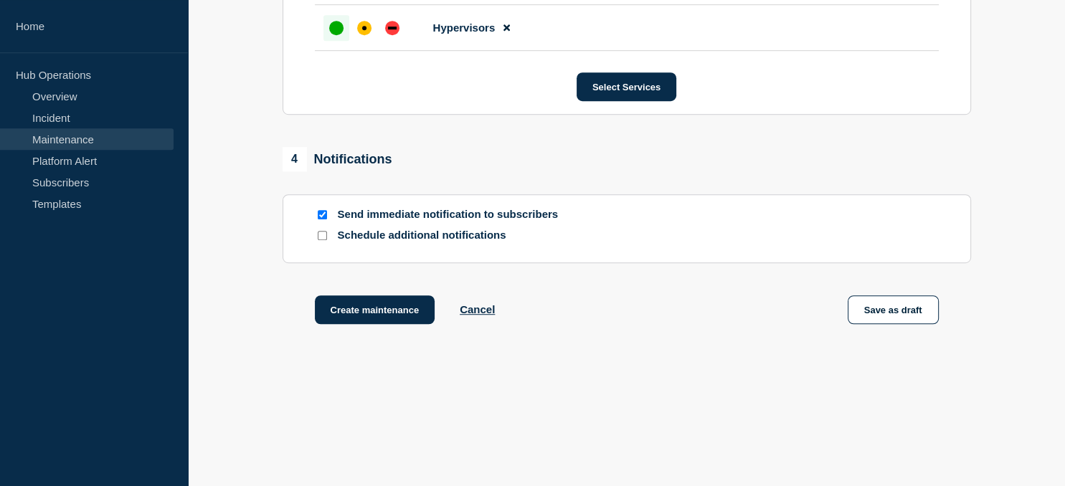
scroll to position [853, 0]
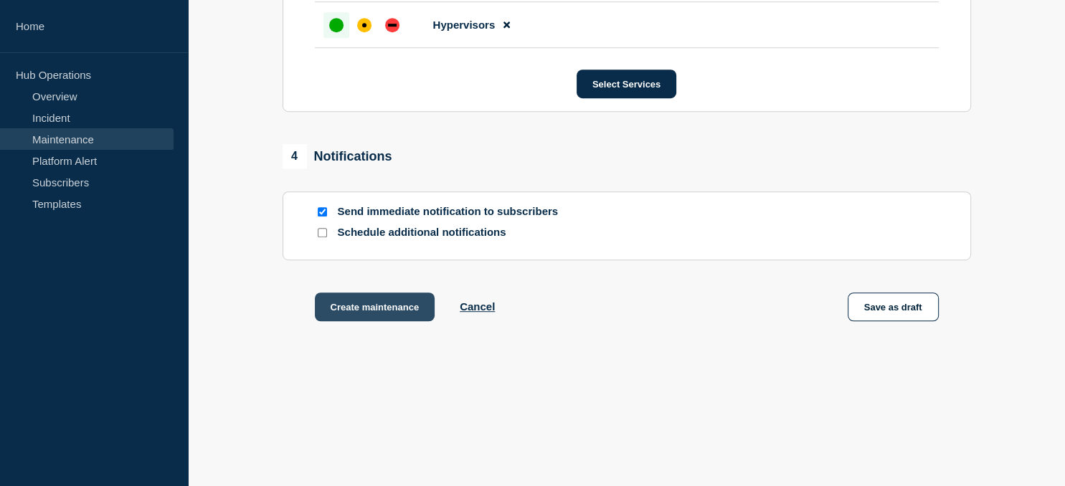
click at [373, 308] on button "Create maintenance" at bounding box center [375, 307] width 120 height 29
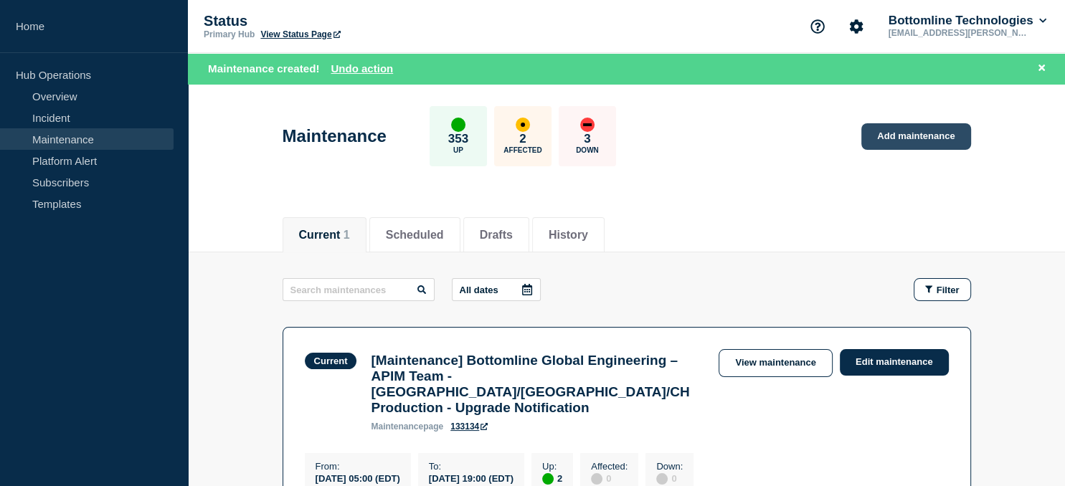
click at [922, 142] on link "Add maintenance" at bounding box center [915, 136] width 109 height 27
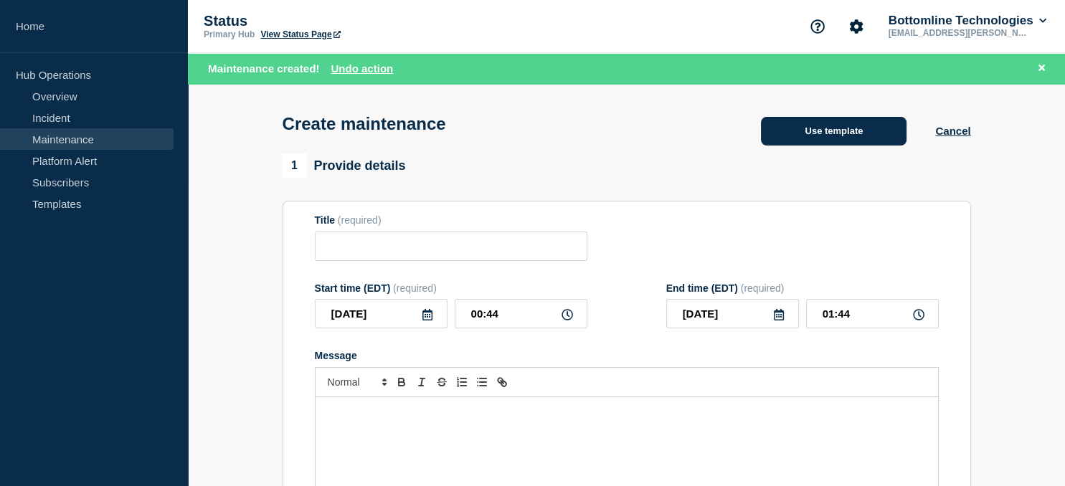
click at [818, 131] on button "Use template" at bounding box center [834, 131] width 146 height 29
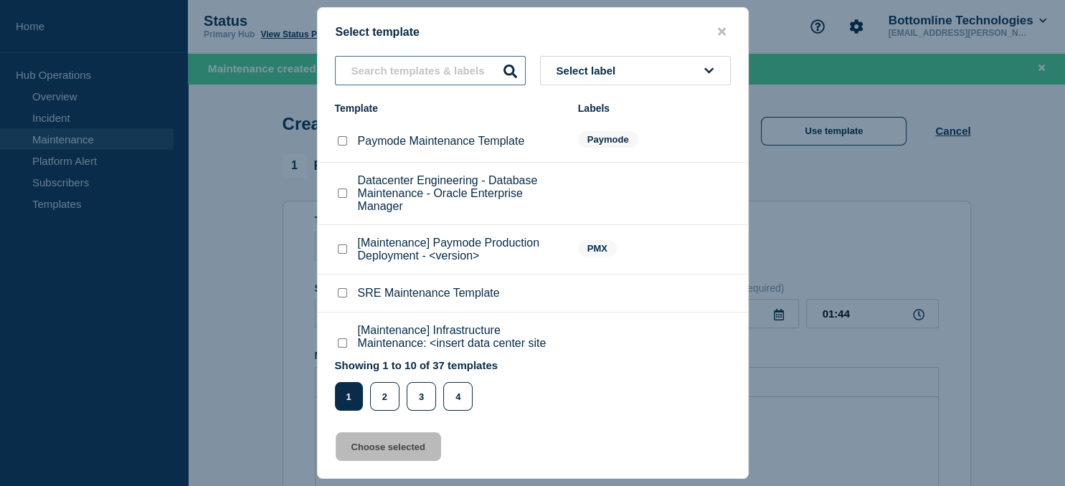
click at [415, 63] on input "text" at bounding box center [430, 70] width 191 height 29
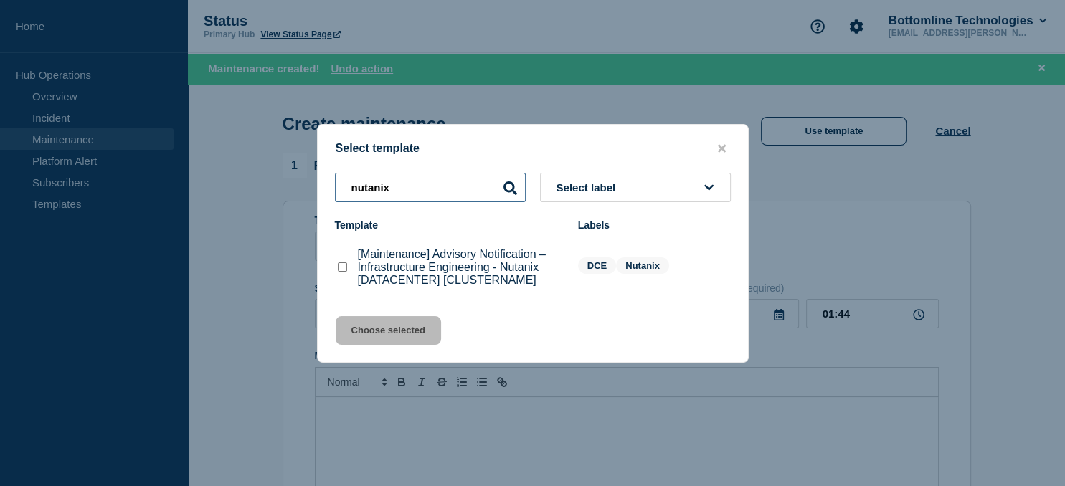
type input "nutanix"
click at [343, 270] on checkbox"] "[Maintenance] Advisory Notification – Infrastructure Engineering - Nutanix [DAT…" at bounding box center [342, 266] width 9 height 9
checkbox checkbox"] "true"
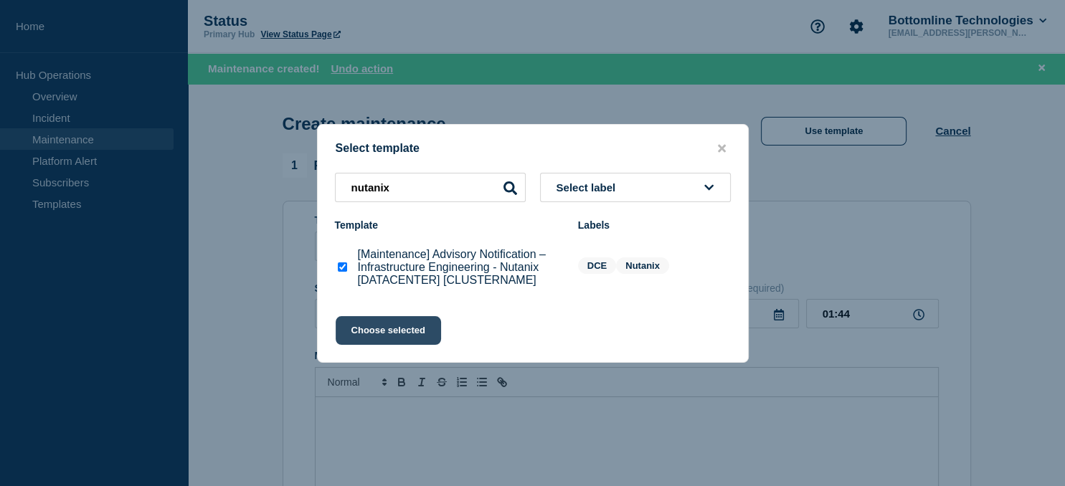
click at [391, 334] on button "Choose selected" at bounding box center [388, 330] width 105 height 29
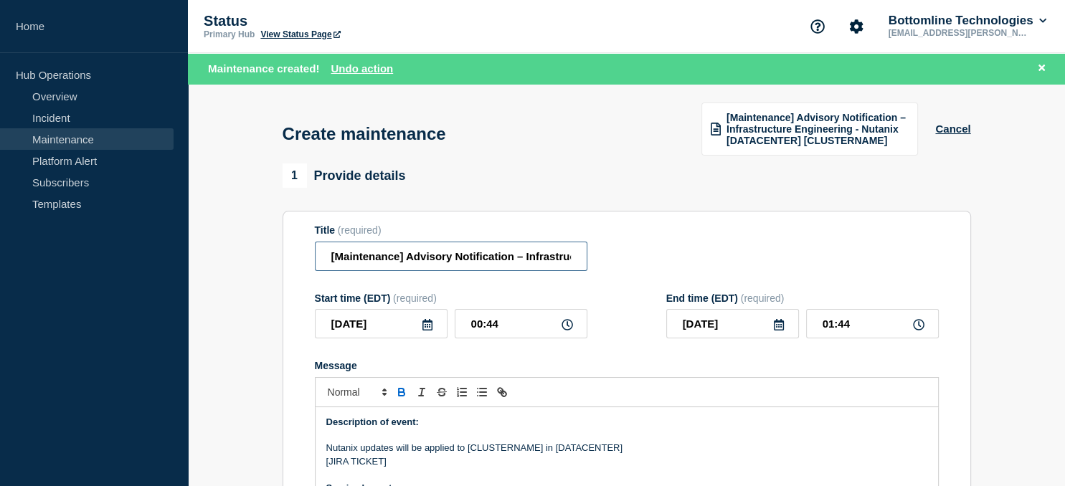
click at [460, 249] on input "[Maintenance] Advisory Notification – Infrastructure Engineering - Nutanix [DAT…" at bounding box center [451, 256] width 273 height 29
click at [516, 257] on input "[Maintenance] Advisory Notification – Infrastructure Engineering - Nutanix [DAT…" at bounding box center [451, 256] width 273 height 29
paste input "us-03-vn-nutanix21"
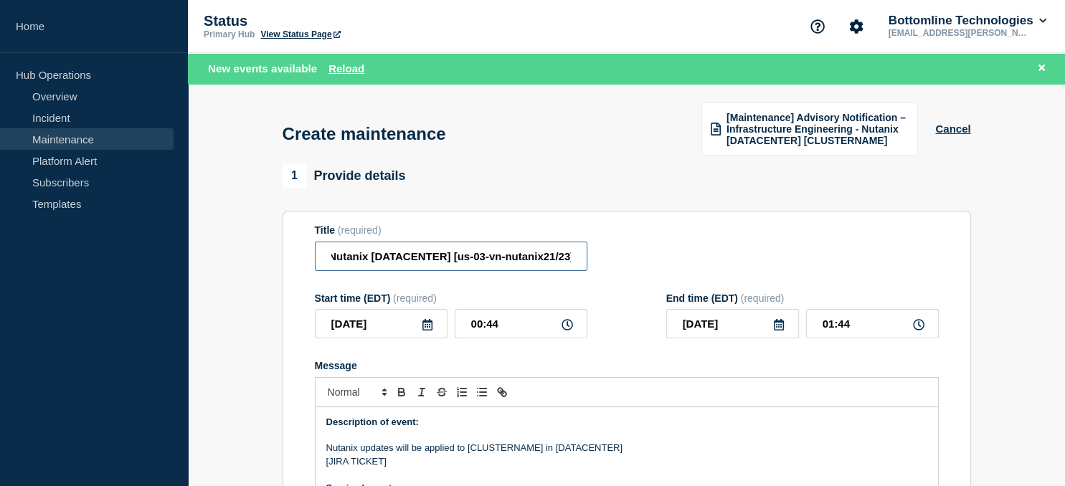
scroll to position [0, 345]
drag, startPoint x: 458, startPoint y: 255, endPoint x: 568, endPoint y: 261, distance: 110.6
click at [568, 261] on input "[Maintenance] Advisory Notification – Infrastructure Engineering - Nutanix [DAT…" at bounding box center [451, 256] width 273 height 29
click at [400, 260] on input "[Maintenance] Advisory Notification – Infrastructure Engineering - Nutanix [DAT…" at bounding box center [451, 256] width 273 height 29
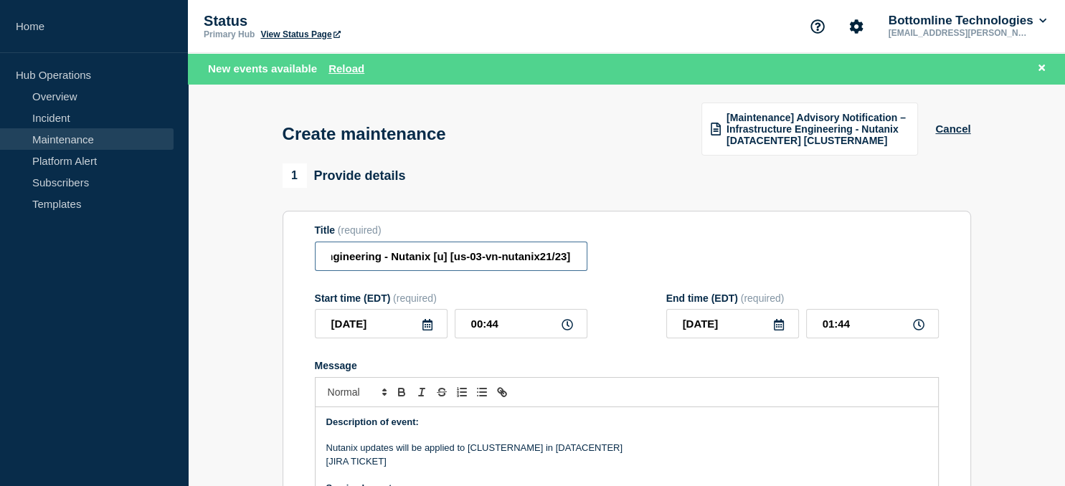
scroll to position [0, 280]
type input "[Maintenance] Advisory Notification – Infrastructure Engineering - Nutanix [us0…"
click at [426, 328] on icon at bounding box center [427, 324] width 10 height 11
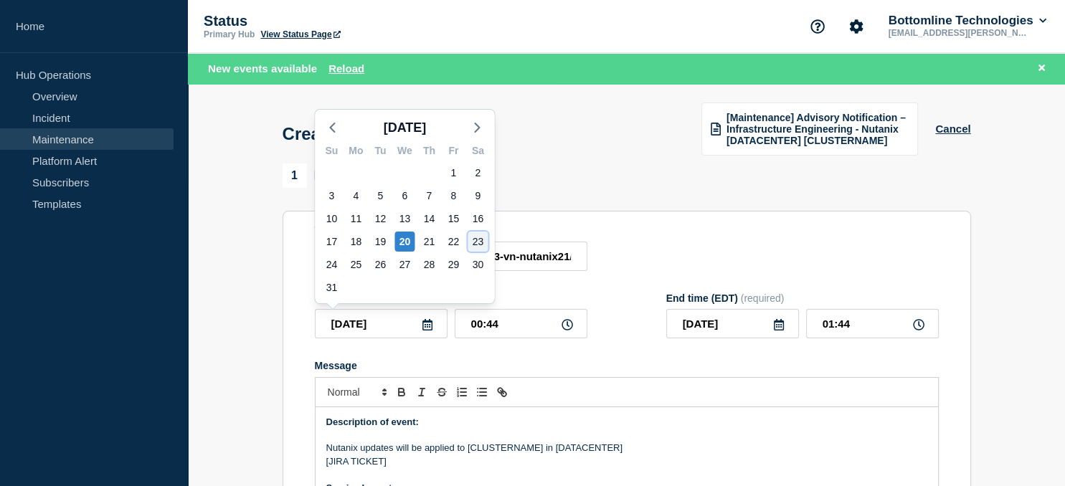
click at [478, 240] on div "23" at bounding box center [478, 242] width 20 height 20
type input "[DATE]"
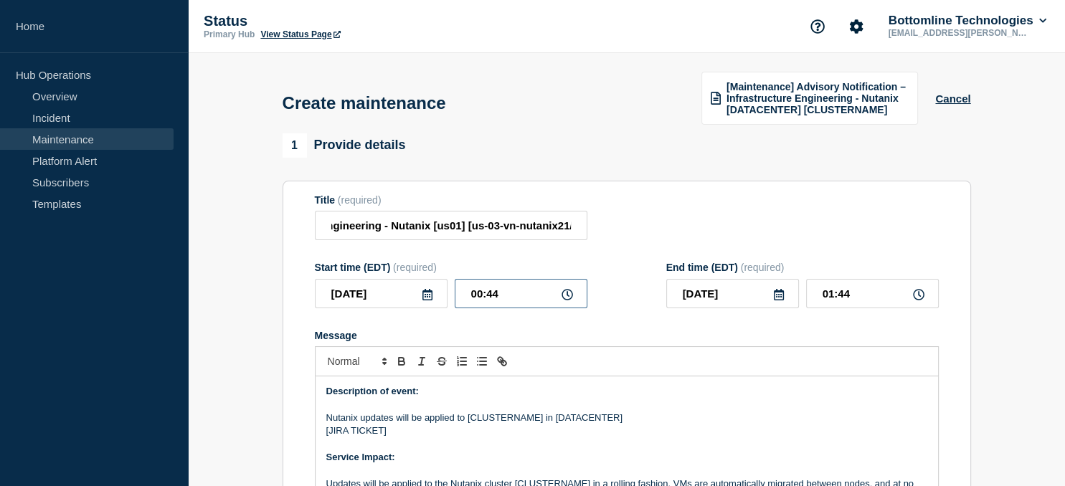
drag, startPoint x: 519, startPoint y: 295, endPoint x: 402, endPoint y: 298, distance: 116.2
click at [455, 298] on input "00:44" at bounding box center [521, 293] width 133 height 29
type input "21:00"
type input "22:00"
click at [778, 301] on icon at bounding box center [778, 294] width 11 height 11
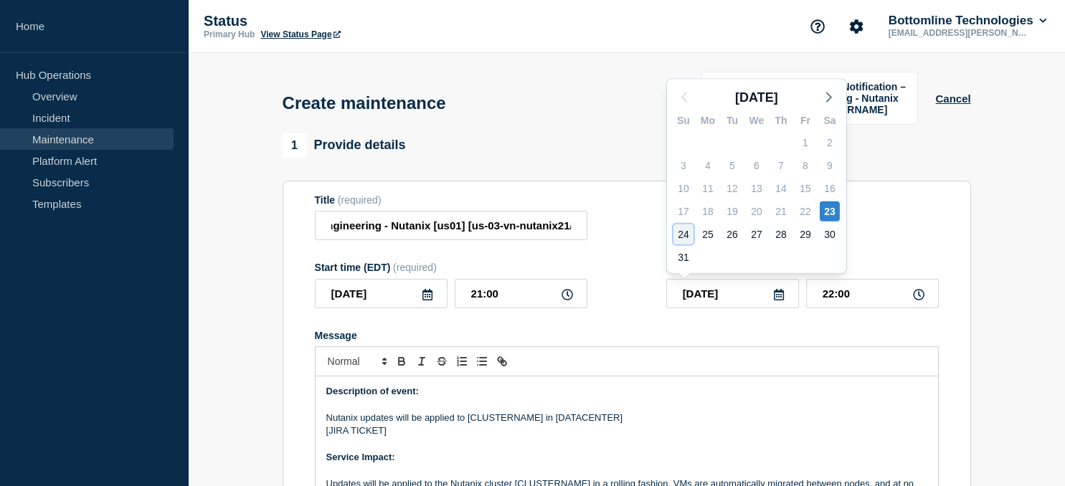
click at [684, 234] on div "24" at bounding box center [683, 234] width 20 height 20
type input "[DATE]"
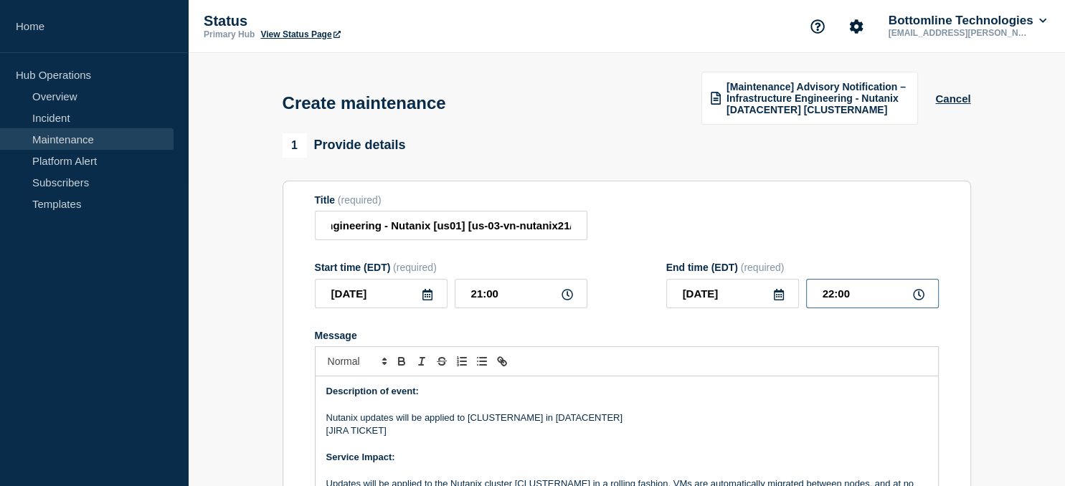
drag, startPoint x: 857, startPoint y: 297, endPoint x: 747, endPoint y: 304, distance: 110.7
click at [806, 304] on input "22:00" at bounding box center [872, 293] width 133 height 29
type input "23:59"
click at [494, 425] on p "Nutanix updates will be applied to [CLUSTERNAME] in [DATACENTER]" at bounding box center [626, 418] width 601 height 13
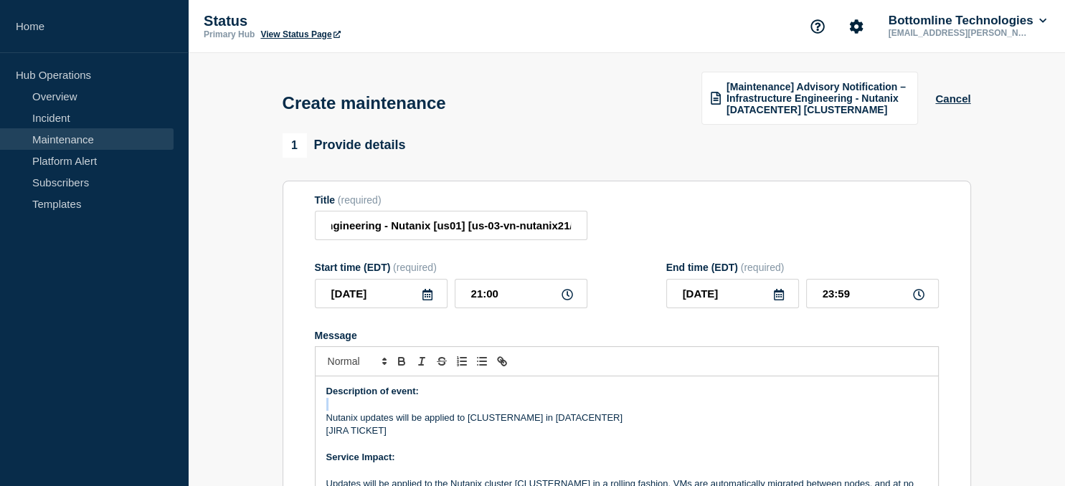
click at [495, 422] on p "Nutanix updates will be applied to [CLUSTERNAME] in [DATACENTER]" at bounding box center [626, 418] width 601 height 13
paste div "Message"
click at [602, 420] on p "Nutanix updates will be applied to [us-03-vn-nutanix21/23] in [DATACENTER]" at bounding box center [626, 418] width 601 height 13
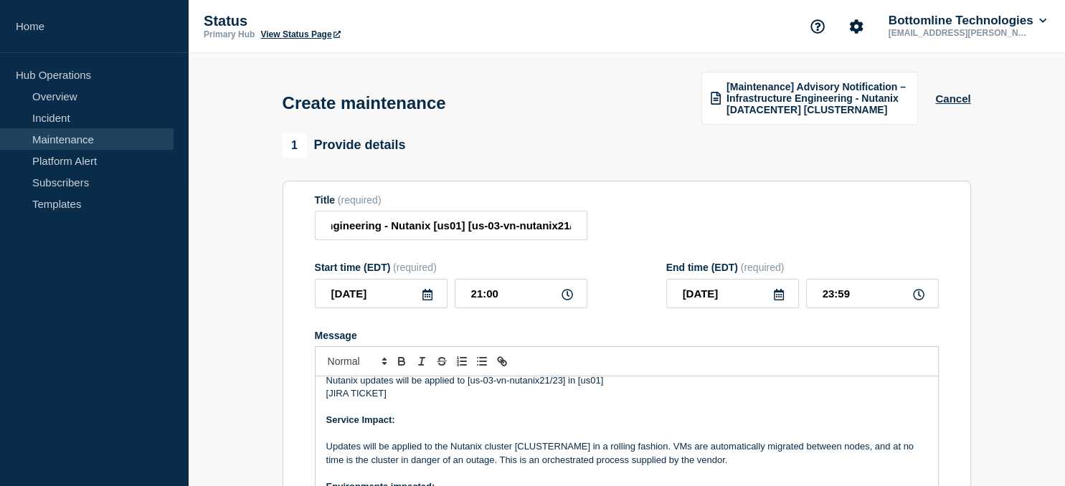
scroll to position [47, 0]
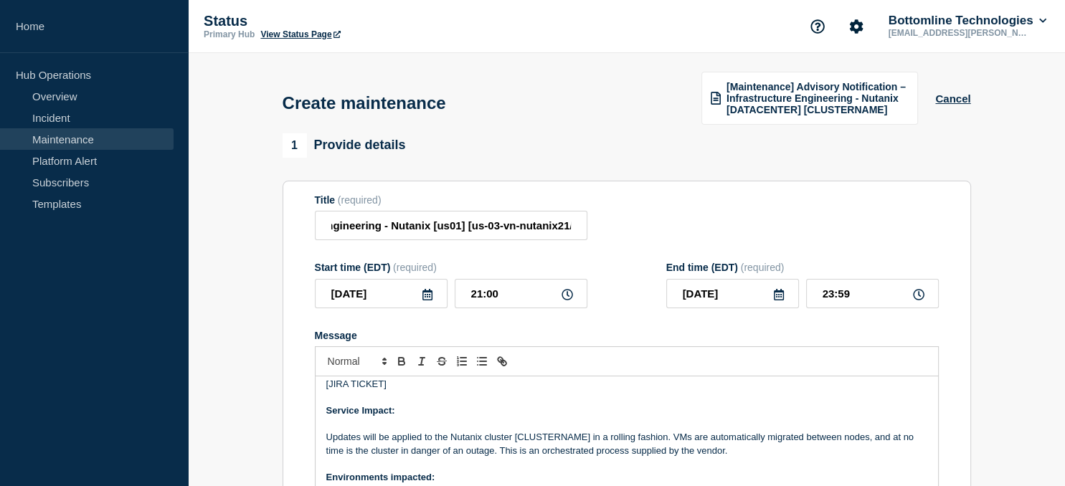
click at [552, 440] on p "Updates will be applied to the Nutanix cluster [CLUSTERNAME] in a rolling fashi…" at bounding box center [626, 444] width 601 height 27
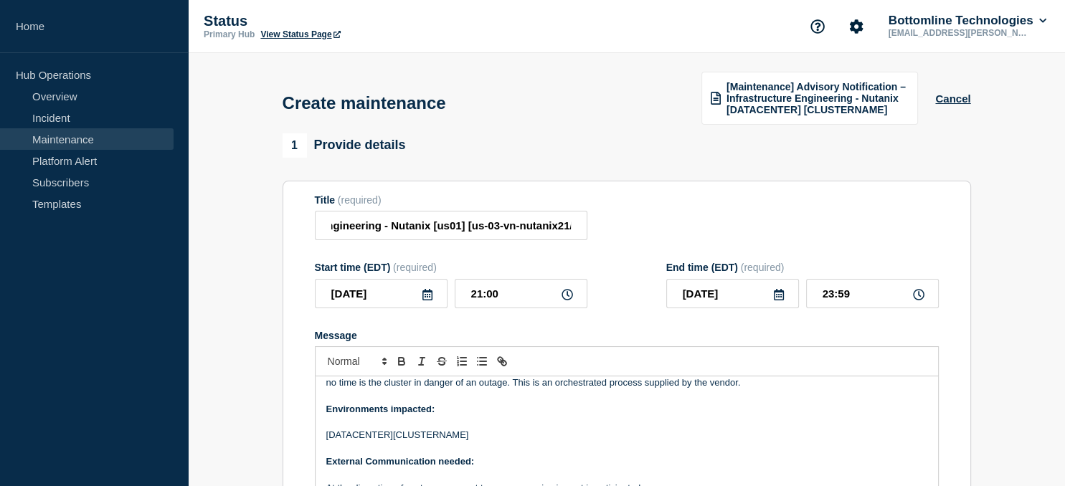
scroll to position [118, 0]
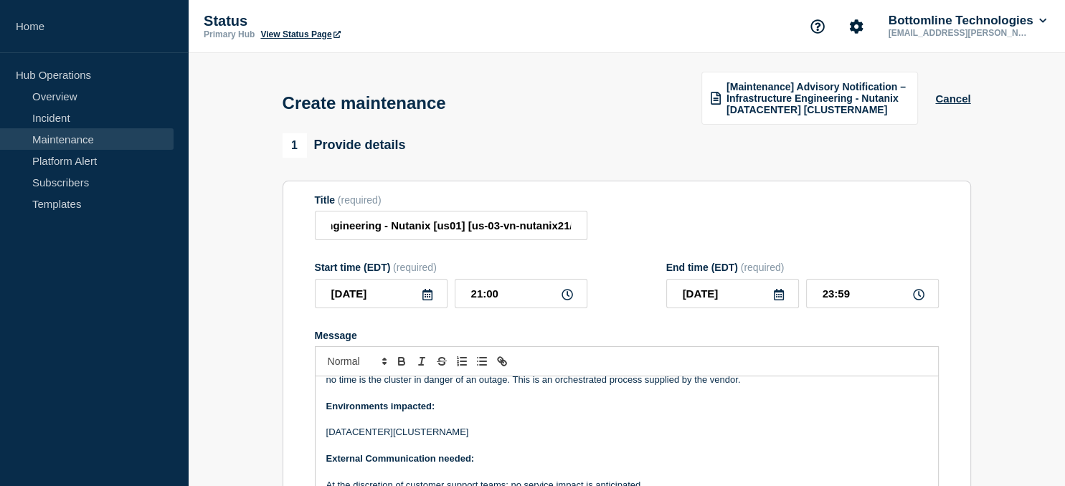
click at [450, 437] on p "[DATACENTER][CLUSTERNAME]" at bounding box center [626, 432] width 601 height 13
click at [371, 439] on p "[DATACENTER][us-03-vn-nutanix21/23]" at bounding box center [626, 432] width 601 height 13
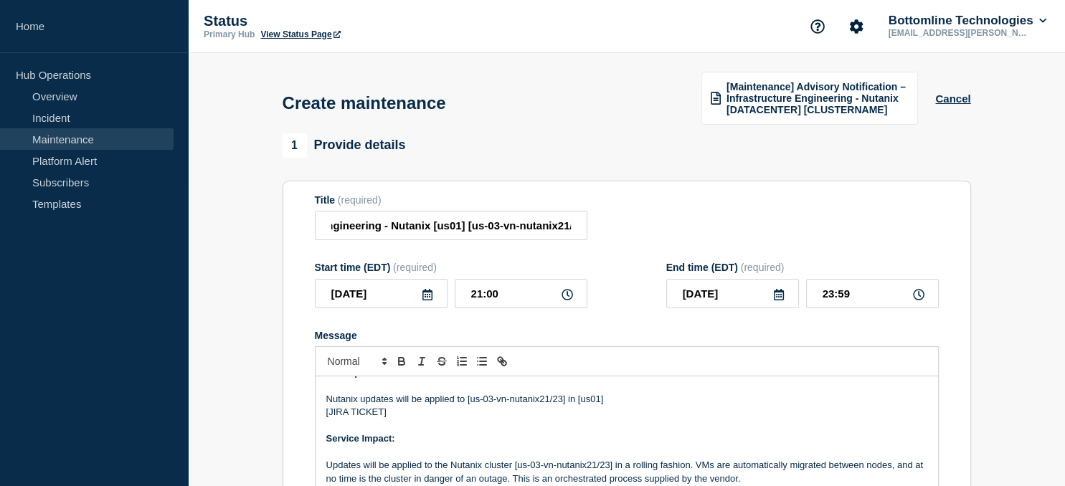
scroll to position [0, 0]
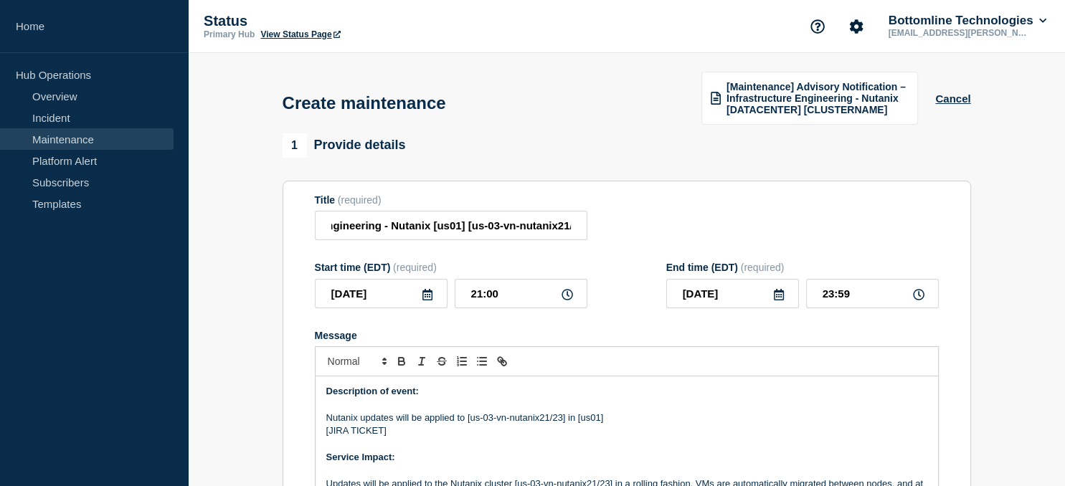
click at [379, 433] on p "[JIRA TICKET]" at bounding box center [626, 431] width 601 height 13
click at [382, 433] on p "[JIRA TICKET]" at bounding box center [626, 431] width 601 height 13
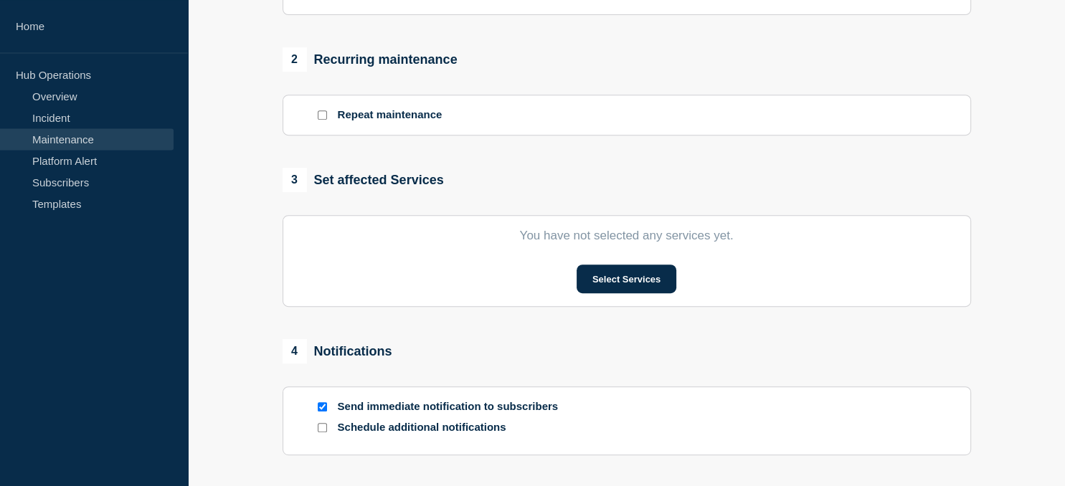
scroll to position [577, 0]
click at [618, 275] on button "Select Services" at bounding box center [627, 278] width 100 height 29
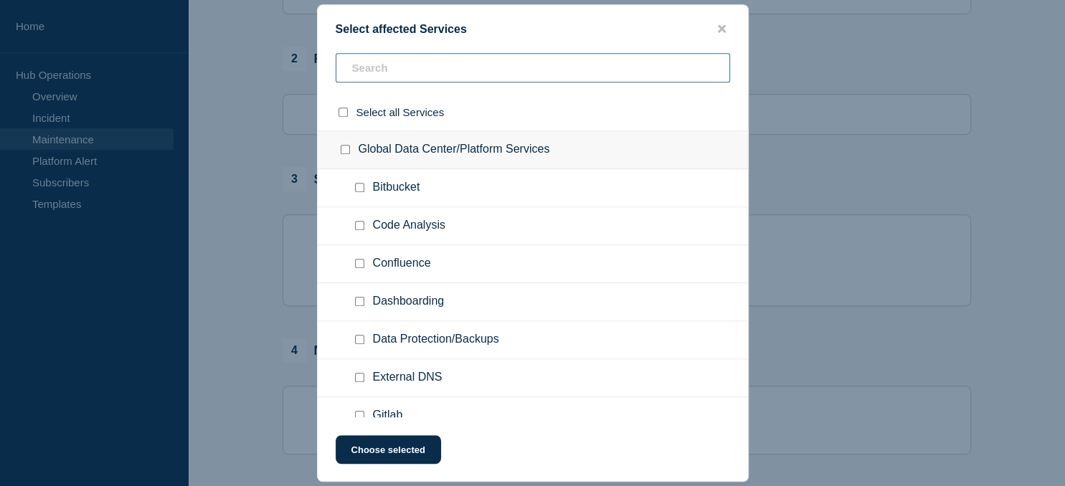
click at [375, 72] on input "text" at bounding box center [533, 67] width 394 height 29
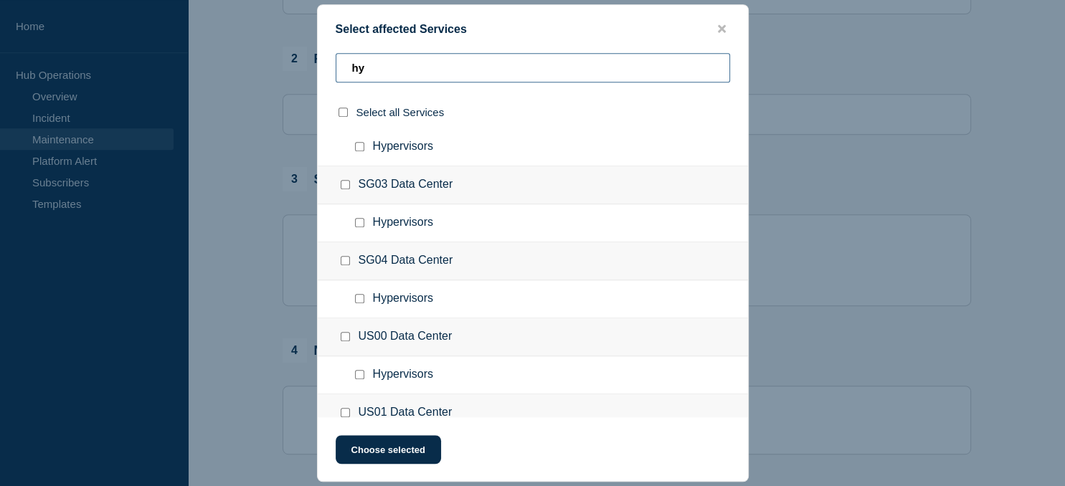
scroll to position [356, 0]
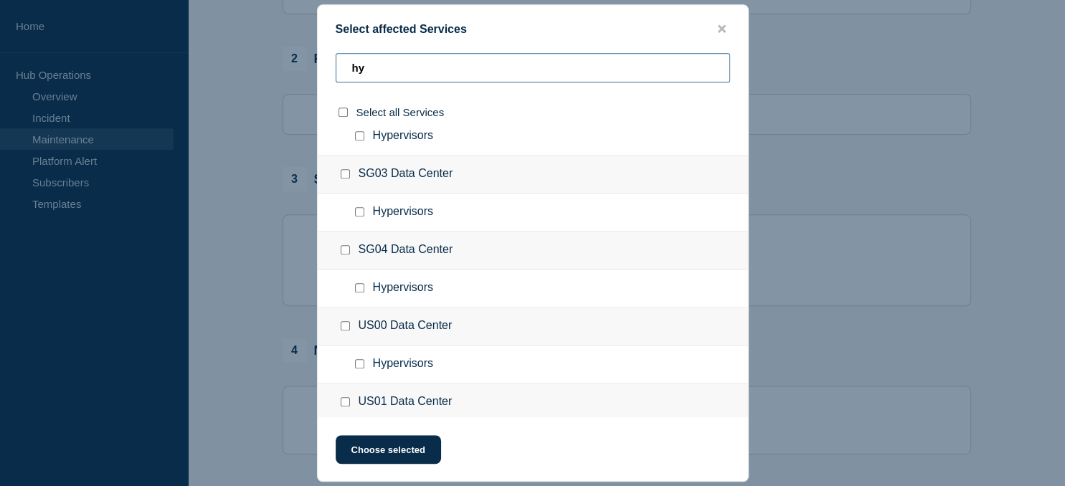
type input "hy"
click at [344, 401] on input "US01 Data Center checkbox" at bounding box center [345, 401] width 9 height 9
checkbox input "true"
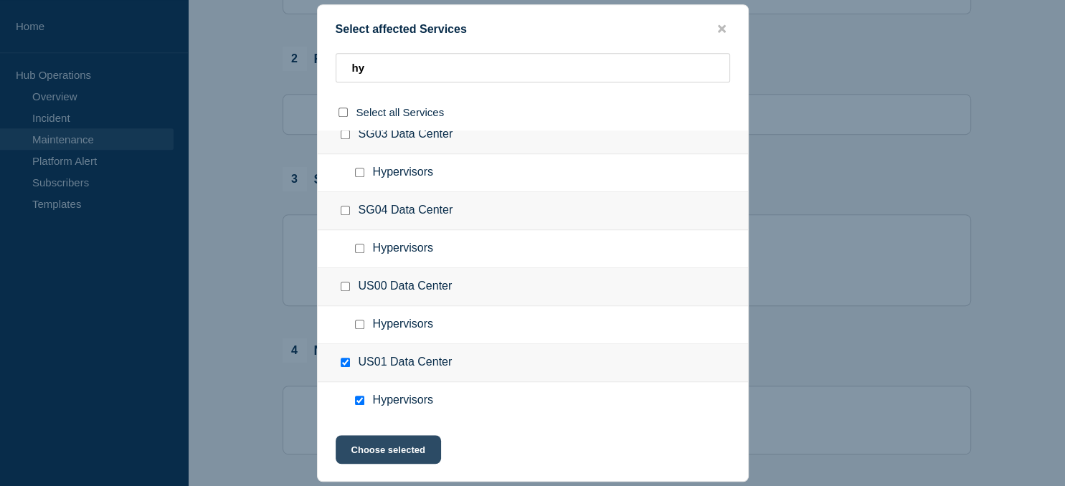
click at [397, 444] on button "Choose selected" at bounding box center [388, 449] width 105 height 29
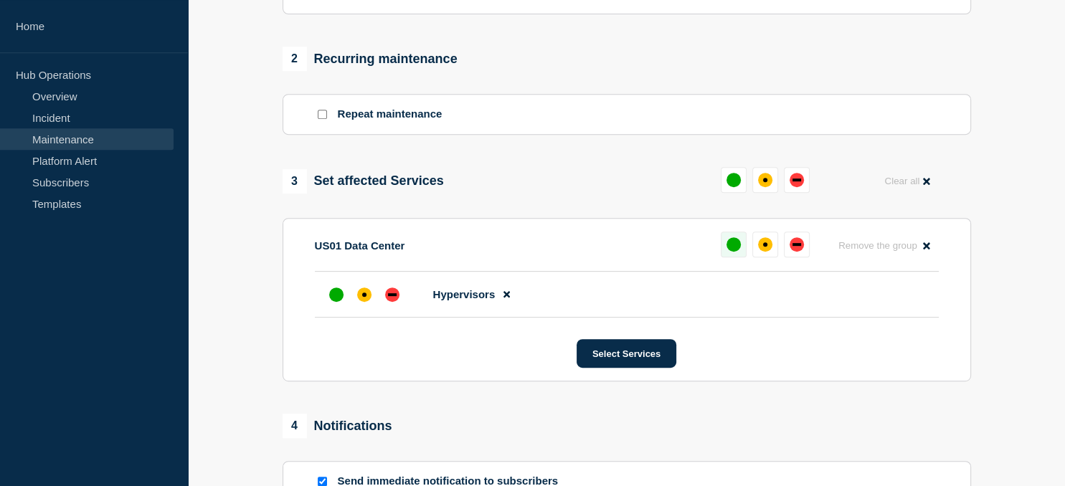
click at [730, 248] on div "up" at bounding box center [734, 244] width 14 height 14
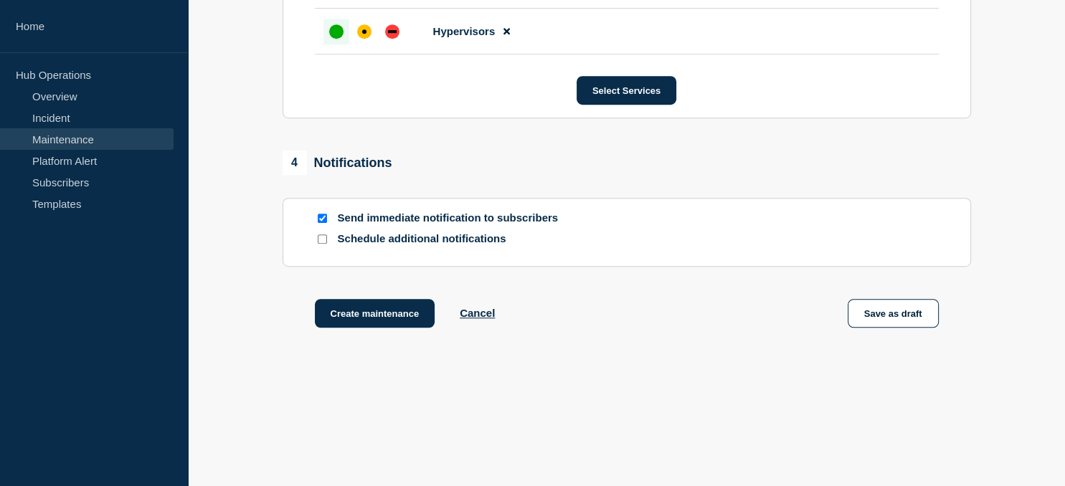
scroll to position [853, 0]
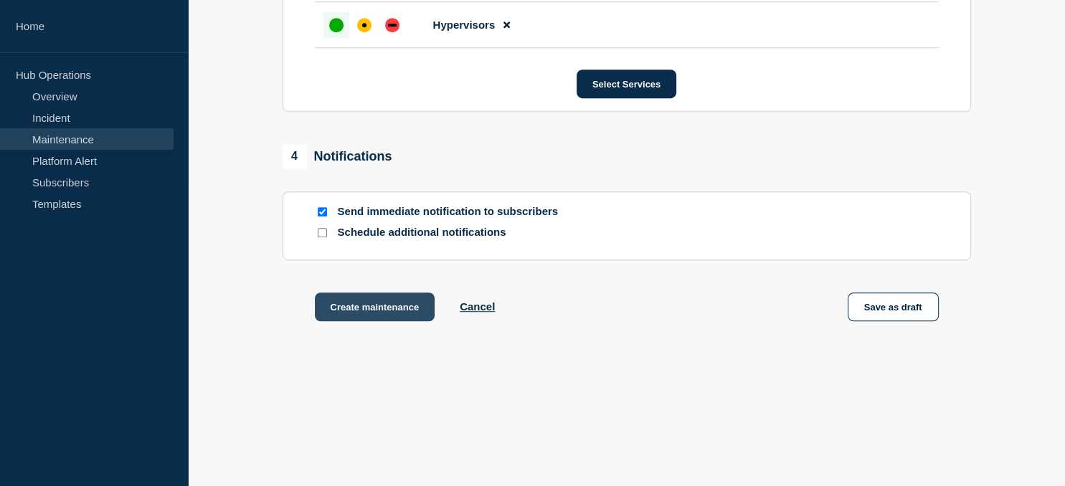
click at [380, 305] on button "Create maintenance" at bounding box center [375, 307] width 120 height 29
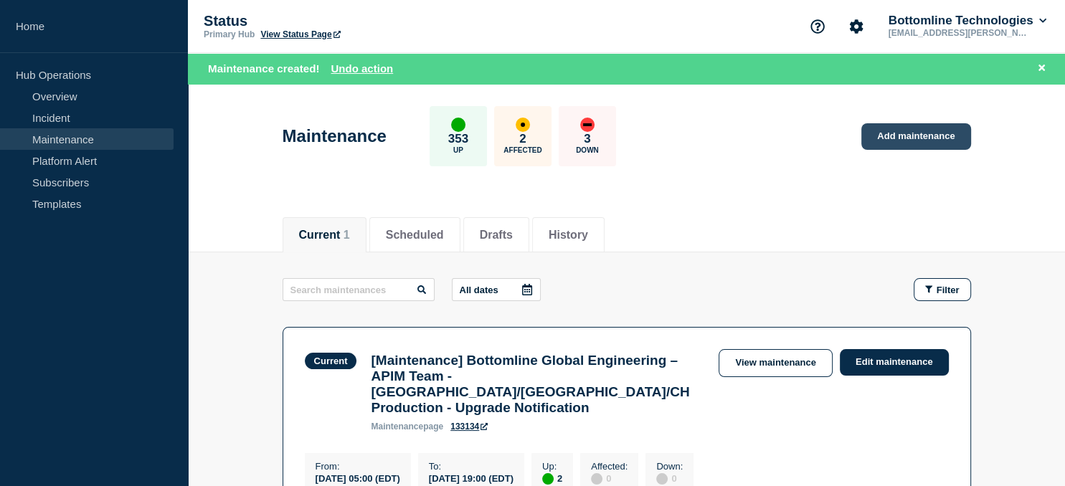
click at [907, 138] on link "Add maintenance" at bounding box center [915, 136] width 109 height 27
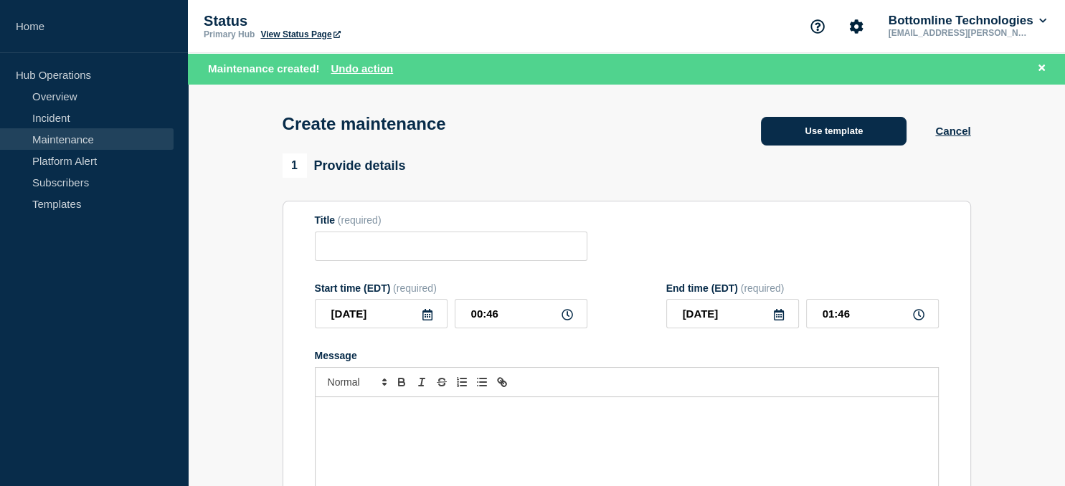
click at [829, 130] on button "Use template" at bounding box center [834, 131] width 146 height 29
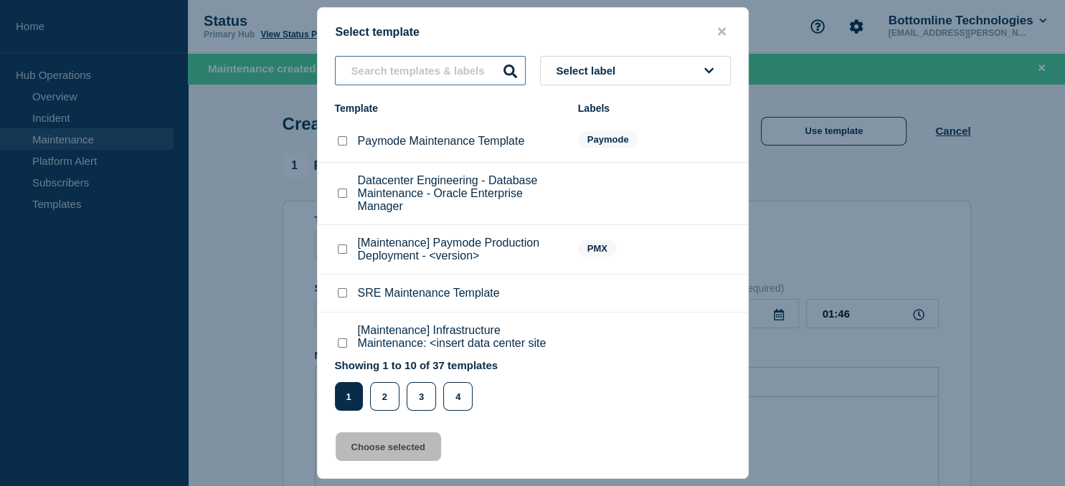
click at [384, 62] on input "text" at bounding box center [430, 70] width 191 height 29
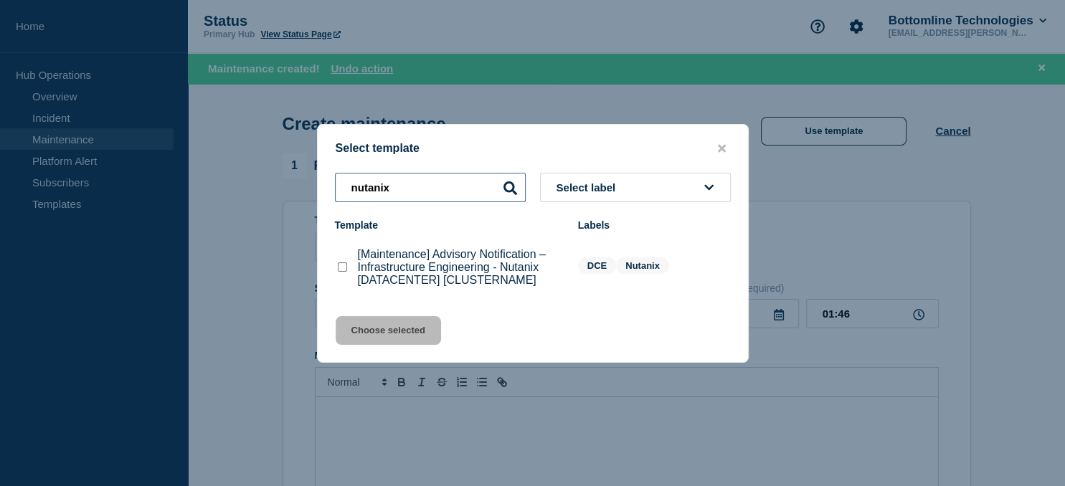
type input "nutanix"
click at [343, 267] on checkbox"] "[Maintenance] Advisory Notification – Infrastructure Engineering - Nutanix [DAT…" at bounding box center [342, 266] width 9 height 9
checkbox checkbox"] "true"
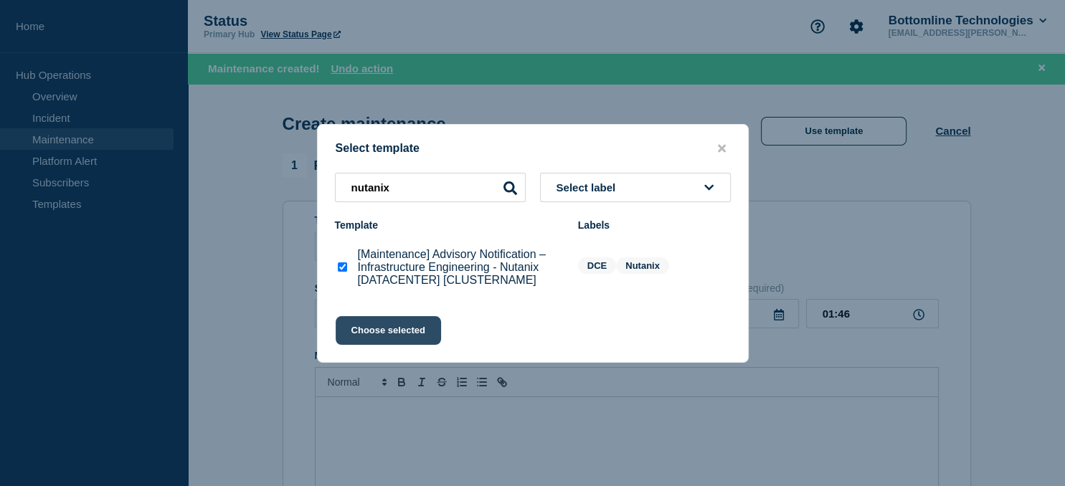
click at [379, 339] on button "Choose selected" at bounding box center [388, 330] width 105 height 29
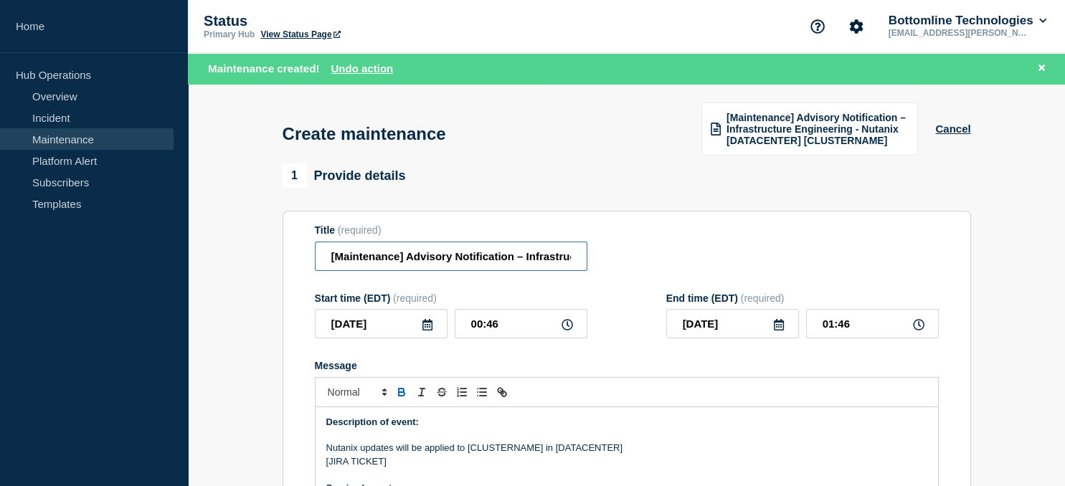
click at [466, 259] on input "[Maintenance] Advisory Notification – Infrastructure Engineering - Nutanix [DAT…" at bounding box center [451, 256] width 273 height 29
click at [442, 259] on input "[Maintenance] Advisory Notification – Infrastructure Engineering - Nutanix [DAT…" at bounding box center [451, 256] width 273 height 29
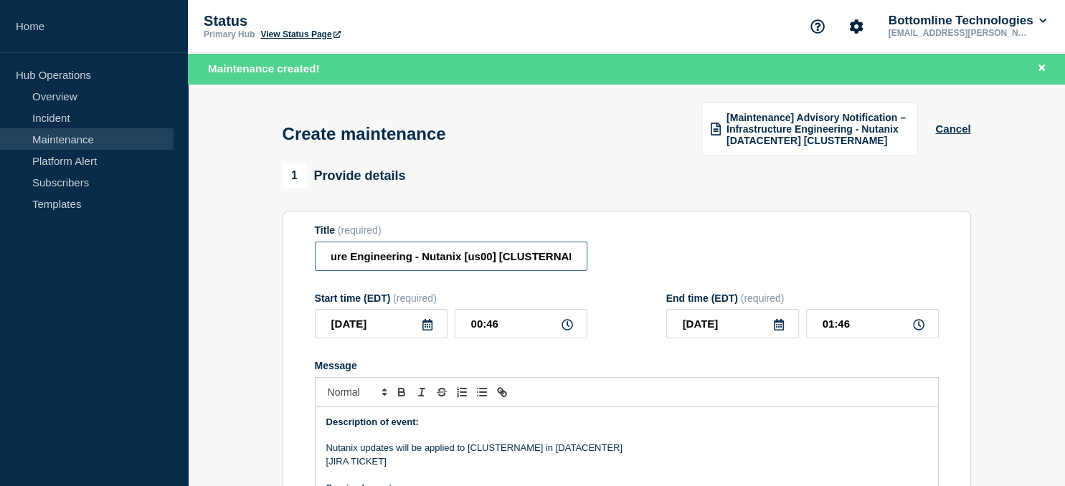
click at [521, 260] on input "[Maintenance] Advisory Notification – Infrastructure Engineering - Nutanix [us0…" at bounding box center [451, 256] width 273 height 29
paste input "us-00-vn-nutanix12"
type input "[Maintenance] Advisory Notification – Infrastructure Engineering - Nutanix [us0…"
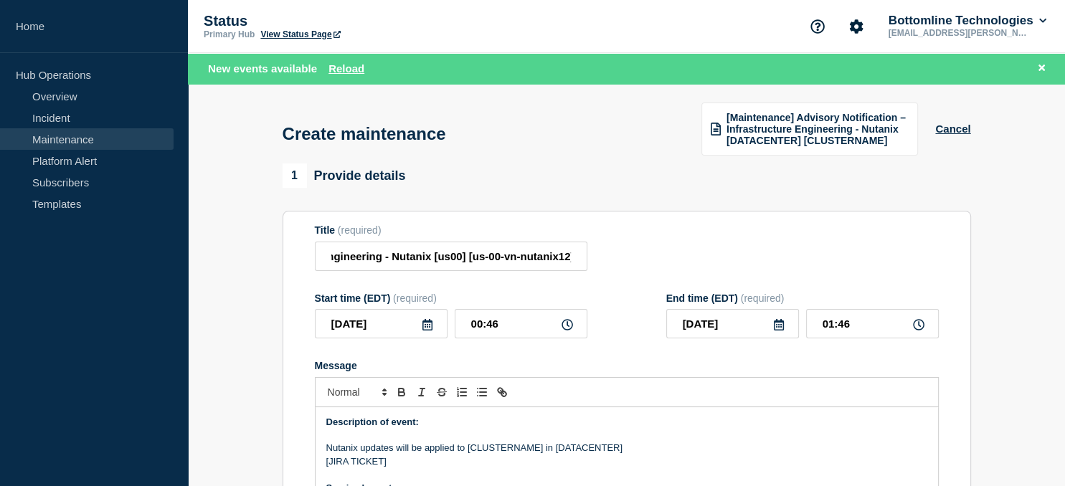
click at [505, 453] on p "Nutanix updates will be applied to [CLUSTERNAME] in [DATACENTER]" at bounding box center [626, 448] width 601 height 13
paste div "Message"
click at [590, 453] on p "Nutanix updates will be applied to [us-00-vn-nutanix12] in [DATACENTER]" at bounding box center [626, 448] width 601 height 13
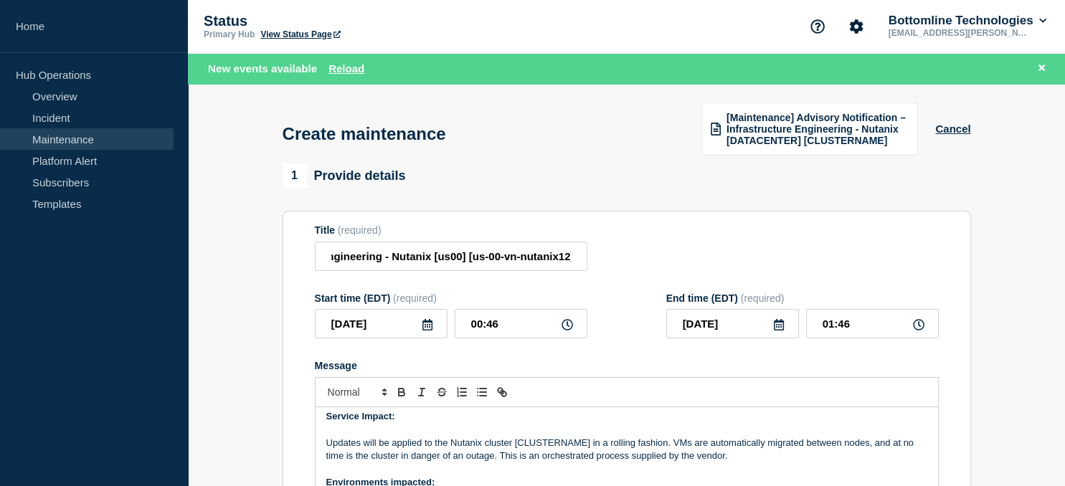
scroll to position [72, 0]
click at [561, 450] on p "Updates will be applied to the Nutanix cluster [CLUSTERNAME] in a rolling fashi…" at bounding box center [626, 450] width 601 height 27
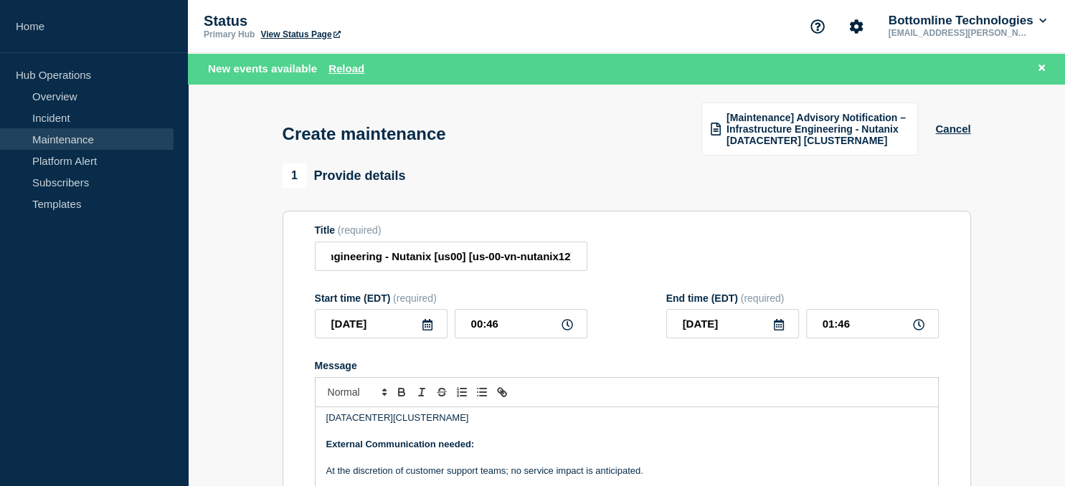
scroll to position [159, 0]
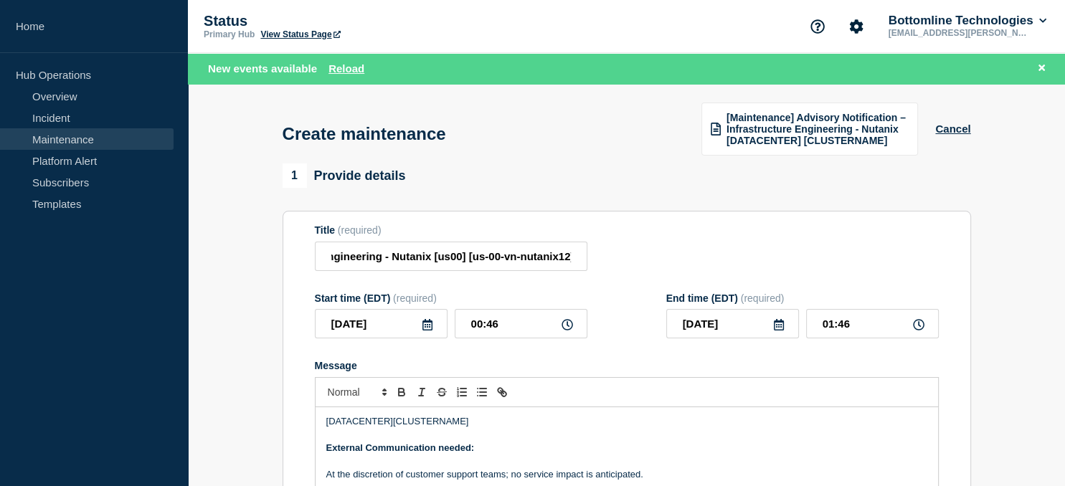
click at [438, 428] on p "[DATACENTER][CLUSTERNAME]" at bounding box center [626, 421] width 601 height 13
click at [427, 423] on p "[DATACENTER][CLUSTERNAME]" at bounding box center [626, 421] width 601 height 13
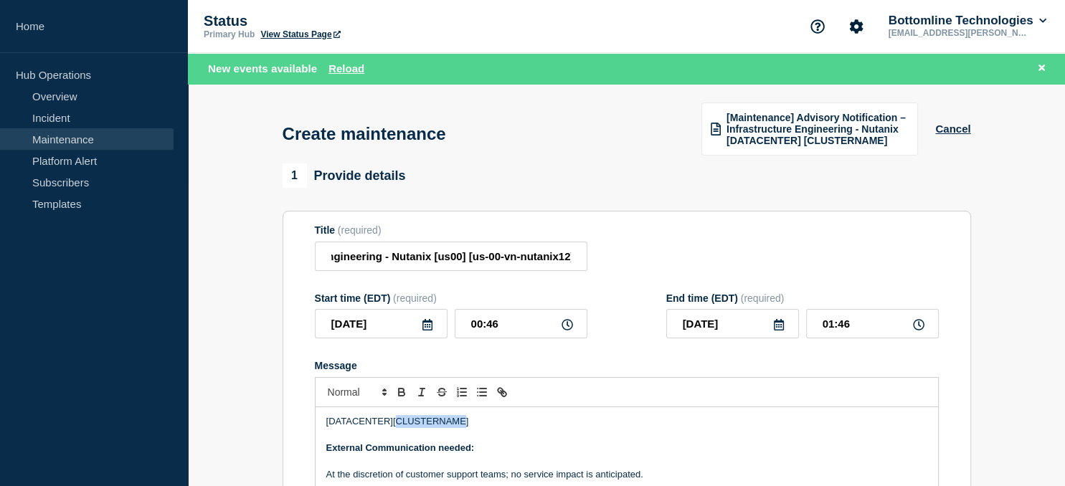
click at [427, 423] on p "[DATACENTER][CLUSTERNAME]" at bounding box center [626, 421] width 601 height 13
click at [349, 428] on p "[DATACENTER][us-00-vn-nutanix12]" at bounding box center [626, 421] width 601 height 13
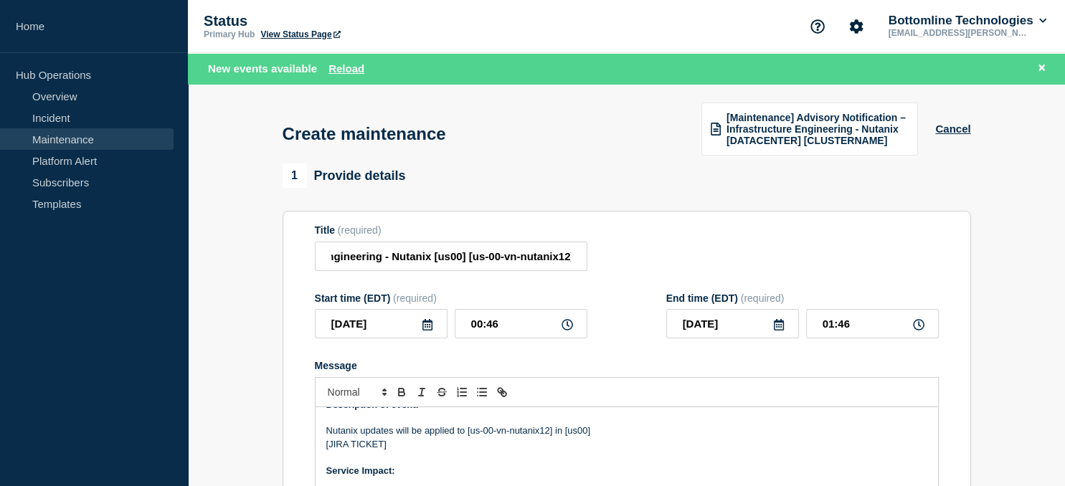
scroll to position [17, 0]
click at [426, 327] on icon at bounding box center [427, 324] width 10 height 11
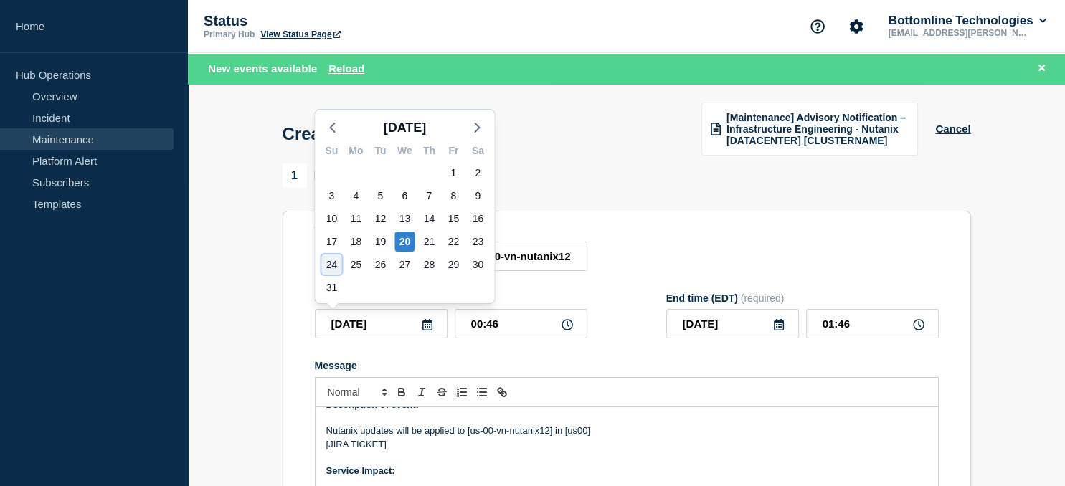
click at [333, 268] on div "24" at bounding box center [331, 265] width 20 height 20
type input "[DATE]"
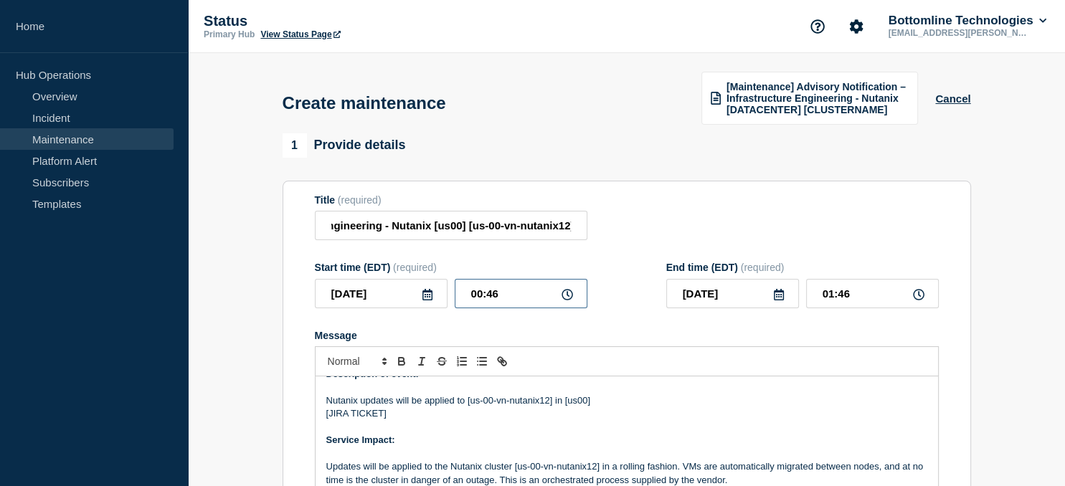
drag, startPoint x: 518, startPoint y: 298, endPoint x: 380, endPoint y: 303, distance: 137.8
click at [455, 303] on input "00:46" at bounding box center [521, 293] width 133 height 29
type input "21:00"
type input "22:00"
click at [777, 295] on icon at bounding box center [778, 294] width 11 height 11
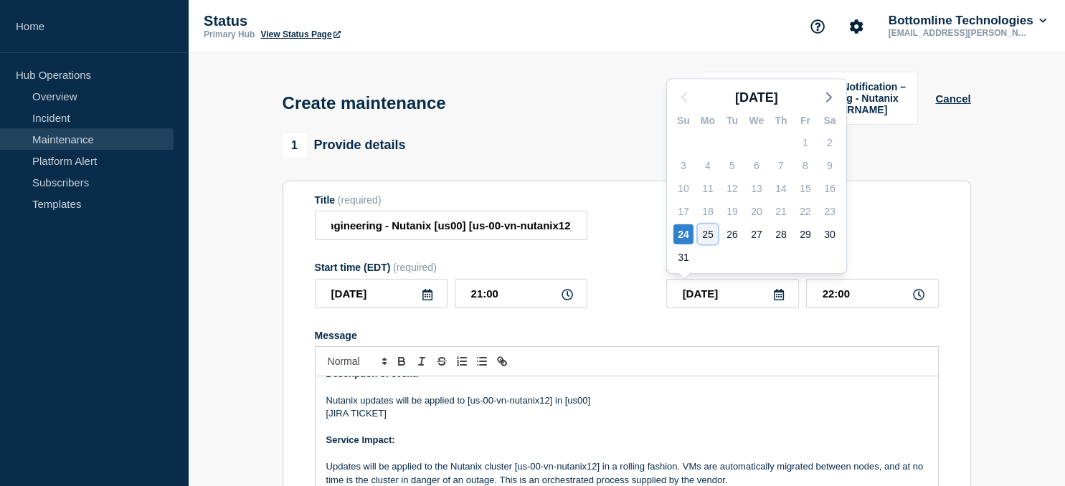
click at [712, 235] on div "25" at bounding box center [708, 234] width 20 height 20
type input "[DATE]"
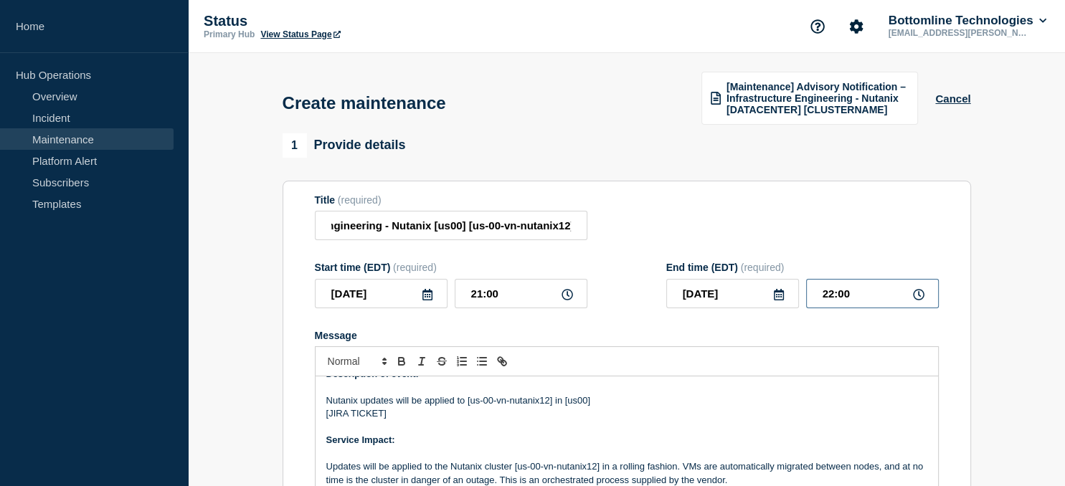
drag, startPoint x: 862, startPoint y: 300, endPoint x: 780, endPoint y: 307, distance: 82.1
click at [806, 307] on input "22:00" at bounding box center [872, 293] width 133 height 29
type input "05:00"
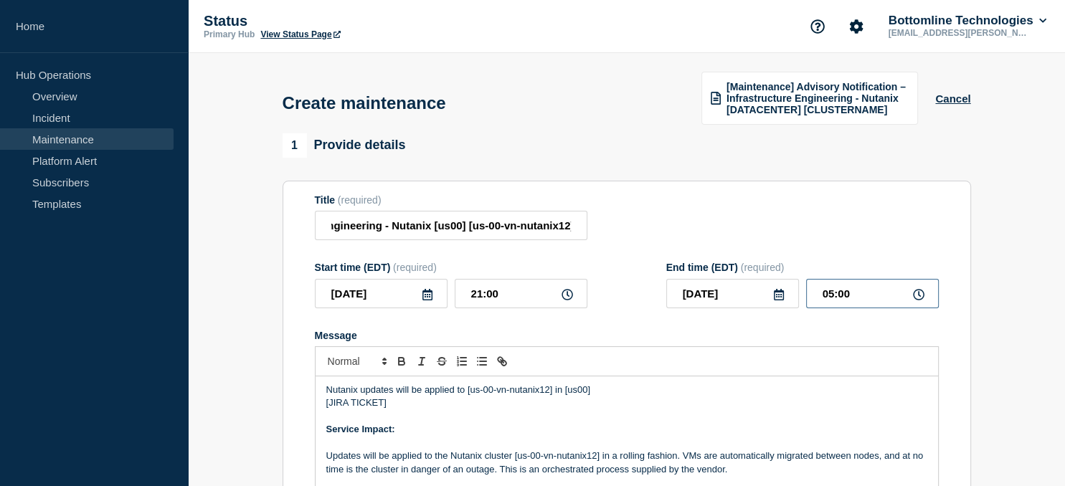
scroll to position [27, 0]
drag, startPoint x: 384, startPoint y: 403, endPoint x: 331, endPoint y: 406, distance: 53.9
click at [331, 406] on p "[JIRA TICKET]" at bounding box center [626, 403] width 601 height 13
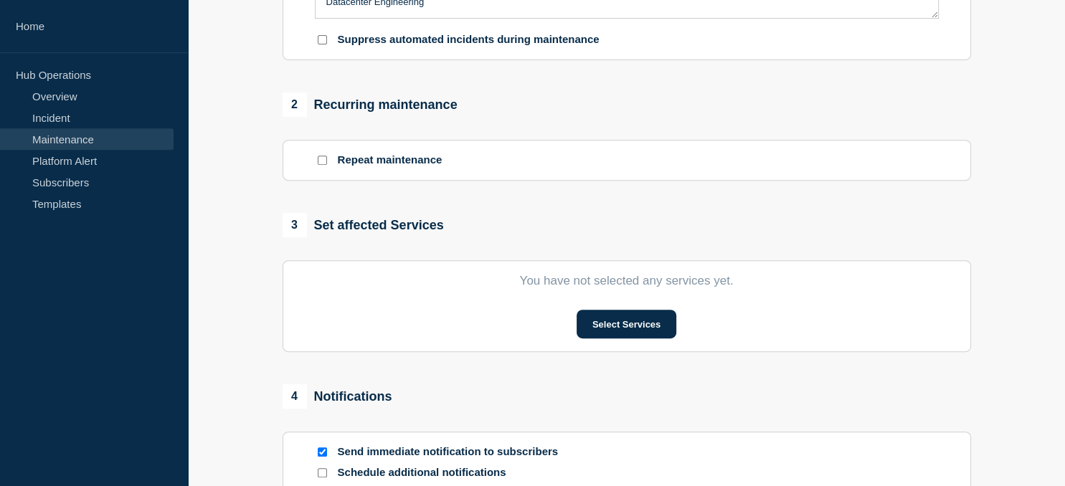
scroll to position [531, 0]
click at [621, 328] on button "Select Services" at bounding box center [627, 324] width 100 height 29
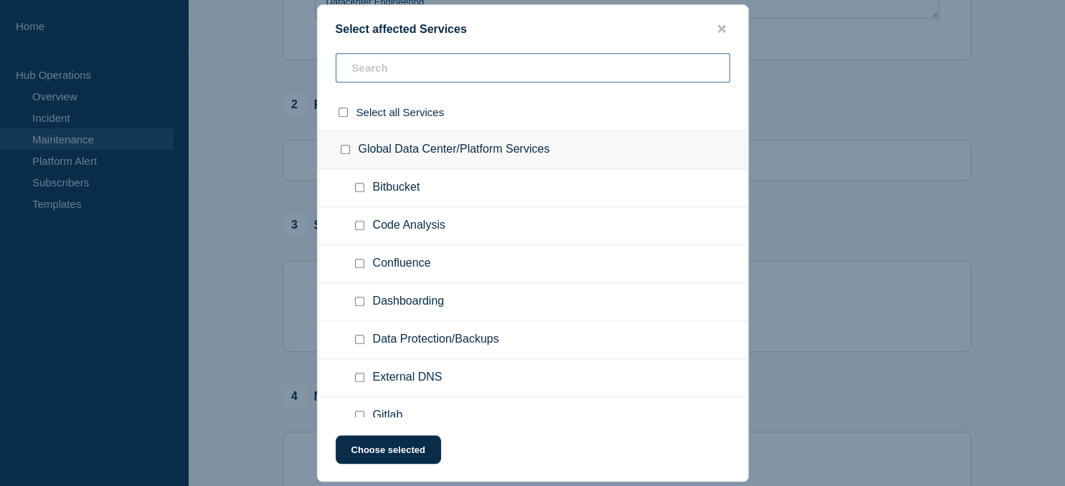
click at [379, 67] on input "text" at bounding box center [533, 67] width 394 height 29
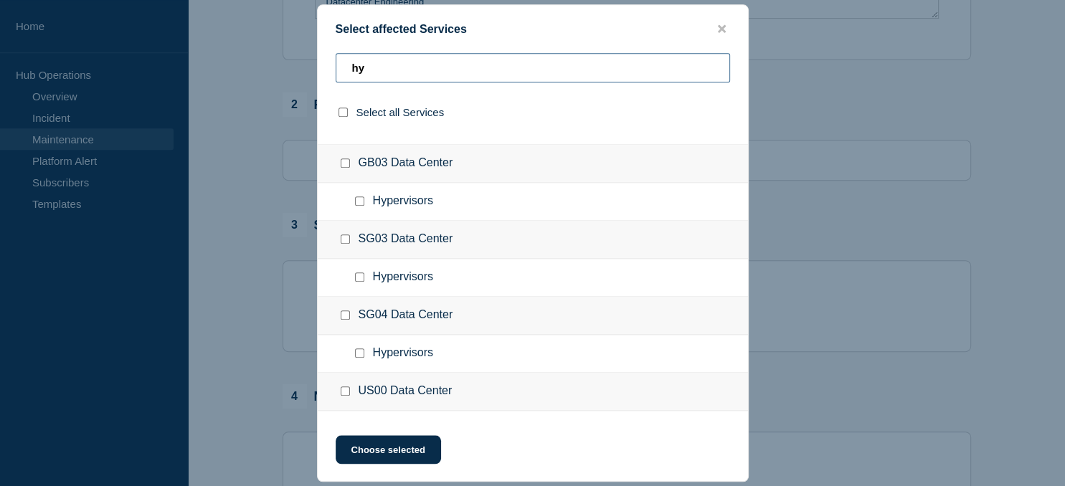
scroll to position [291, 0]
type input "hy"
click at [346, 390] on input "US00 Data Center checkbox" at bounding box center [345, 390] width 9 height 9
checkbox input "true"
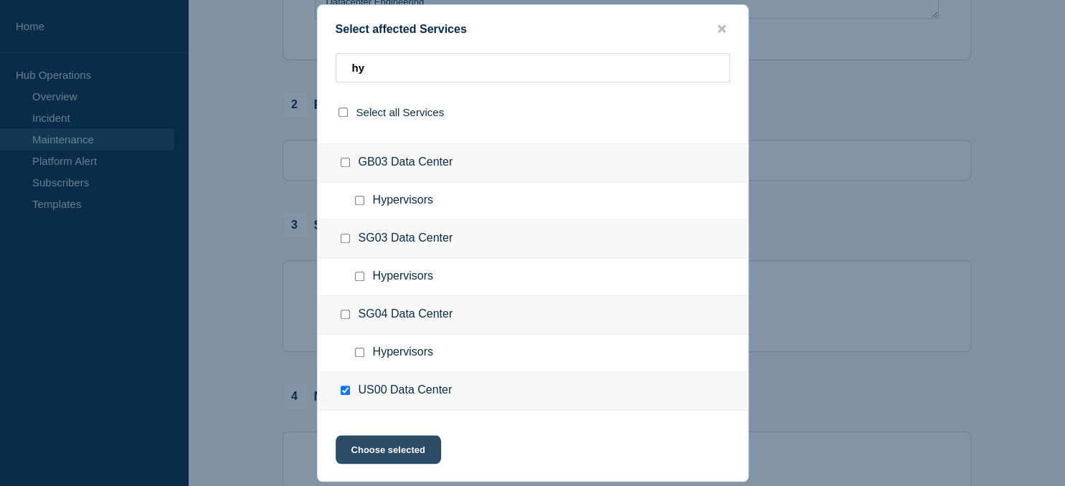
click at [383, 453] on button "Choose selected" at bounding box center [388, 449] width 105 height 29
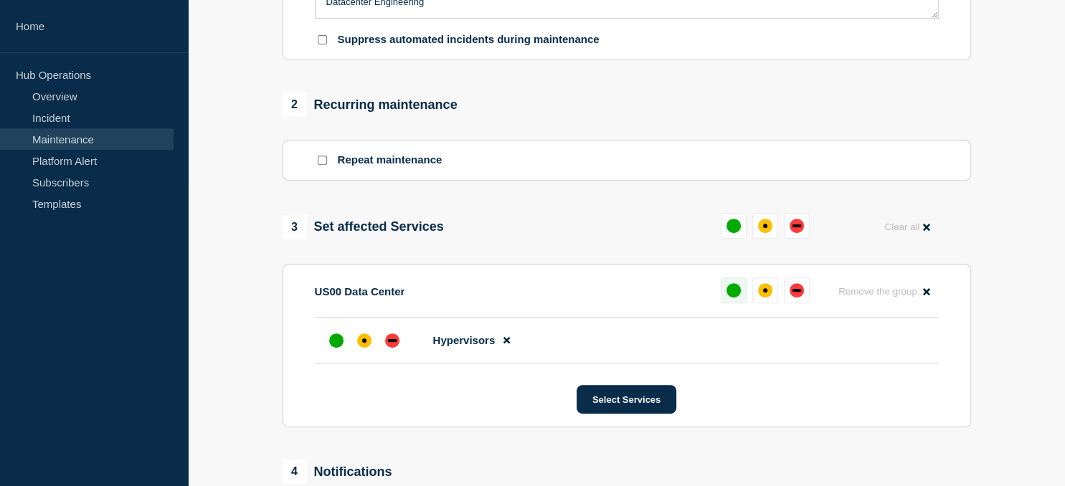
click at [730, 298] on div "up" at bounding box center [734, 290] width 14 height 14
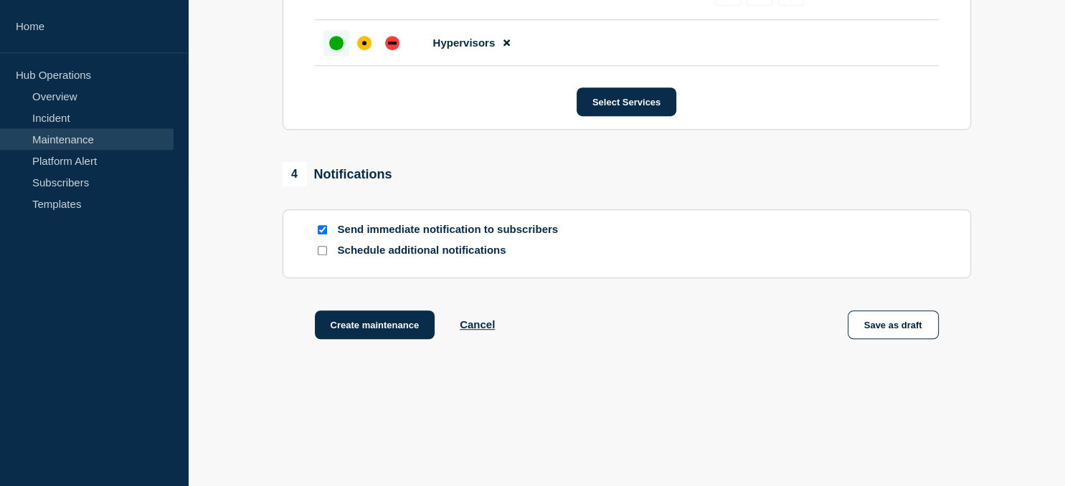
scroll to position [853, 0]
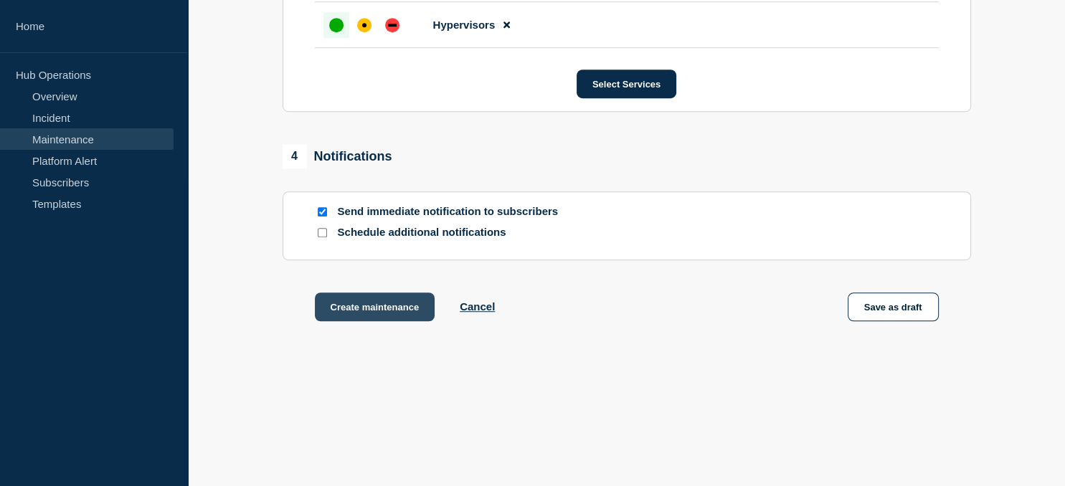
click at [373, 311] on button "Create maintenance" at bounding box center [375, 307] width 120 height 29
